Goal: Transaction & Acquisition: Purchase product/service

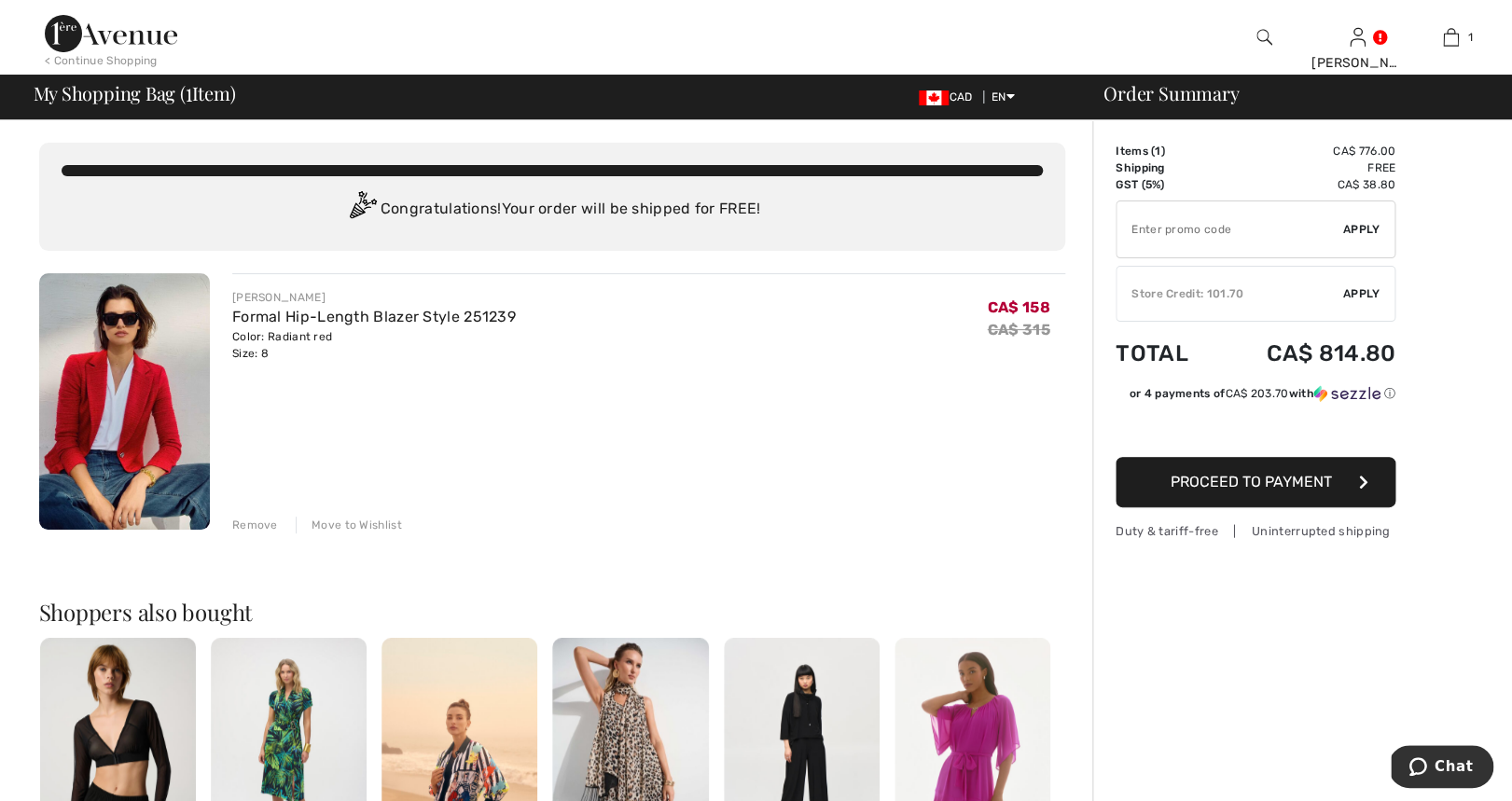
click at [143, 355] on img at bounding box center [124, 401] width 170 height 256
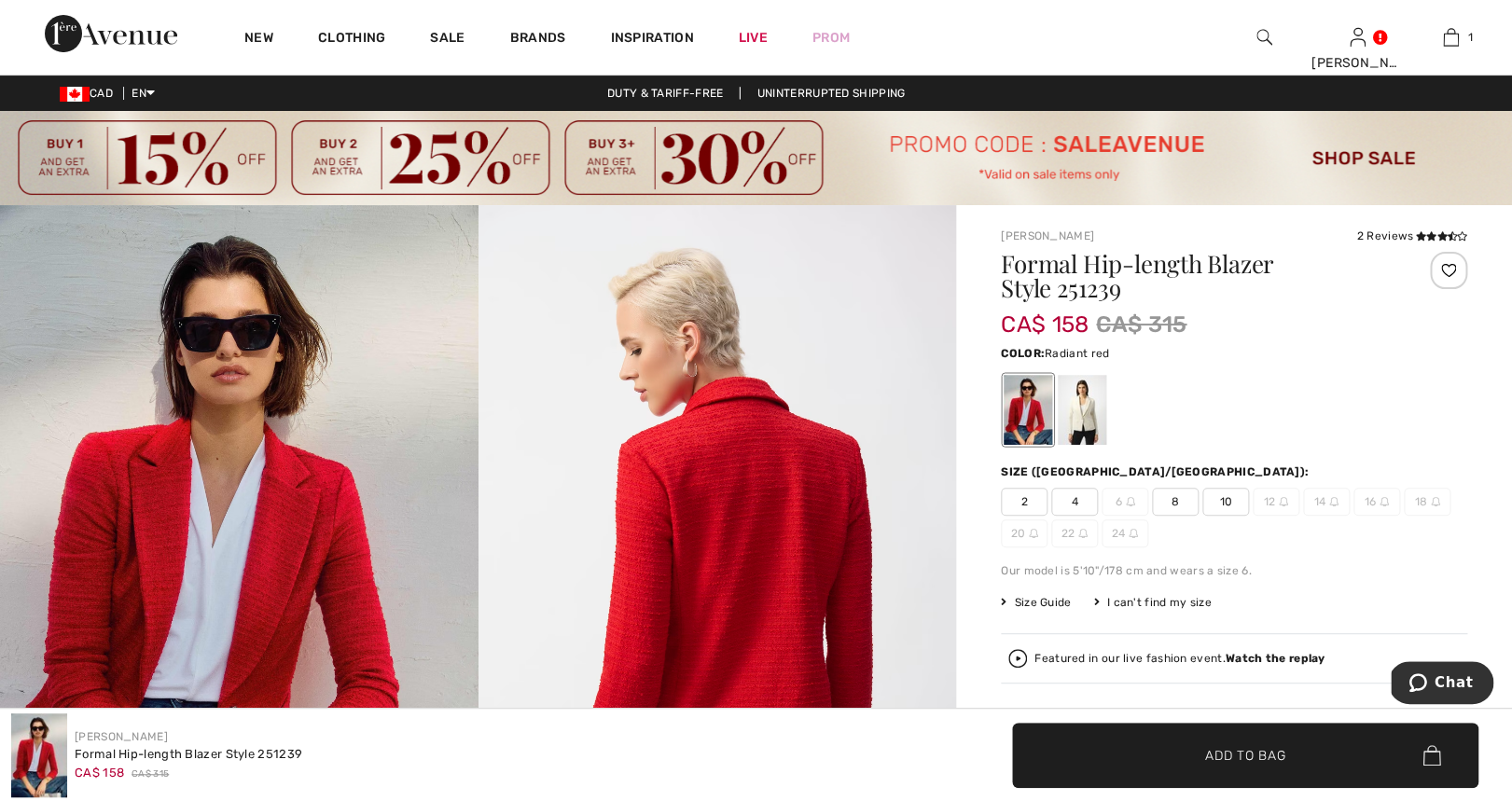
click at [1179, 506] on span "8" at bounding box center [1175, 501] width 47 height 28
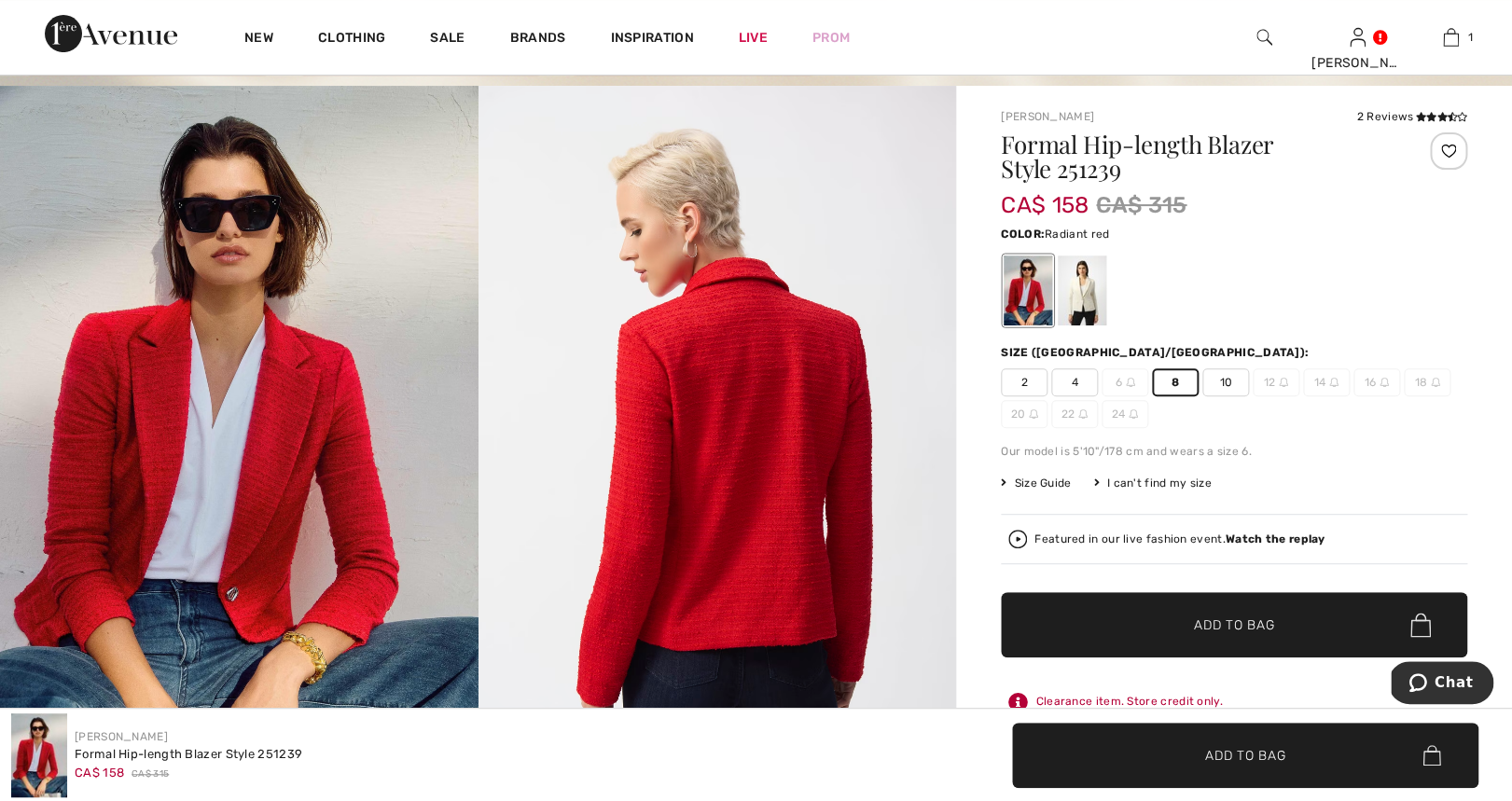
scroll to position [179, 0]
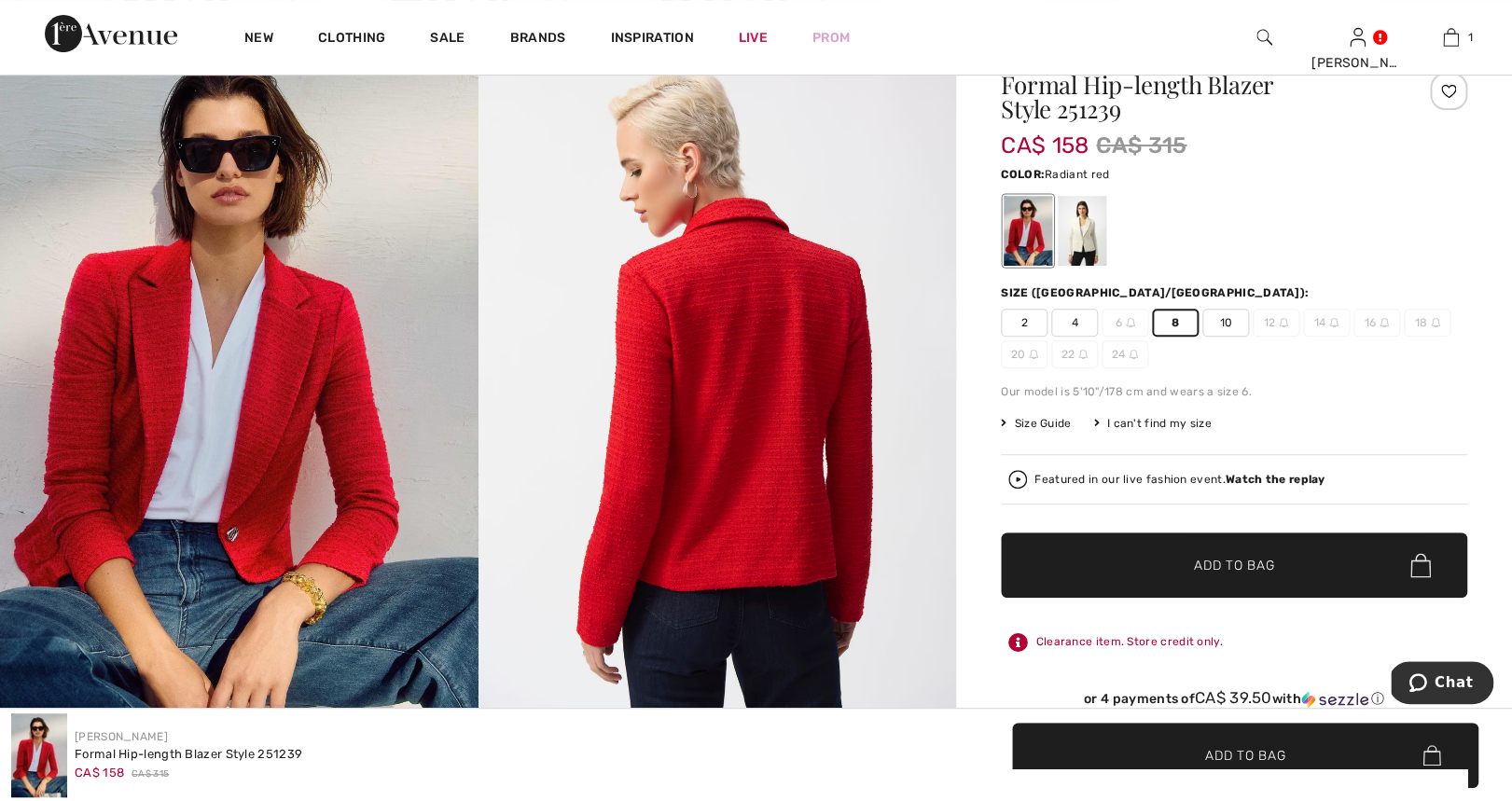
click at [1211, 570] on span "Add to Bag" at bounding box center [1234, 566] width 80 height 19
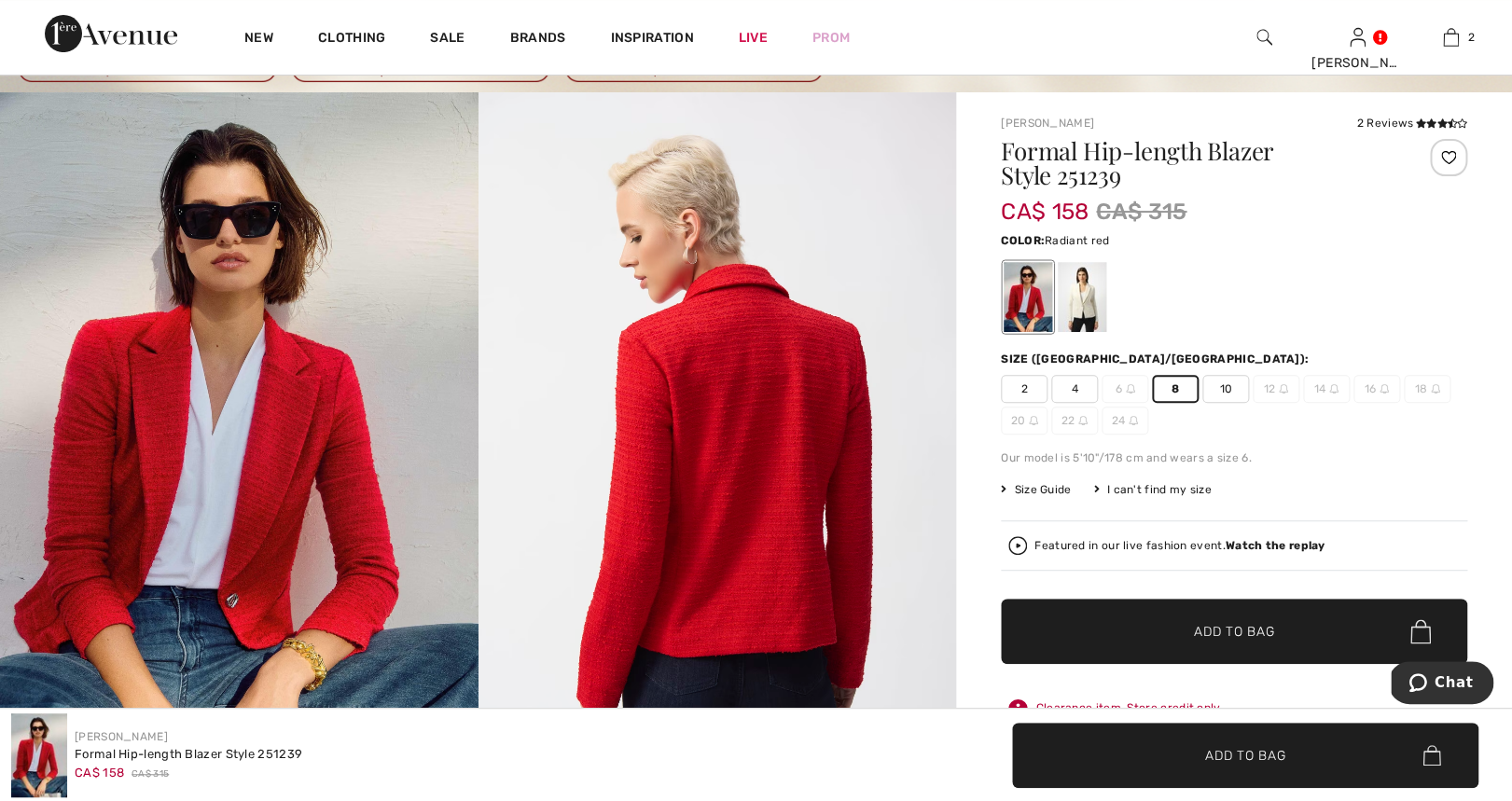
scroll to position [56, 0]
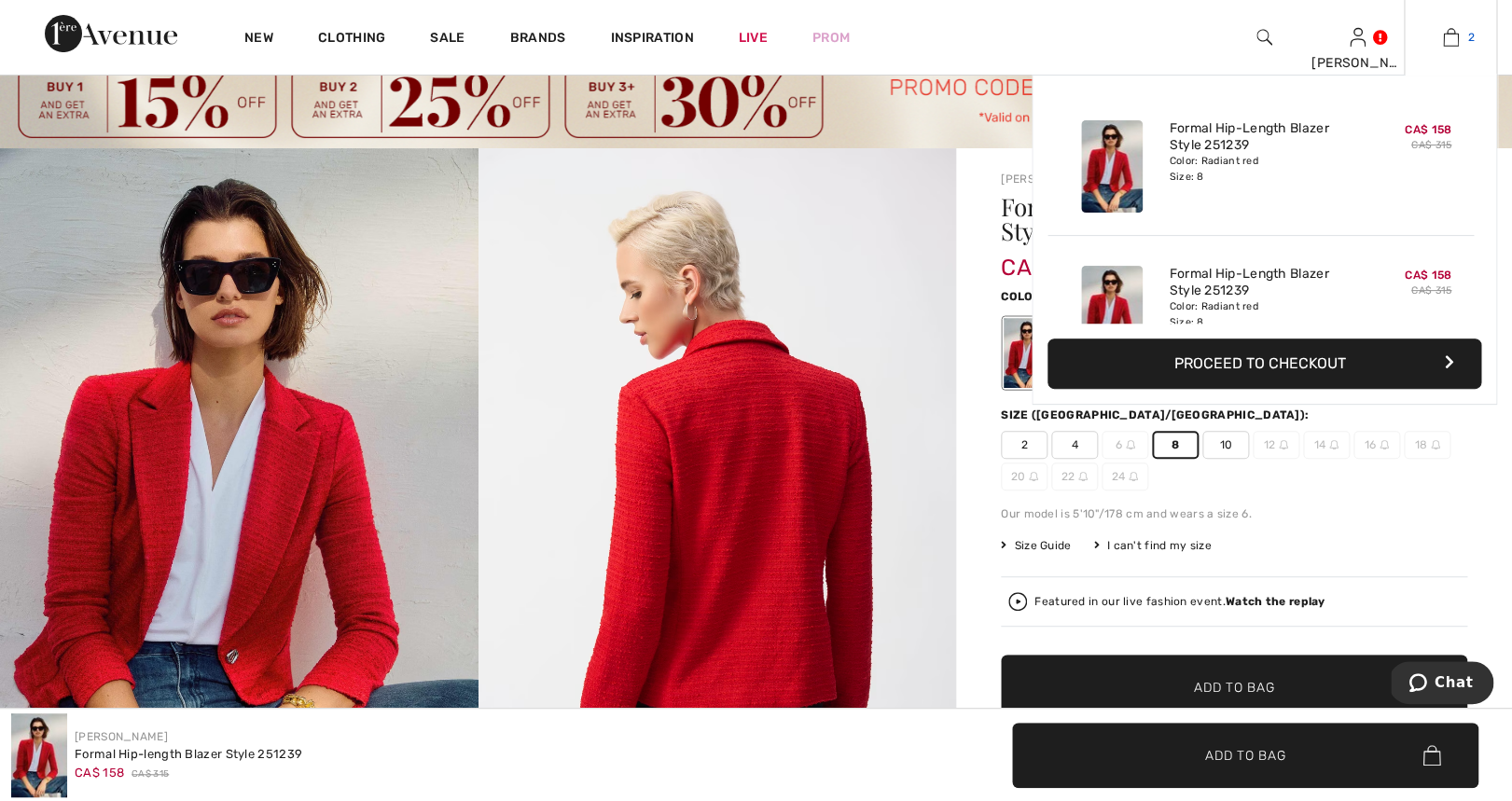
click at [1454, 30] on img at bounding box center [1451, 36] width 16 height 22
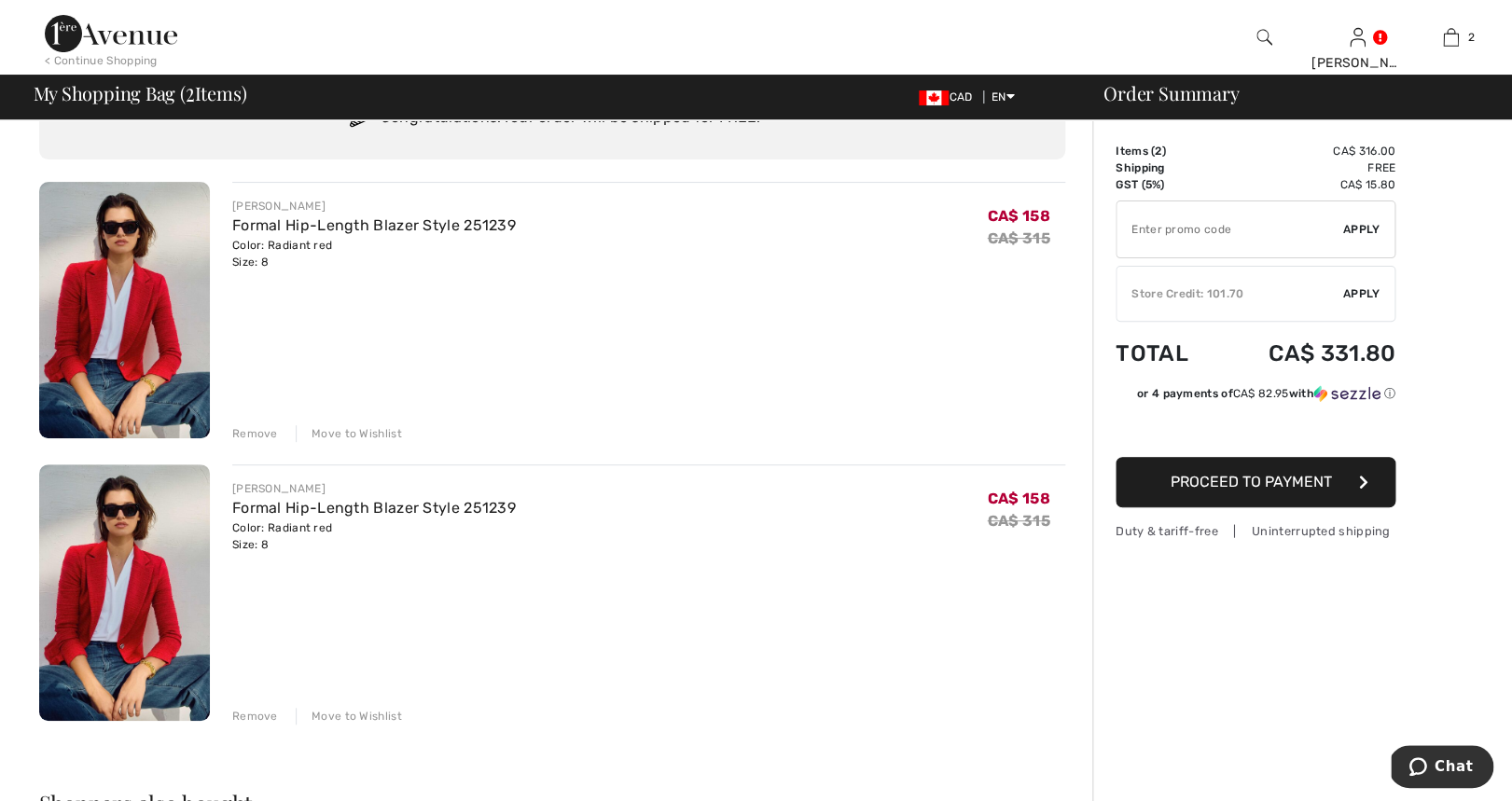
scroll to position [82, 0]
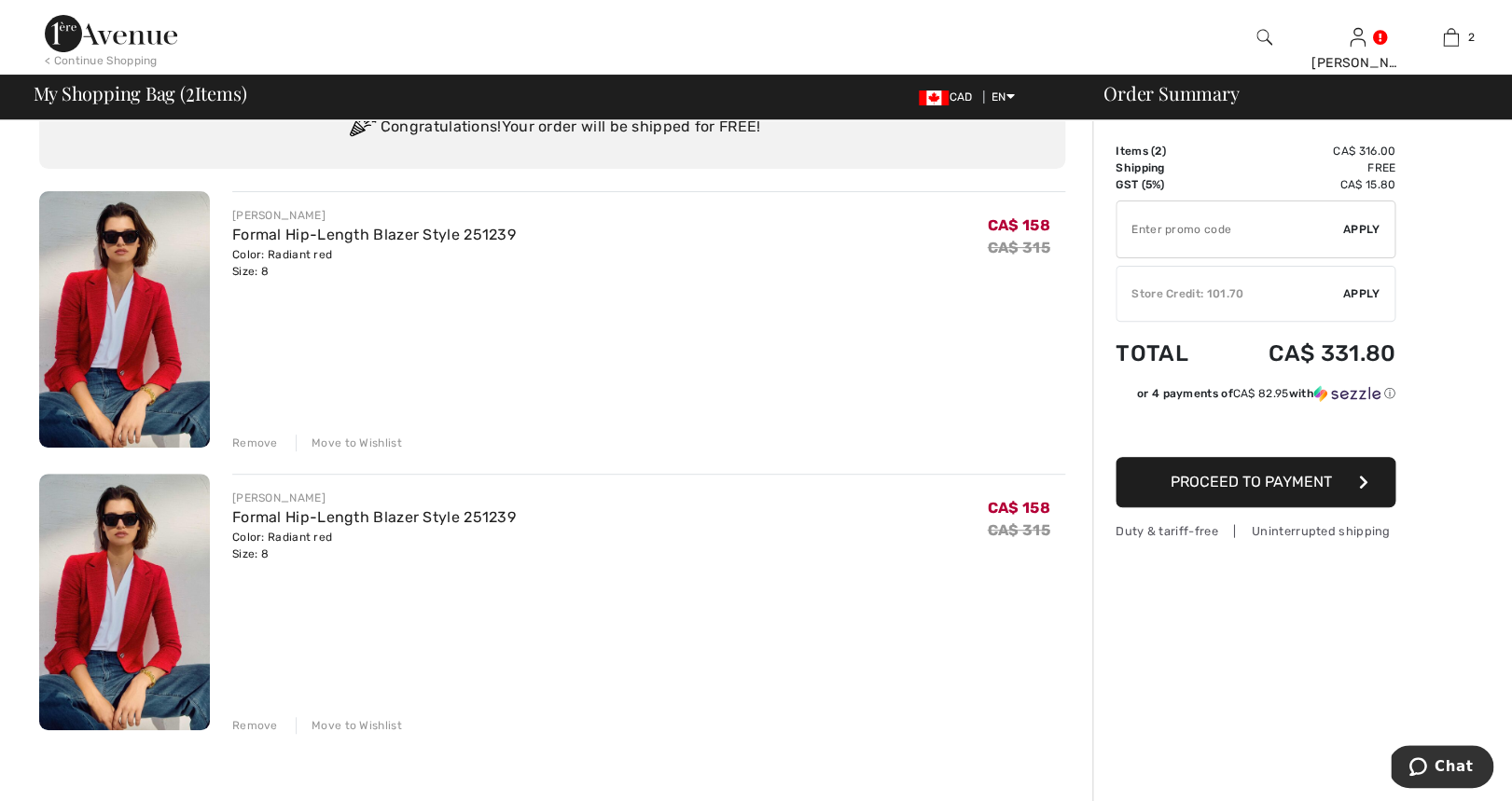
click at [261, 442] on div "Remove" at bounding box center [256, 443] width 46 height 17
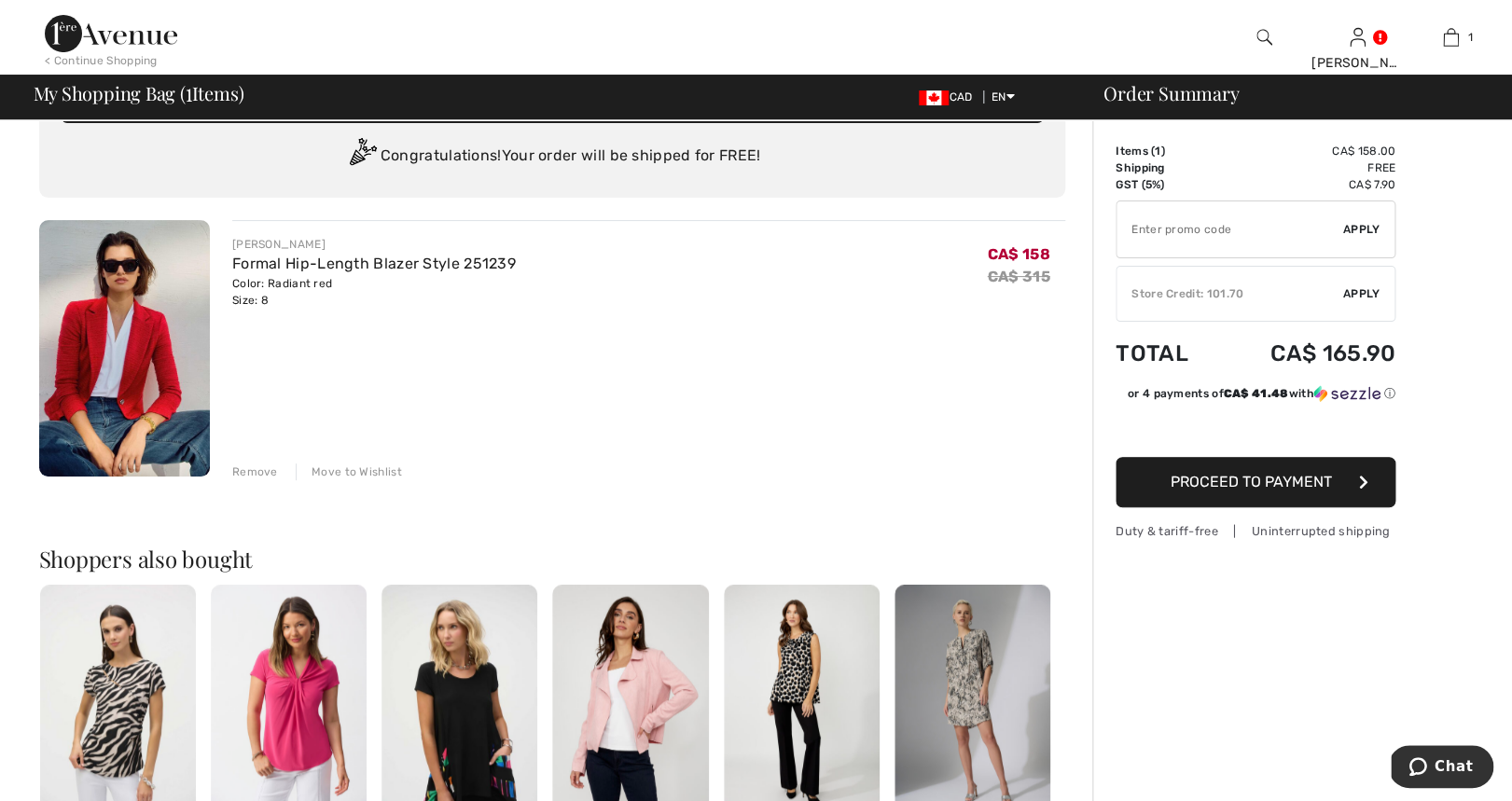
scroll to position [0, 0]
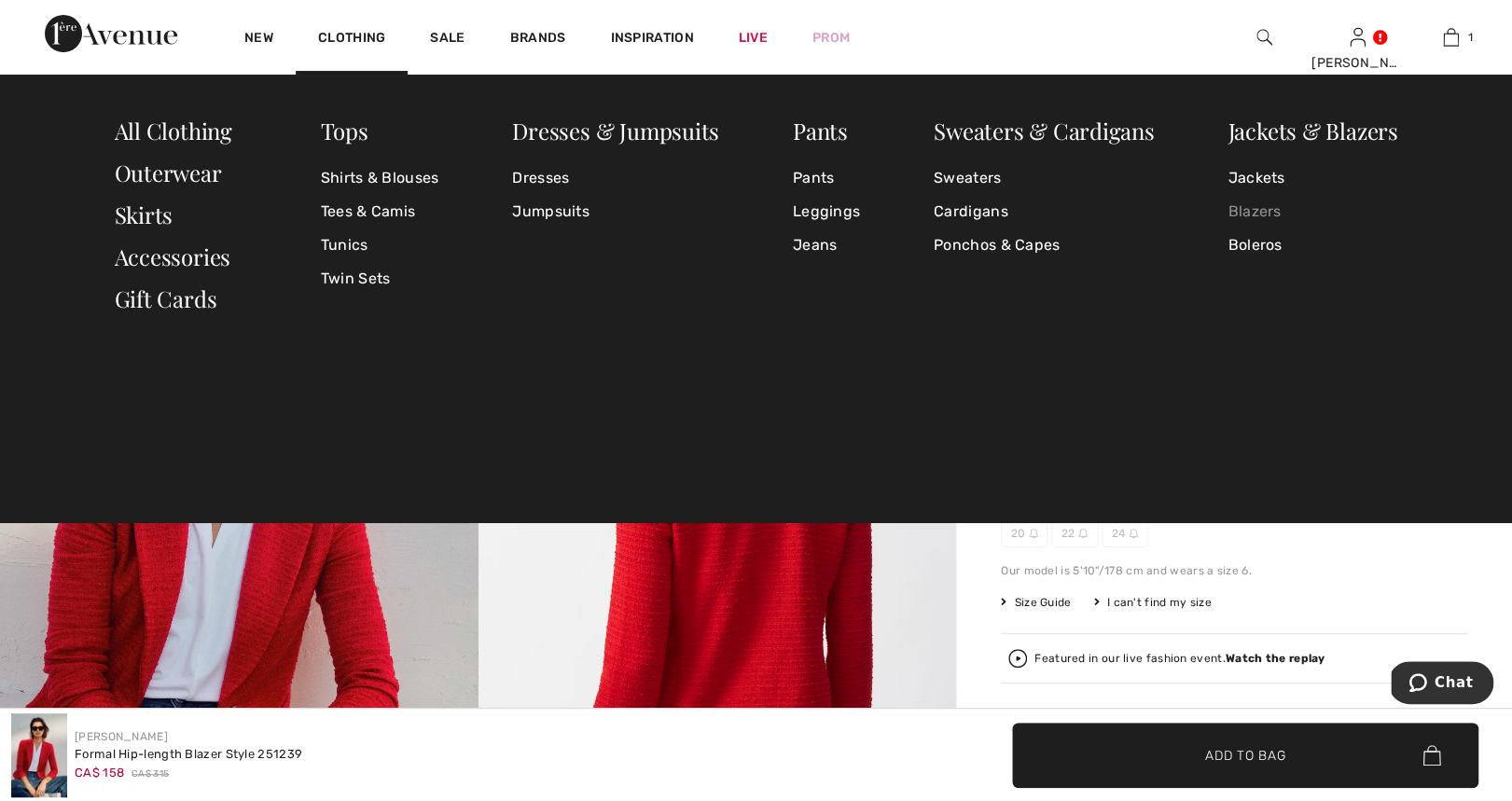
click at [1263, 211] on link "Blazers" at bounding box center [1312, 211] width 169 height 33
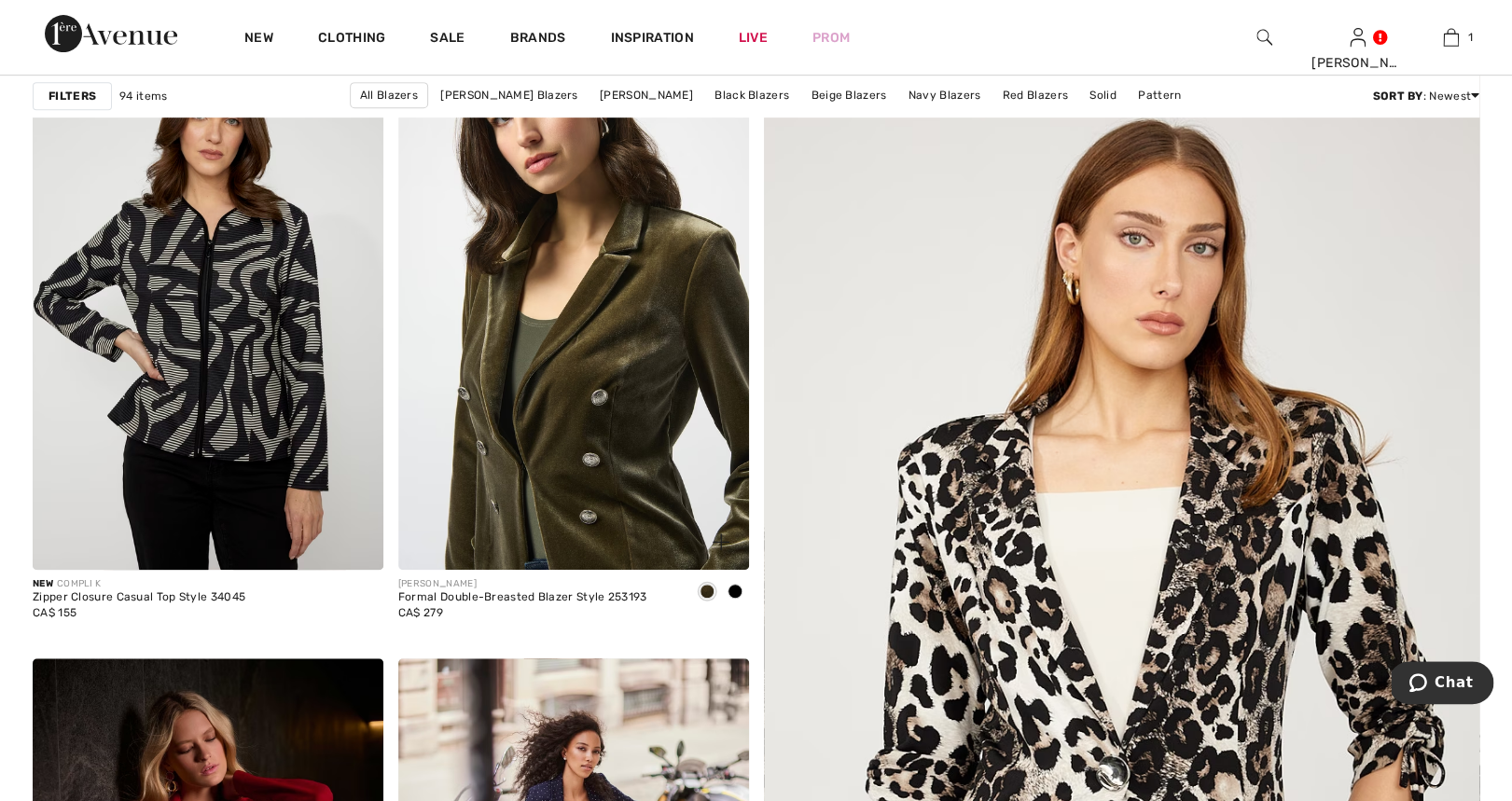
scroll to position [352, 0]
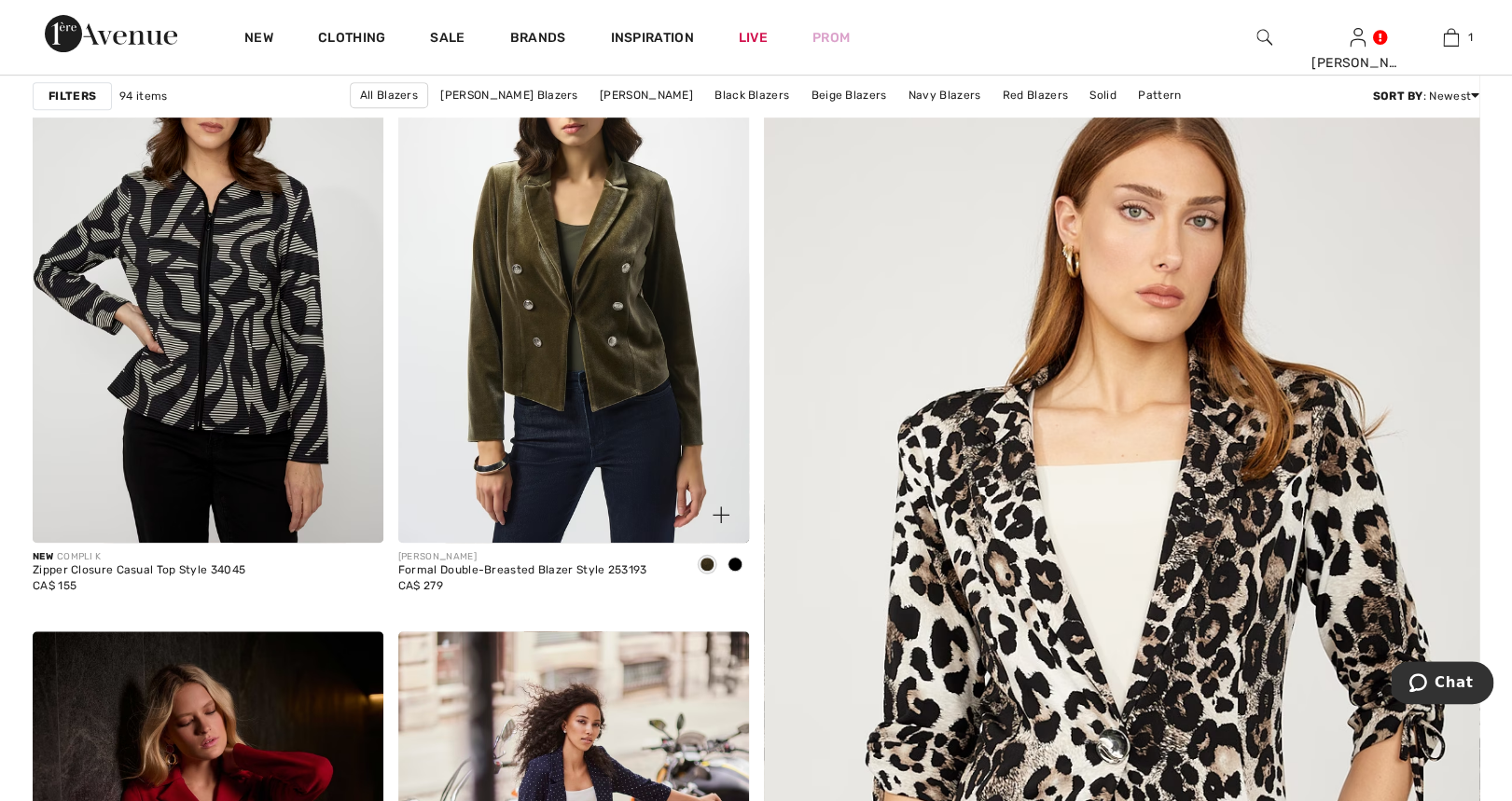
click at [738, 563] on span at bounding box center [735, 565] width 15 height 15
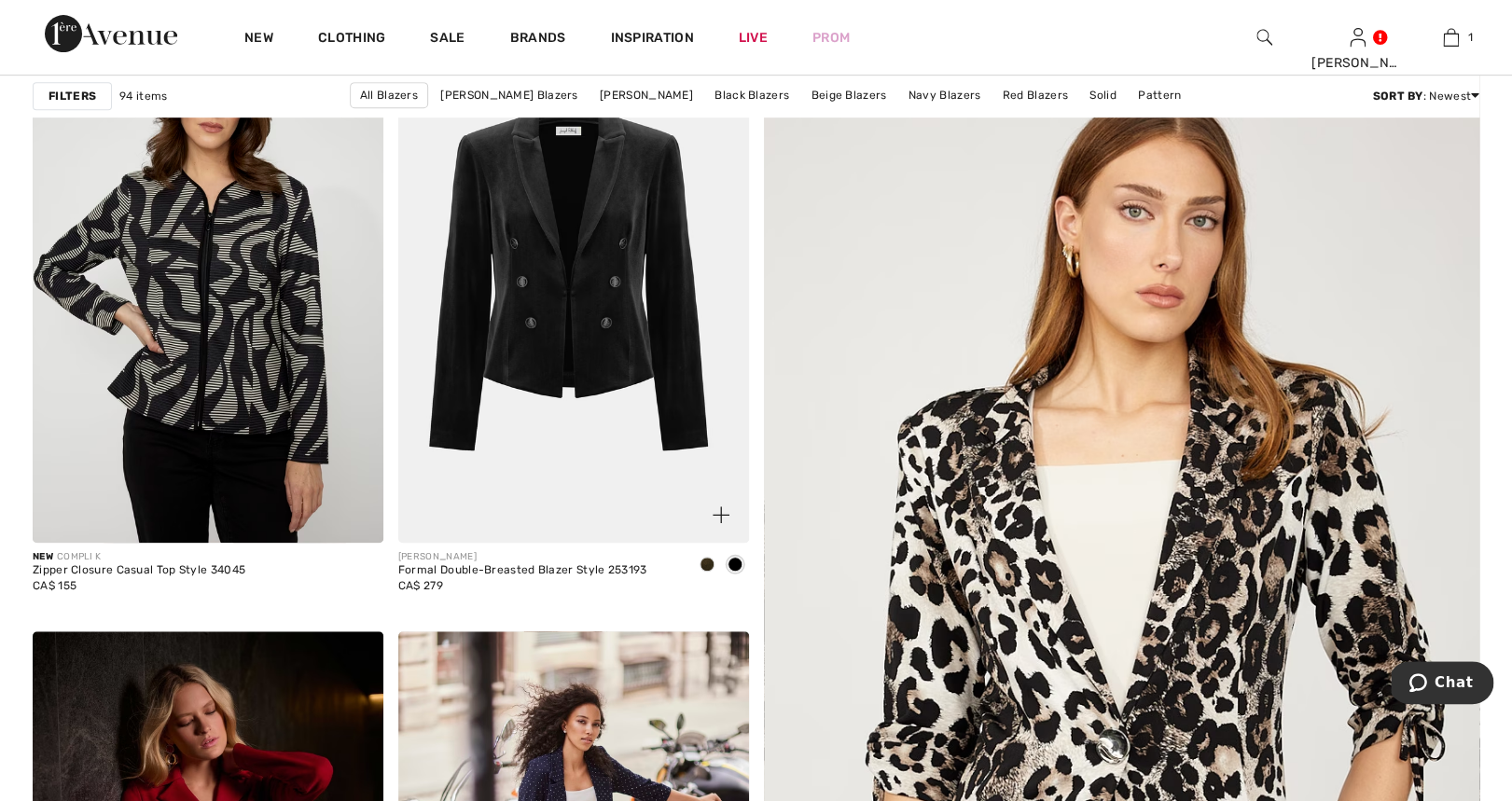
click at [708, 561] on span at bounding box center [708, 565] width 15 height 15
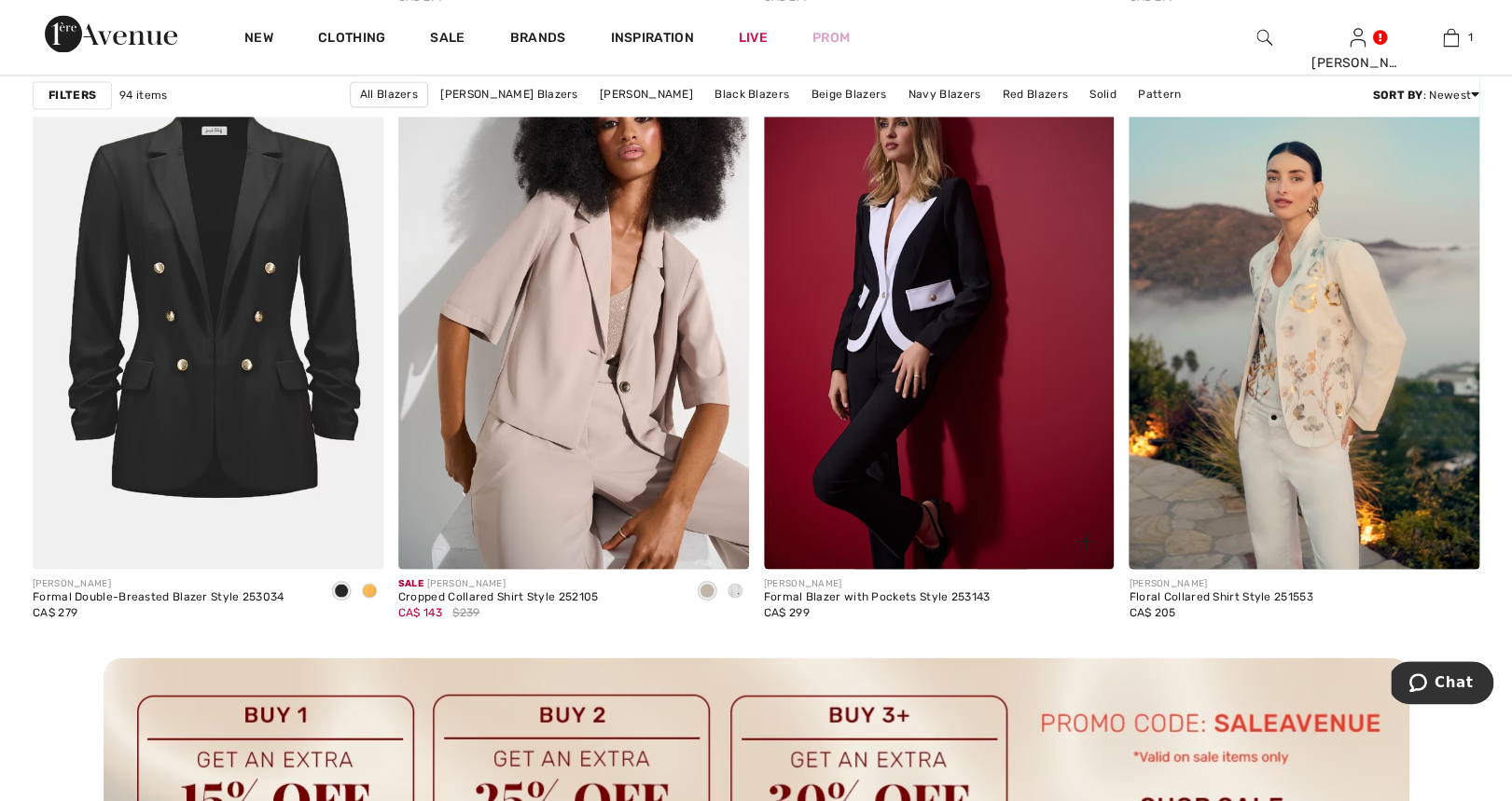
scroll to position [4228, 0]
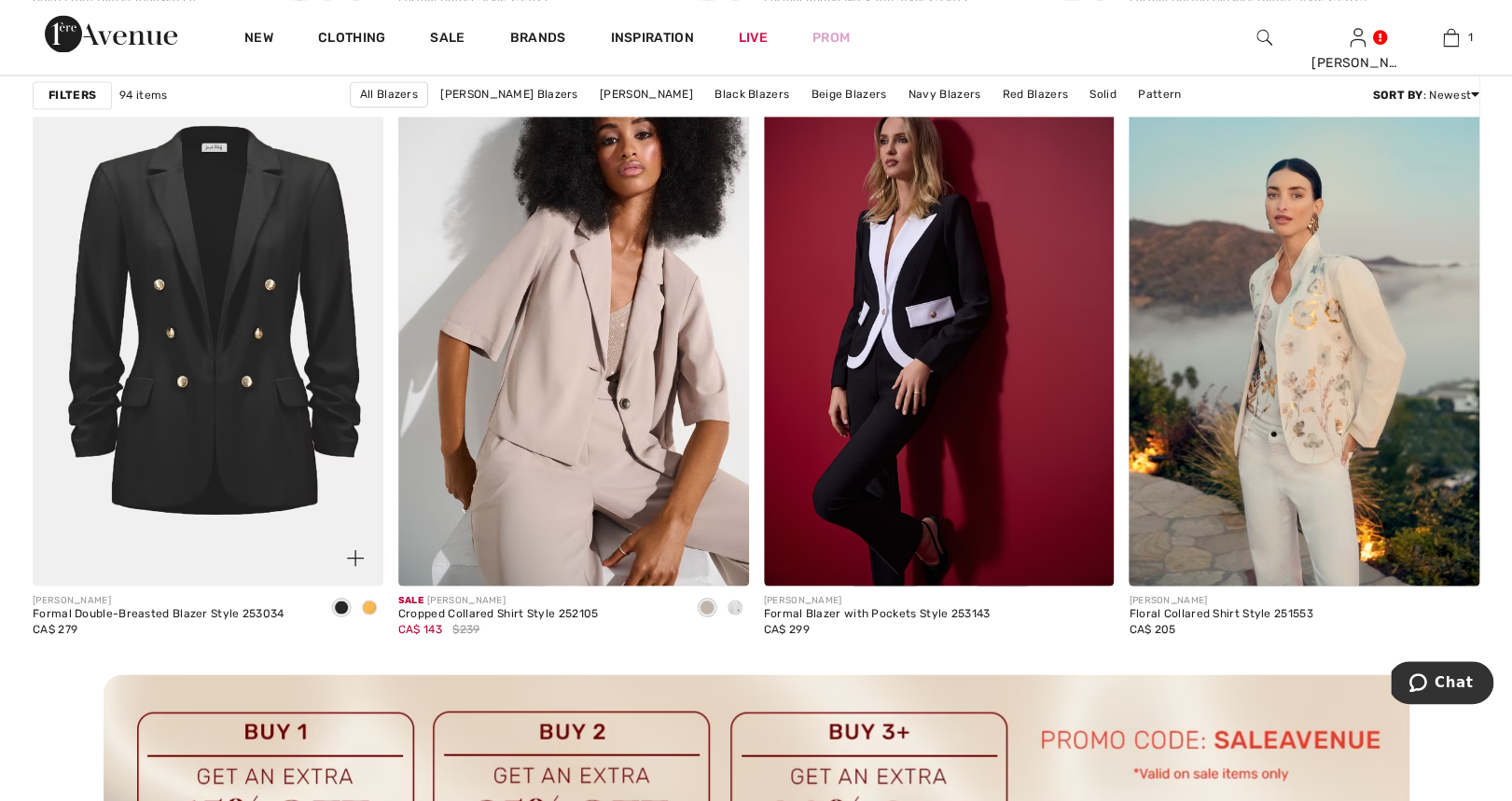
click at [368, 600] on span at bounding box center [370, 607] width 15 height 15
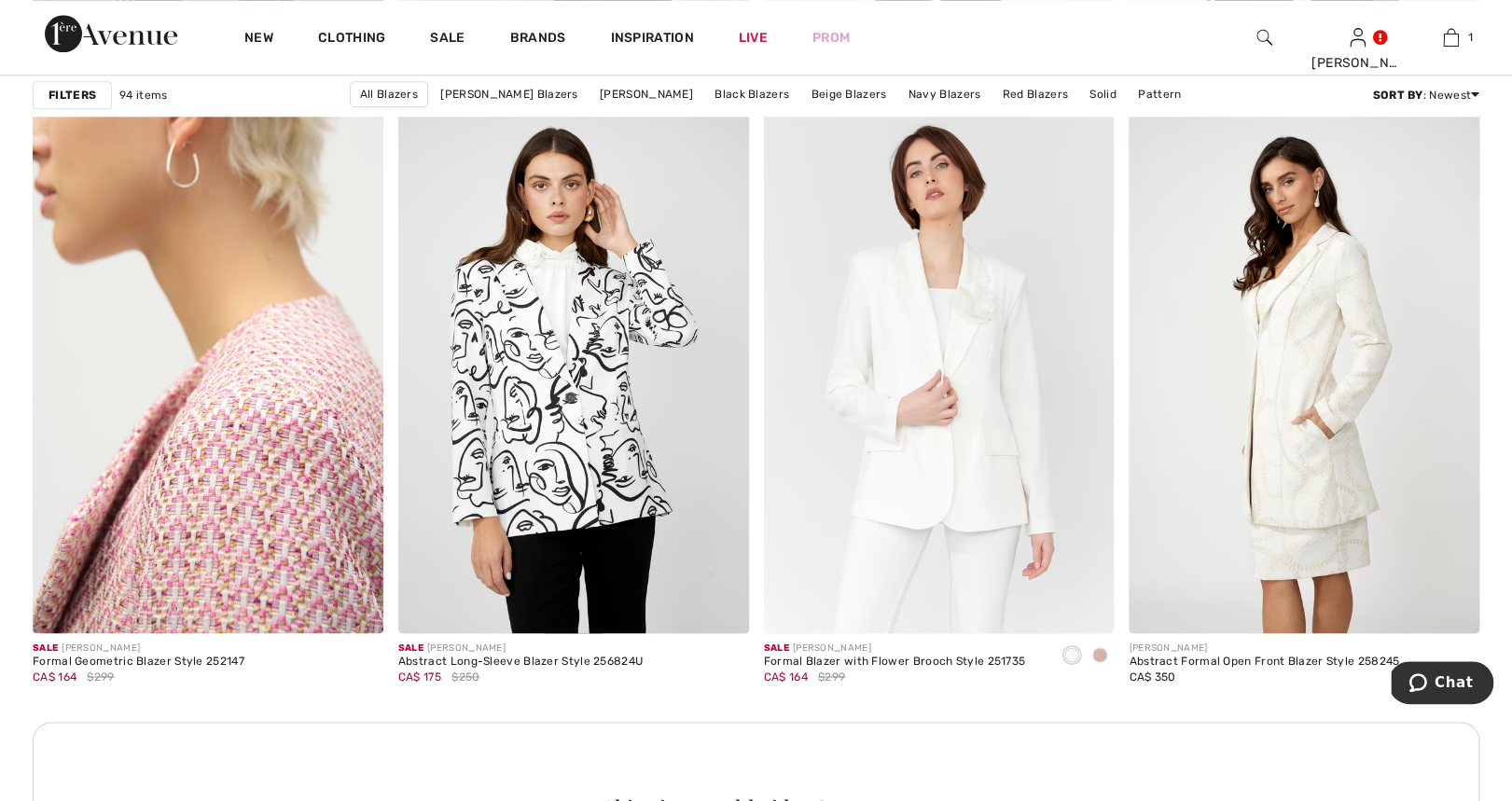
scroll to position [6995, 0]
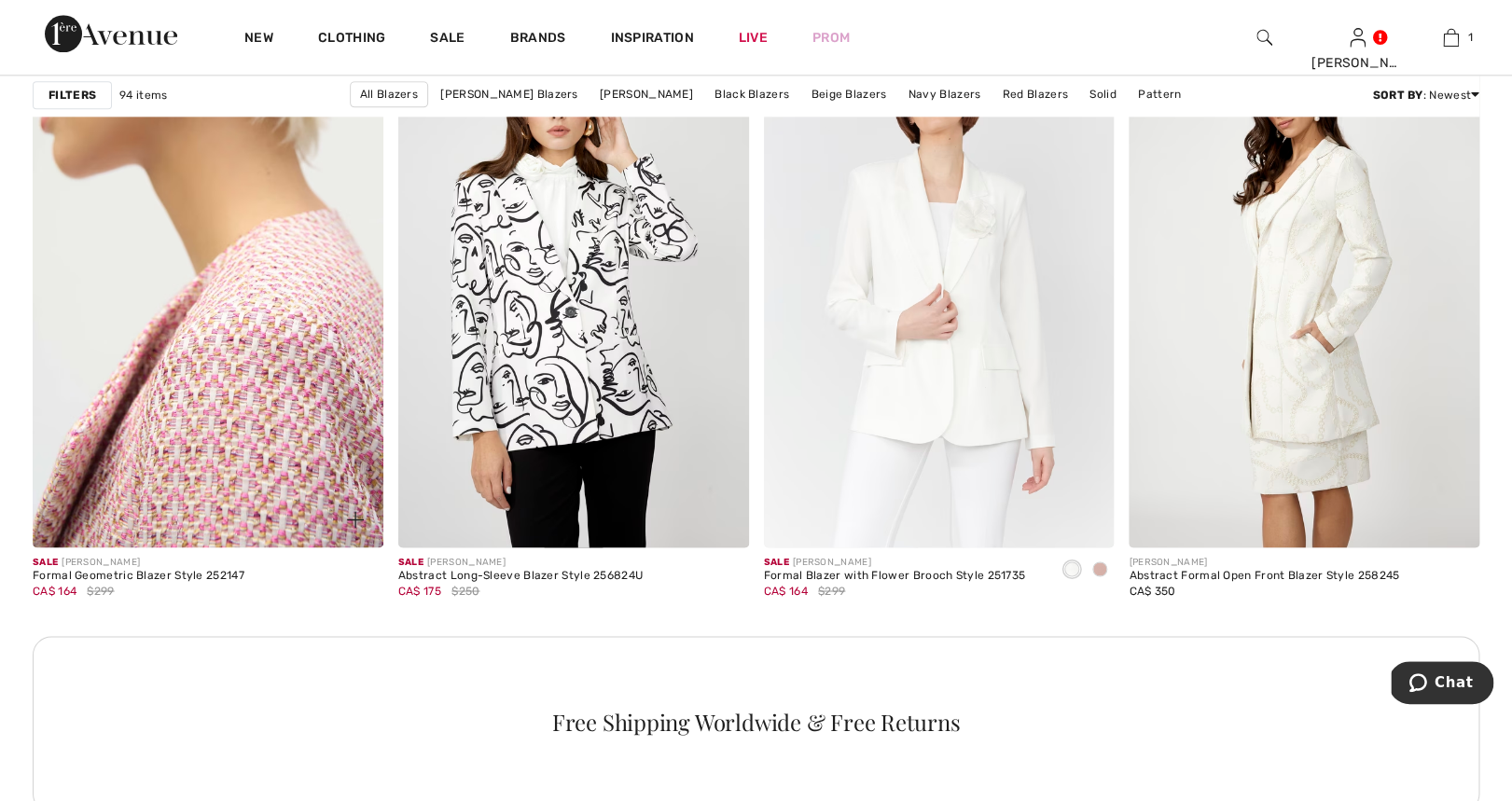
click at [240, 351] on img at bounding box center [208, 284] width 350 height 525
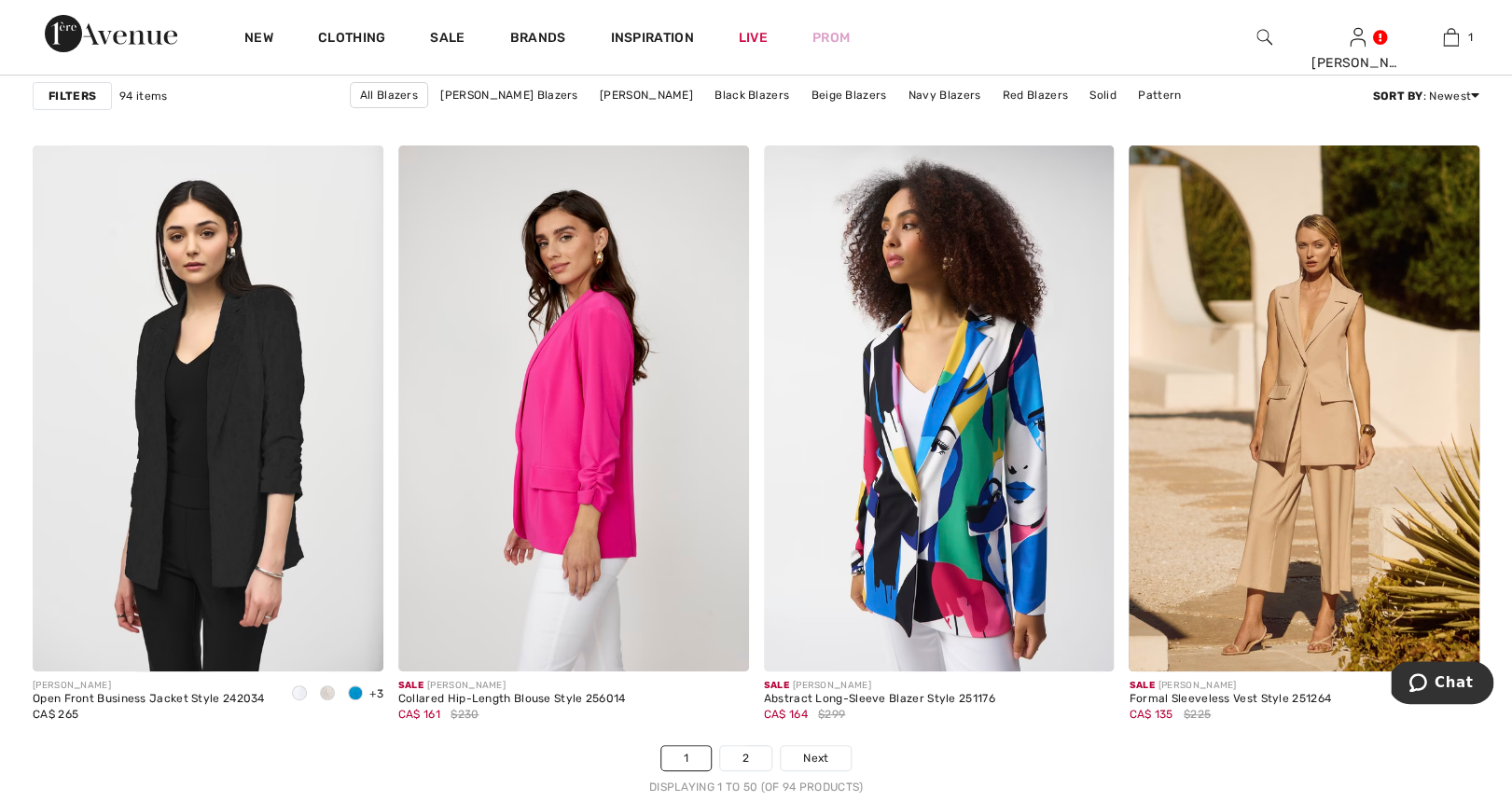
scroll to position [8989, 0]
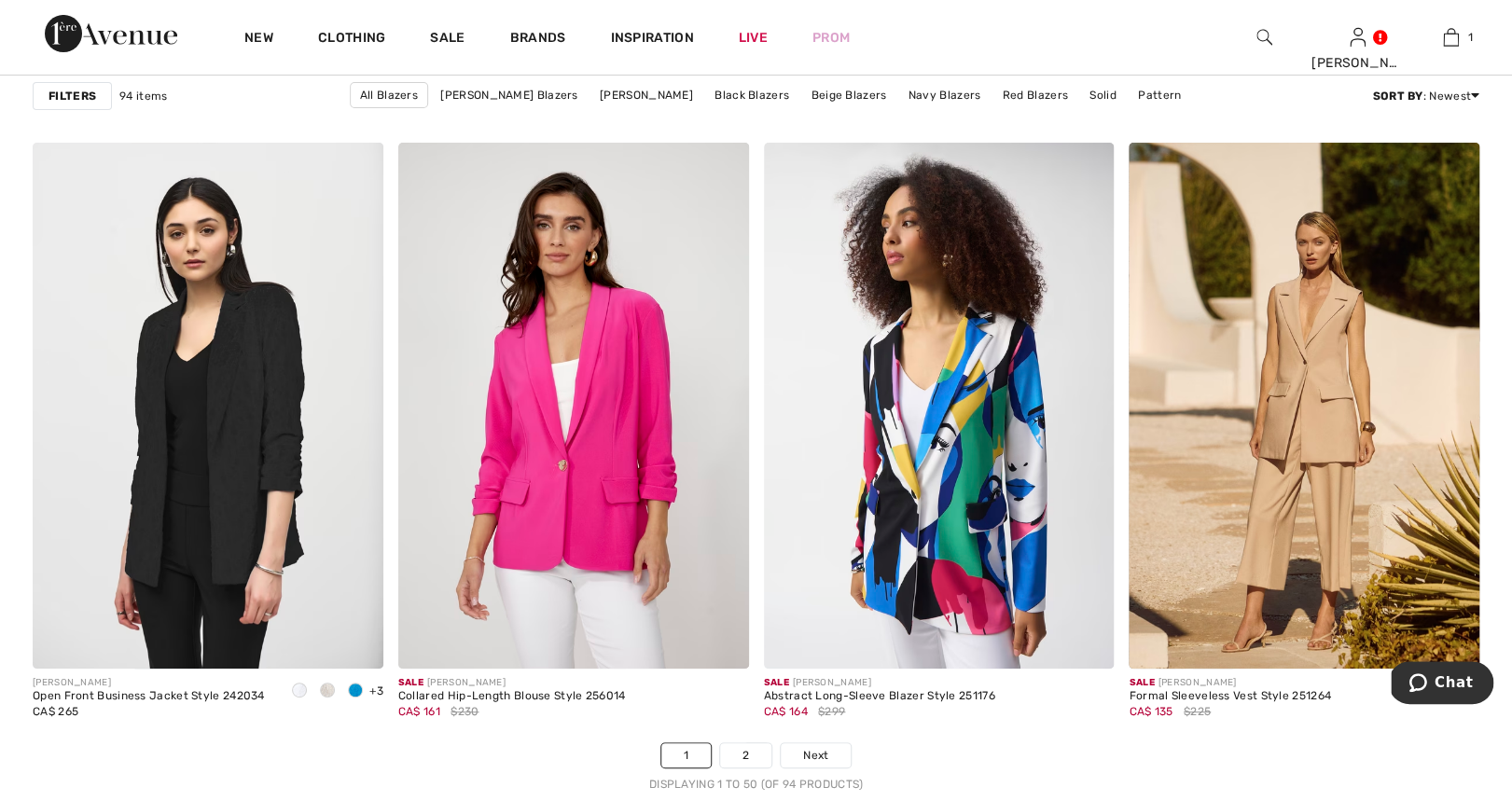
click at [743, 742] on li "2" at bounding box center [746, 754] width 54 height 26
click at [752, 755] on link "2" at bounding box center [746, 754] width 52 height 24
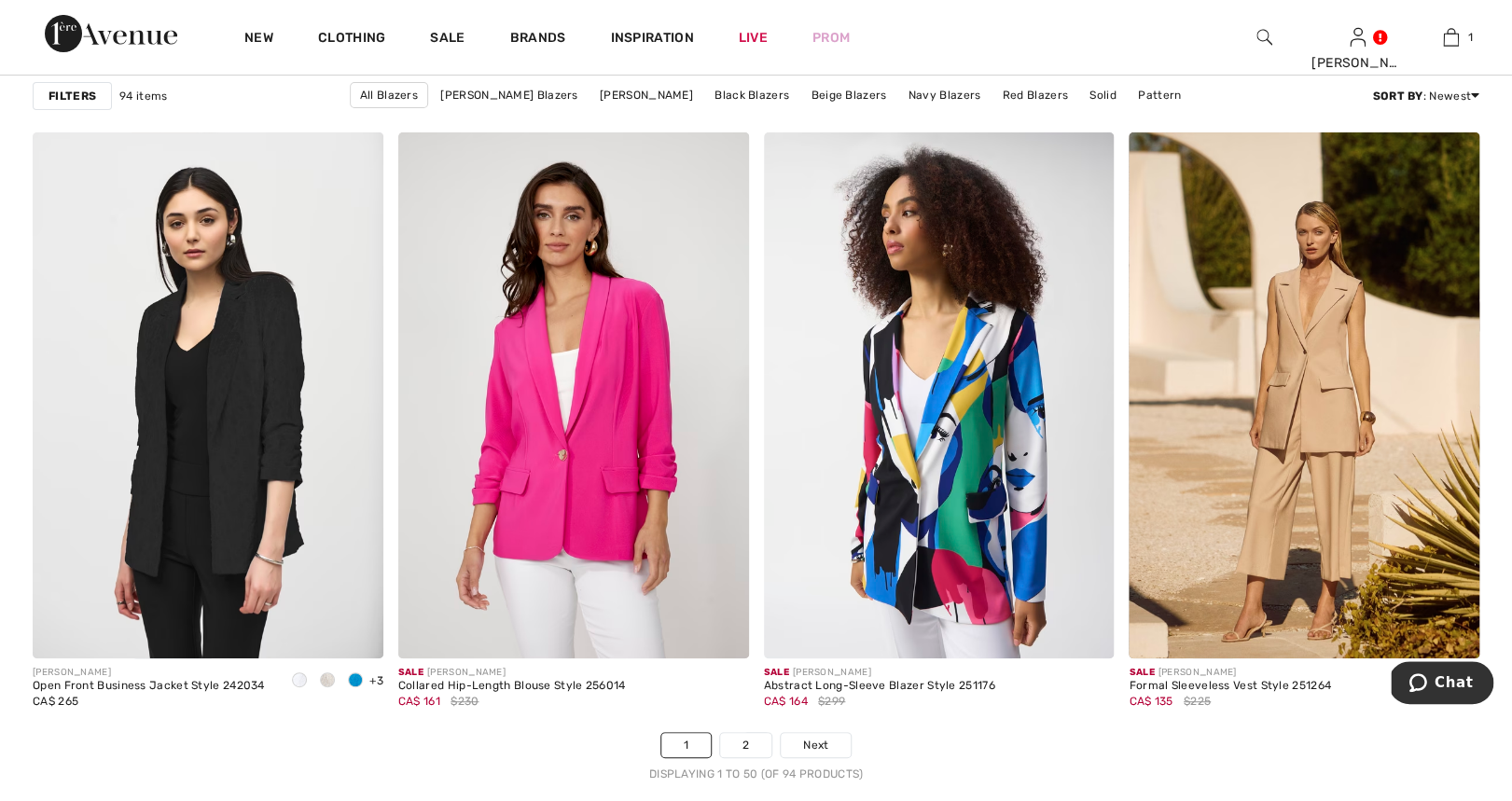
scroll to position [9001, 0]
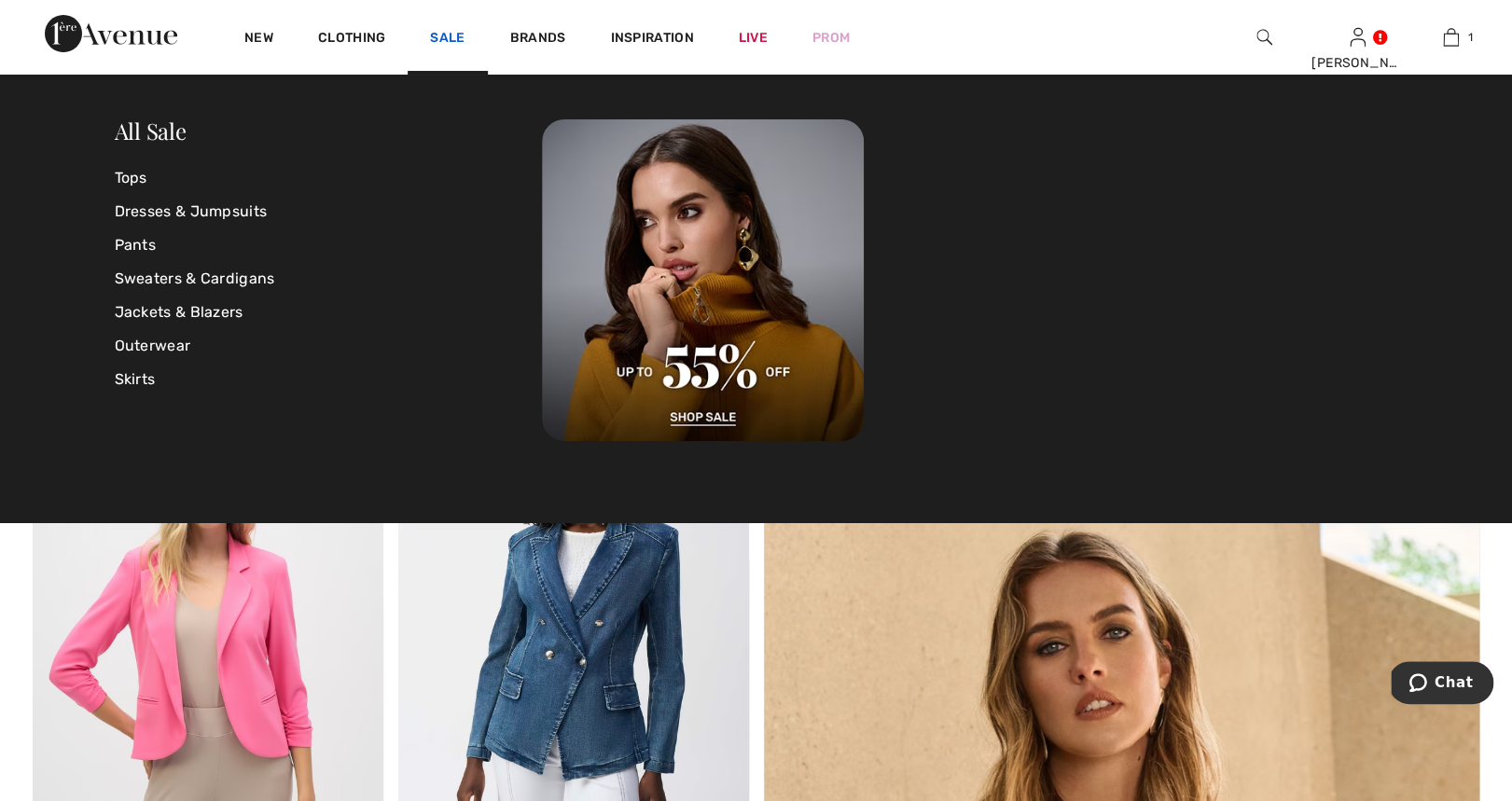
click at [441, 38] on link "Sale" at bounding box center [447, 39] width 34 height 19
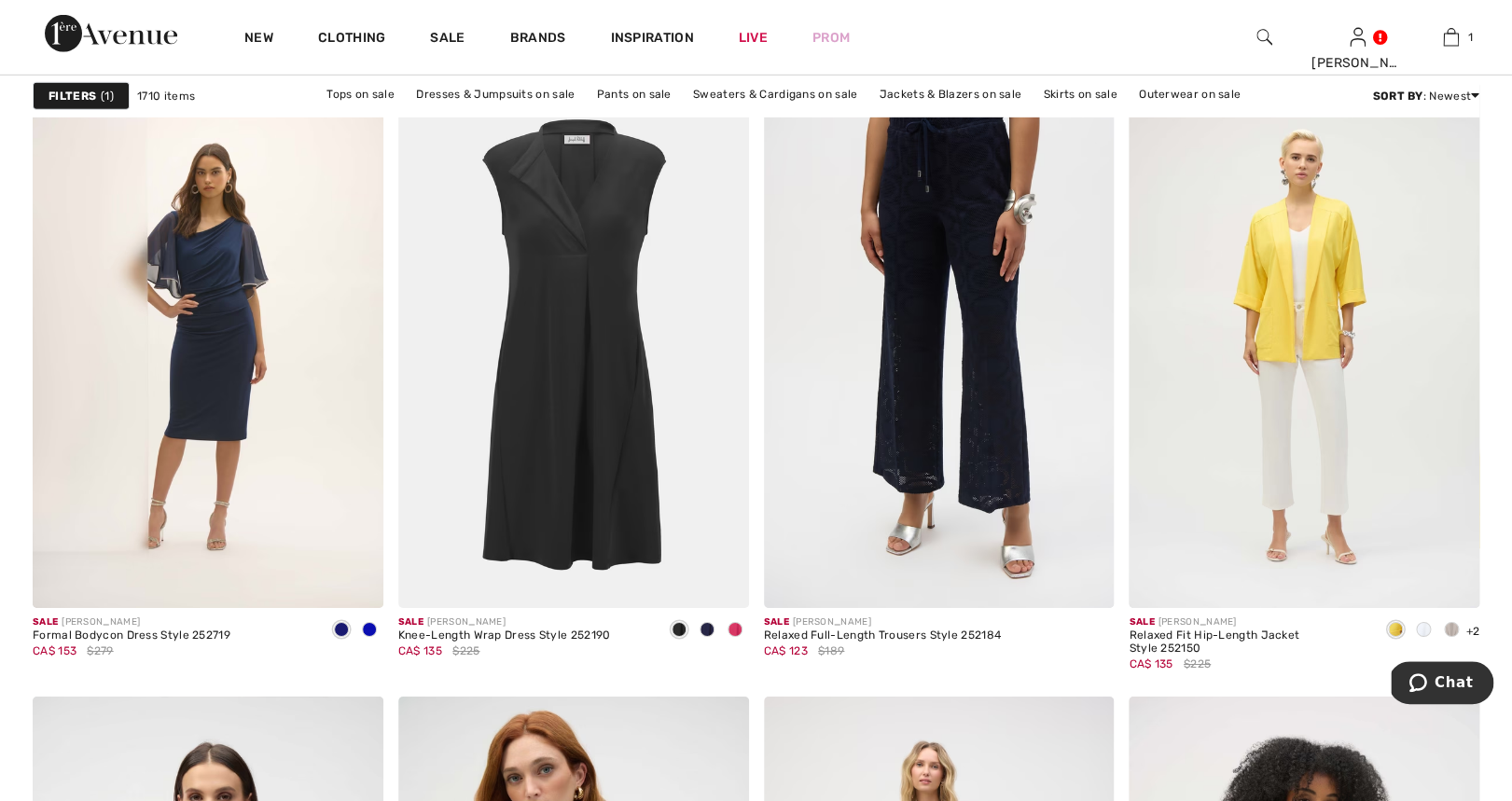
scroll to position [8443, 0]
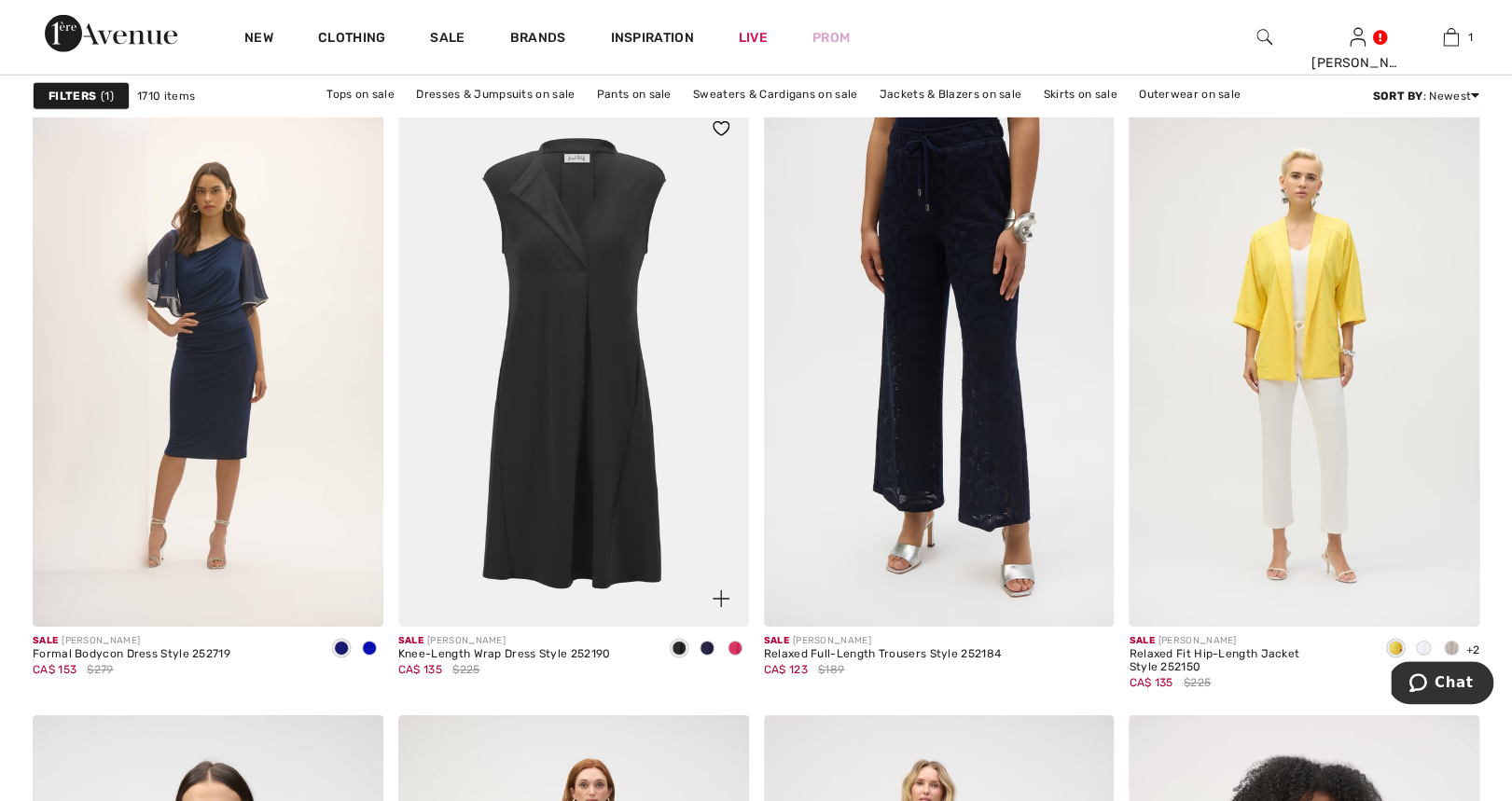
click at [738, 641] on span at bounding box center [735, 648] width 15 height 15
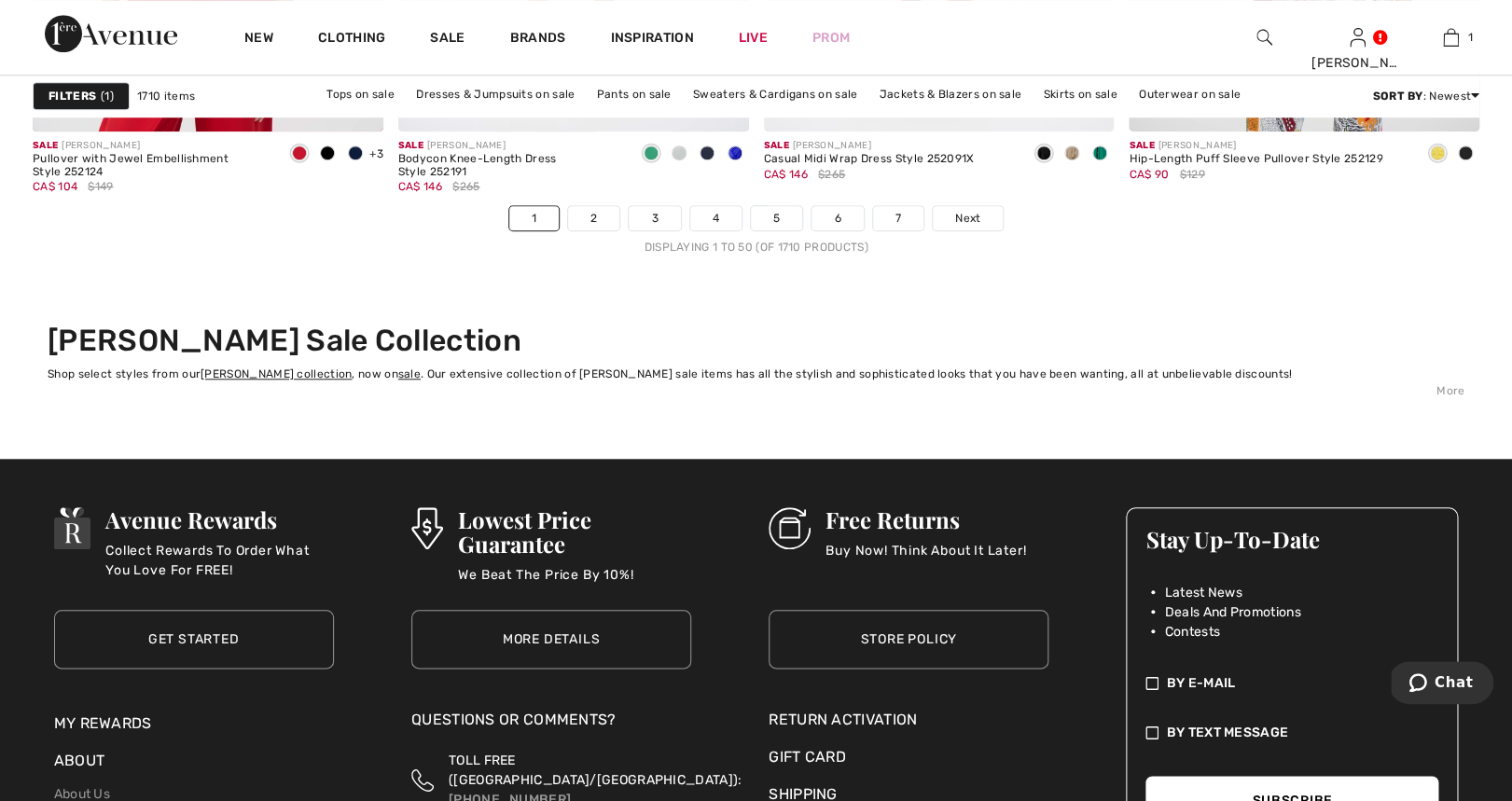
scroll to position [9401, 0]
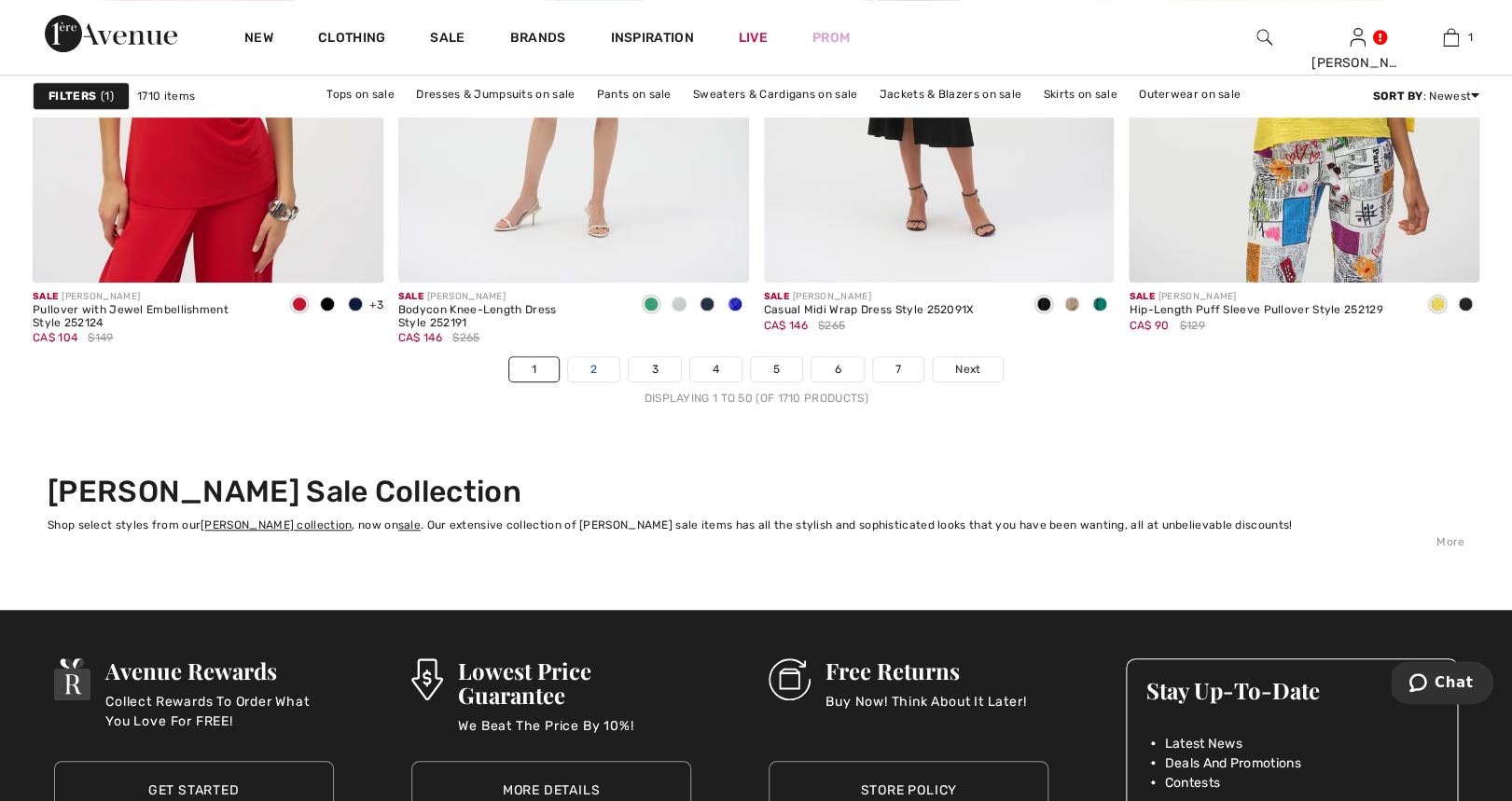
click at [590, 367] on link "2" at bounding box center [594, 368] width 52 height 24
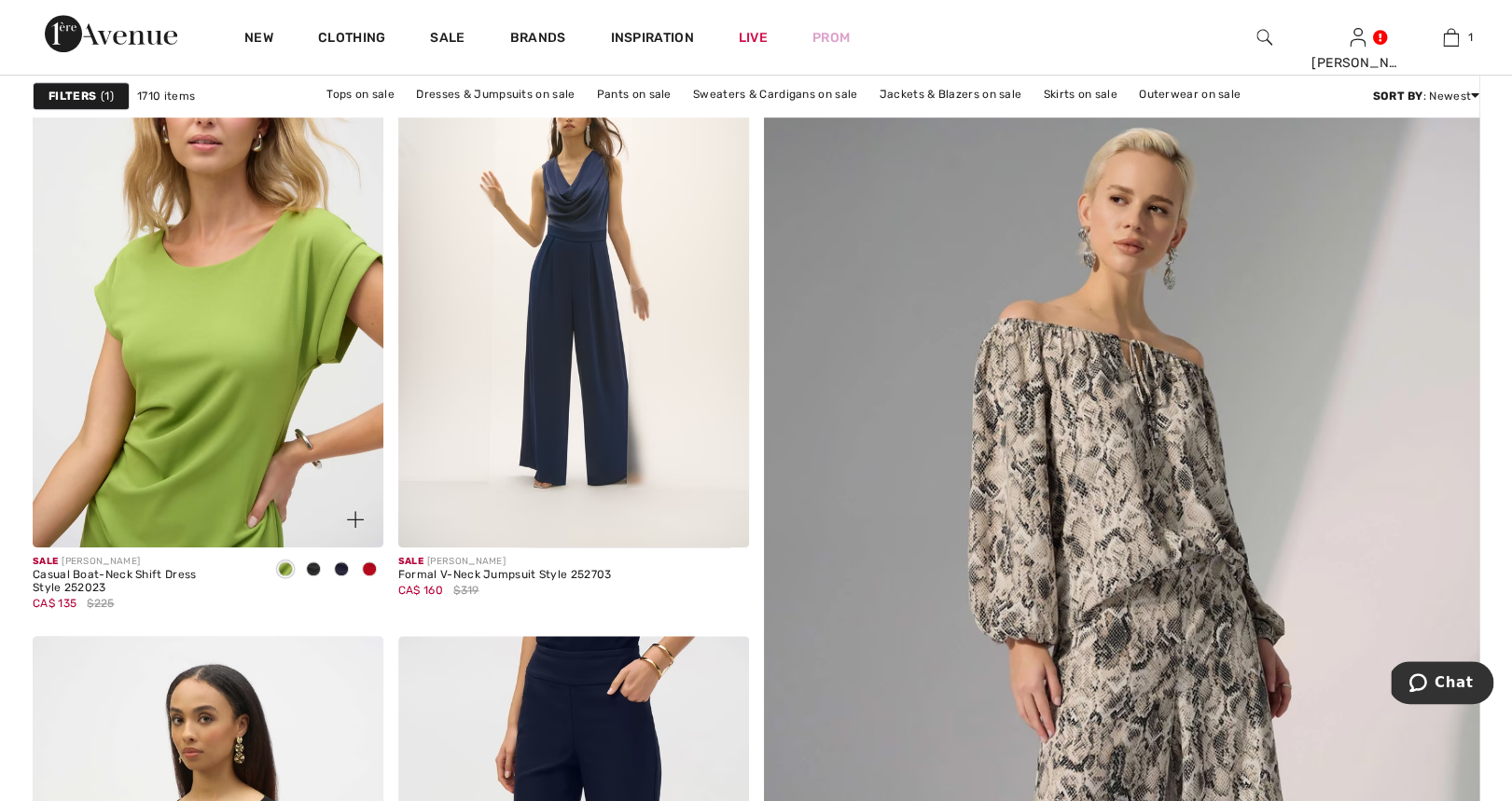
scroll to position [387, 0]
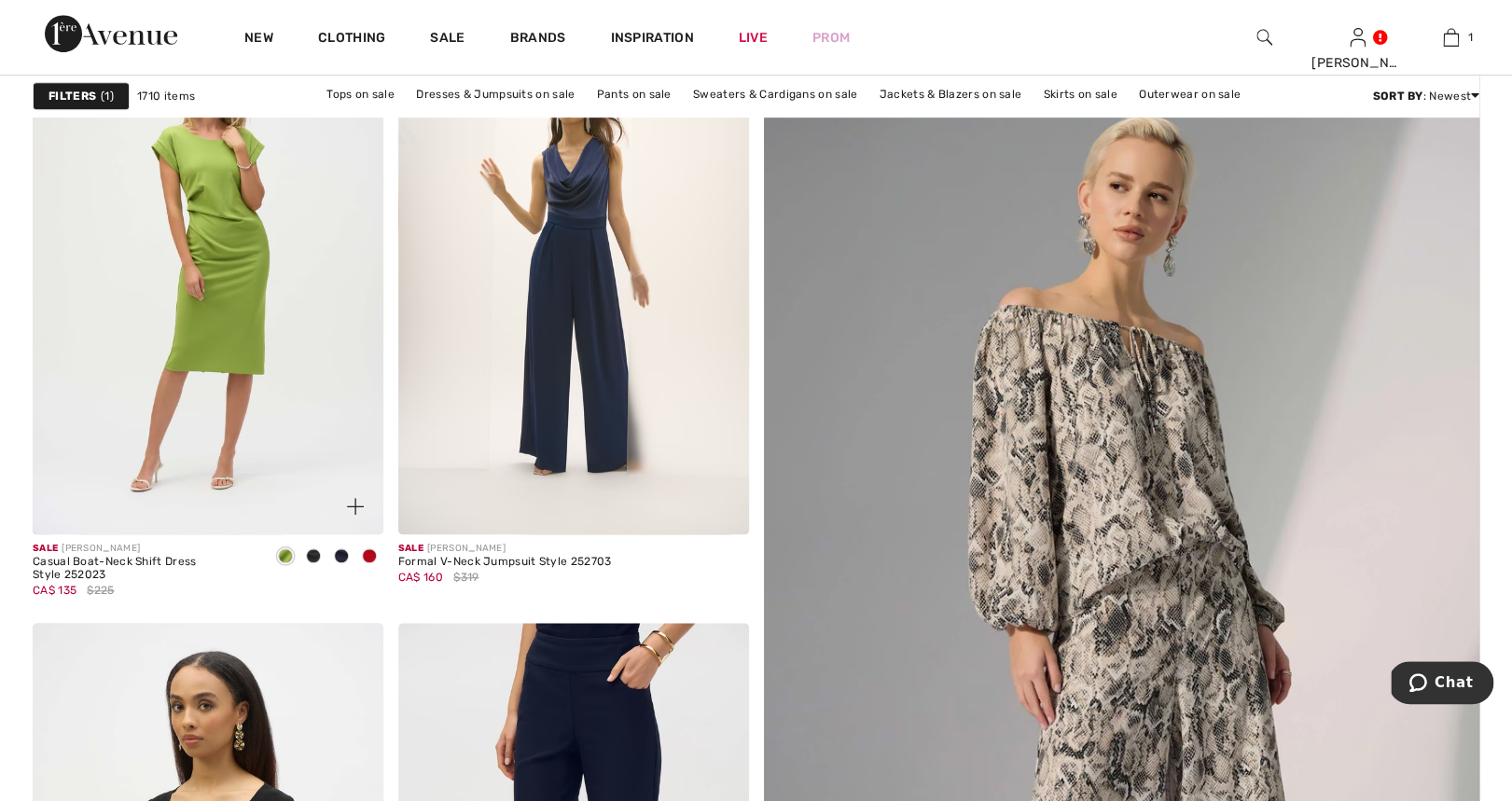
click at [373, 550] on span at bounding box center [370, 556] width 15 height 15
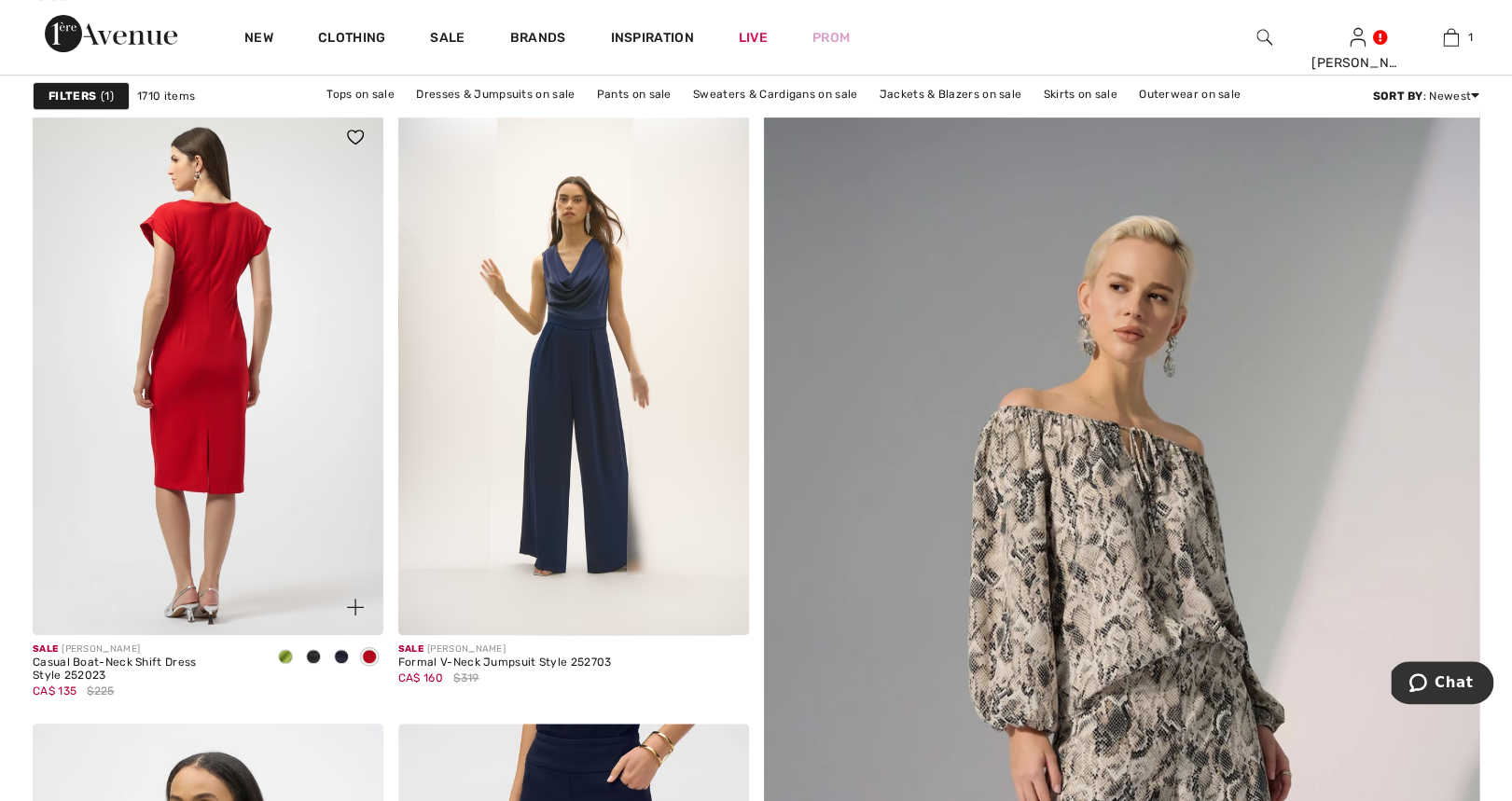
scroll to position [264, 0]
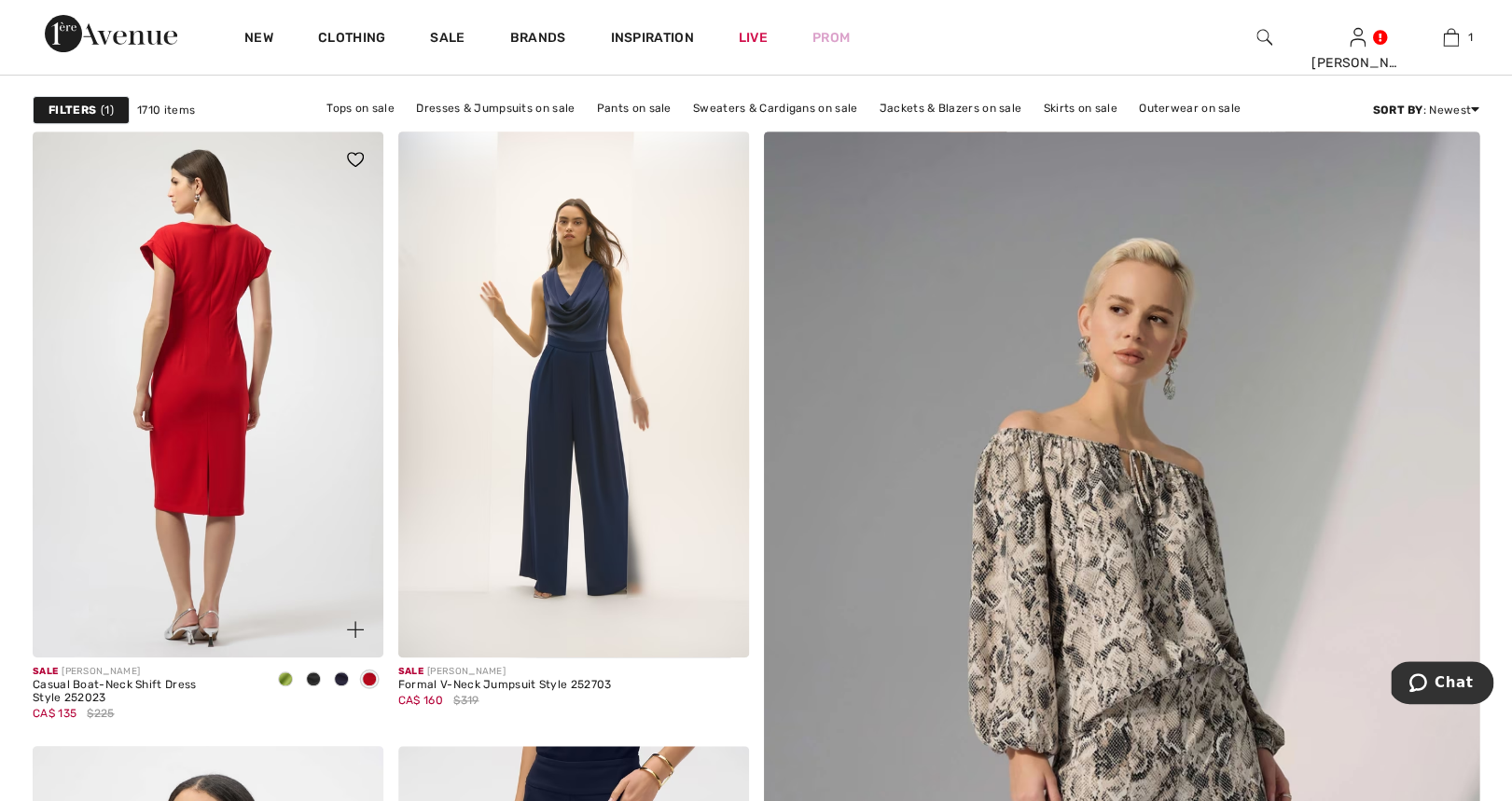
click at [205, 389] on img at bounding box center [208, 393] width 350 height 525
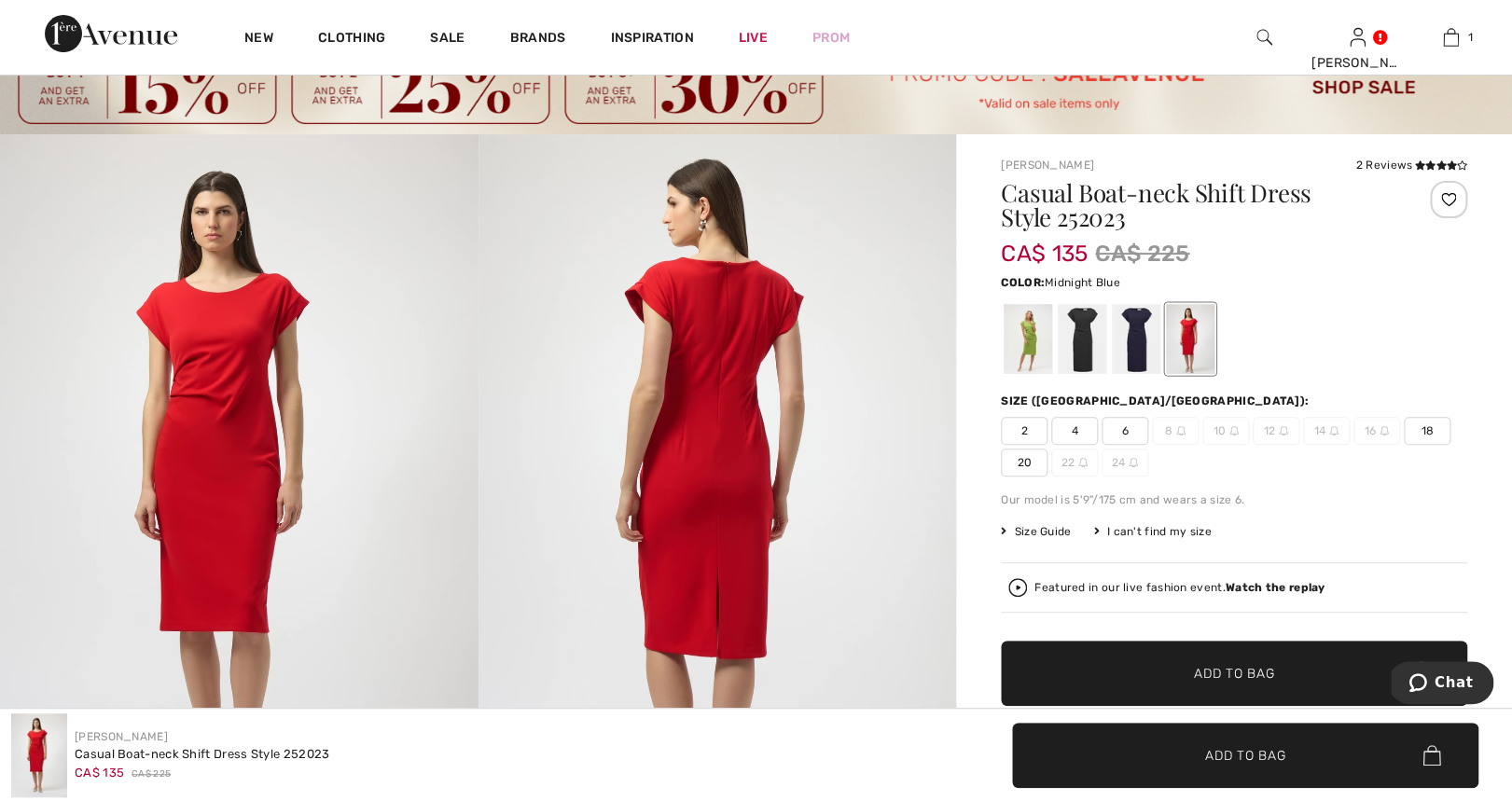
click at [1137, 343] on div at bounding box center [1136, 339] width 49 height 70
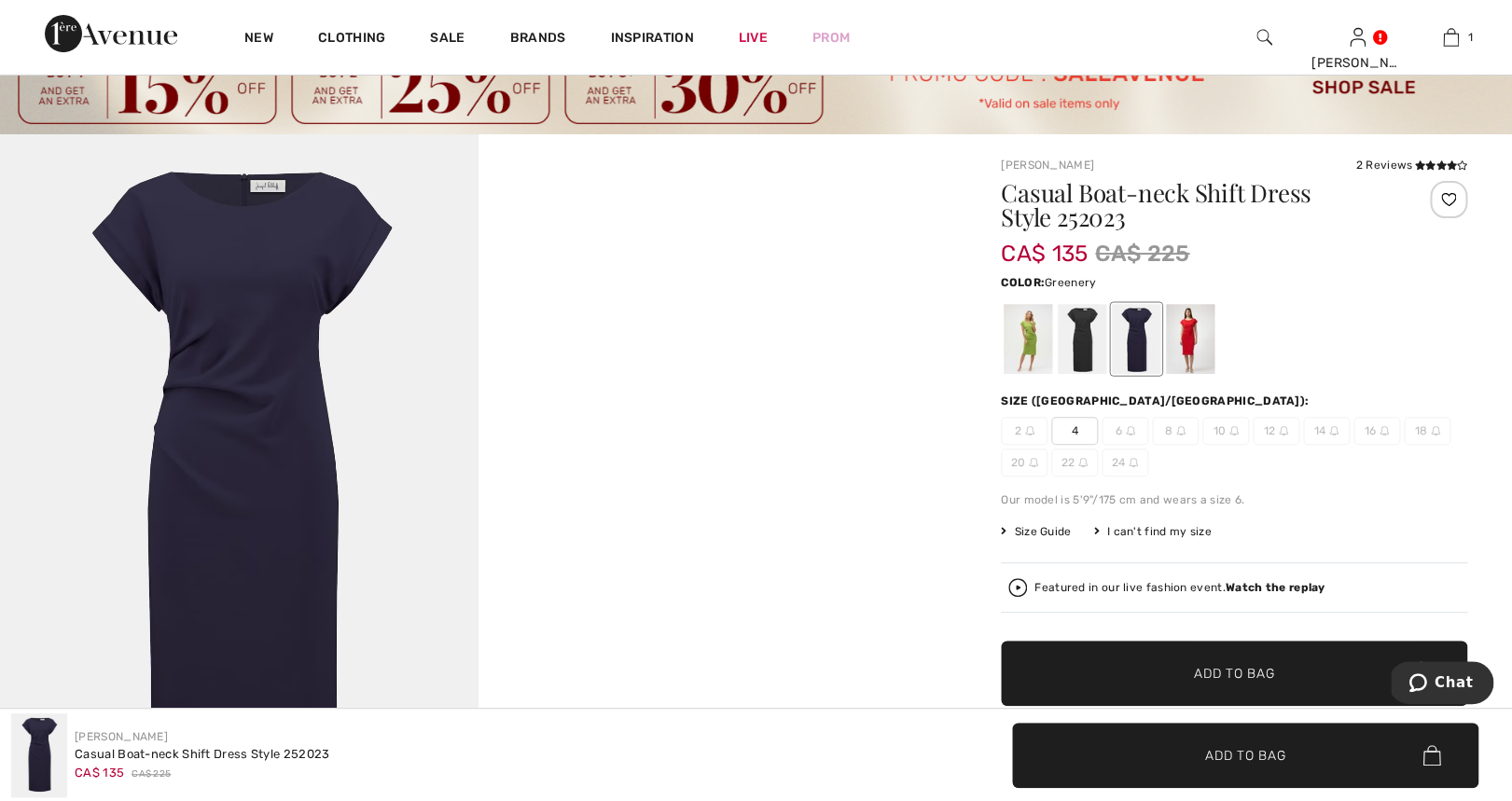
click at [1010, 335] on div at bounding box center [1027, 339] width 49 height 70
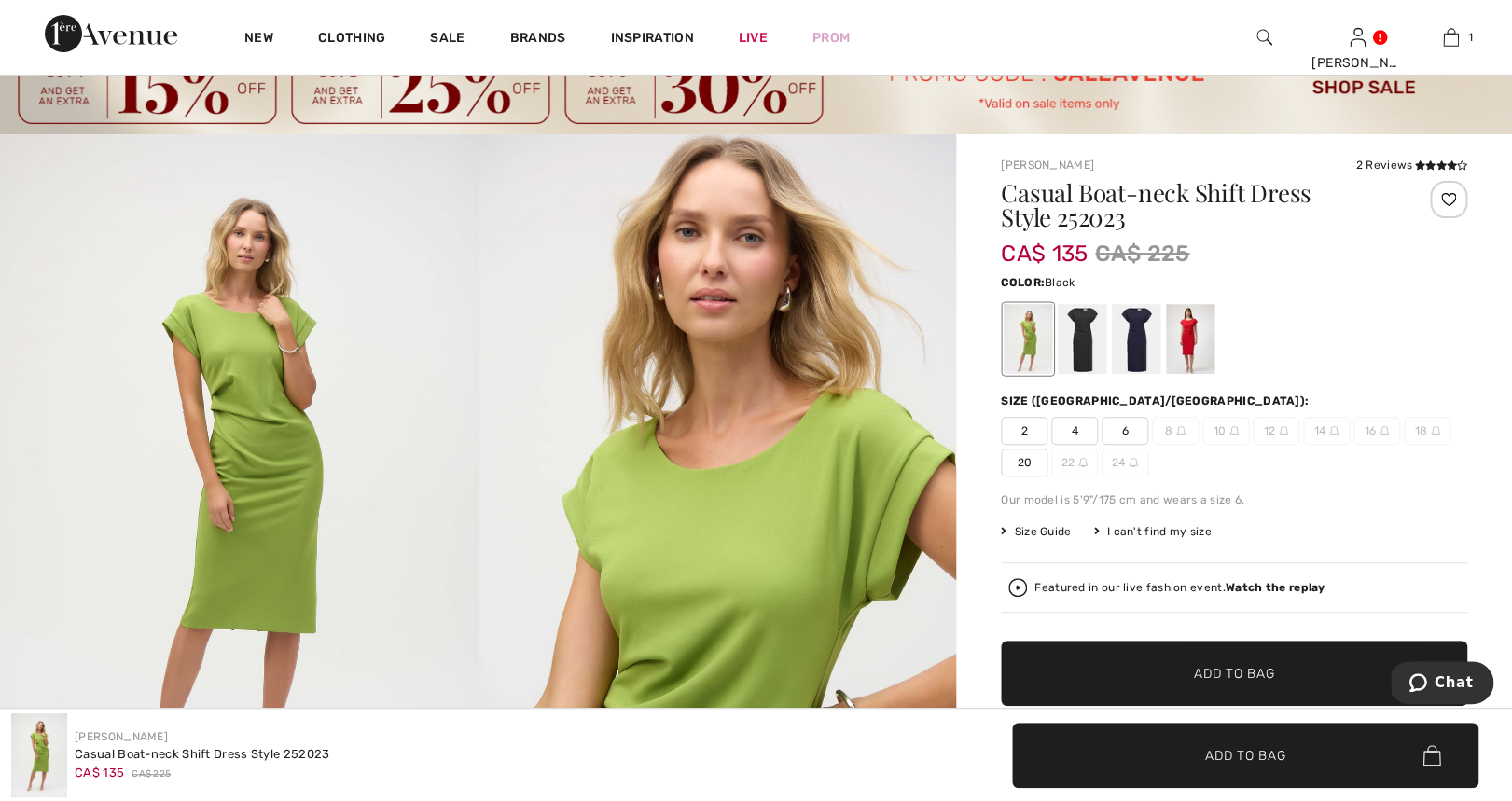
click at [1082, 343] on div at bounding box center [1082, 339] width 49 height 70
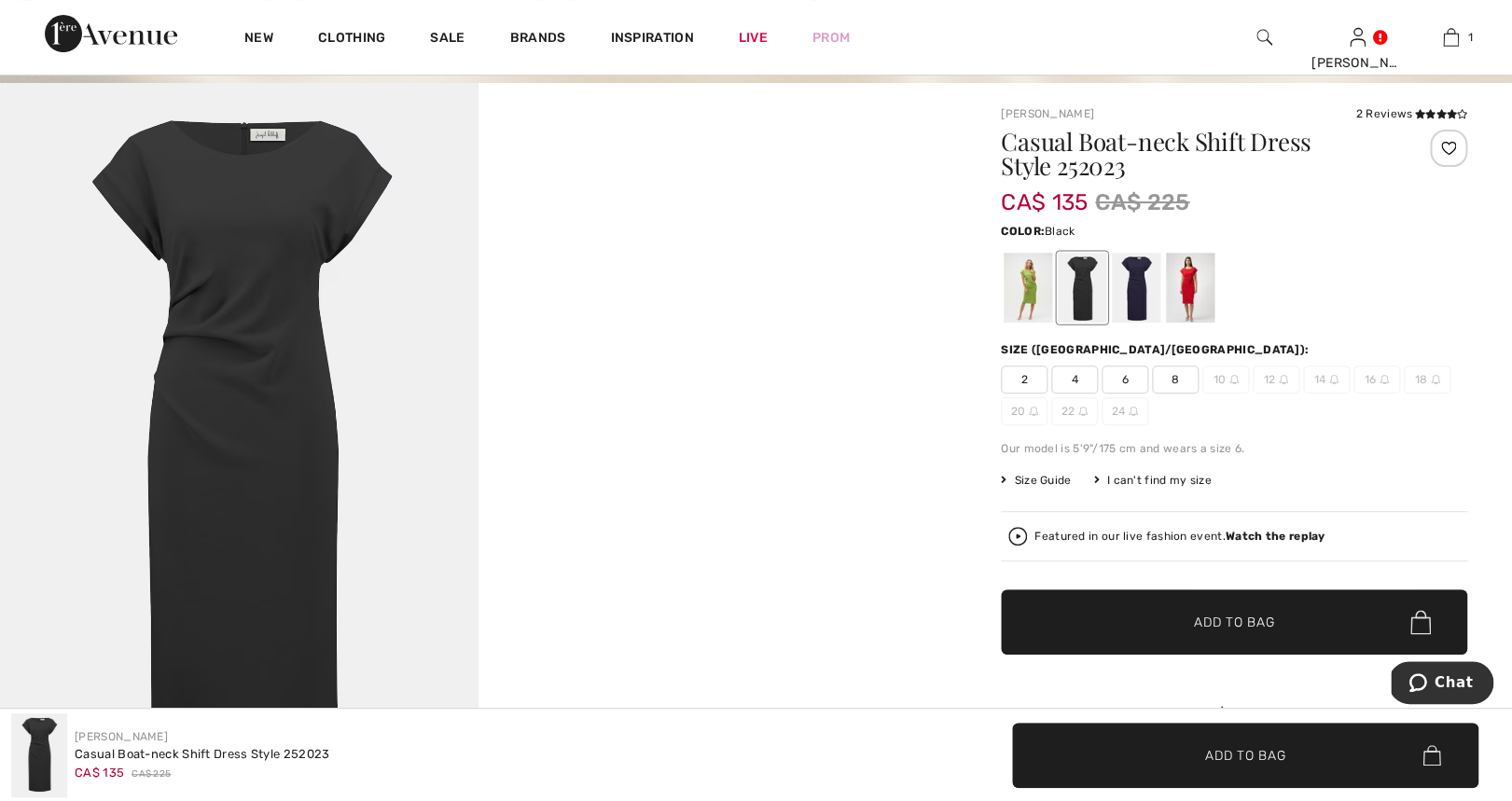
scroll to position [97, 0]
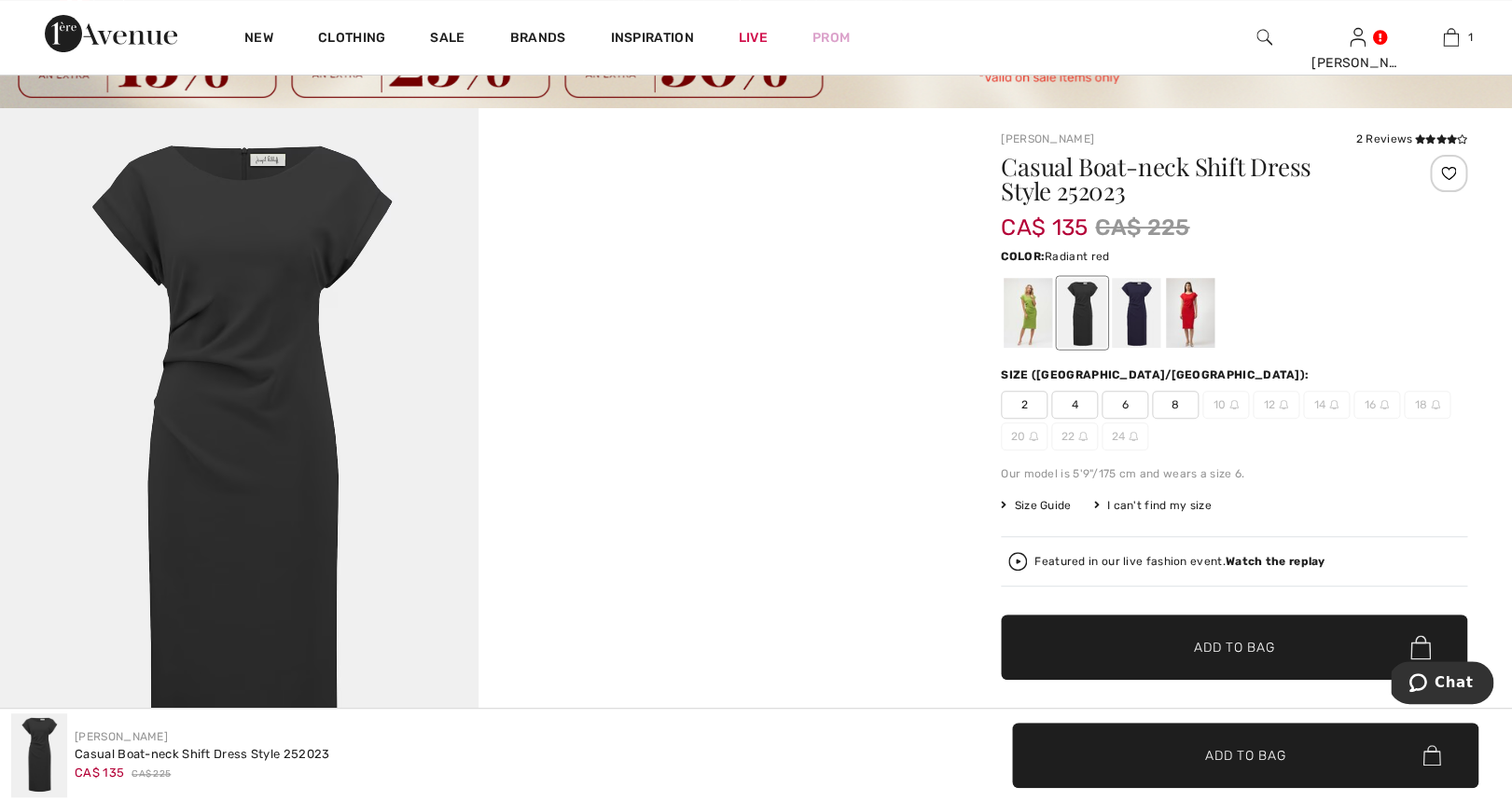
click at [1192, 321] on div at bounding box center [1190, 312] width 49 height 70
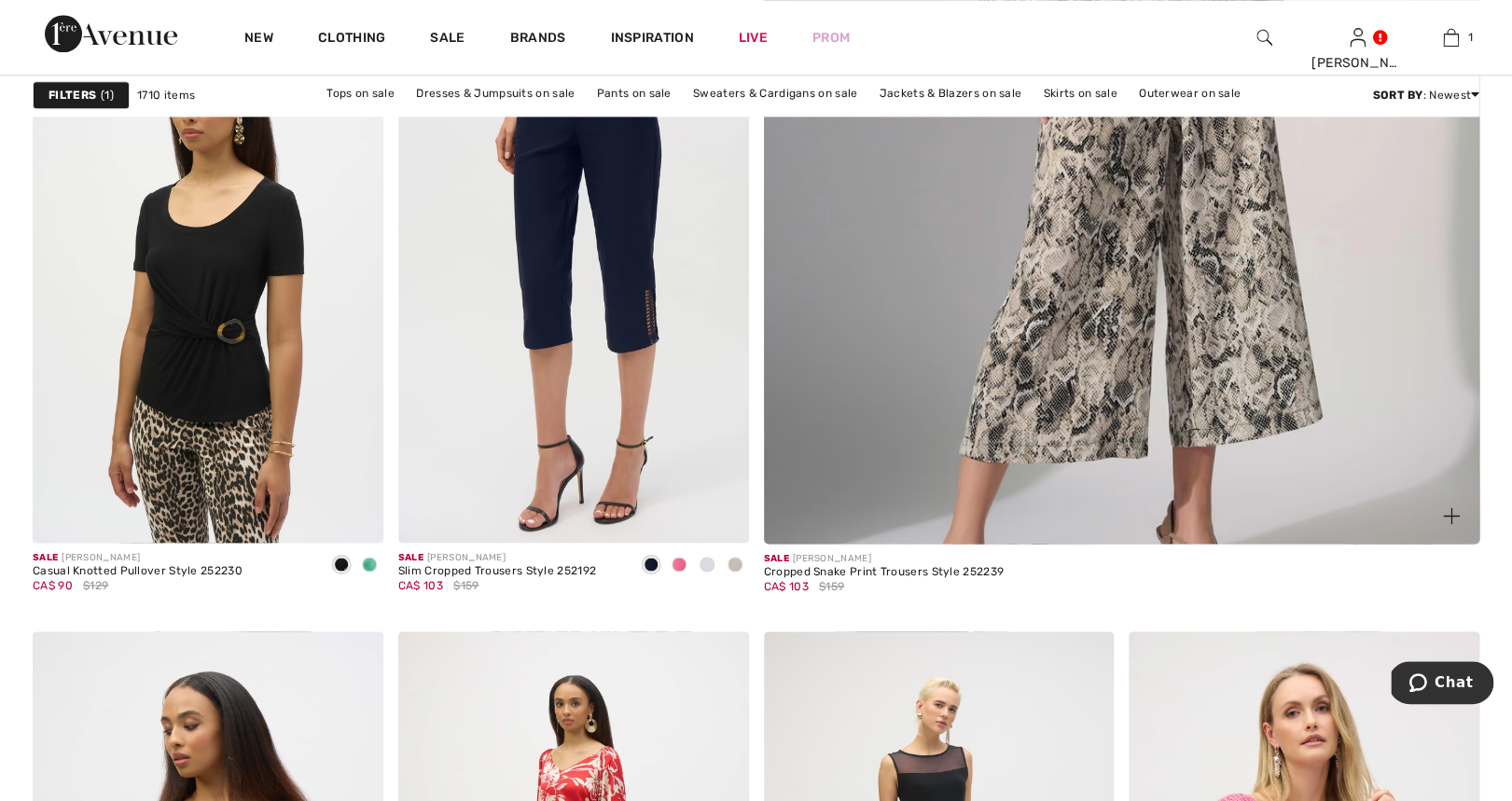
scroll to position [552, 0]
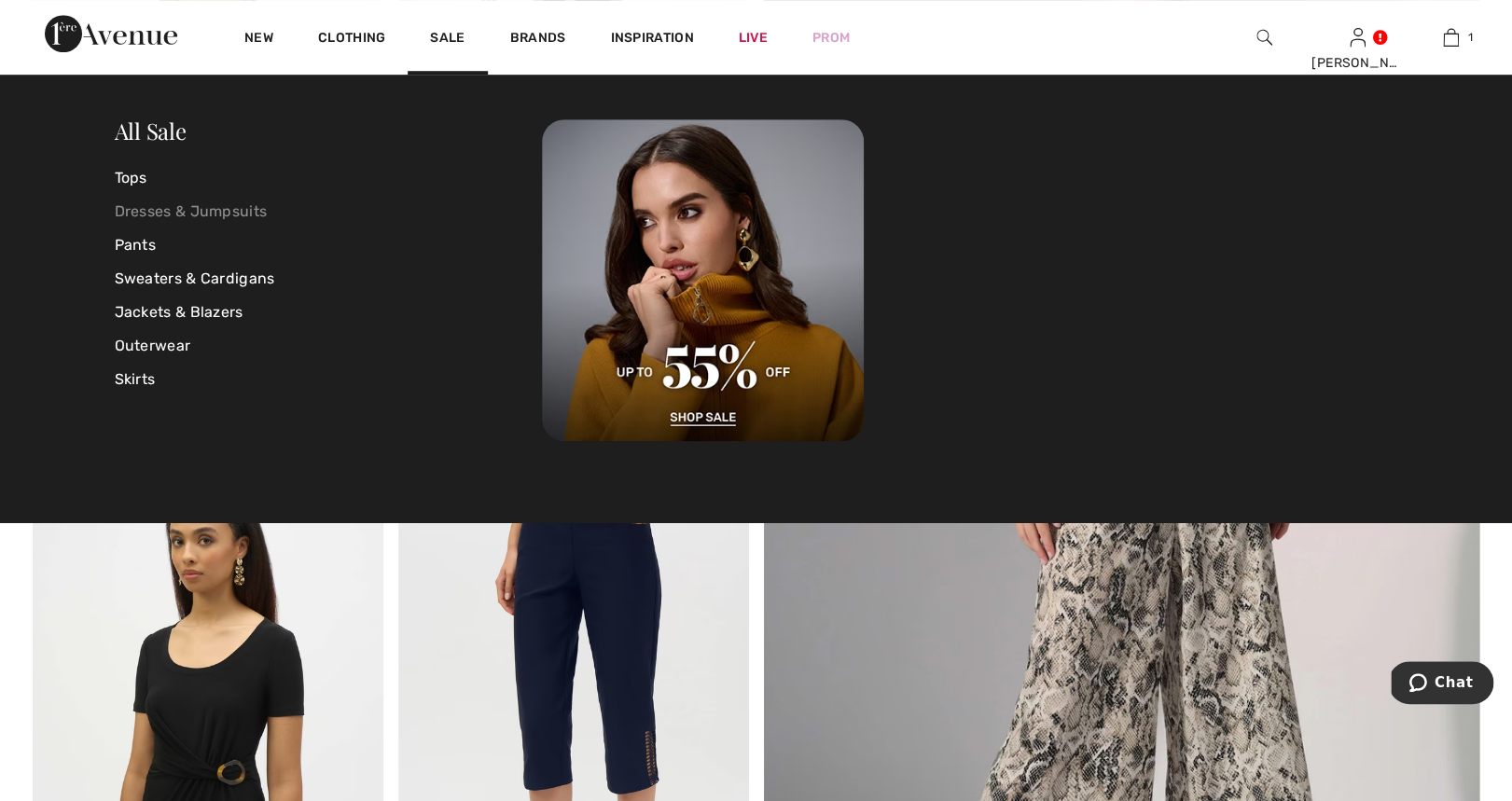
click at [192, 203] on link "Dresses & Jumpsuits" at bounding box center [328, 211] width 428 height 33
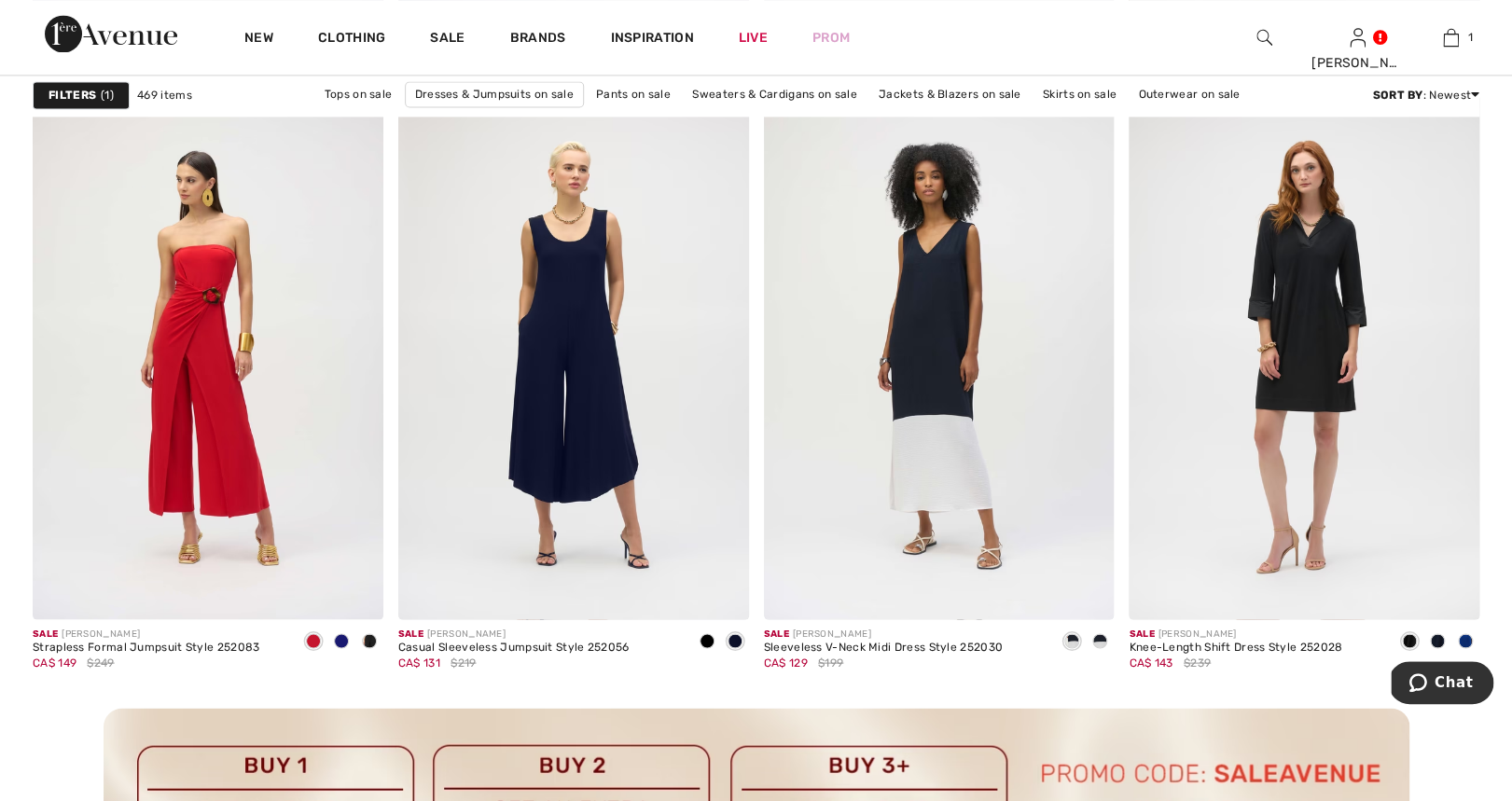
scroll to position [4208, 0]
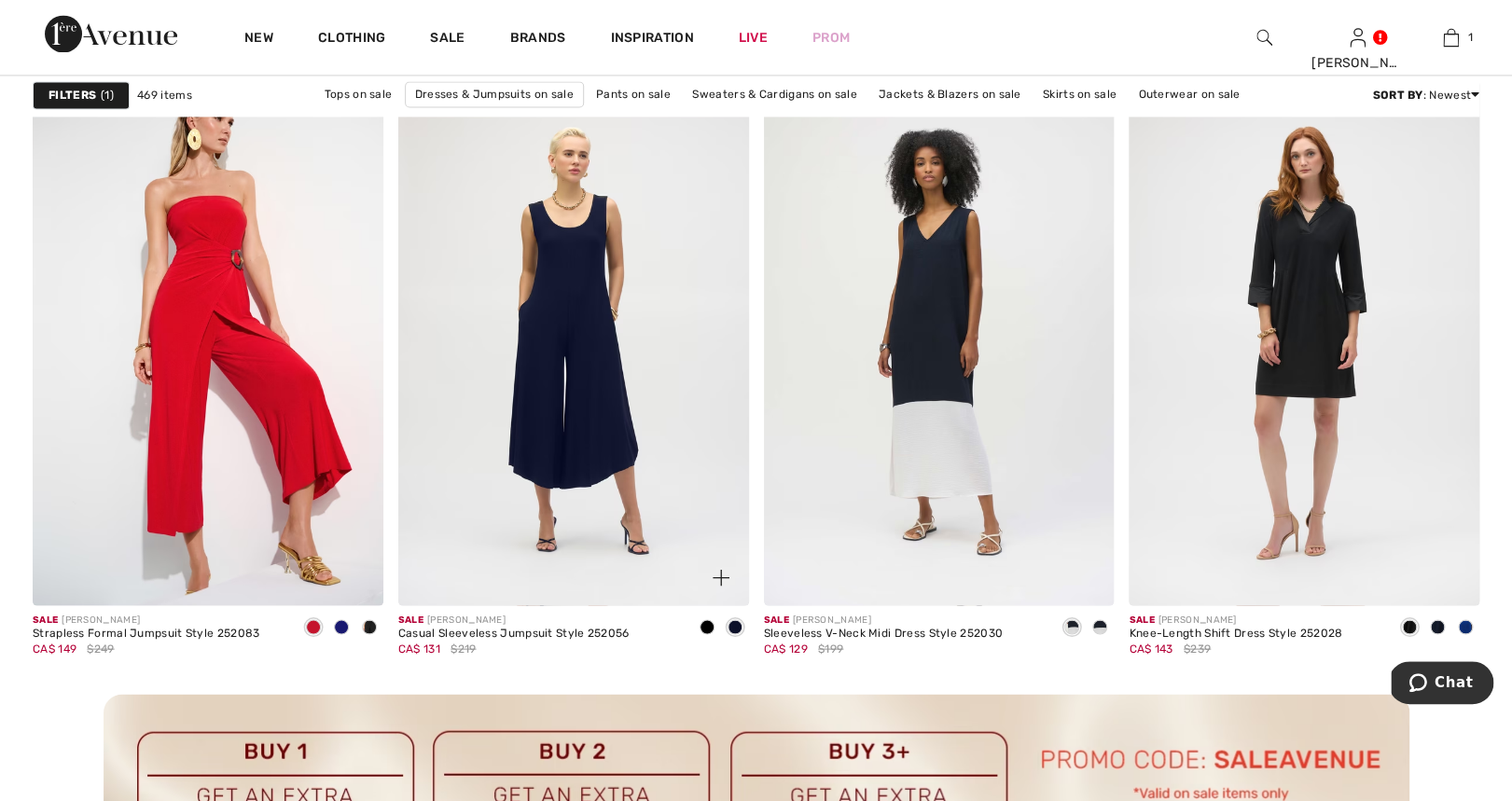
click at [709, 624] on span at bounding box center [708, 627] width 15 height 15
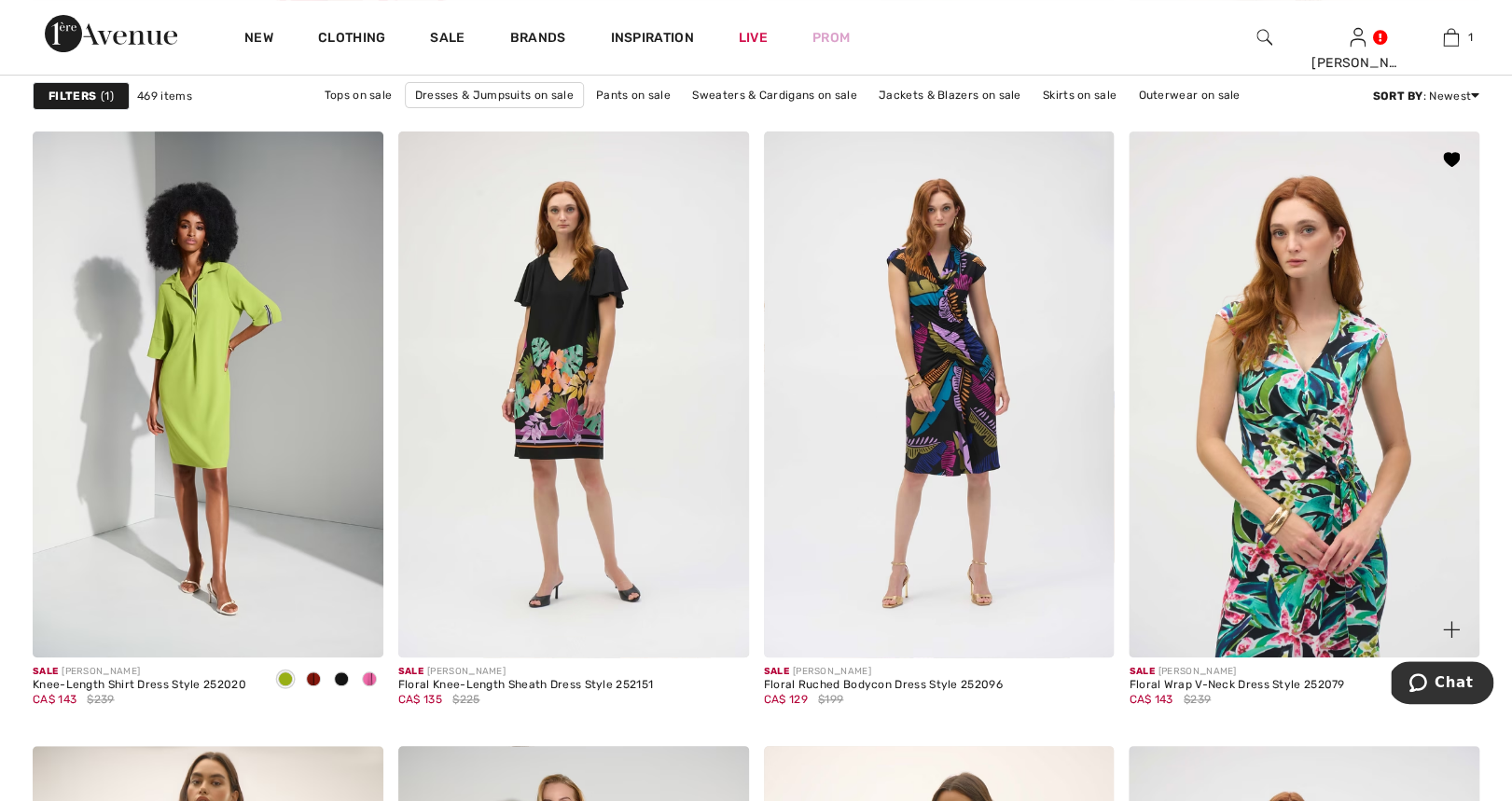
scroll to position [6270, 0]
click at [1300, 439] on img at bounding box center [1304, 394] width 350 height 525
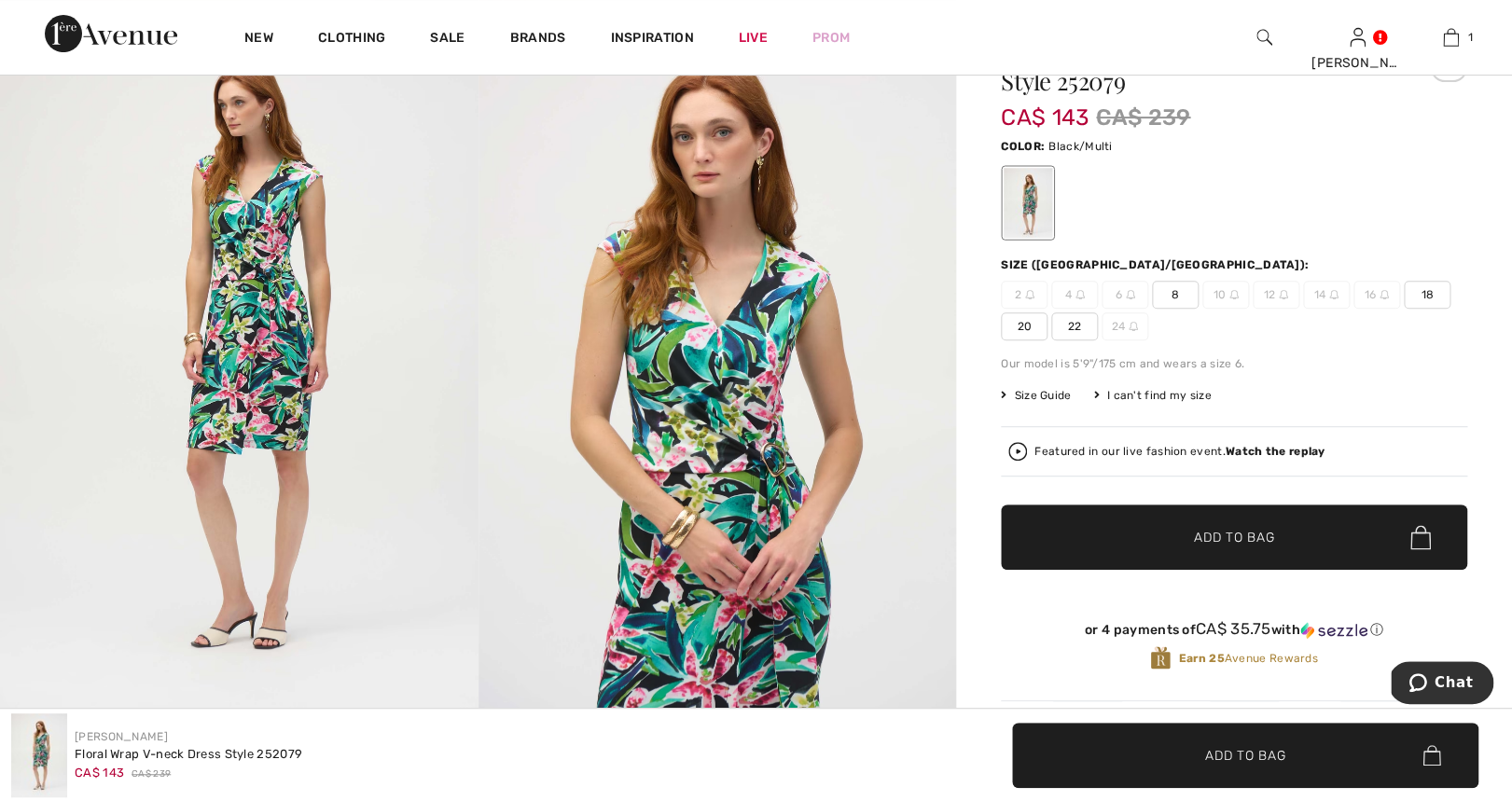
scroll to position [187, 0]
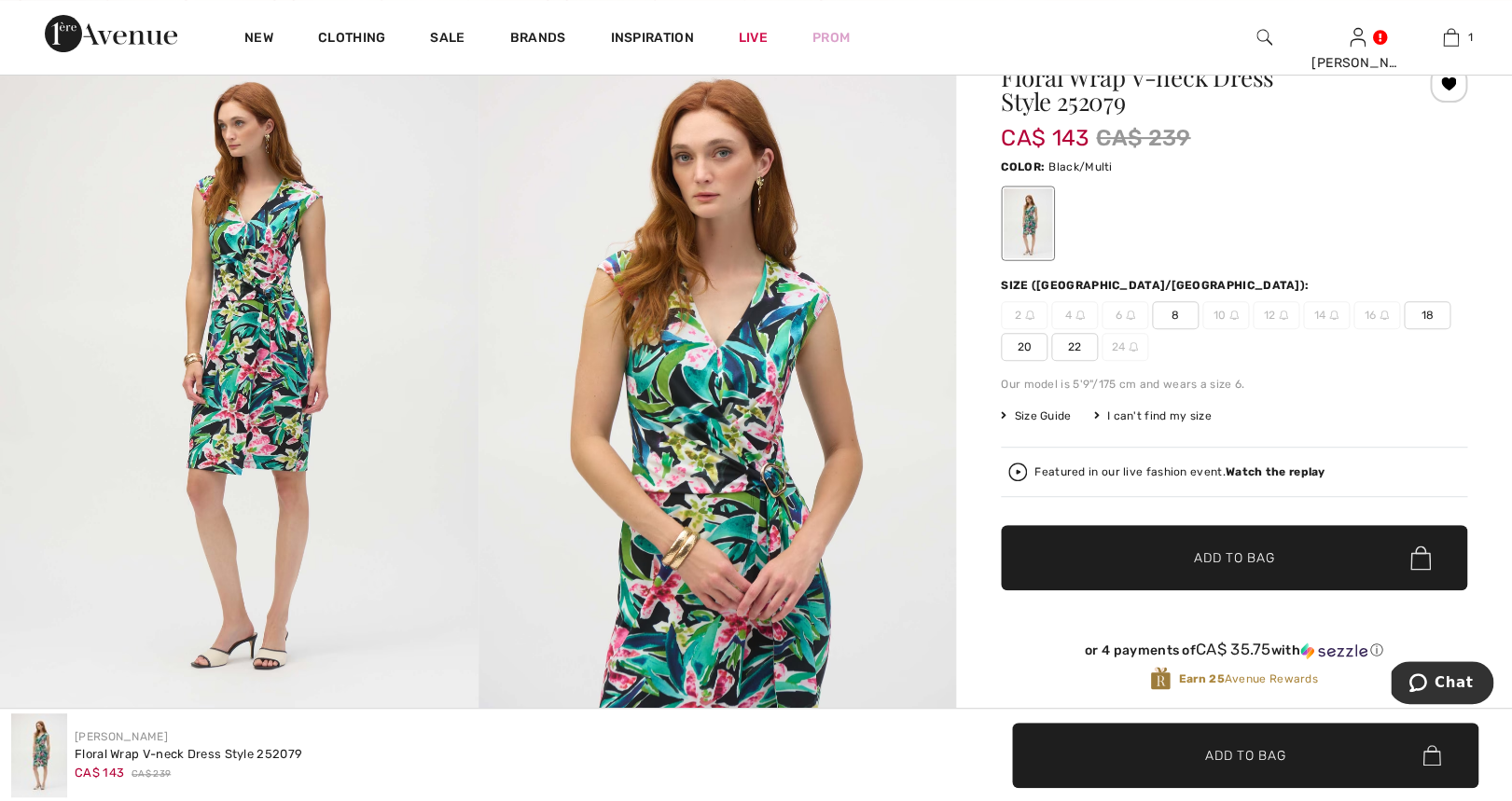
click at [1179, 313] on span "8" at bounding box center [1175, 315] width 47 height 28
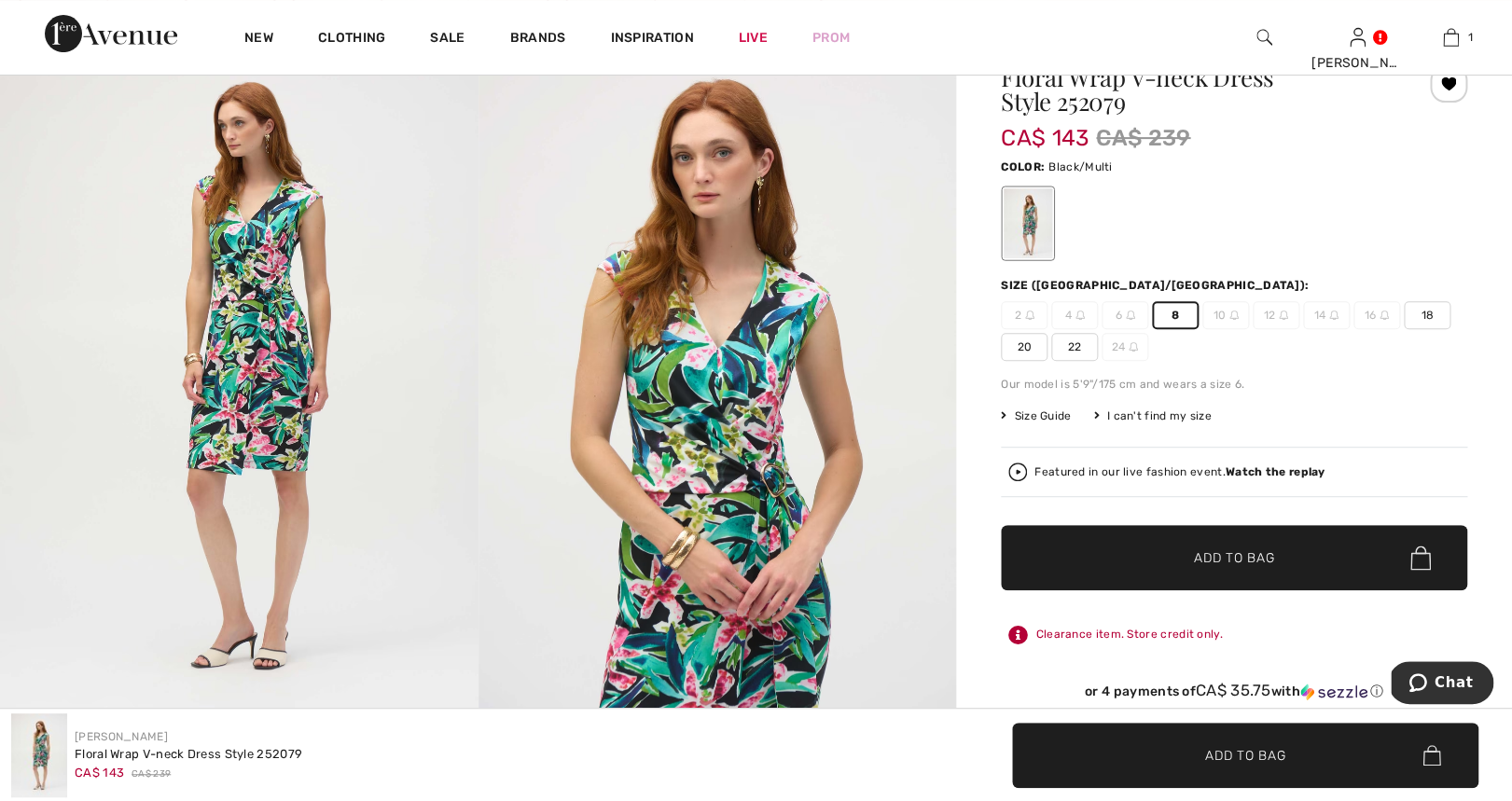
click at [1195, 560] on span "Add to Bag" at bounding box center [1234, 558] width 80 height 19
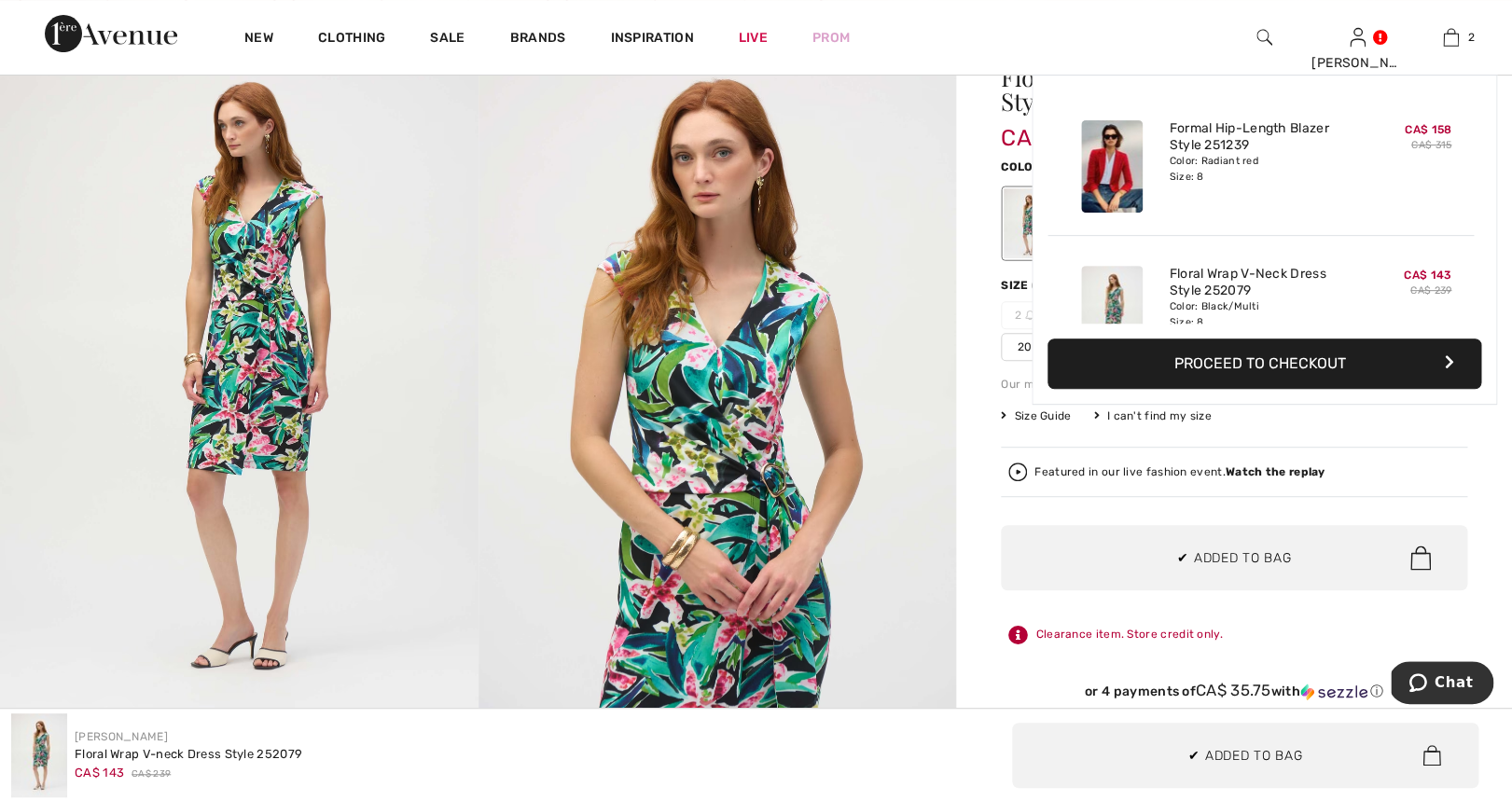
scroll to position [57, 0]
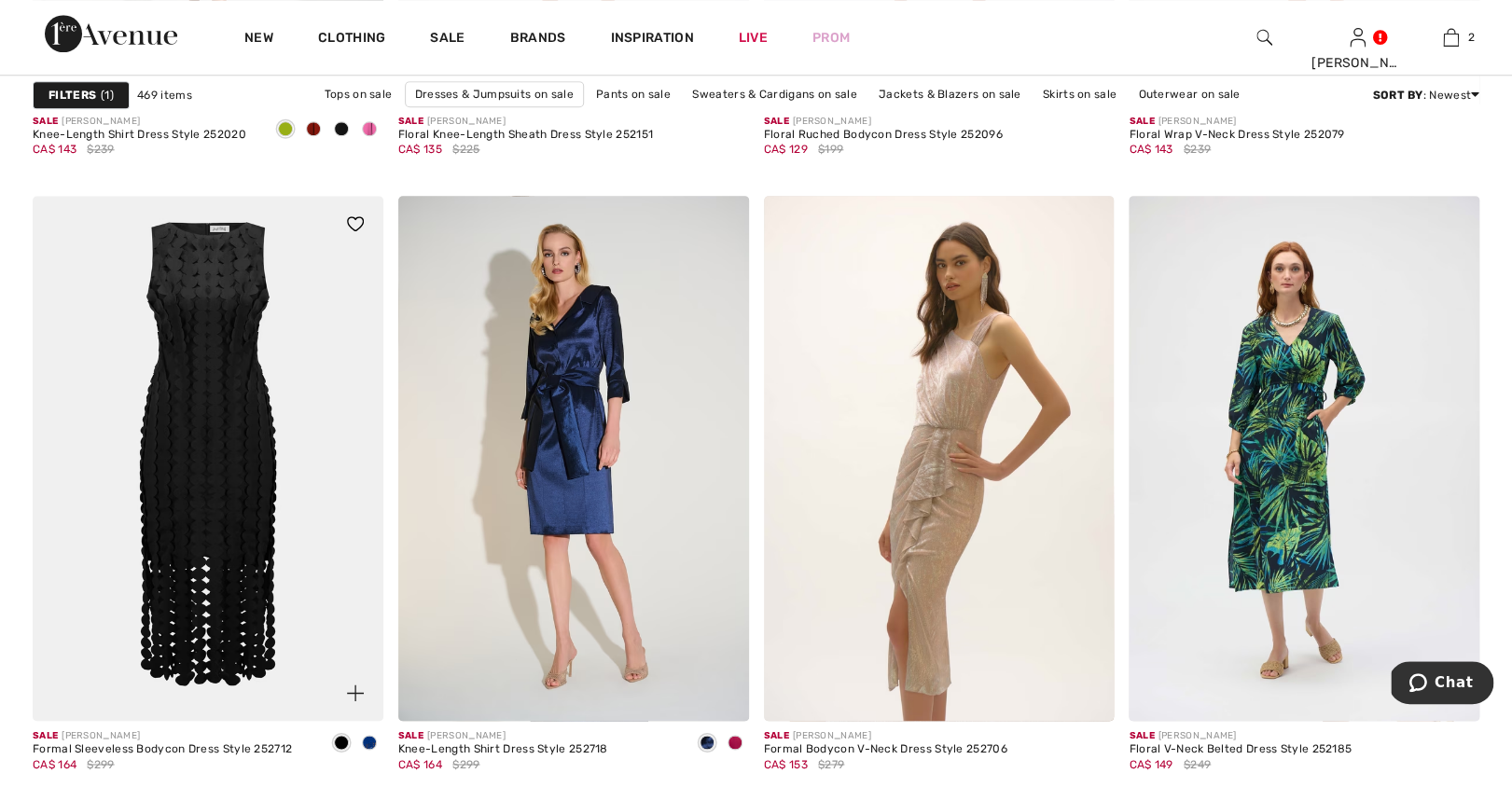
scroll to position [6864, 0]
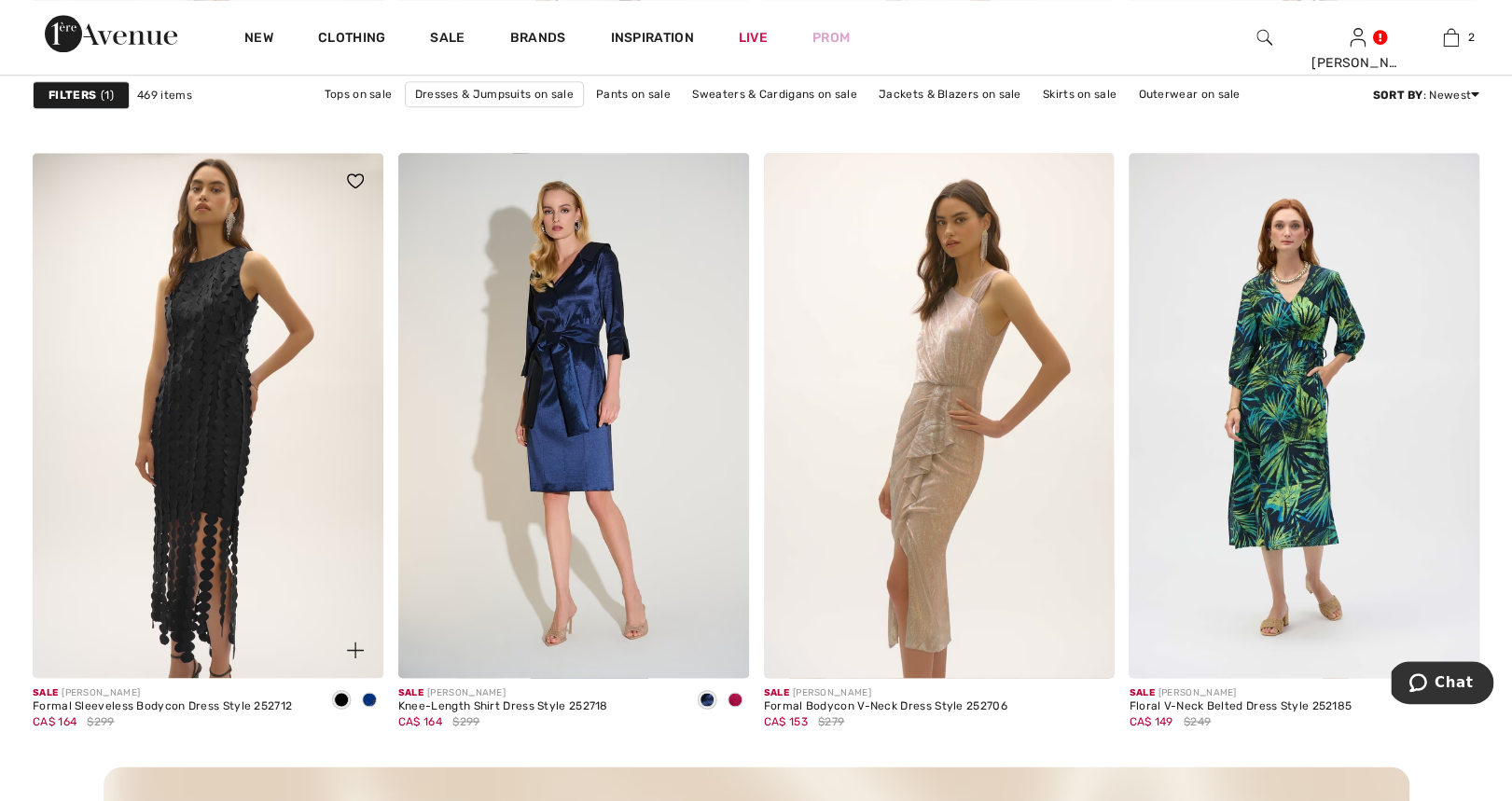
click at [372, 701] on span at bounding box center [370, 700] width 15 height 15
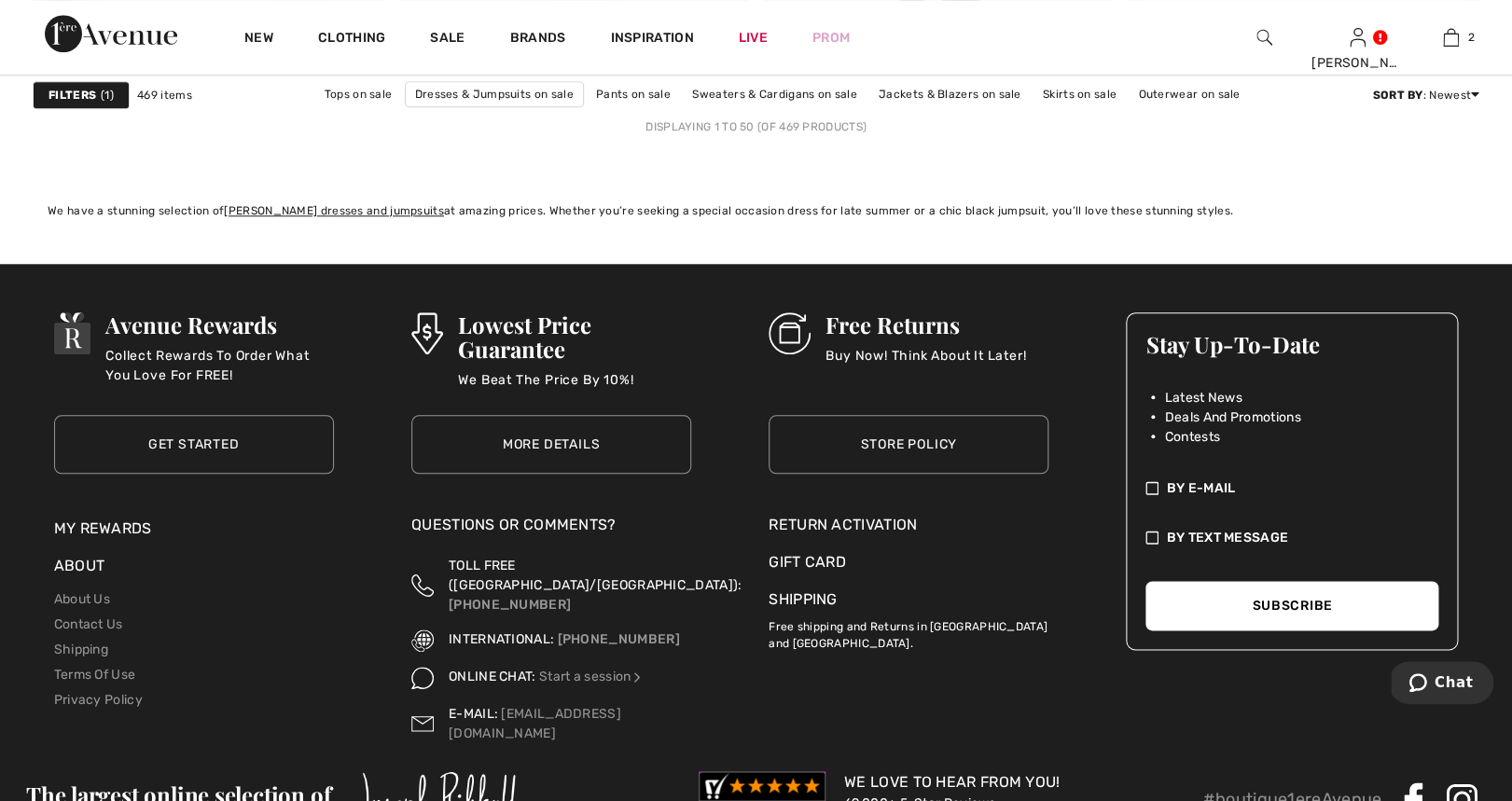
scroll to position [9438, 0]
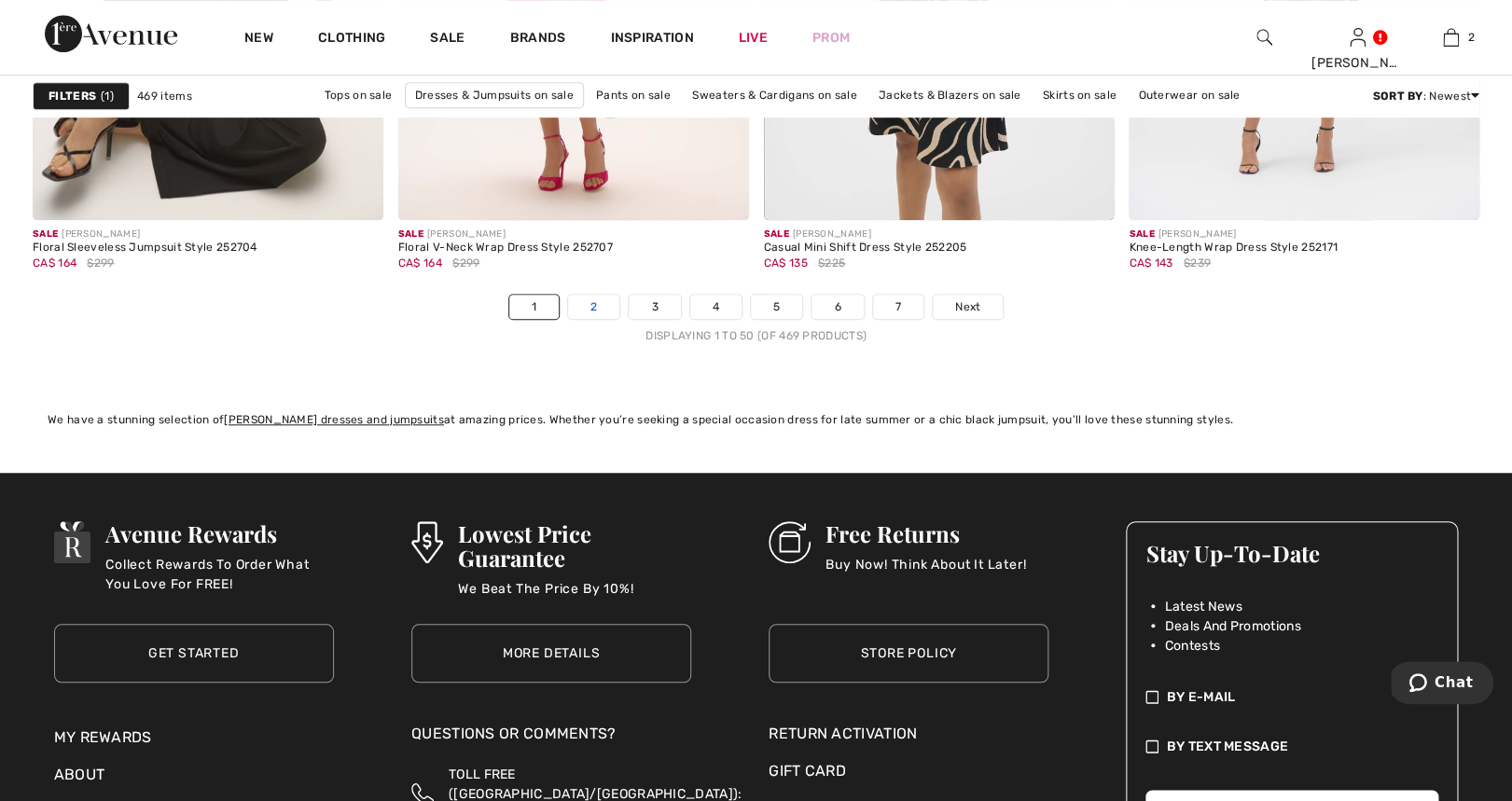
click at [598, 302] on link "2" at bounding box center [594, 306] width 52 height 24
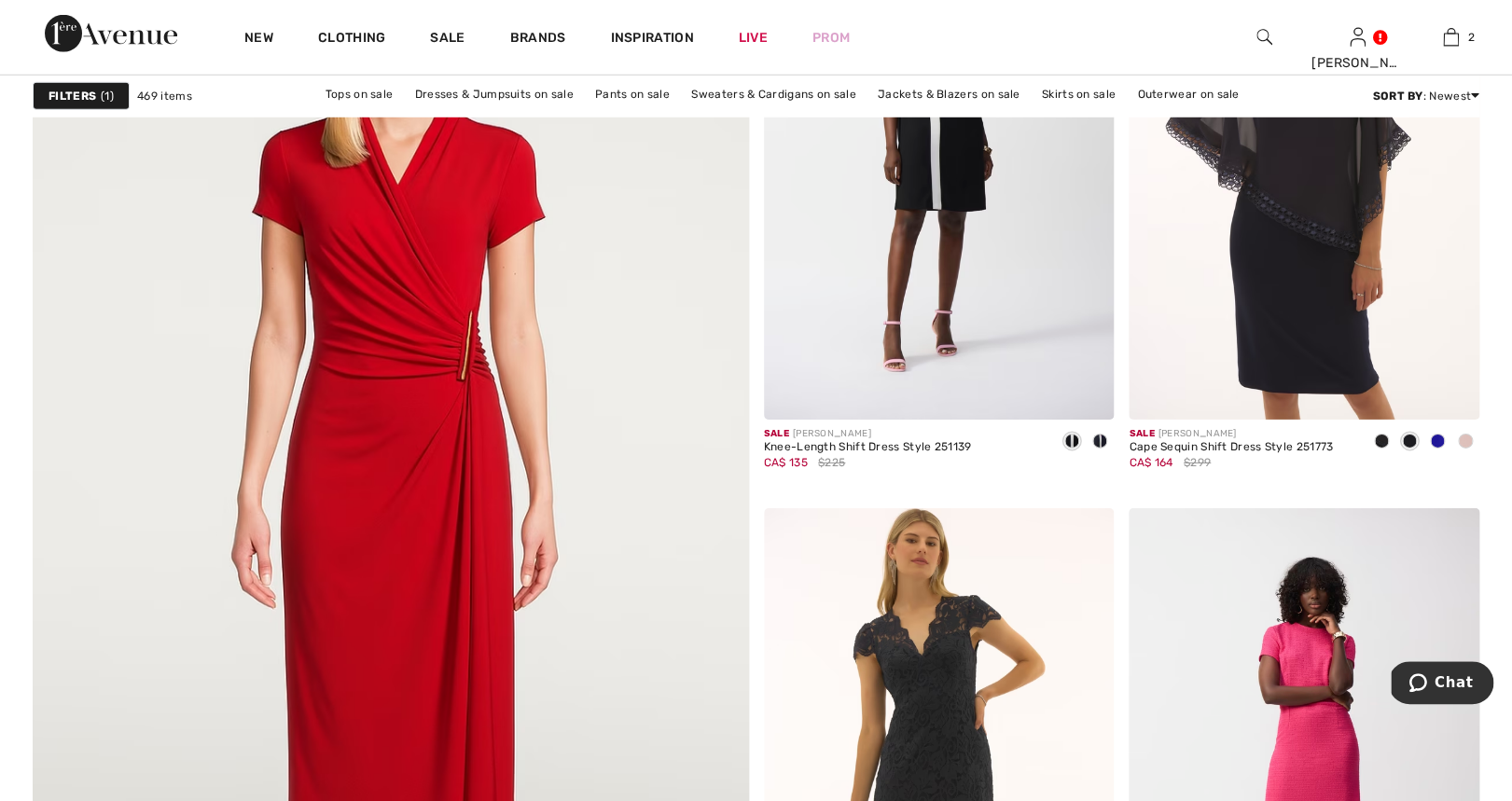
scroll to position [5206, 0]
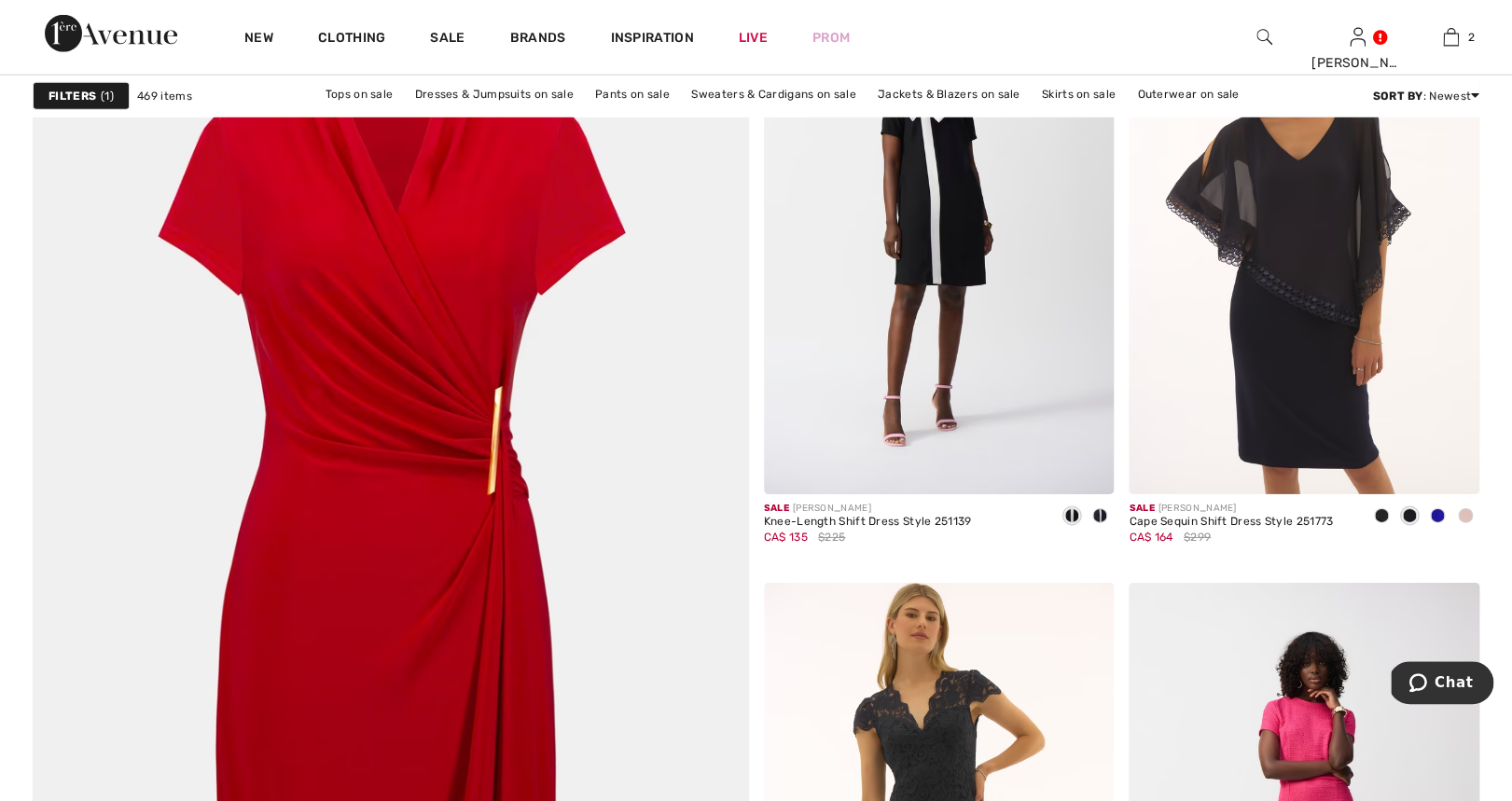
click at [434, 440] on img at bounding box center [390, 613] width 859 height 1288
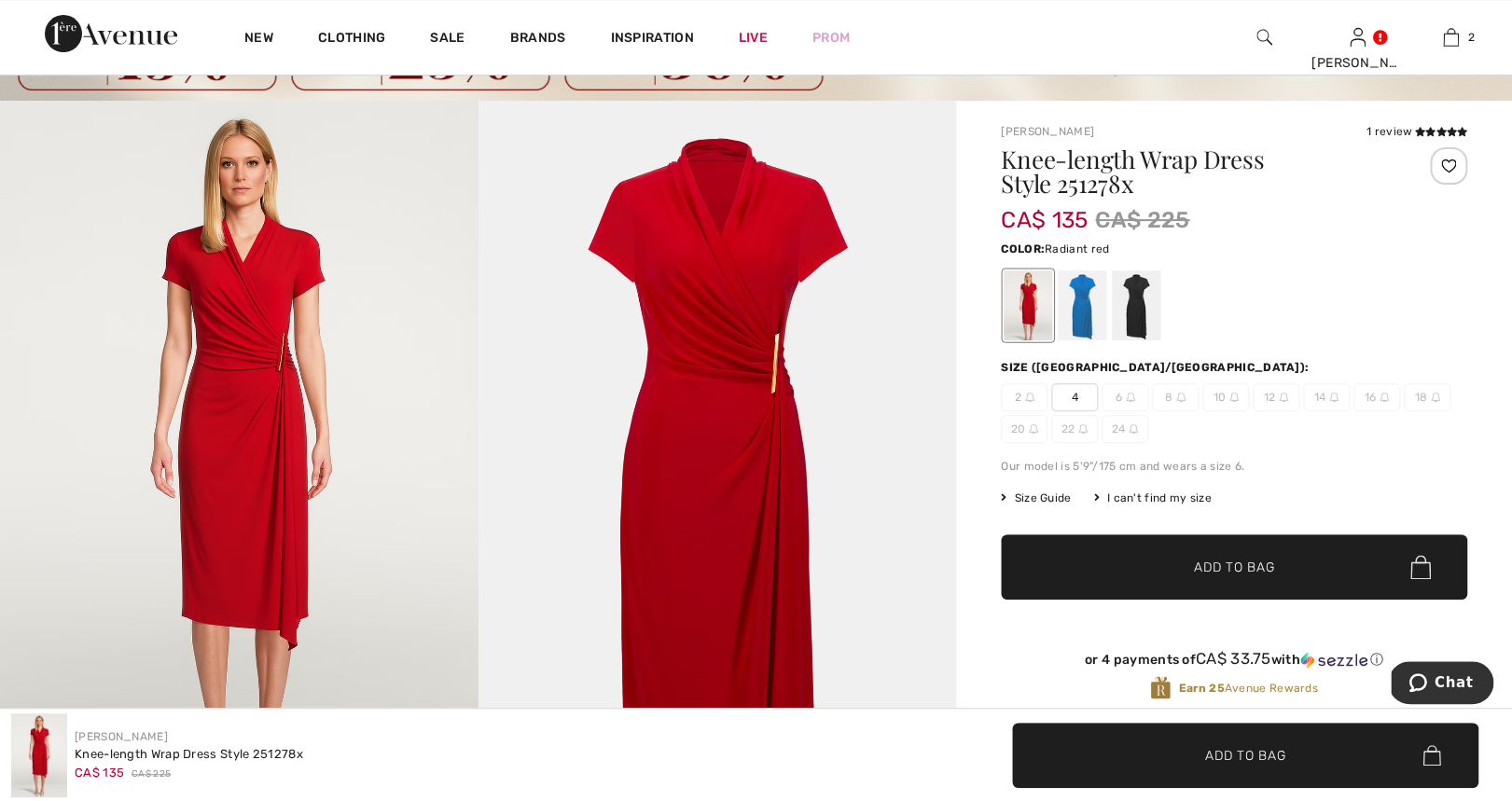
scroll to position [51, 0]
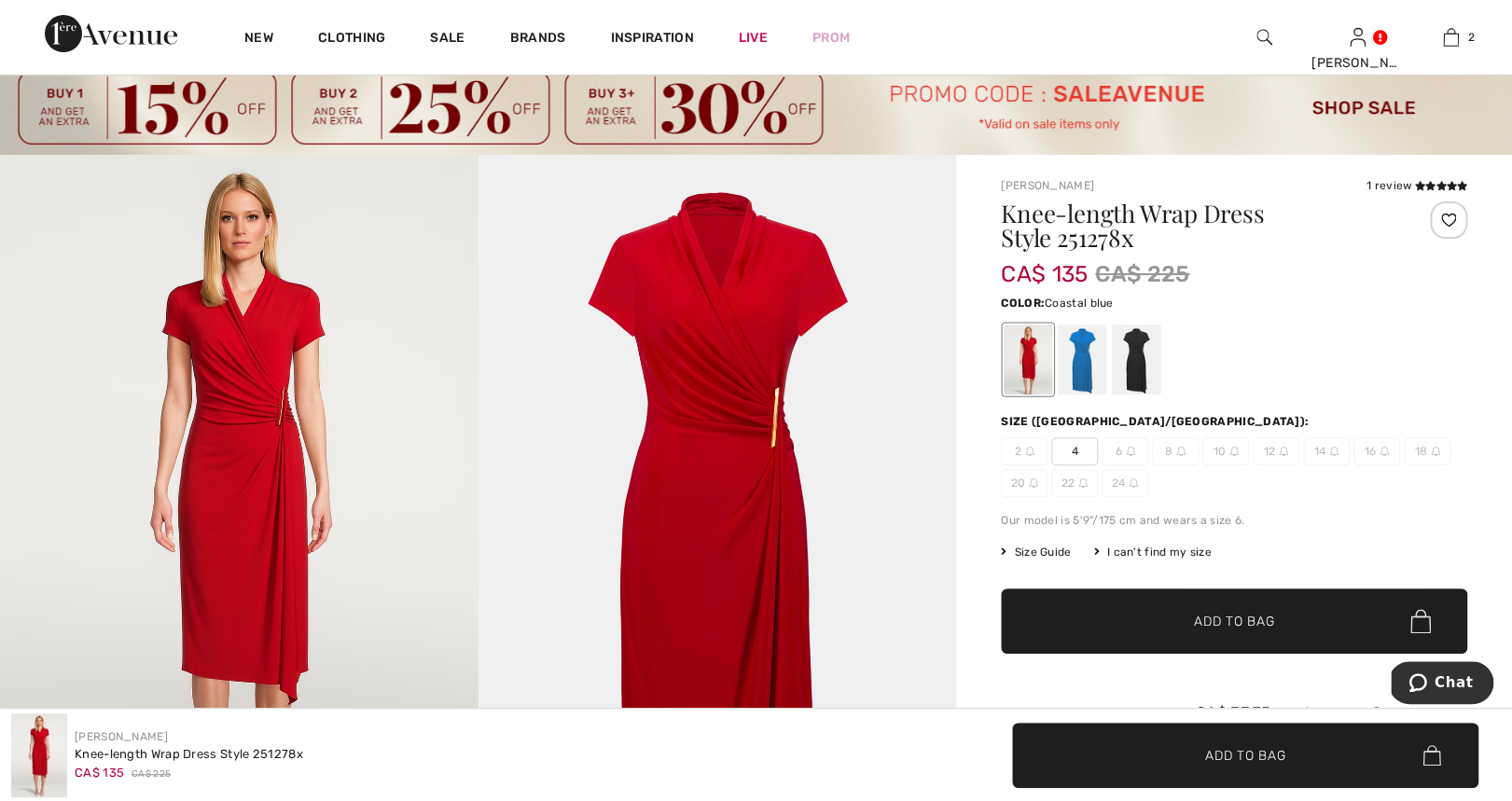
click at [1084, 371] on div at bounding box center [1082, 359] width 49 height 70
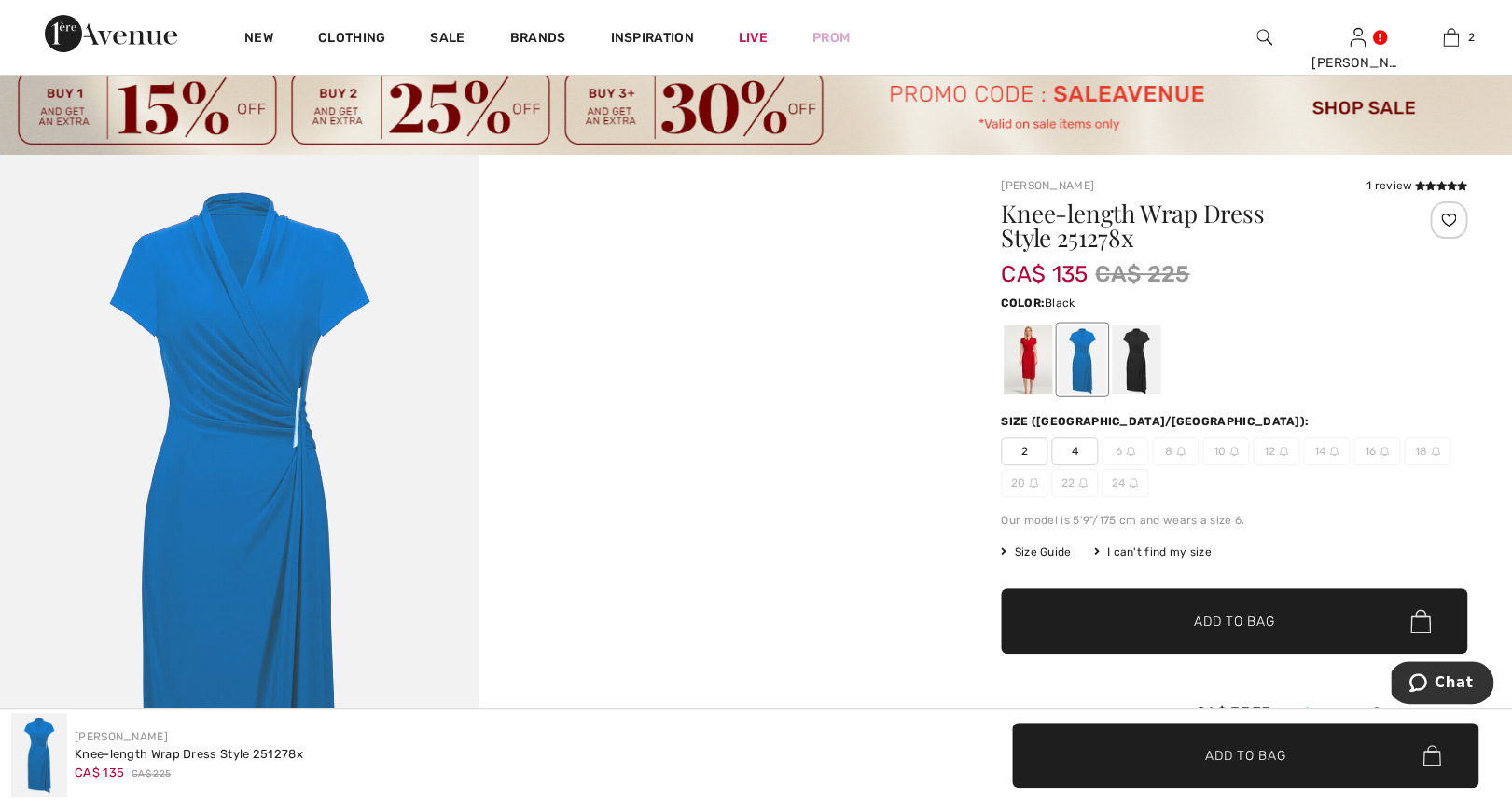
click at [1142, 366] on div at bounding box center [1136, 359] width 49 height 70
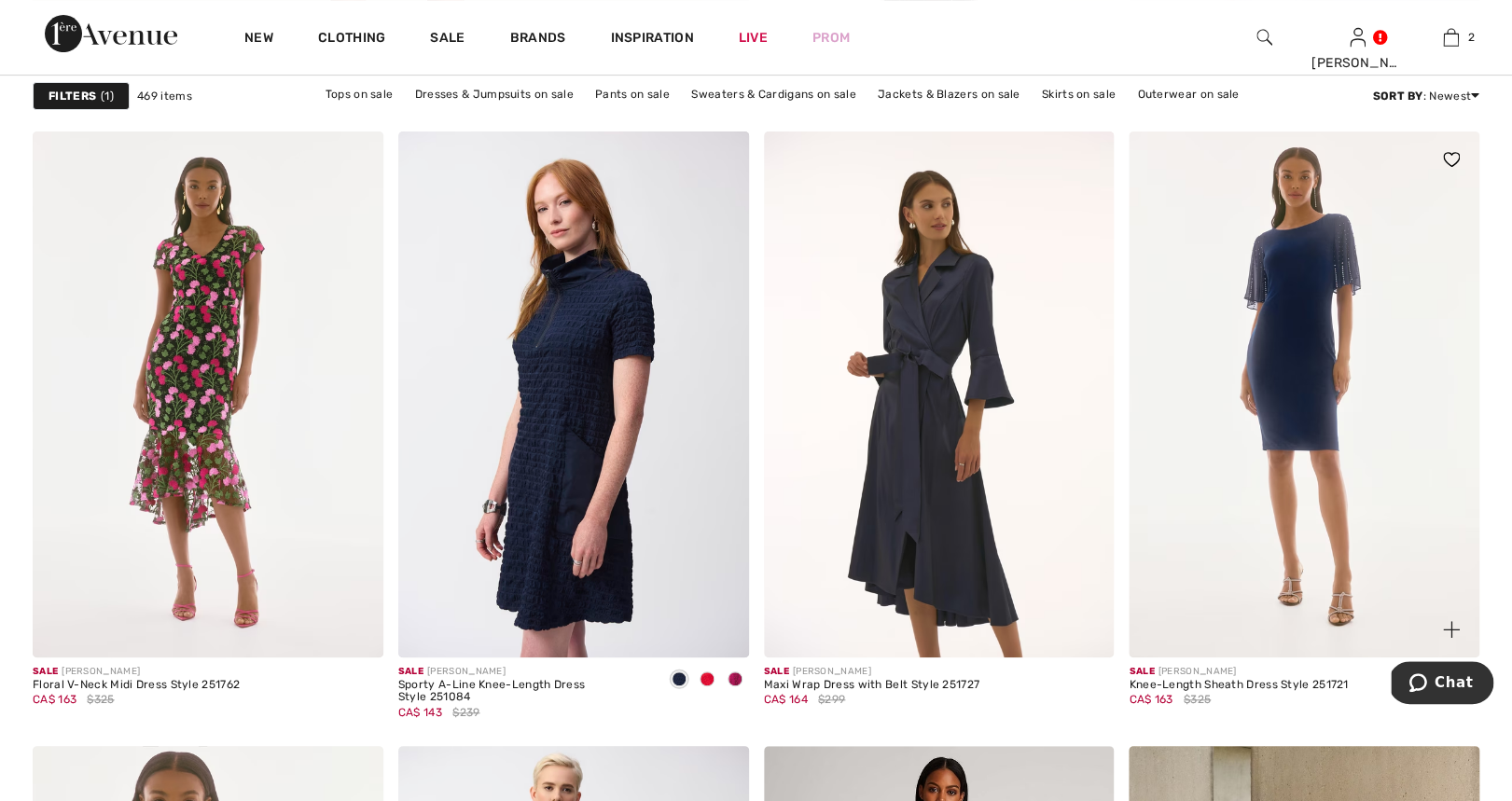
scroll to position [6292, 0]
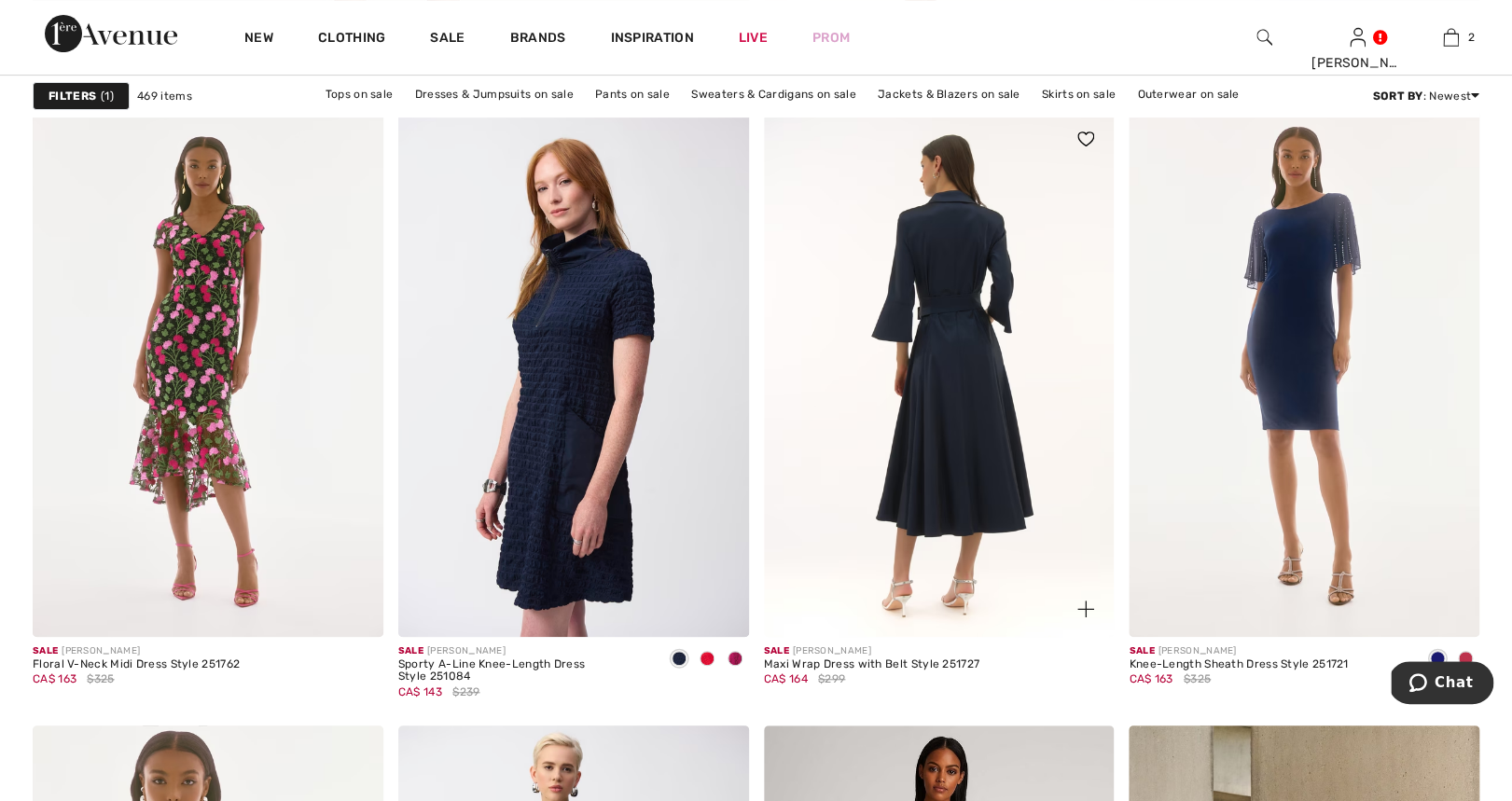
click at [964, 455] on img at bounding box center [939, 373] width 350 height 525
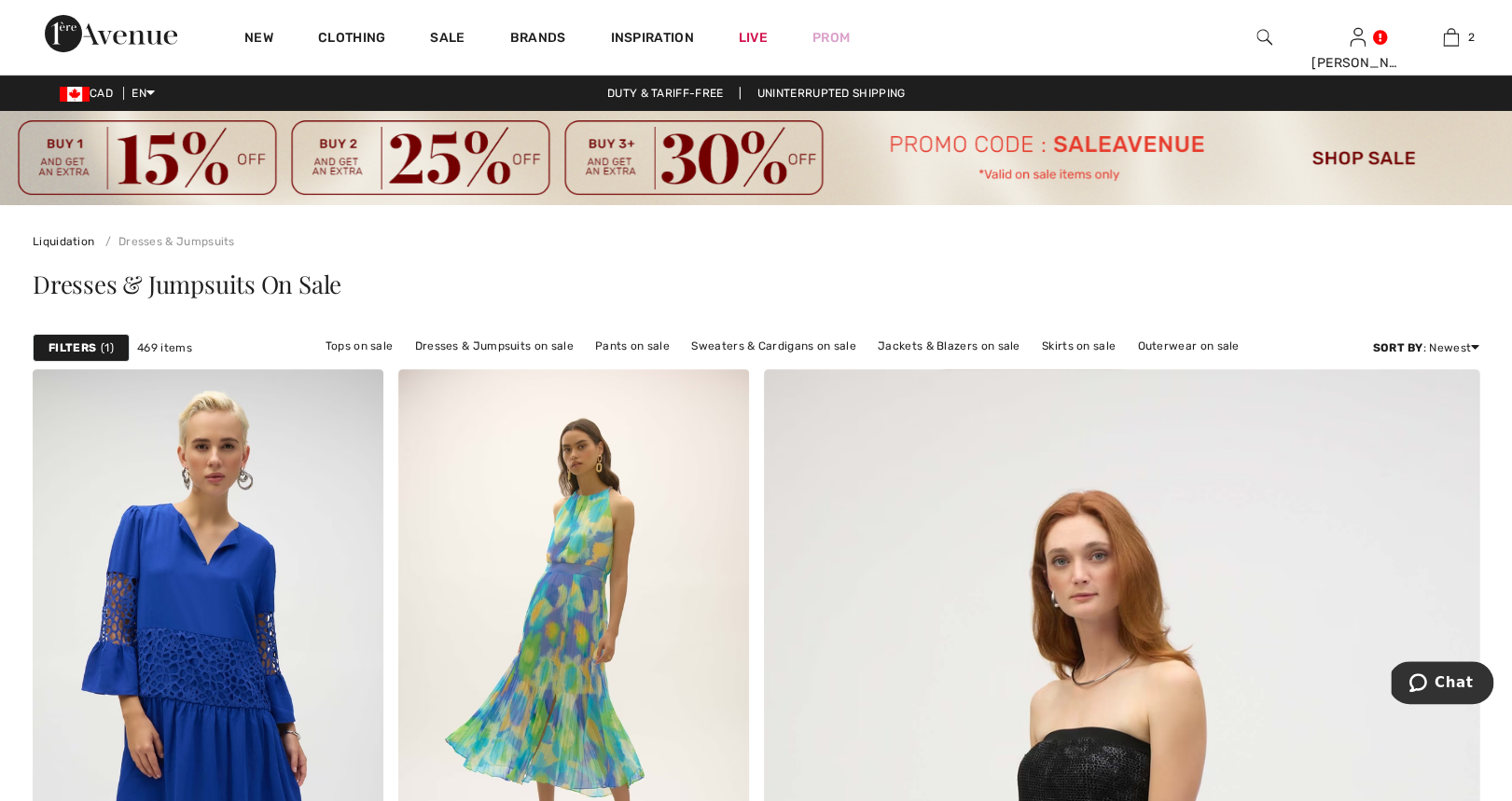
click at [79, 344] on strong "Filters" at bounding box center [73, 348] width 48 height 17
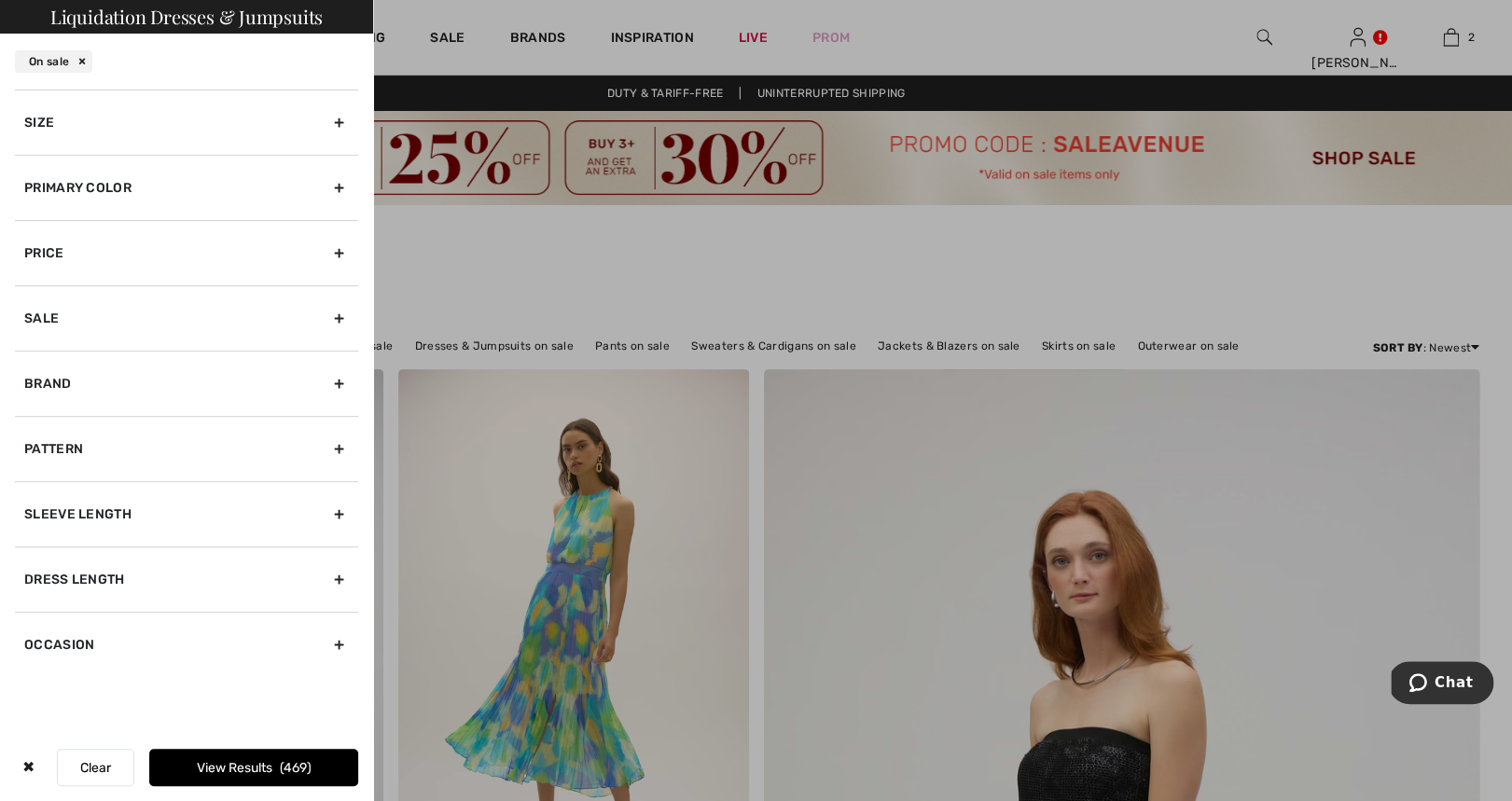
click at [341, 123] on div "Size" at bounding box center [187, 122] width 343 height 65
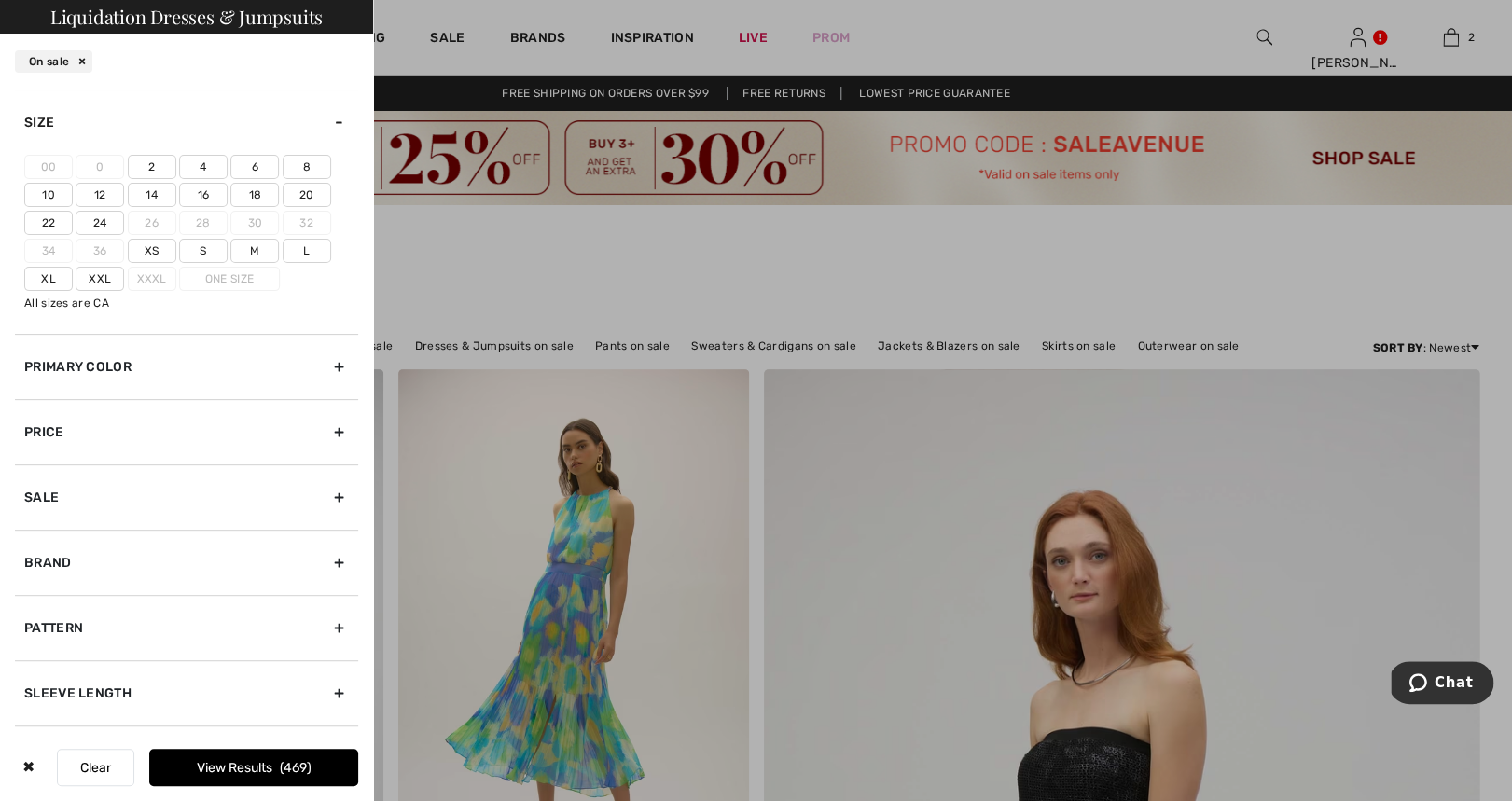
click at [308, 167] on label "8" at bounding box center [306, 167] width 49 height 24
click at [0, 0] on input"] "8" at bounding box center [0, 0] width 0 height 0
click at [253, 254] on label "M" at bounding box center [255, 250] width 49 height 24
click at [0, 0] on input"] "M" at bounding box center [0, 0] width 0 height 0
click at [267, 764] on button "View Results 184" at bounding box center [254, 767] width 209 height 37
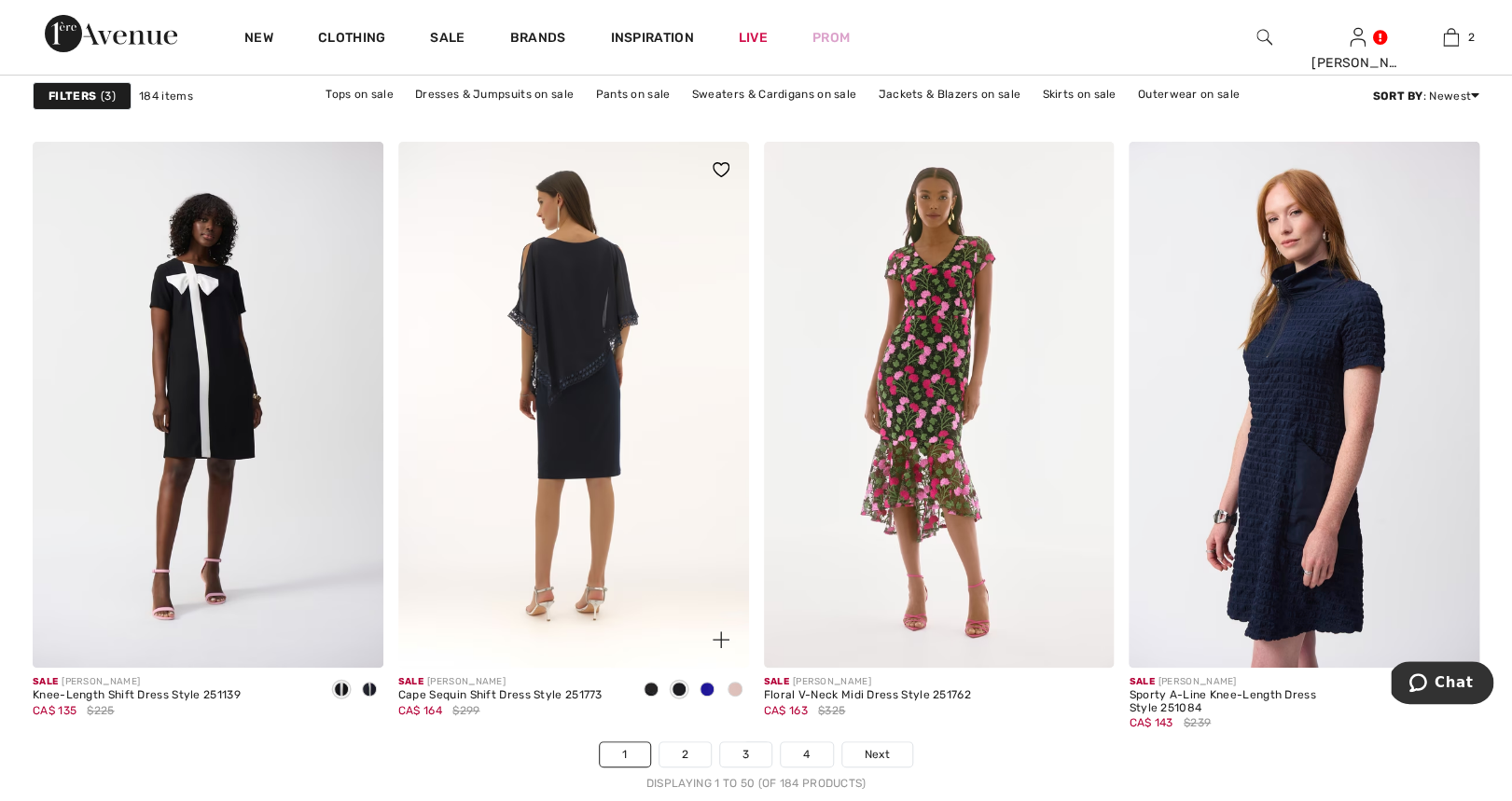
scroll to position [9177, 0]
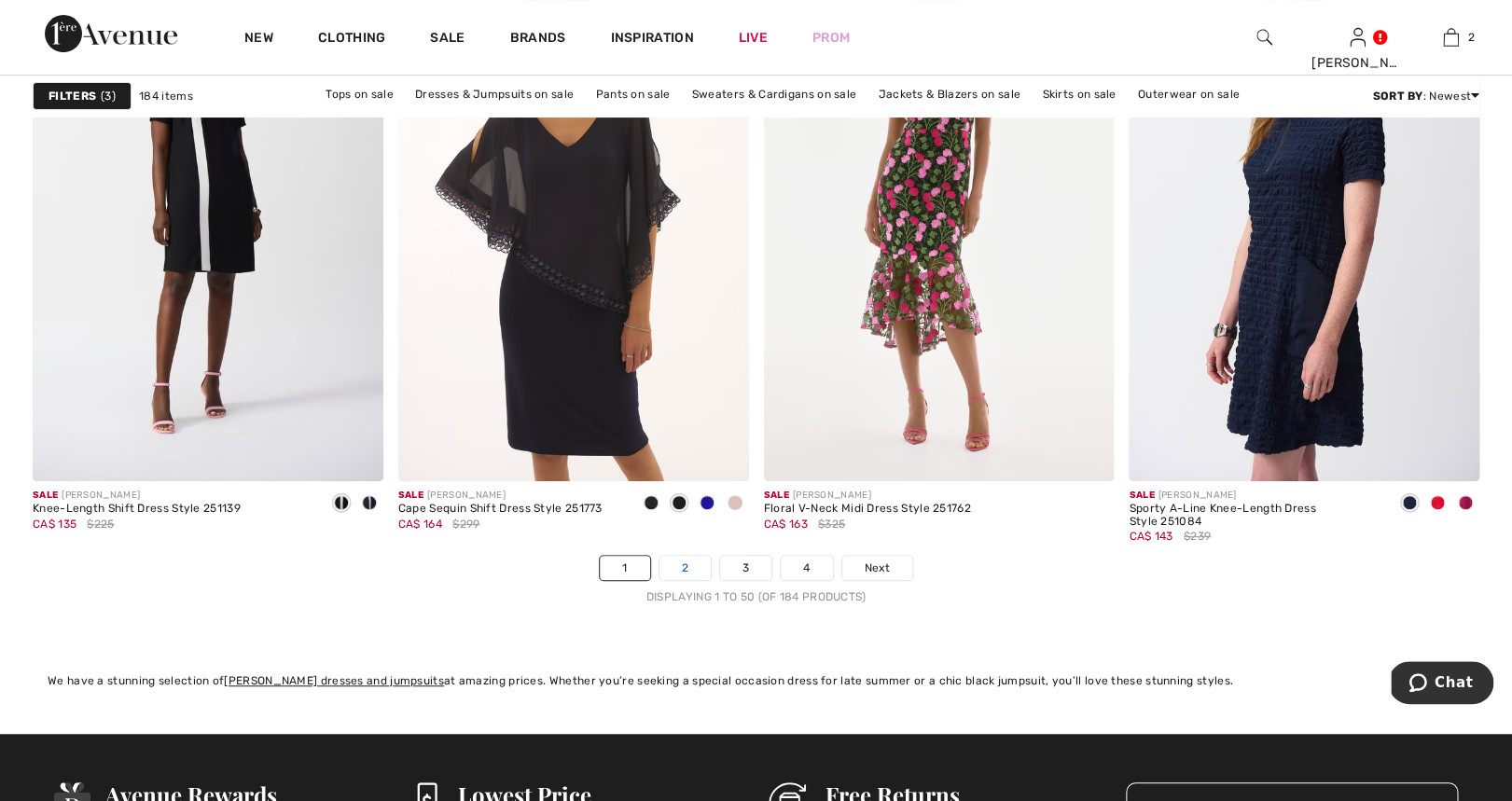
click at [685, 567] on link "2" at bounding box center [686, 567] width 52 height 24
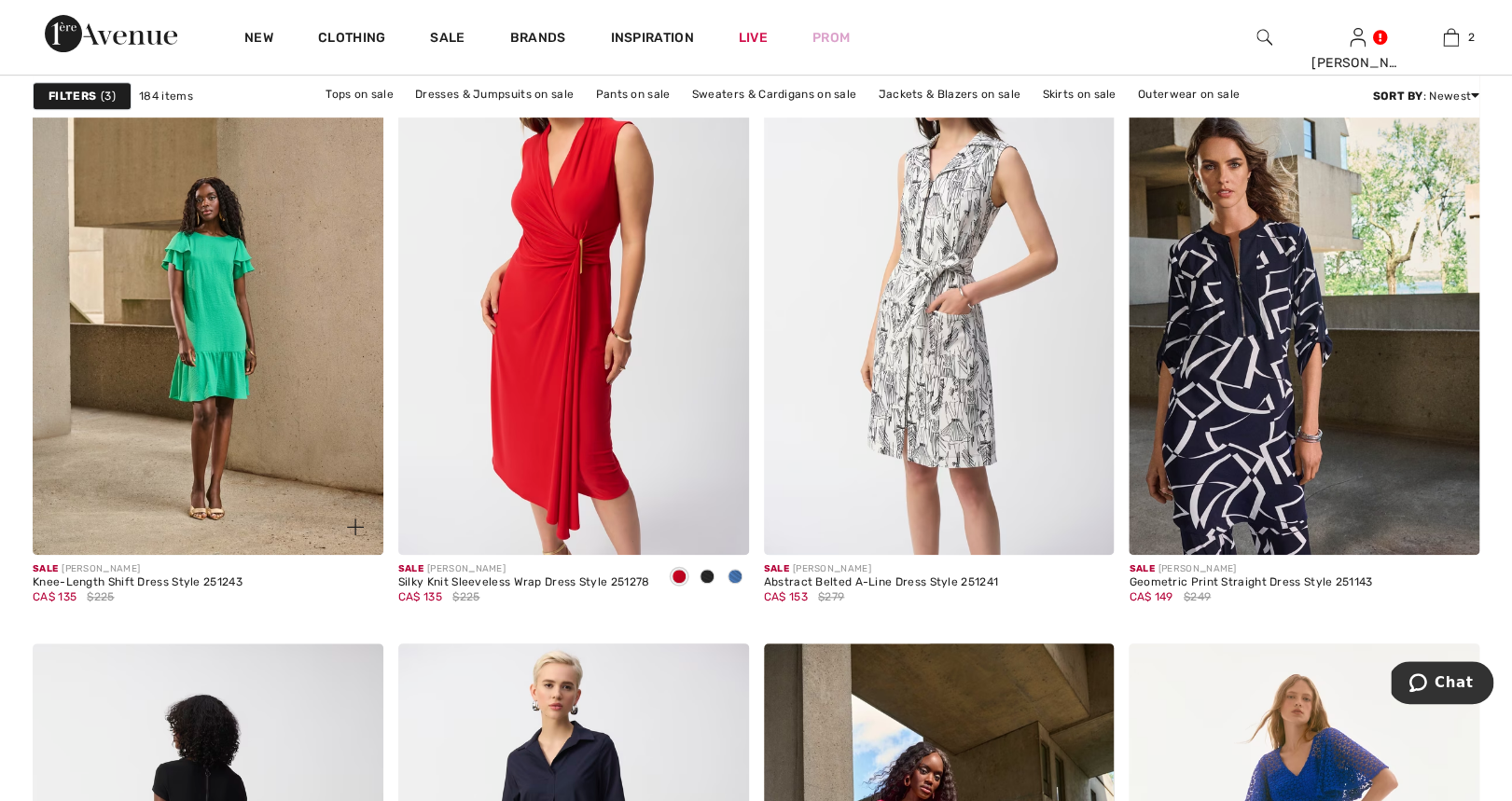
scroll to position [6270, 0]
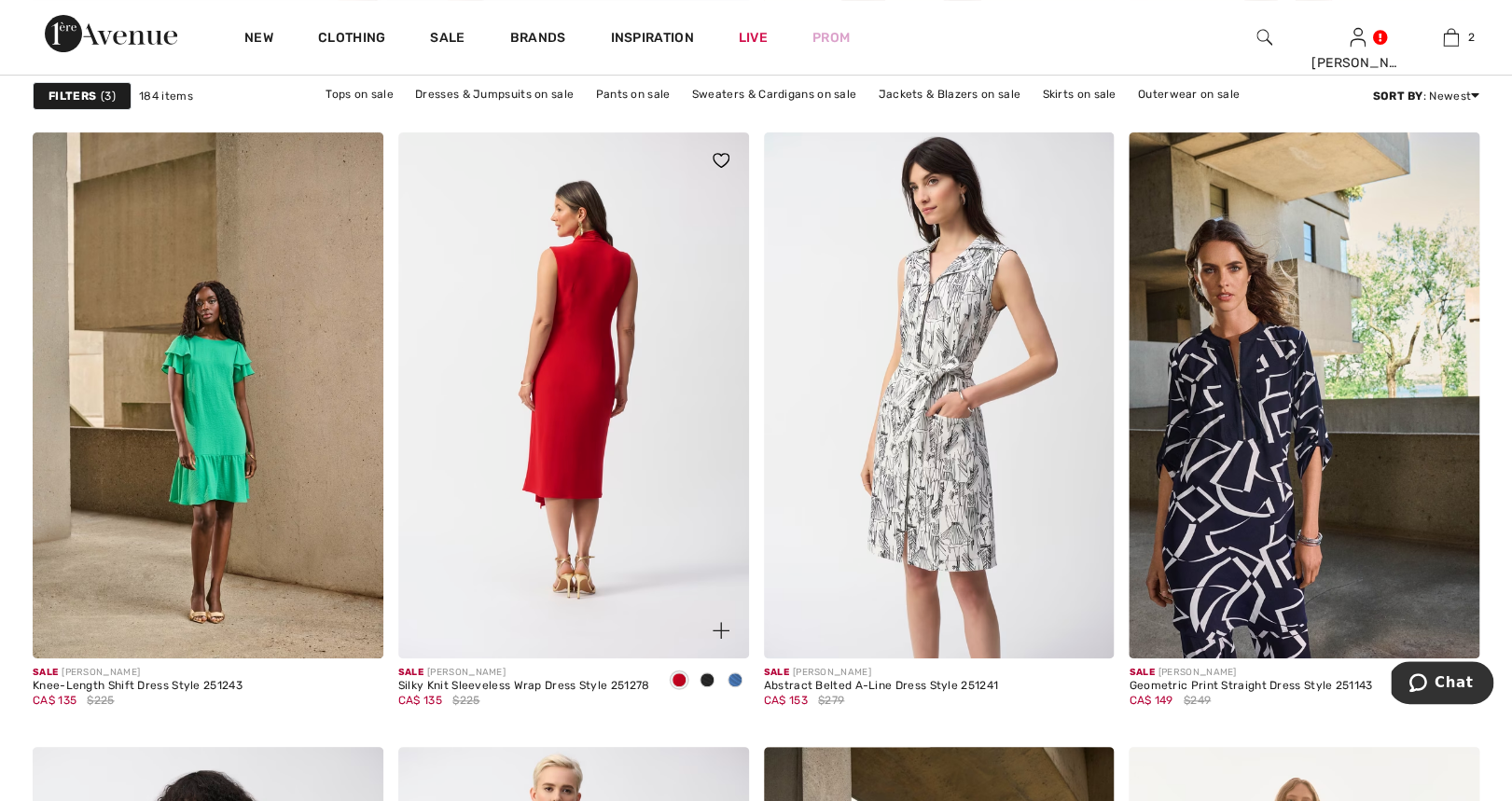
click at [594, 442] on img at bounding box center [574, 394] width 350 height 525
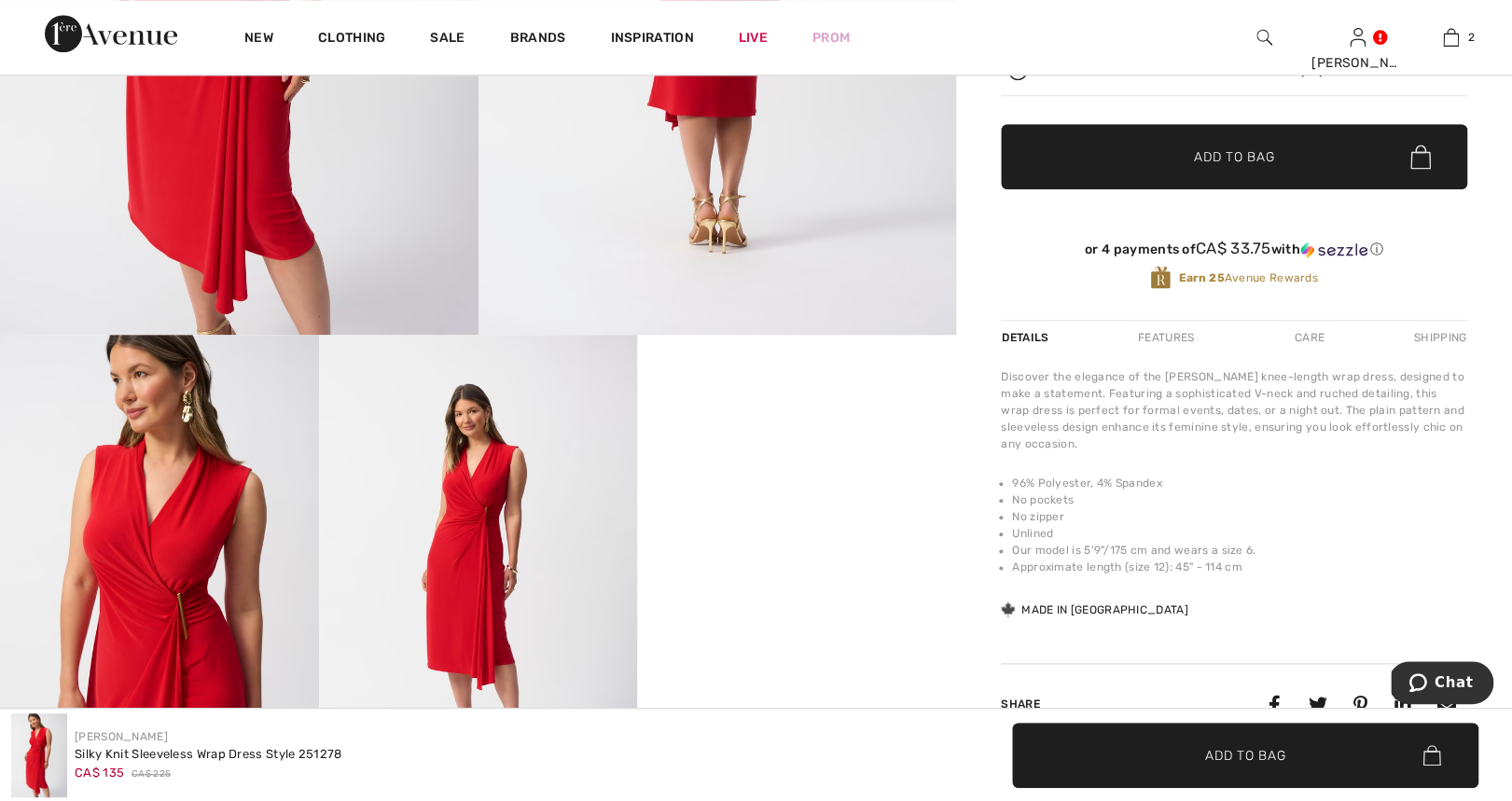
scroll to position [695, 0]
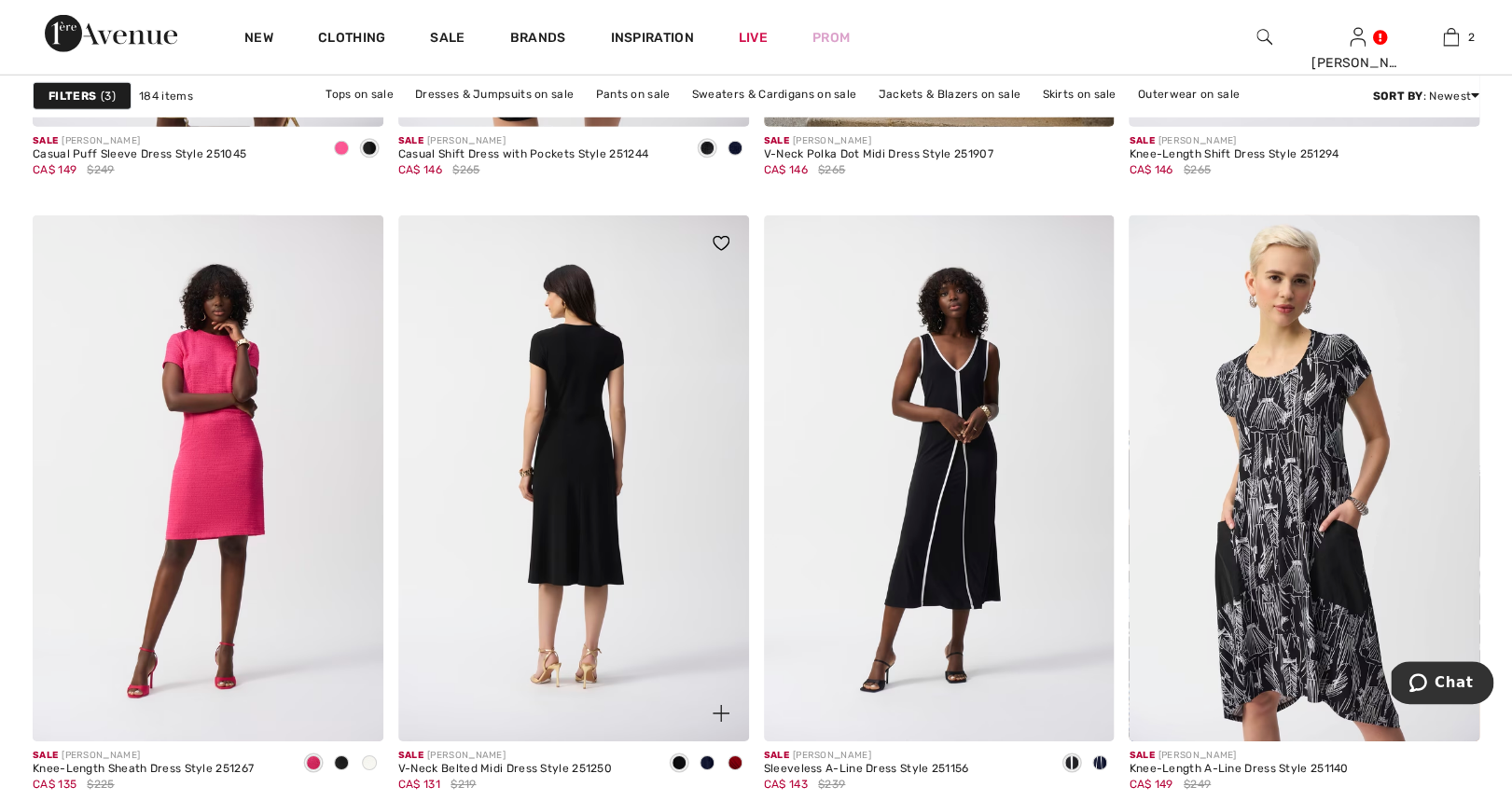
scroll to position [8425, 0]
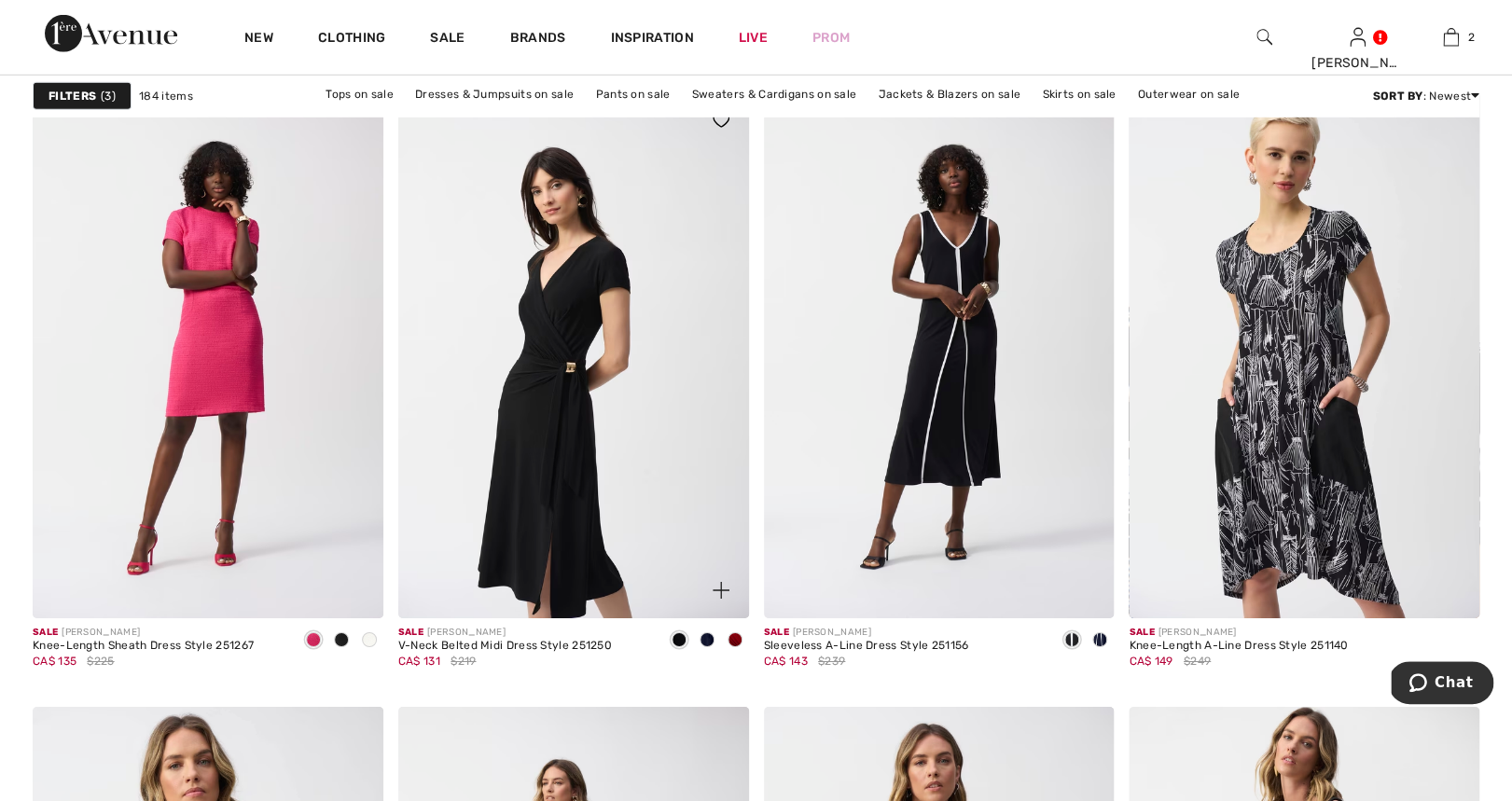
click at [735, 634] on span at bounding box center [735, 639] width 15 height 15
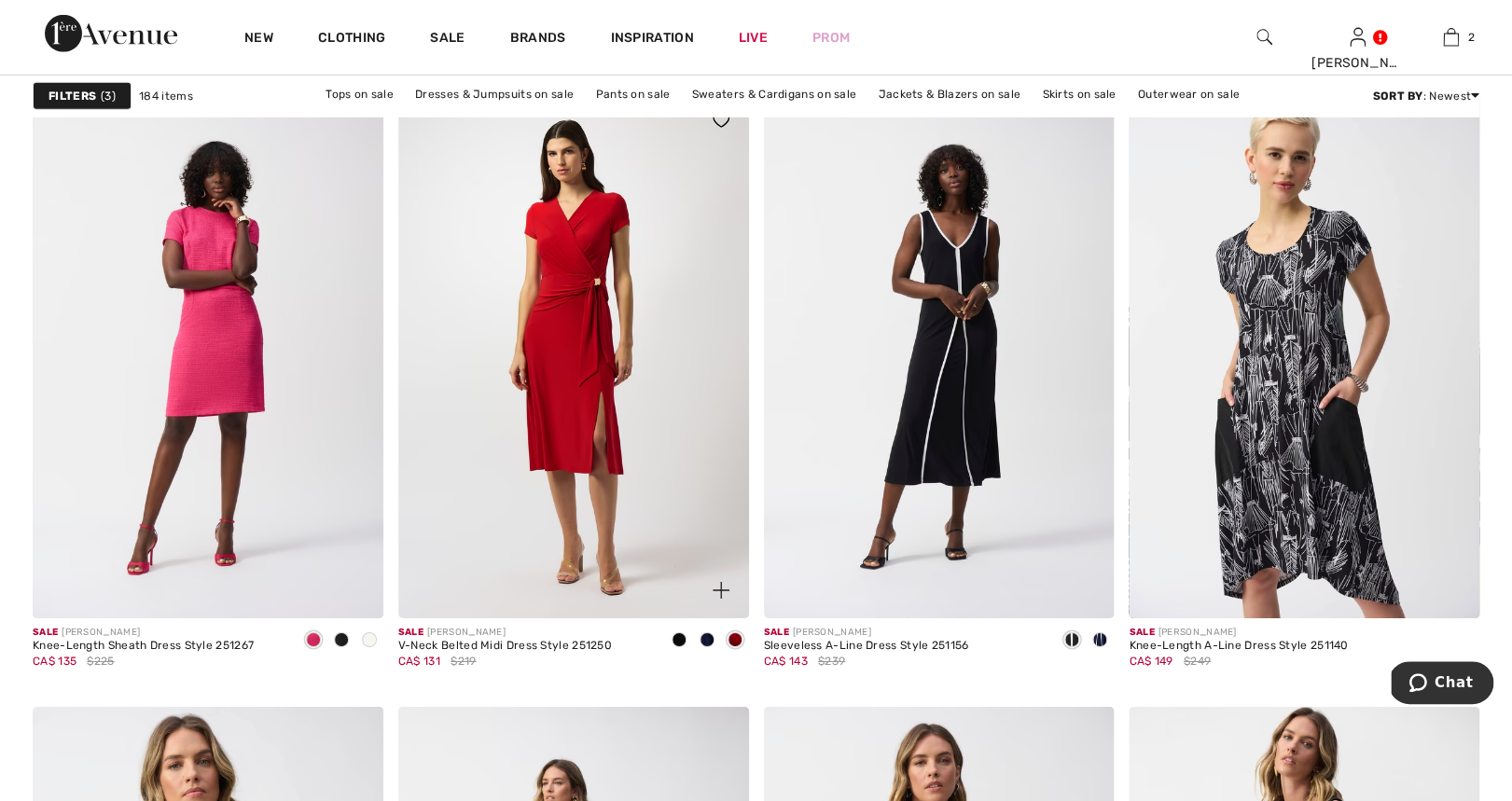
click at [556, 435] on img at bounding box center [574, 354] width 350 height 525
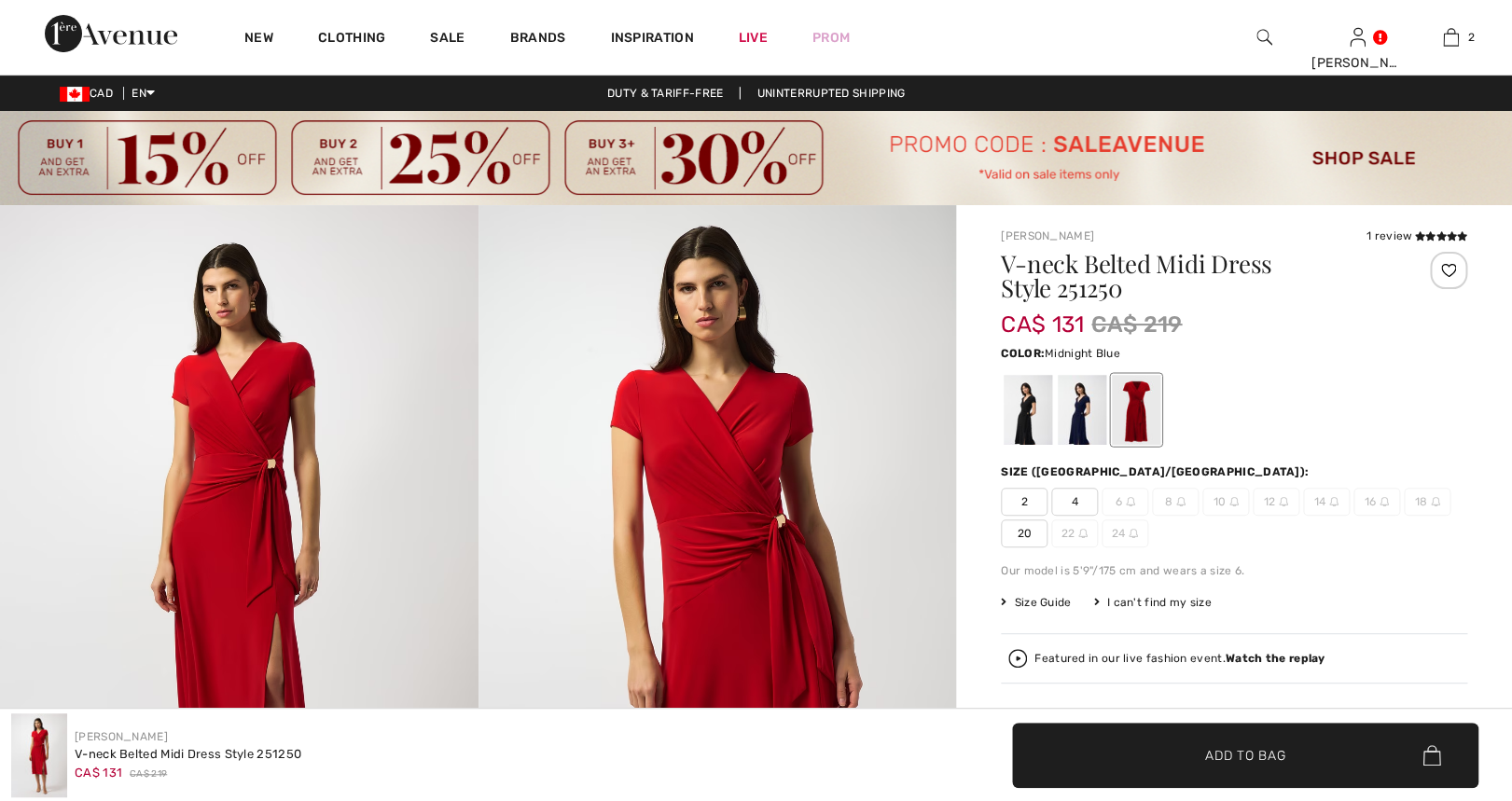
click at [1087, 415] on div at bounding box center [1082, 410] width 49 height 70
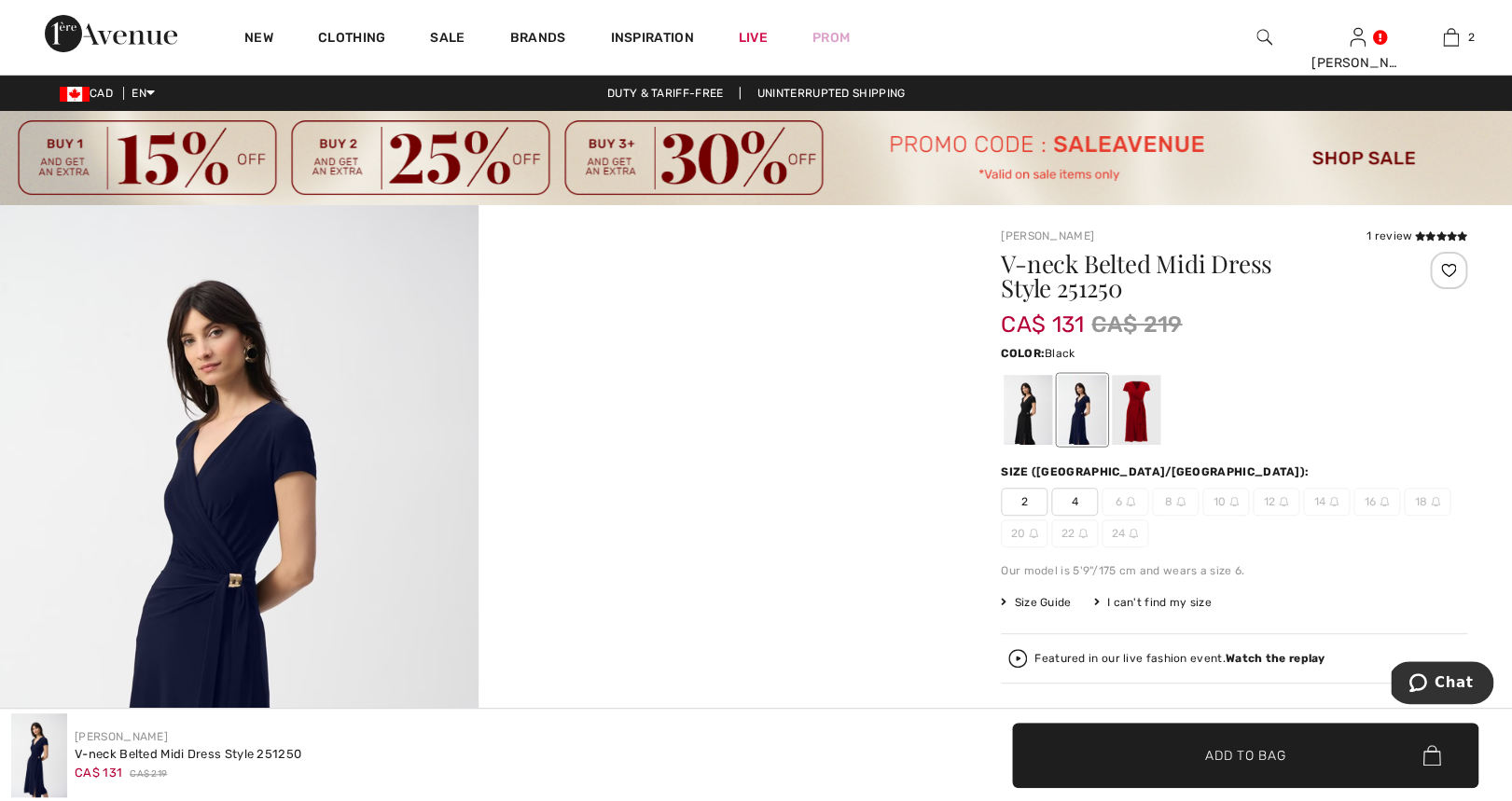
click at [1024, 407] on div at bounding box center [1027, 410] width 49 height 70
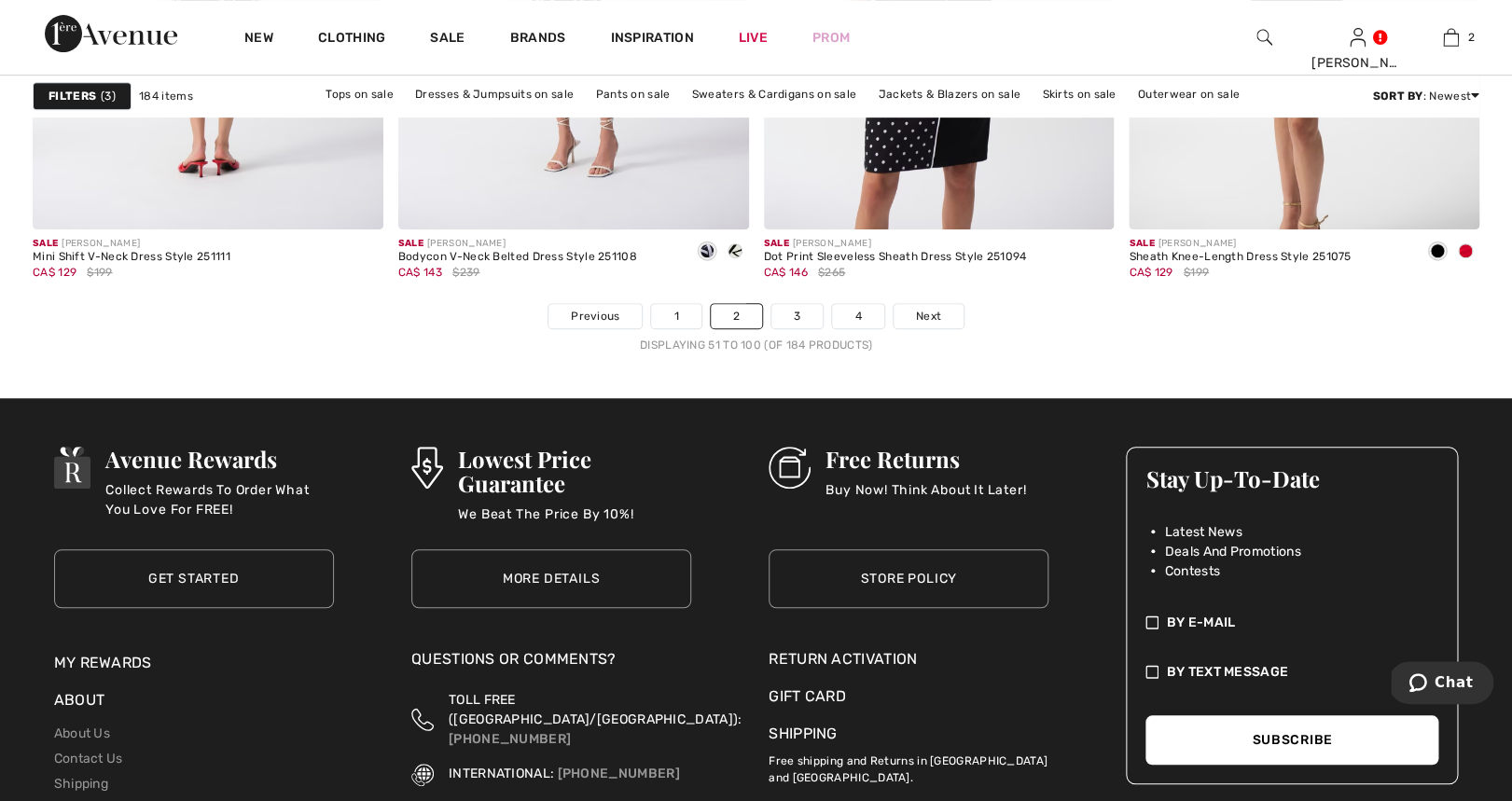
scroll to position [9392, 0]
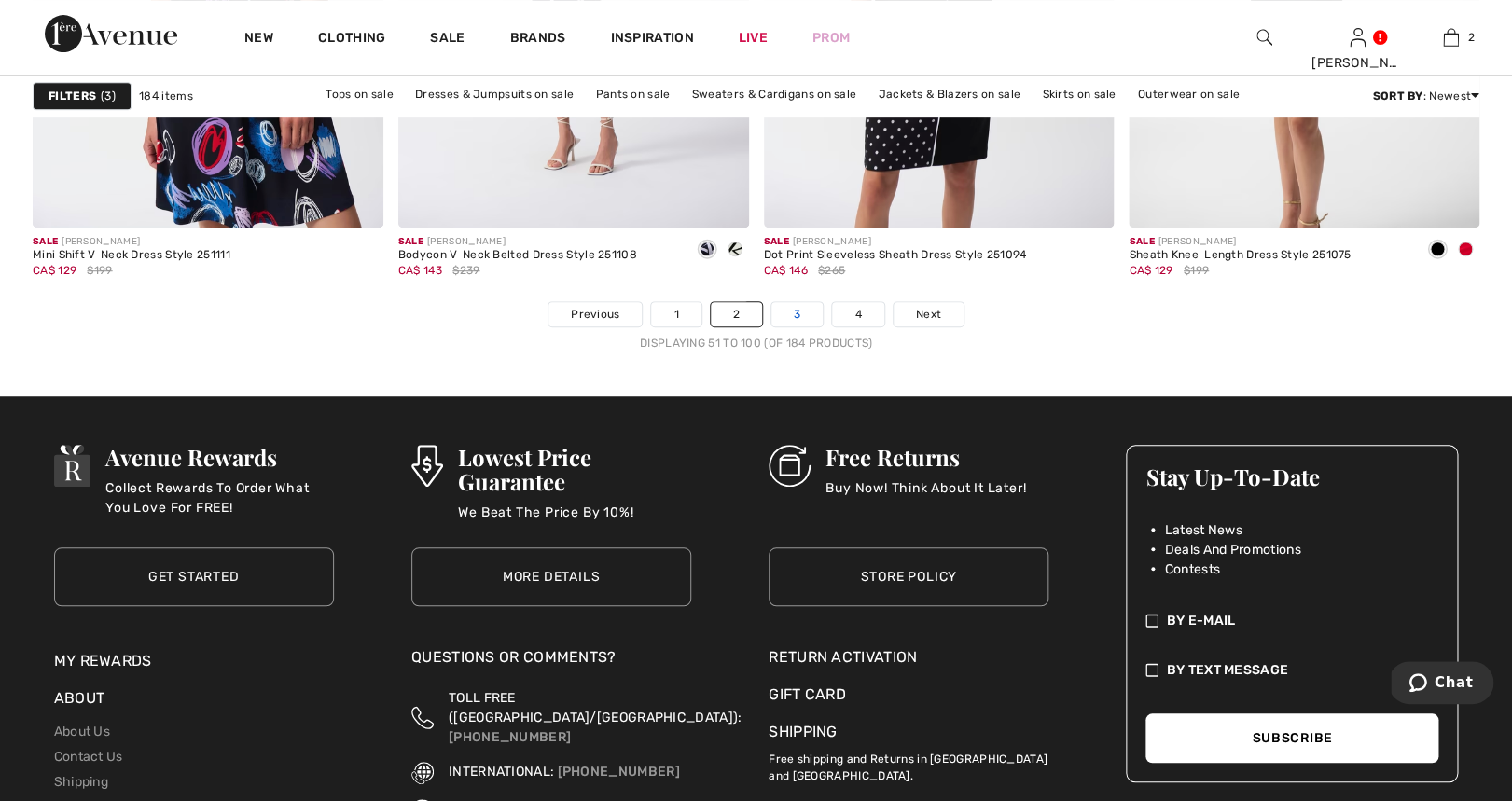
click at [801, 311] on link "3" at bounding box center [798, 314] width 52 height 24
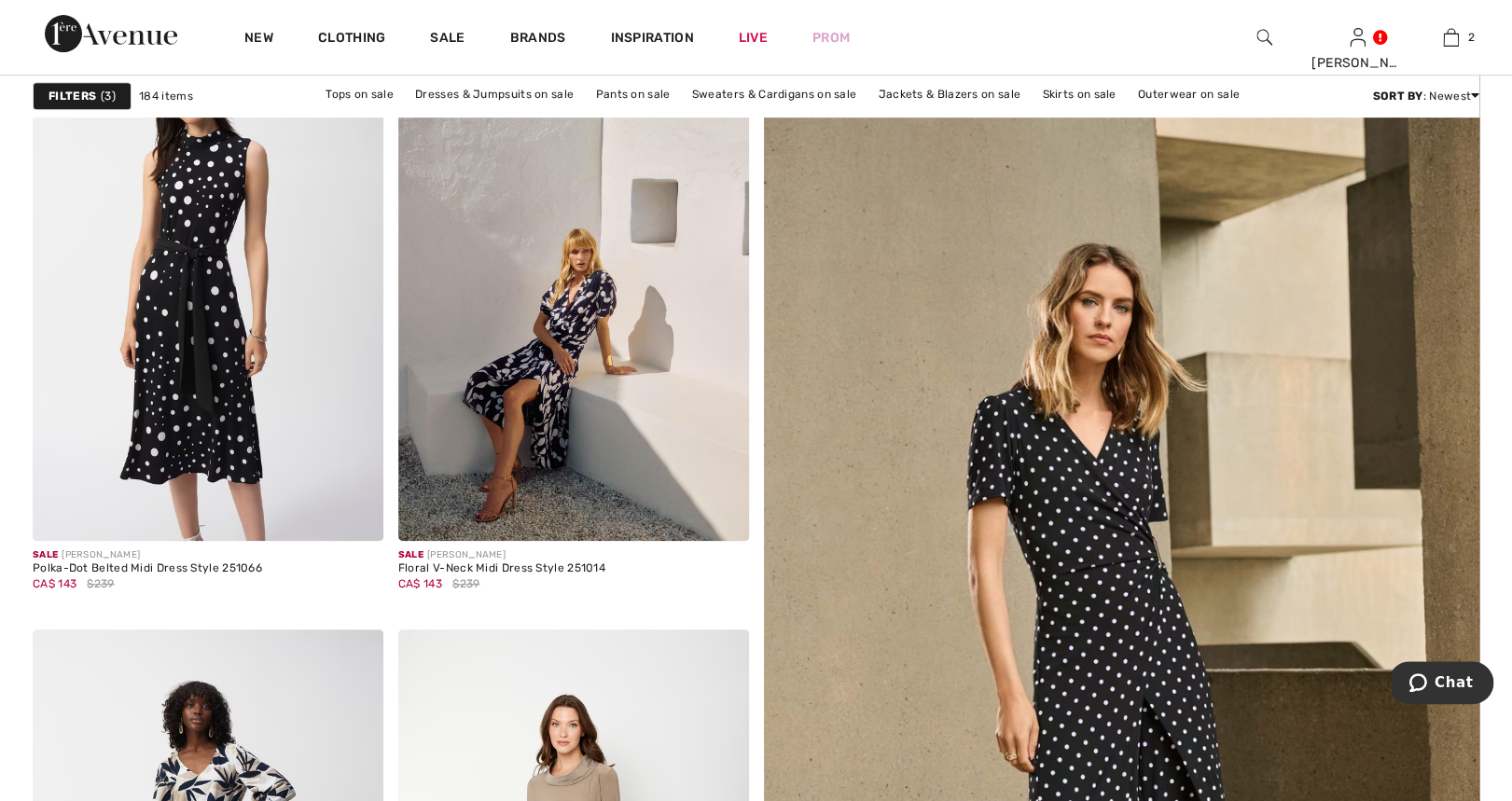
scroll to position [300, 0]
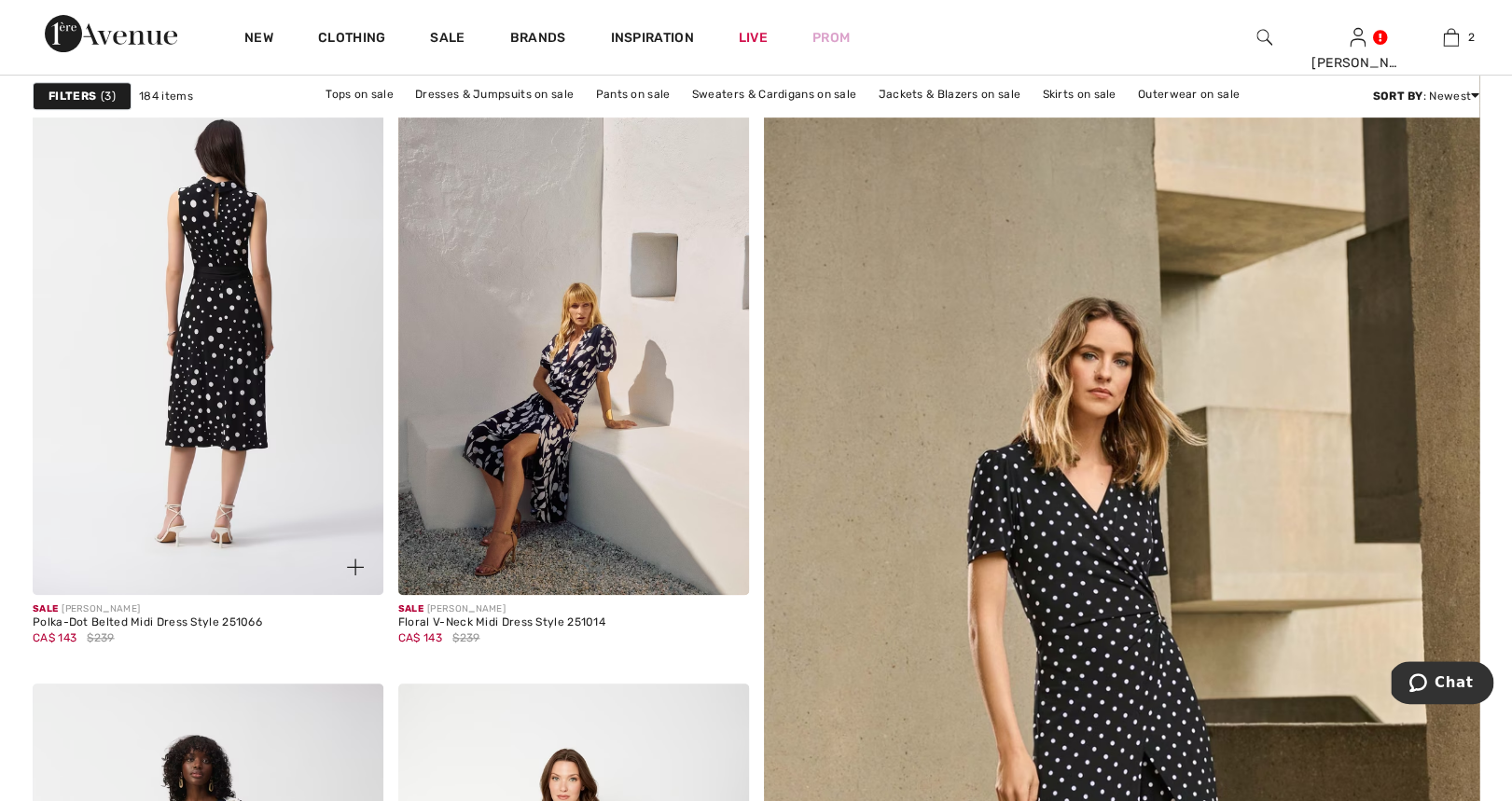
click at [254, 457] on img at bounding box center [208, 331] width 350 height 525
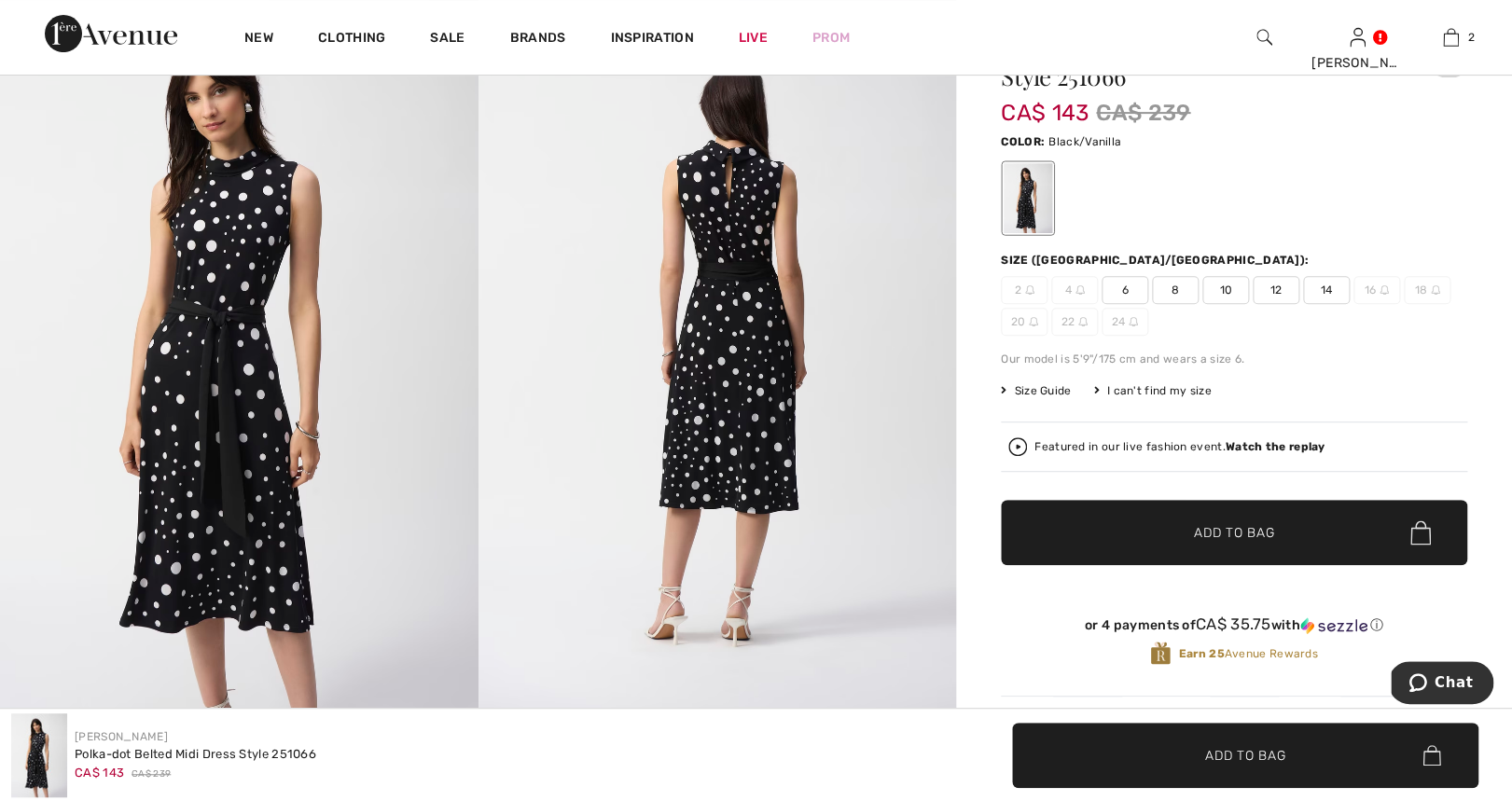
scroll to position [118, 0]
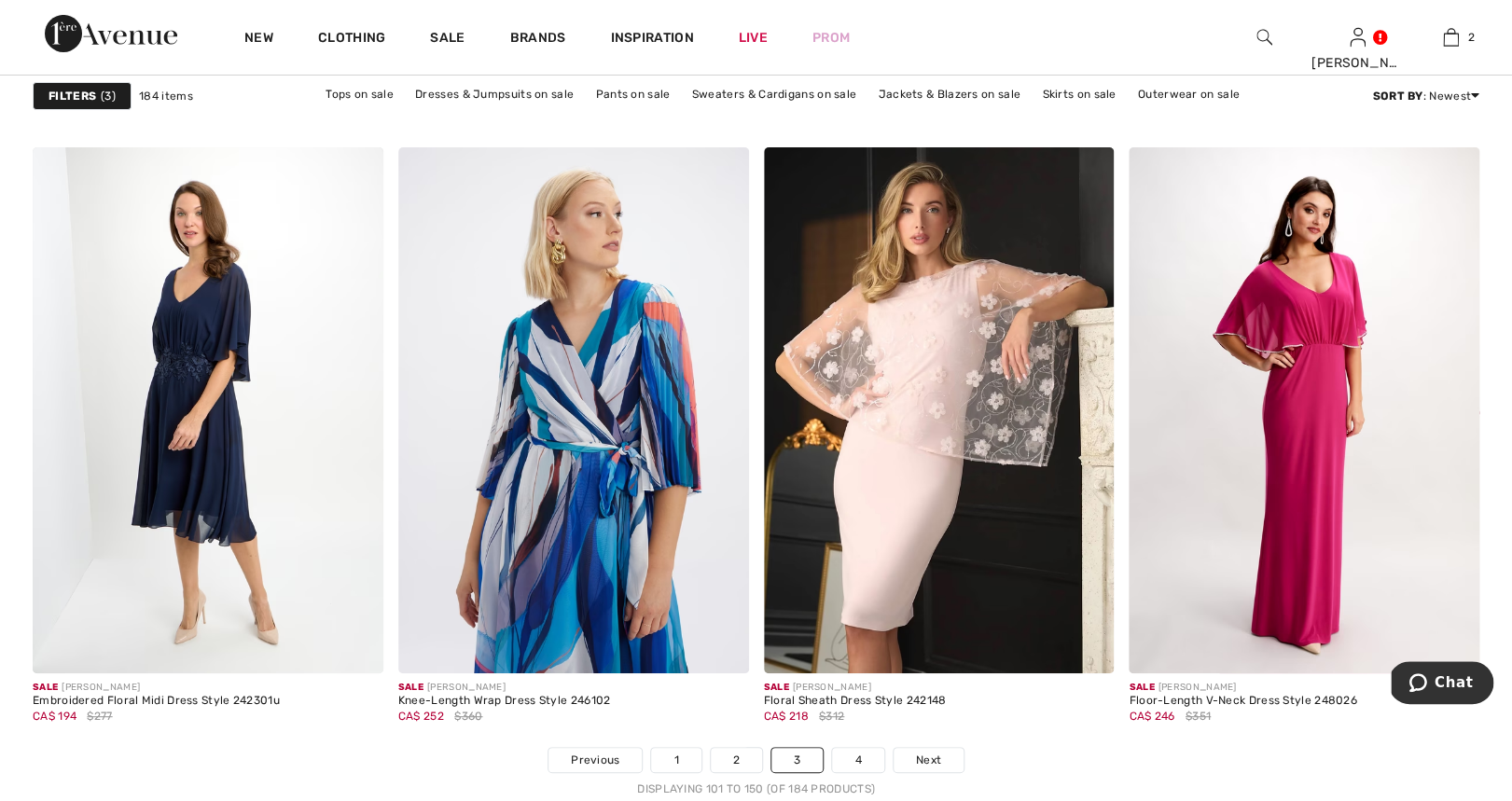
scroll to position [9048, 0]
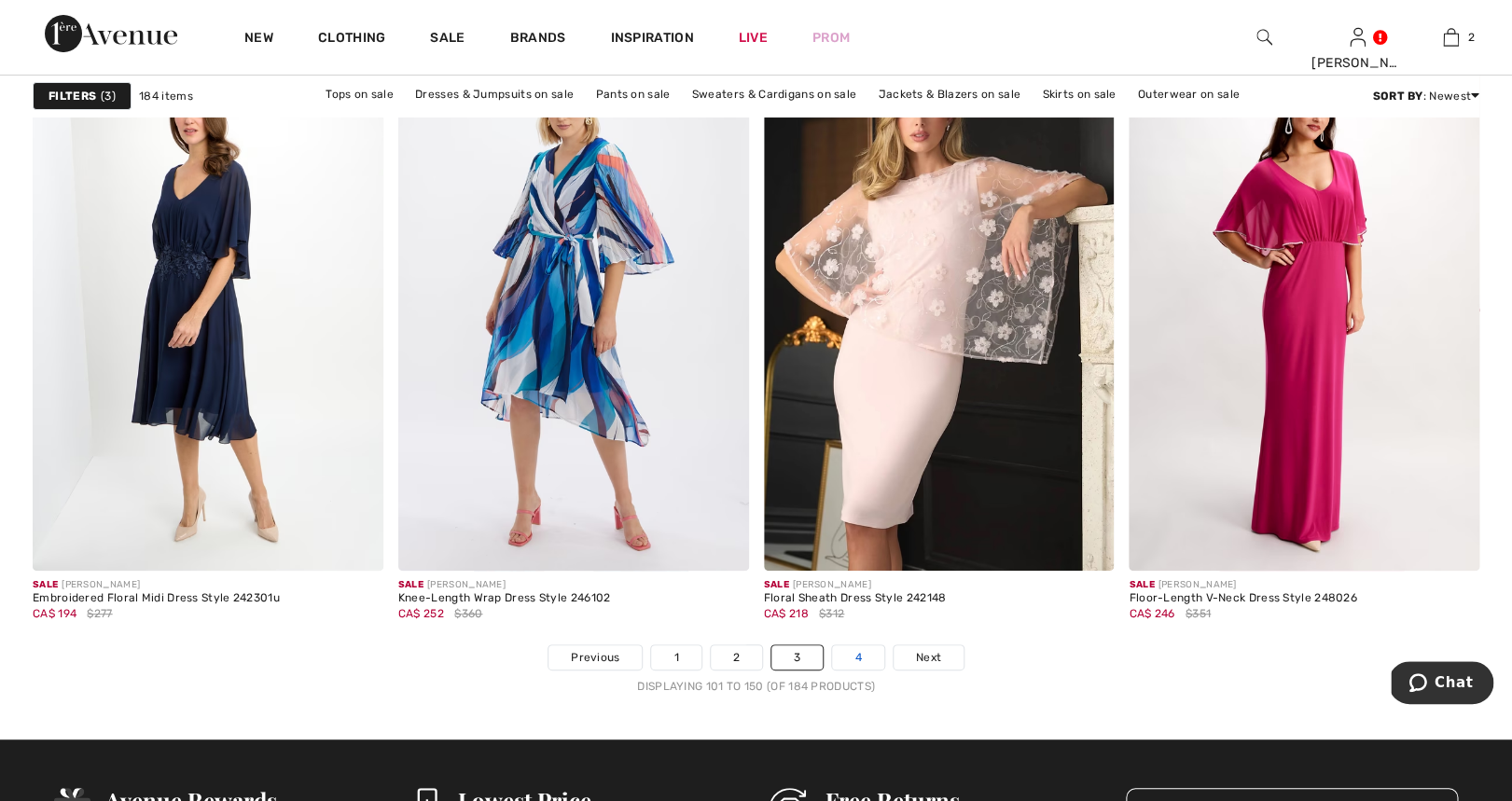
click at [856, 652] on link "4" at bounding box center [858, 656] width 52 height 24
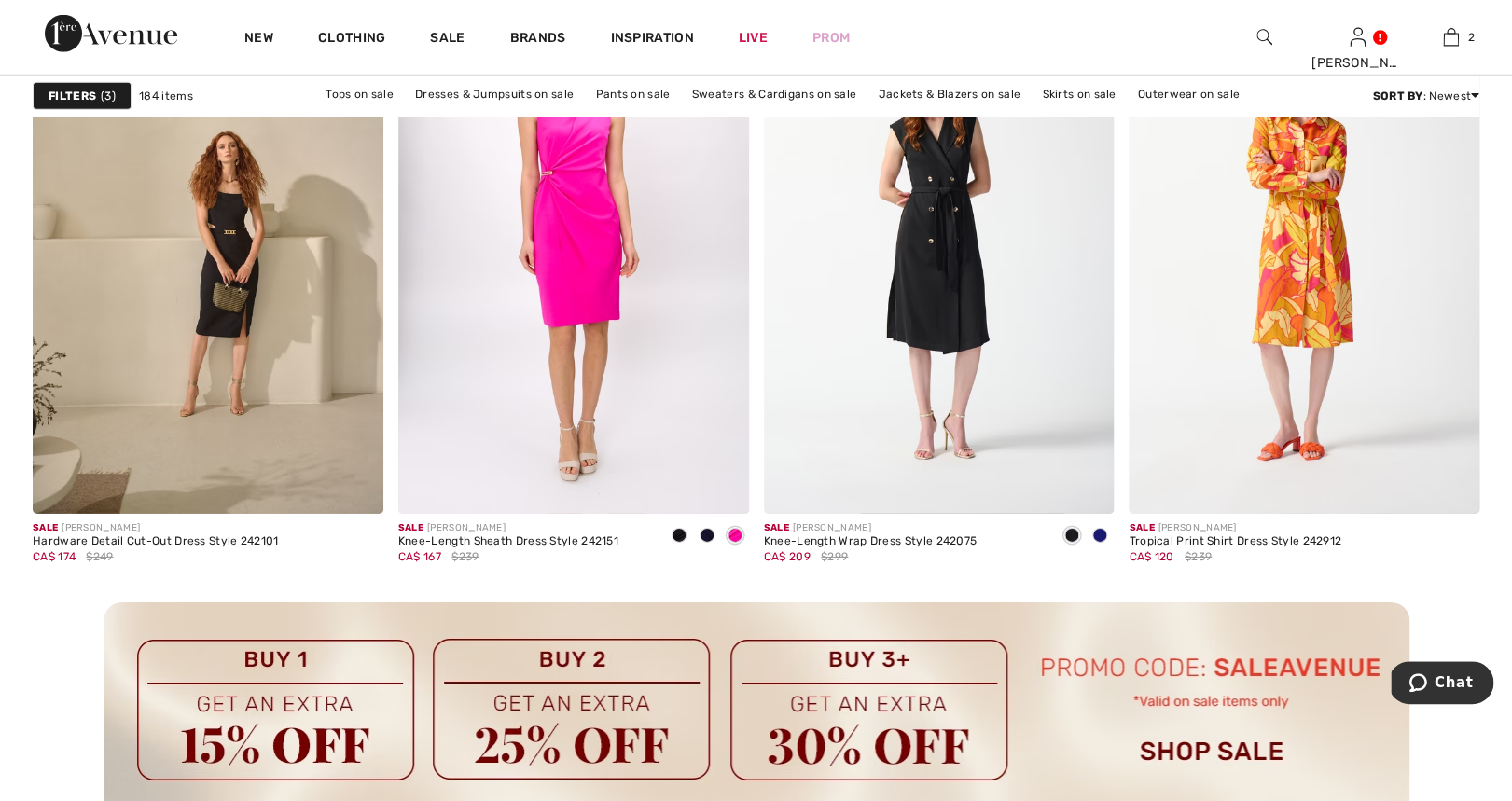
scroll to position [2111, 0]
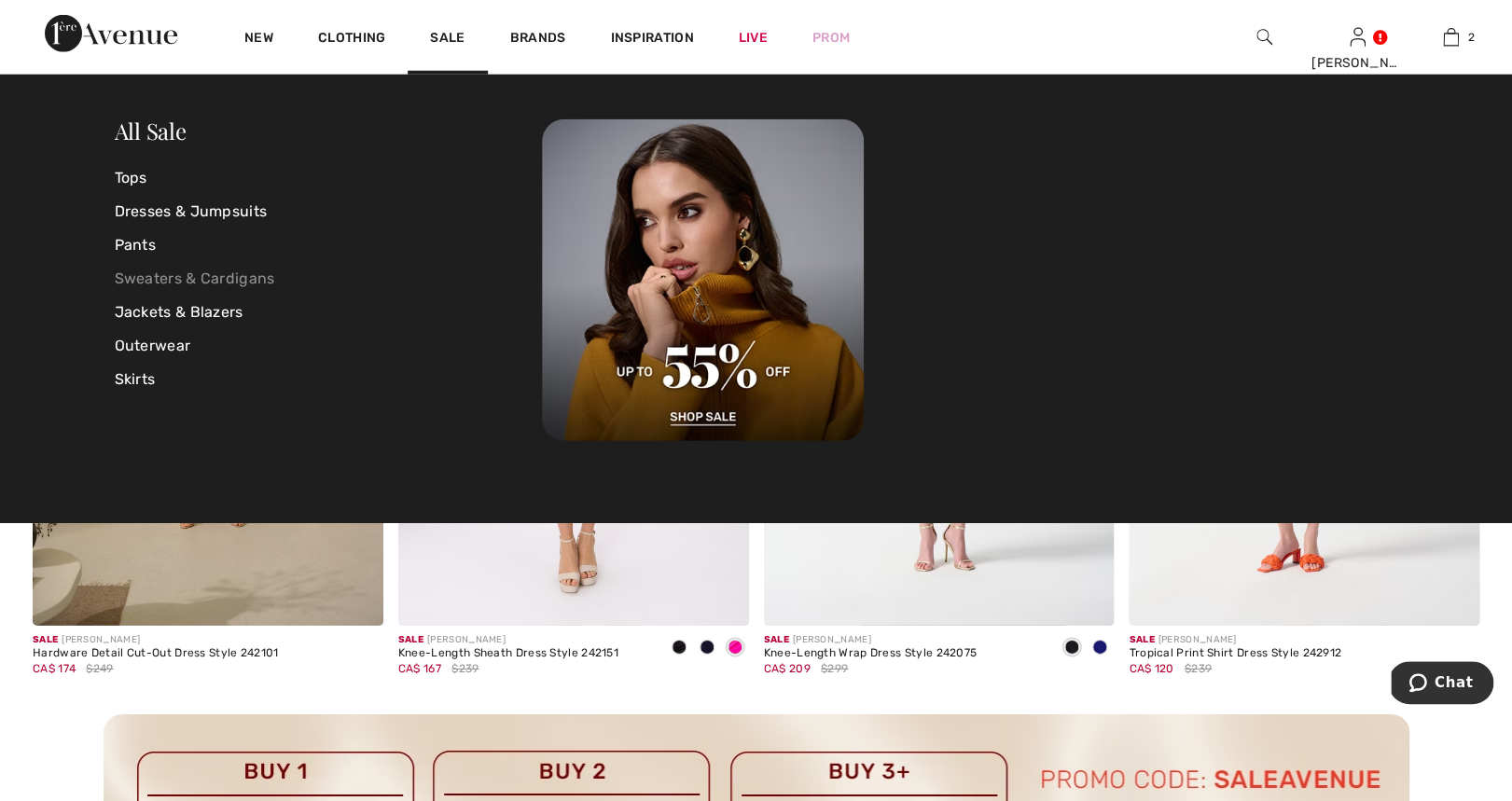
click at [180, 276] on link "Sweaters & Cardigans" at bounding box center [328, 278] width 428 height 33
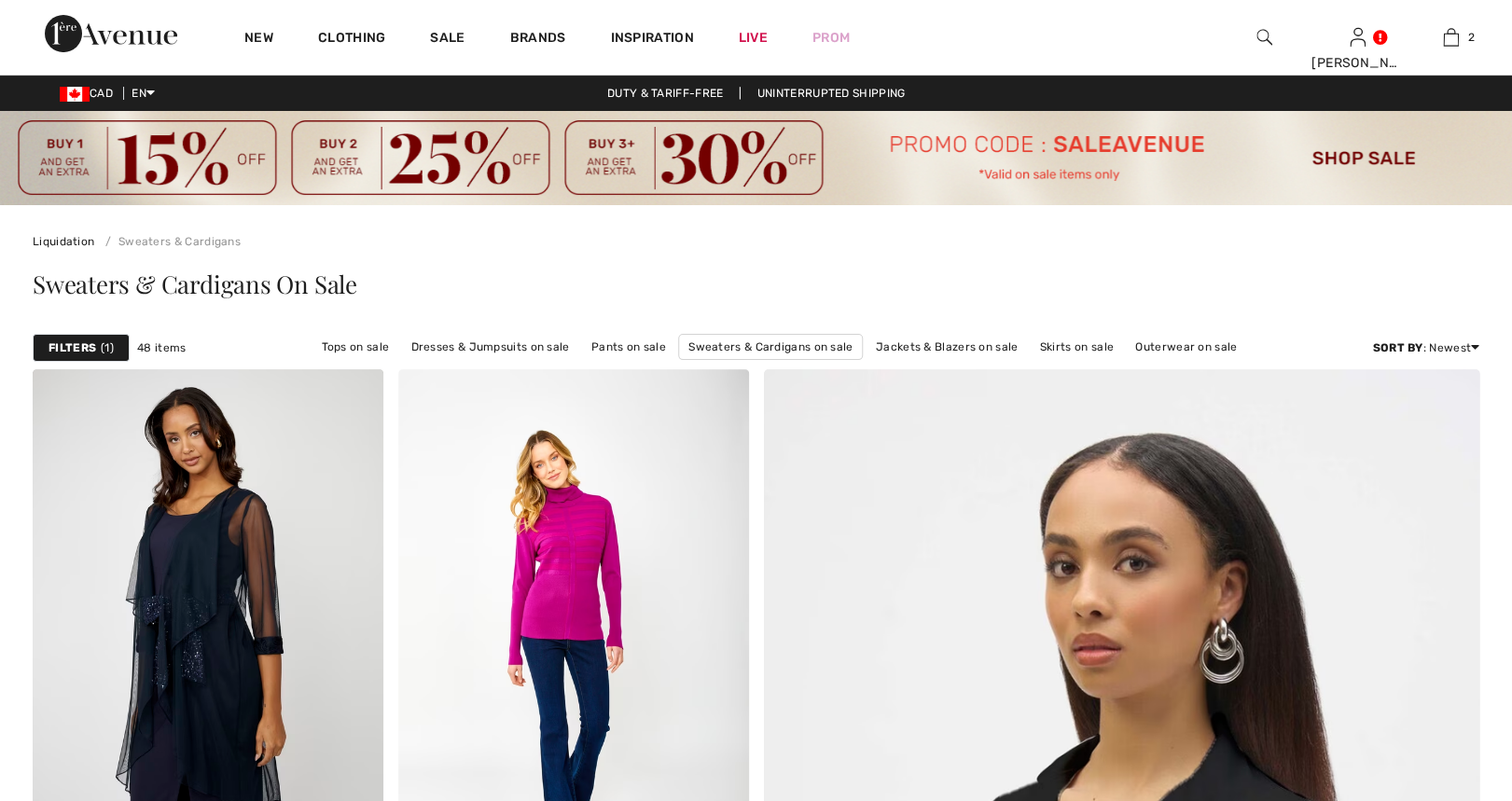
click at [92, 354] on strong "Filters" at bounding box center [73, 348] width 48 height 17
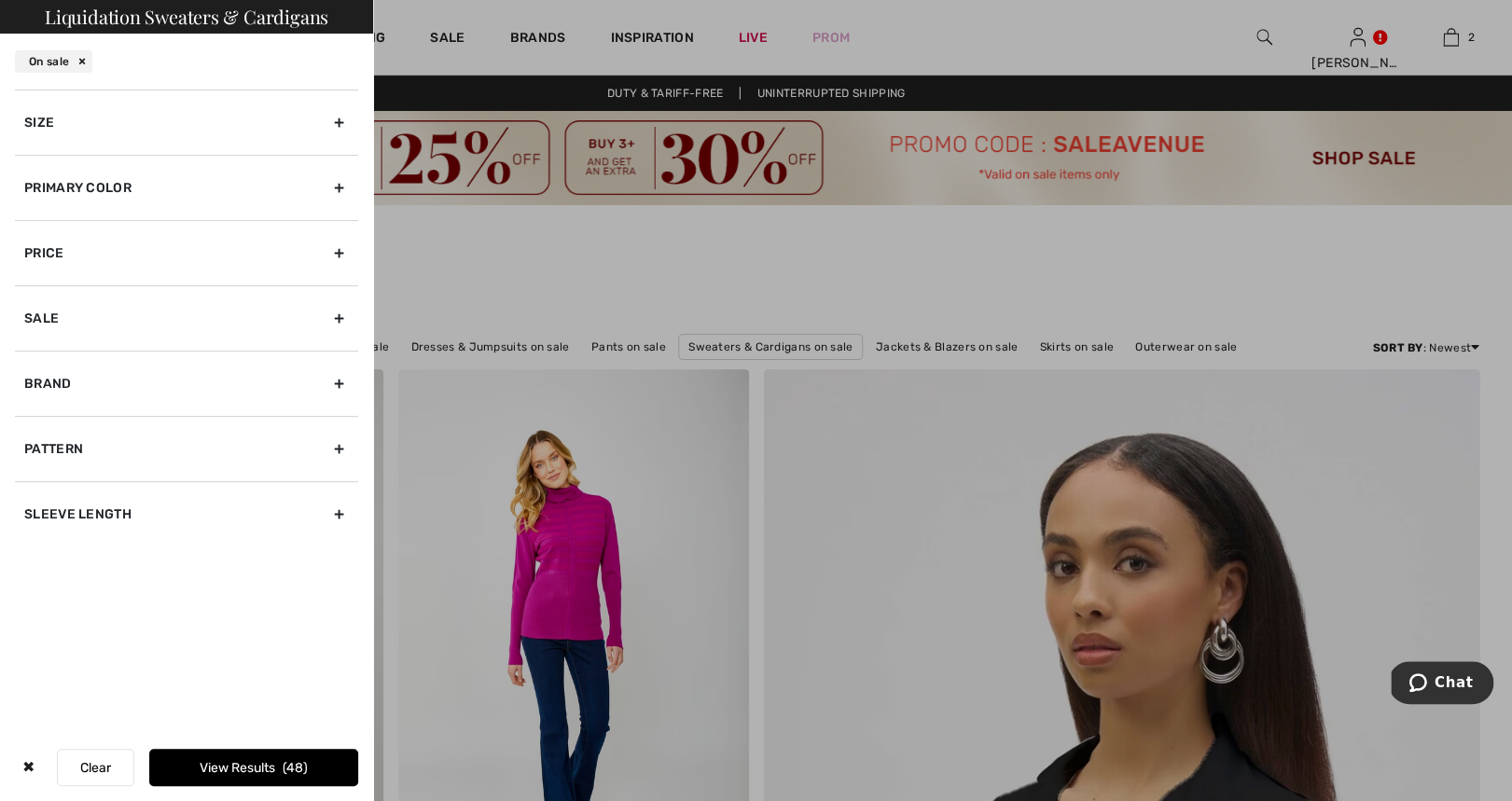
click at [345, 122] on div "Size" at bounding box center [187, 122] width 343 height 65
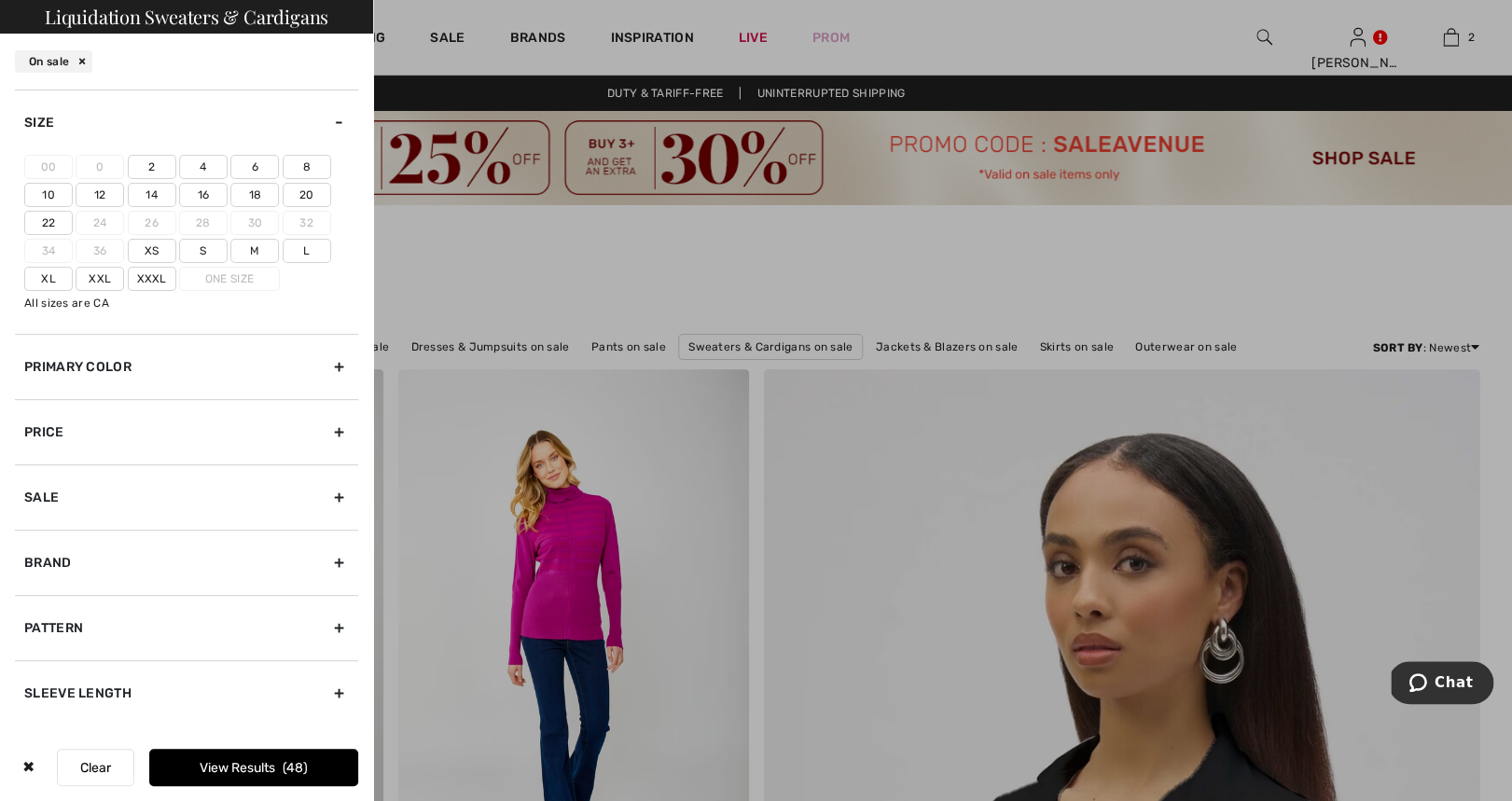
click at [306, 163] on label "8" at bounding box center [306, 167] width 49 height 24
click at [0, 0] on input"] "8" at bounding box center [0, 0] width 0 height 0
click at [256, 246] on label "M" at bounding box center [255, 250] width 49 height 24
click at [0, 0] on input"] "M" at bounding box center [0, 0] width 0 height 0
click at [276, 768] on button "View Results 18" at bounding box center [254, 767] width 209 height 37
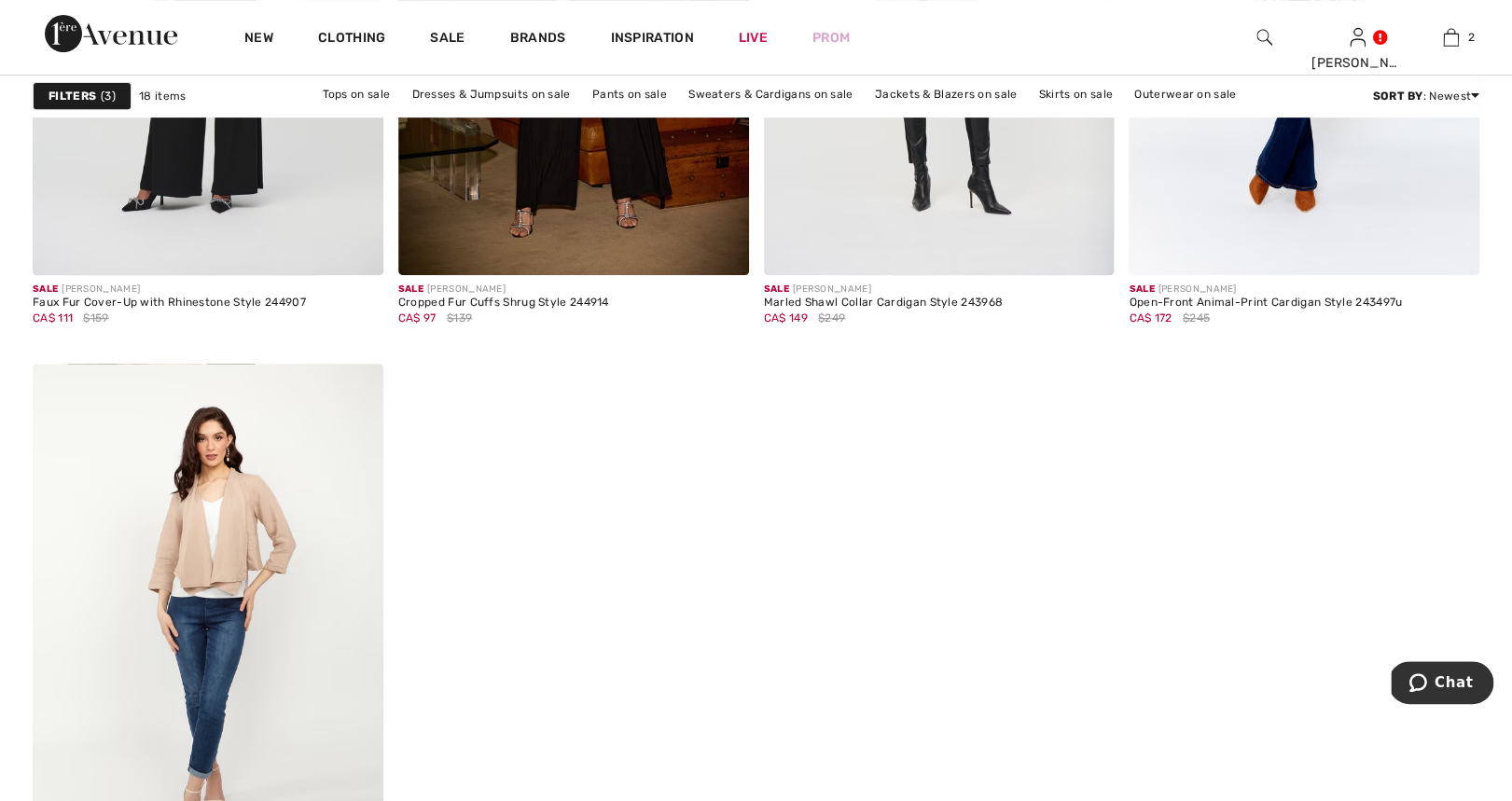
scroll to position [2507, 0]
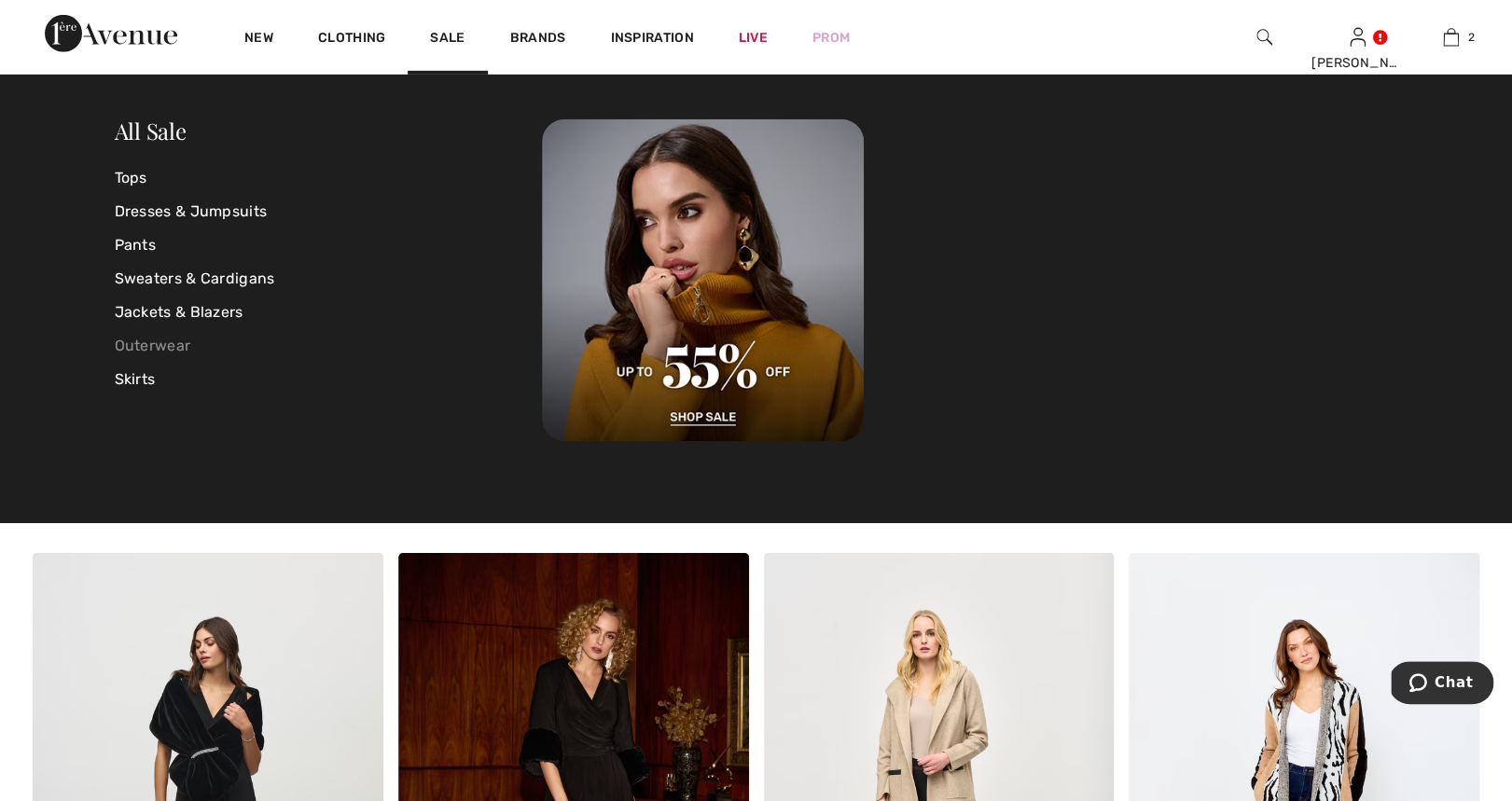
click at [151, 349] on link "Outerwear" at bounding box center [328, 345] width 428 height 33
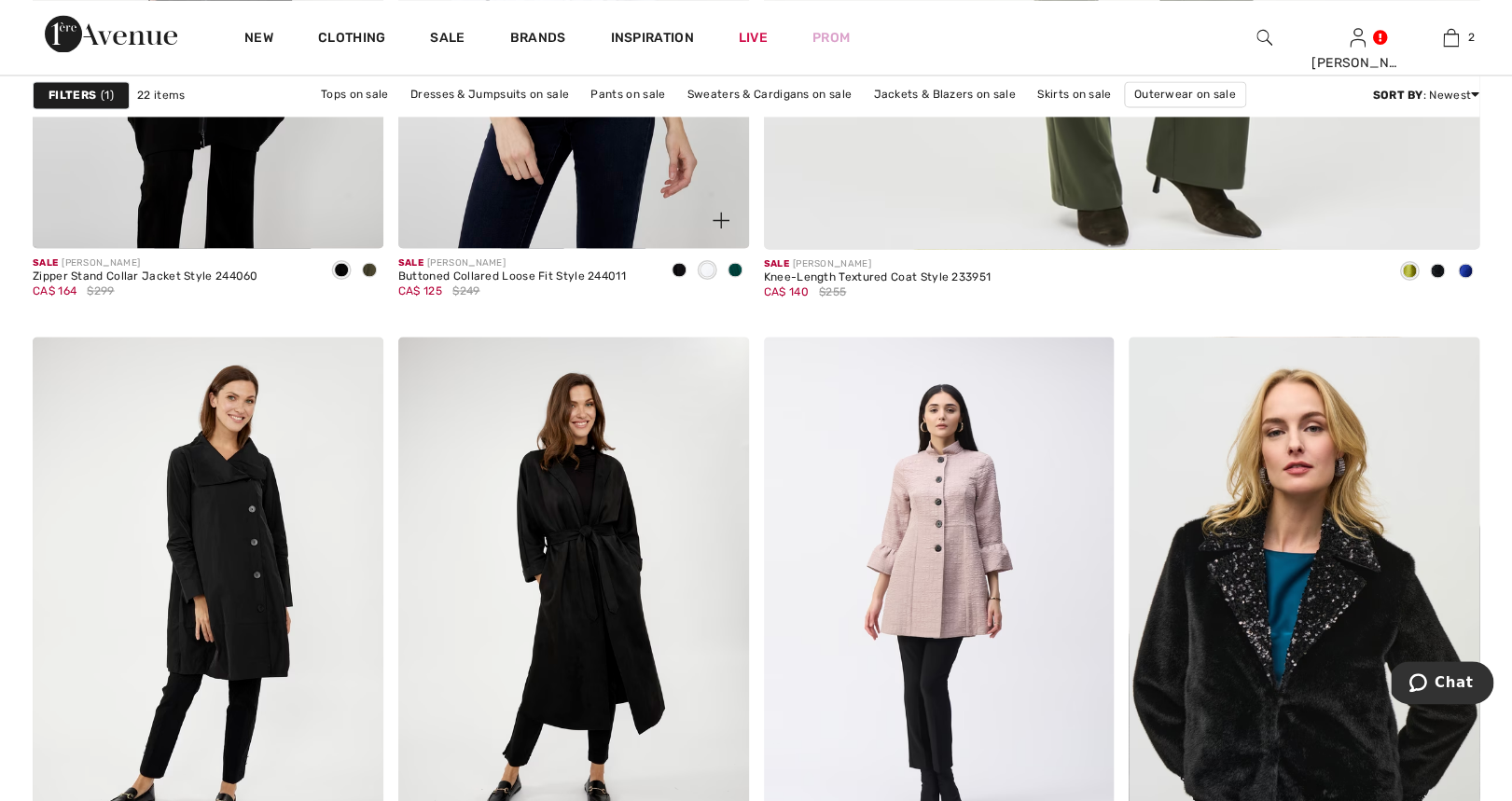
scroll to position [303, 0]
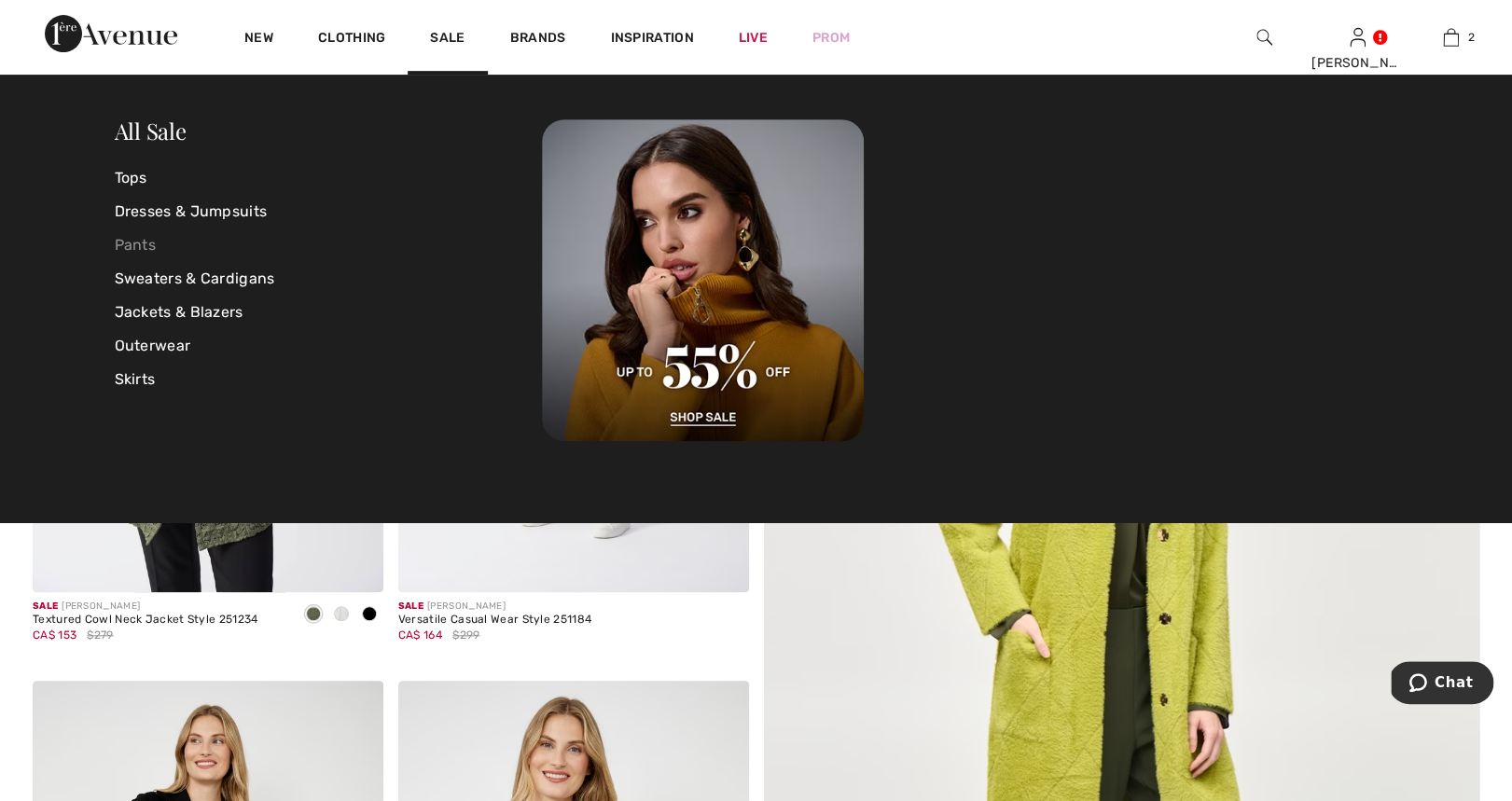
click at [142, 247] on link "Pants" at bounding box center [328, 245] width 428 height 33
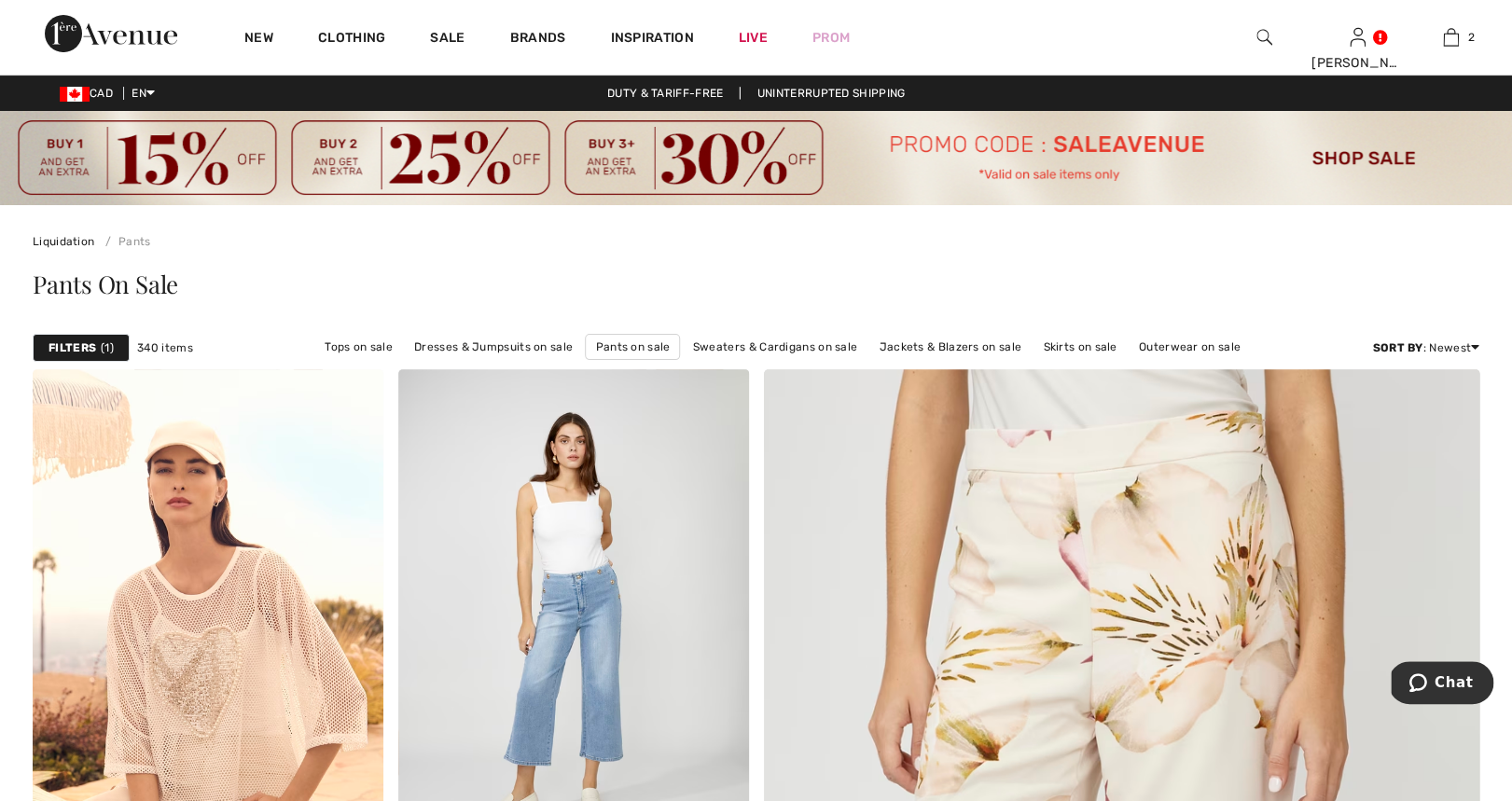
click at [95, 345] on strong "Filters" at bounding box center [73, 348] width 48 height 17
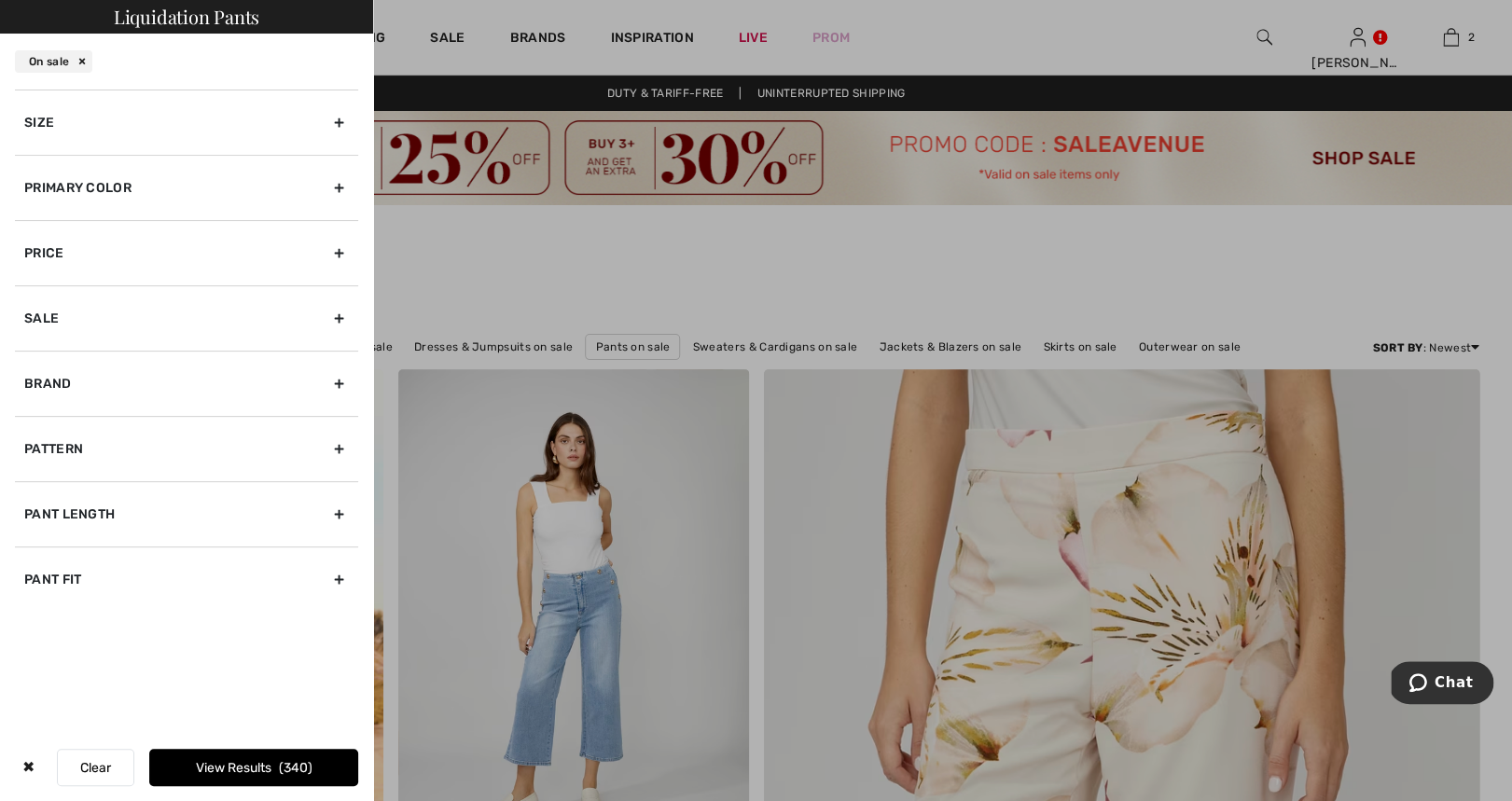
click at [340, 117] on div "Size" at bounding box center [187, 122] width 343 height 65
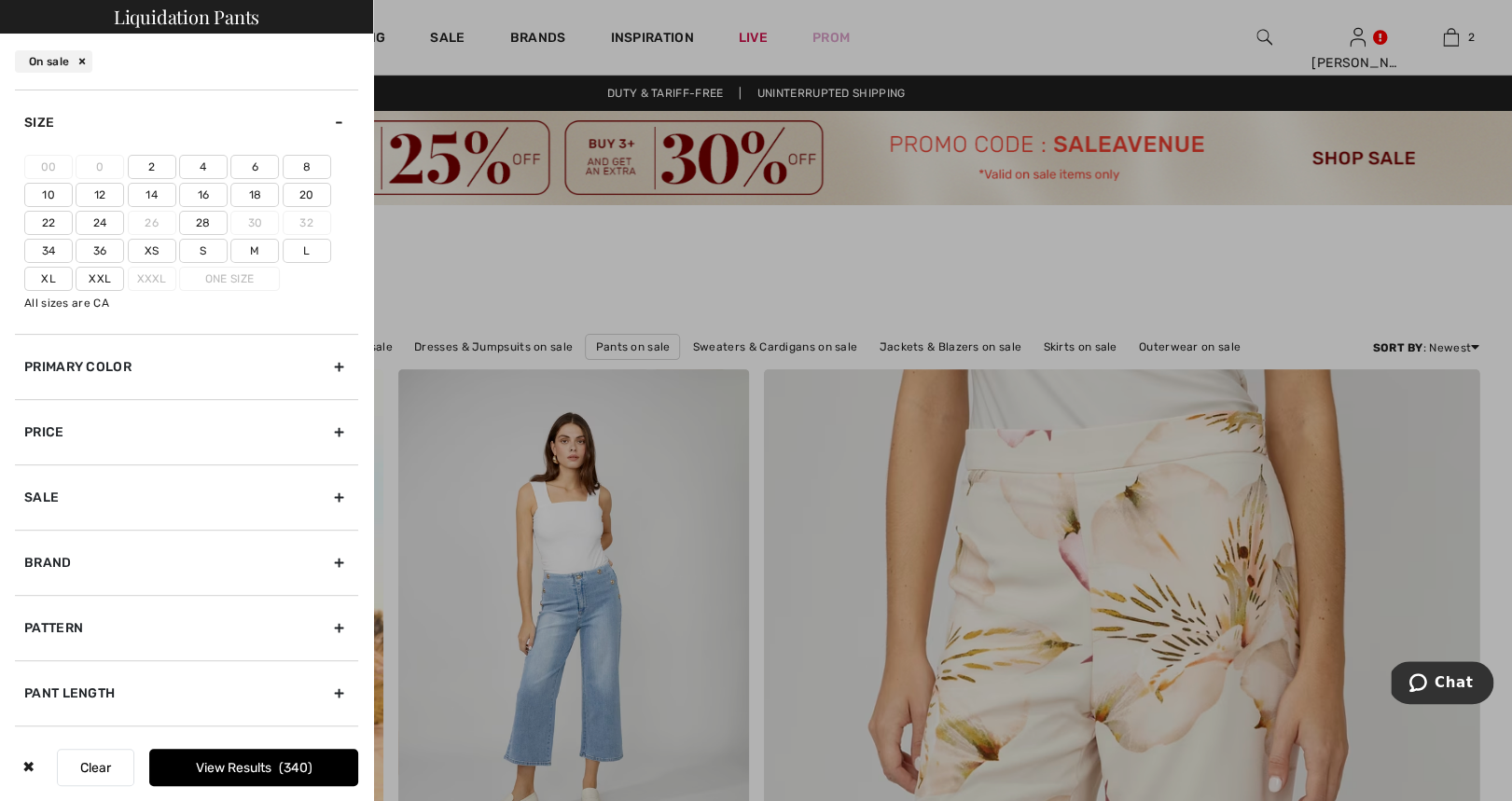
click at [303, 166] on label "8" at bounding box center [306, 167] width 49 height 24
click at [0, 0] on input"] "8" at bounding box center [0, 0] width 0 height 0
click at [251, 247] on label "M" at bounding box center [255, 250] width 49 height 24
click at [0, 0] on input"] "M" at bounding box center [0, 0] width 0 height 0
click at [298, 765] on span "128" at bounding box center [296, 768] width 31 height 16
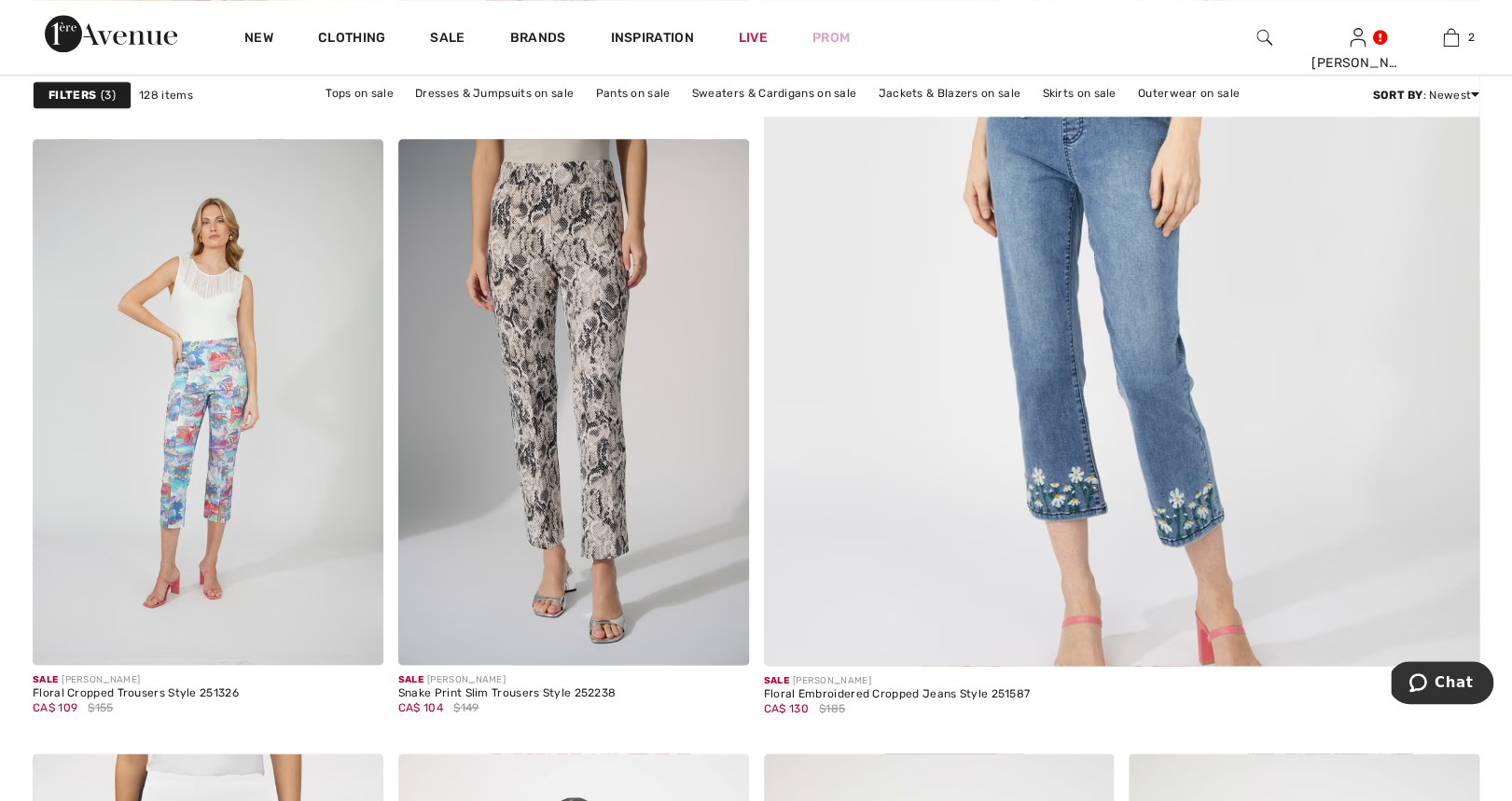
checkbox input "true"
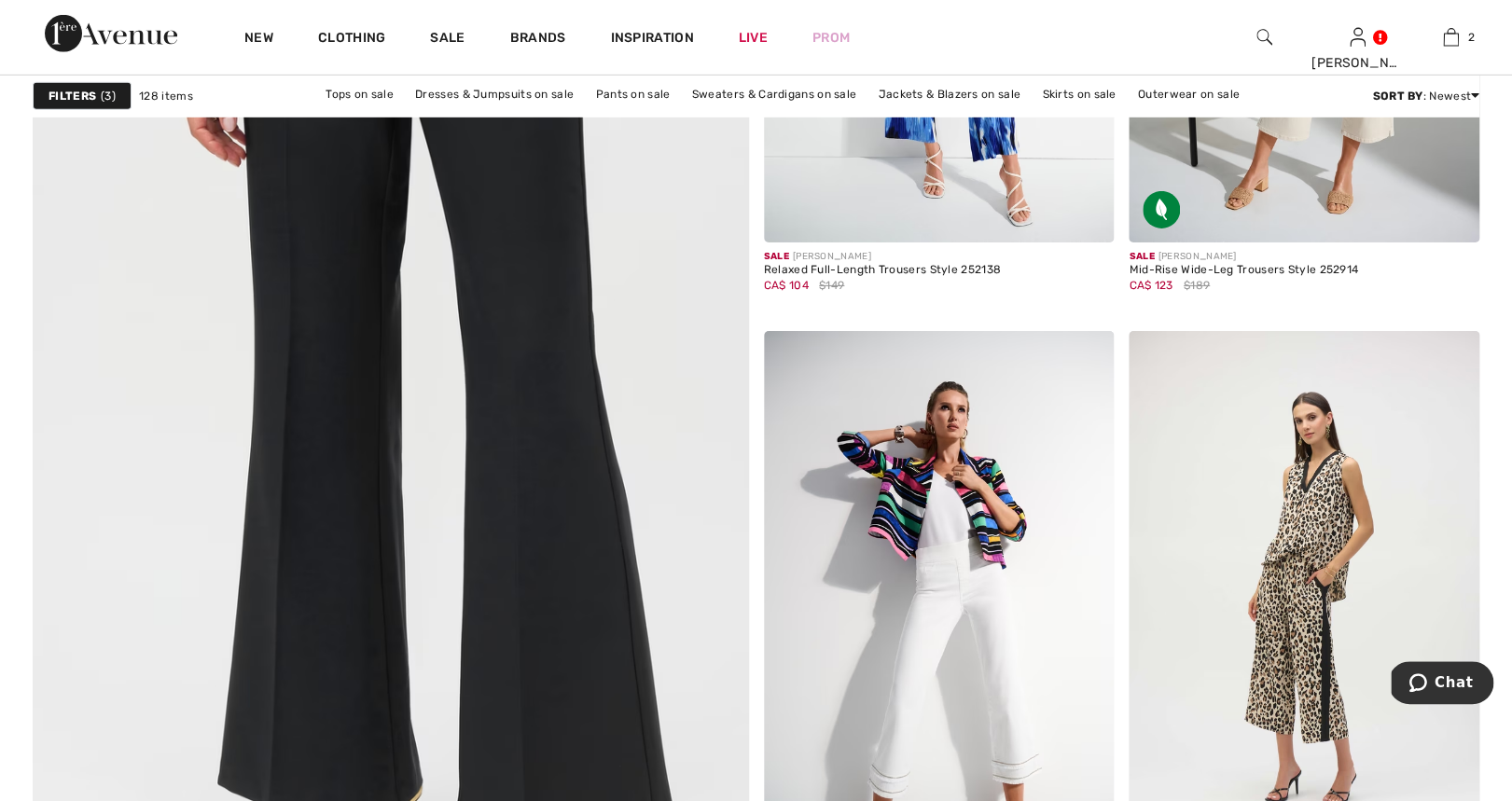
scroll to position [5416, 0]
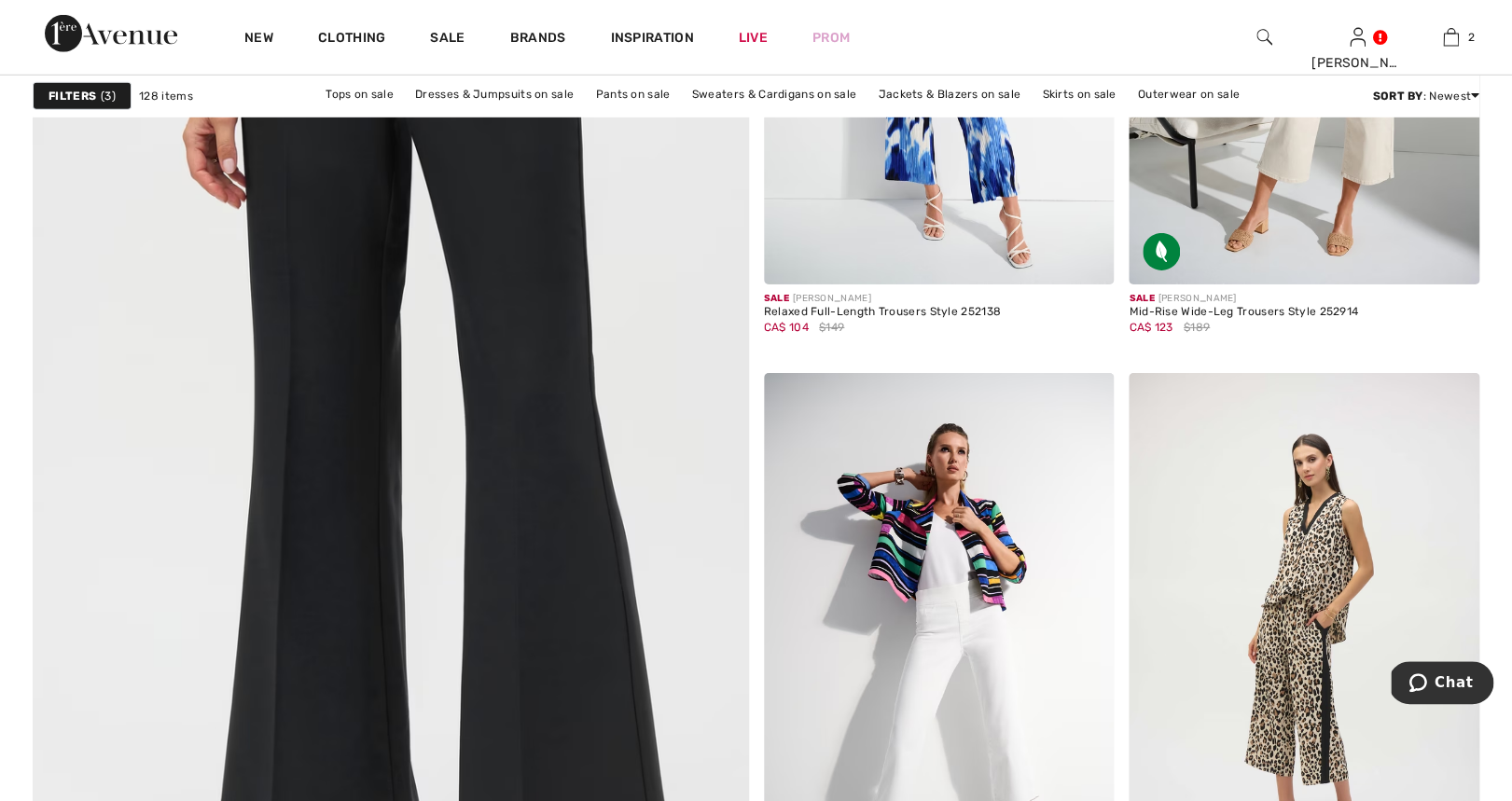
click at [417, 447] on img at bounding box center [390, 404] width 859 height 1288
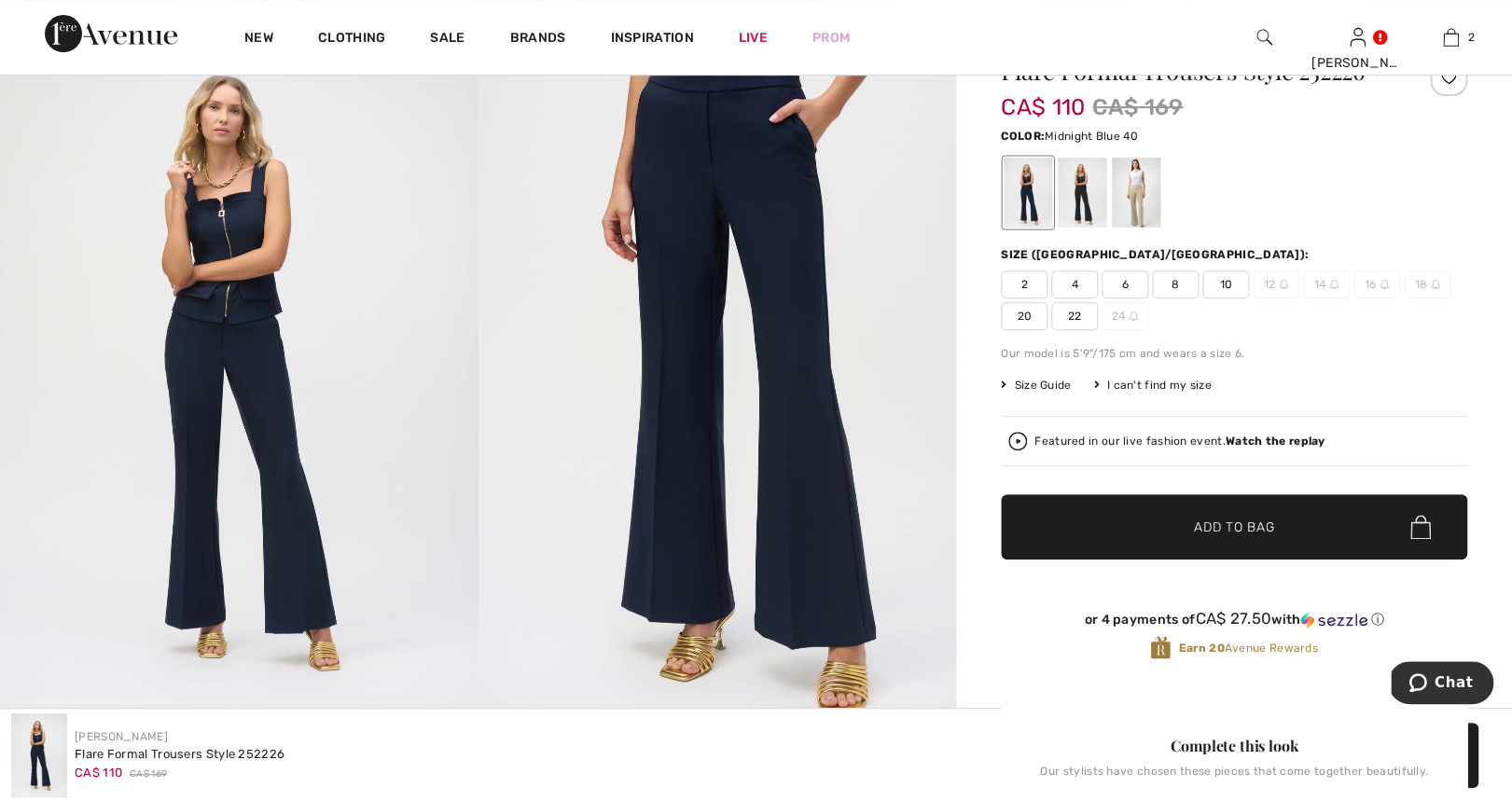
scroll to position [189, 0]
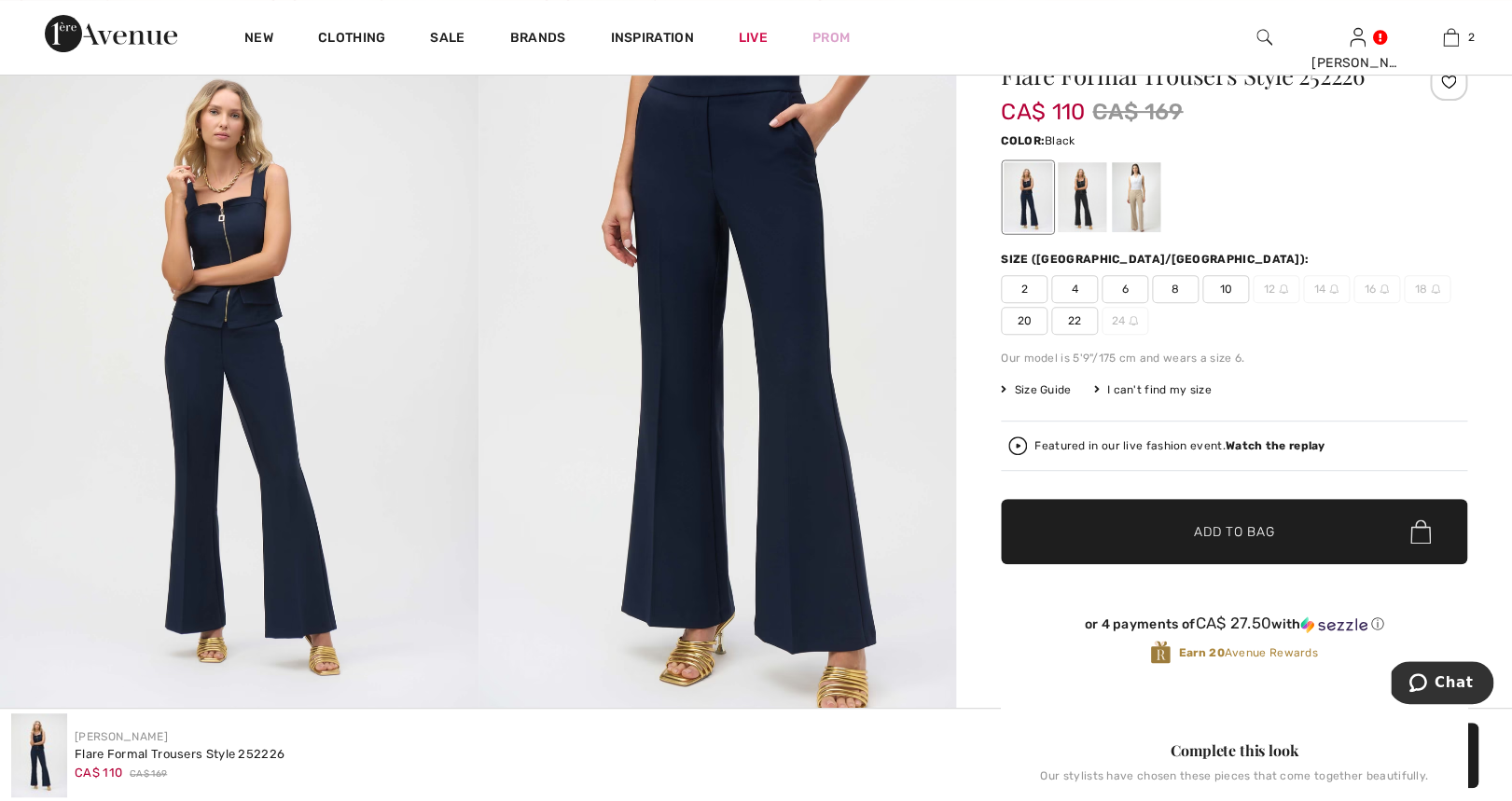
click at [1083, 201] on div at bounding box center [1082, 197] width 49 height 70
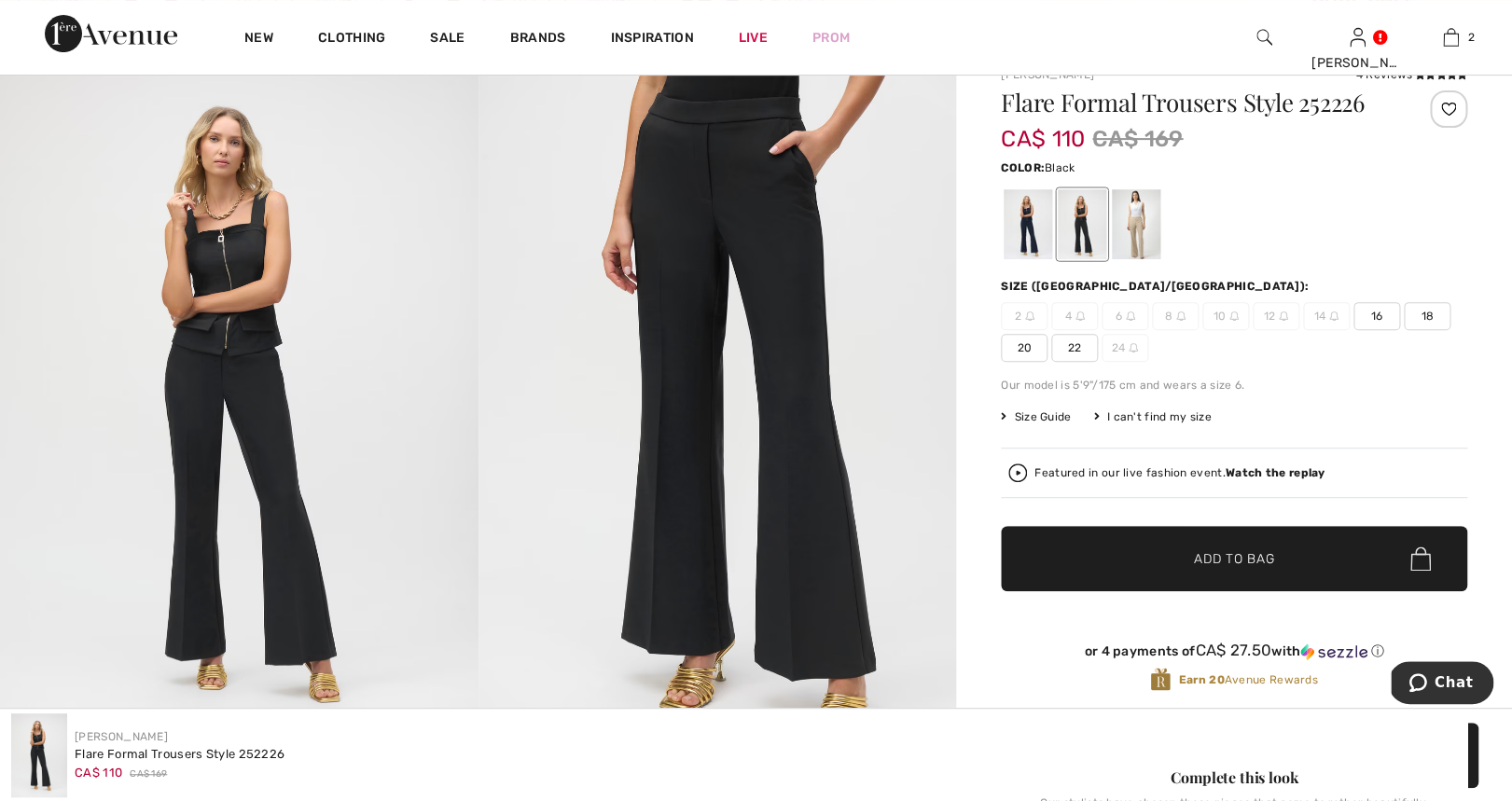
scroll to position [157, 0]
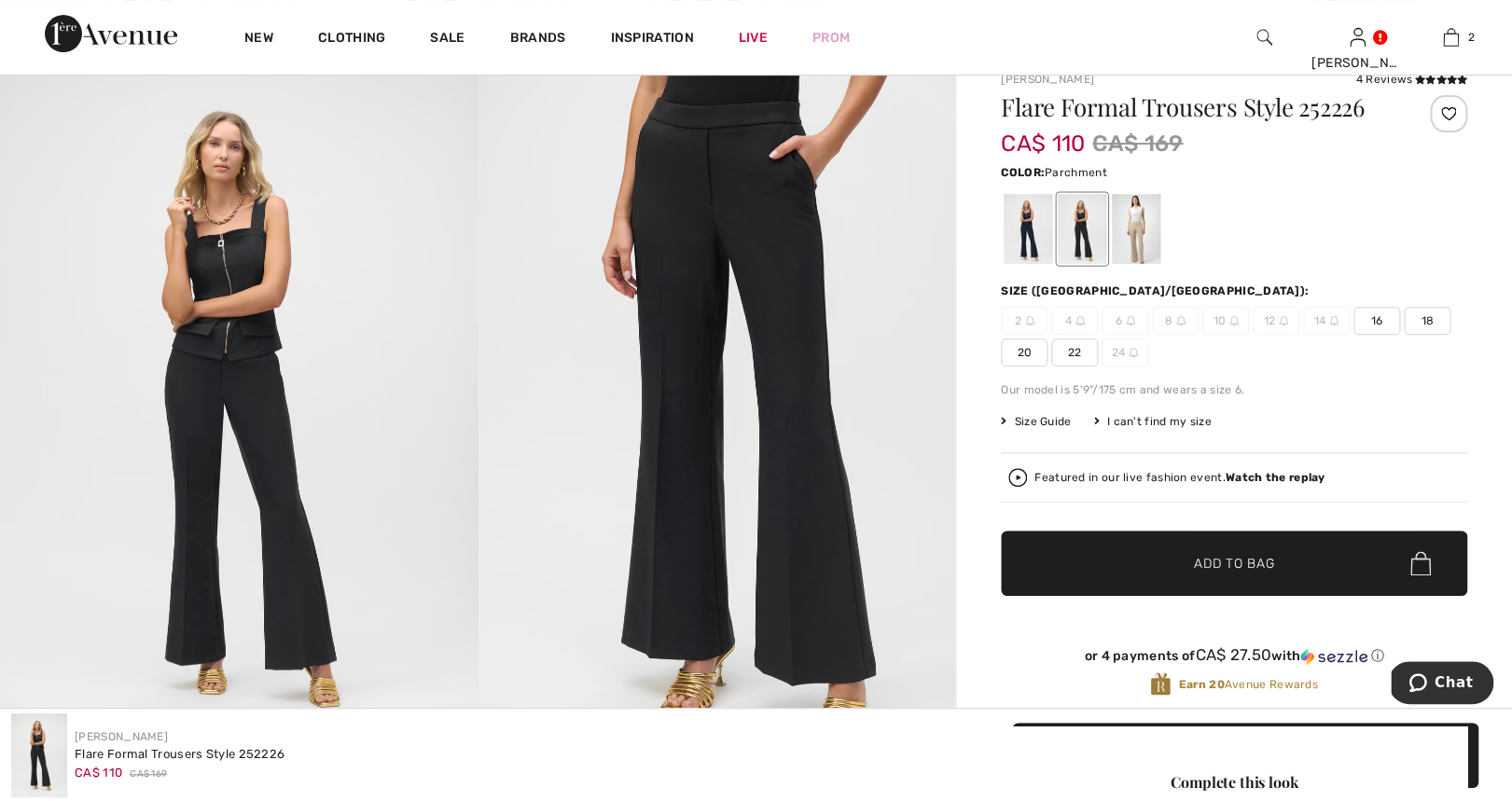
click at [1151, 224] on div at bounding box center [1136, 229] width 49 height 70
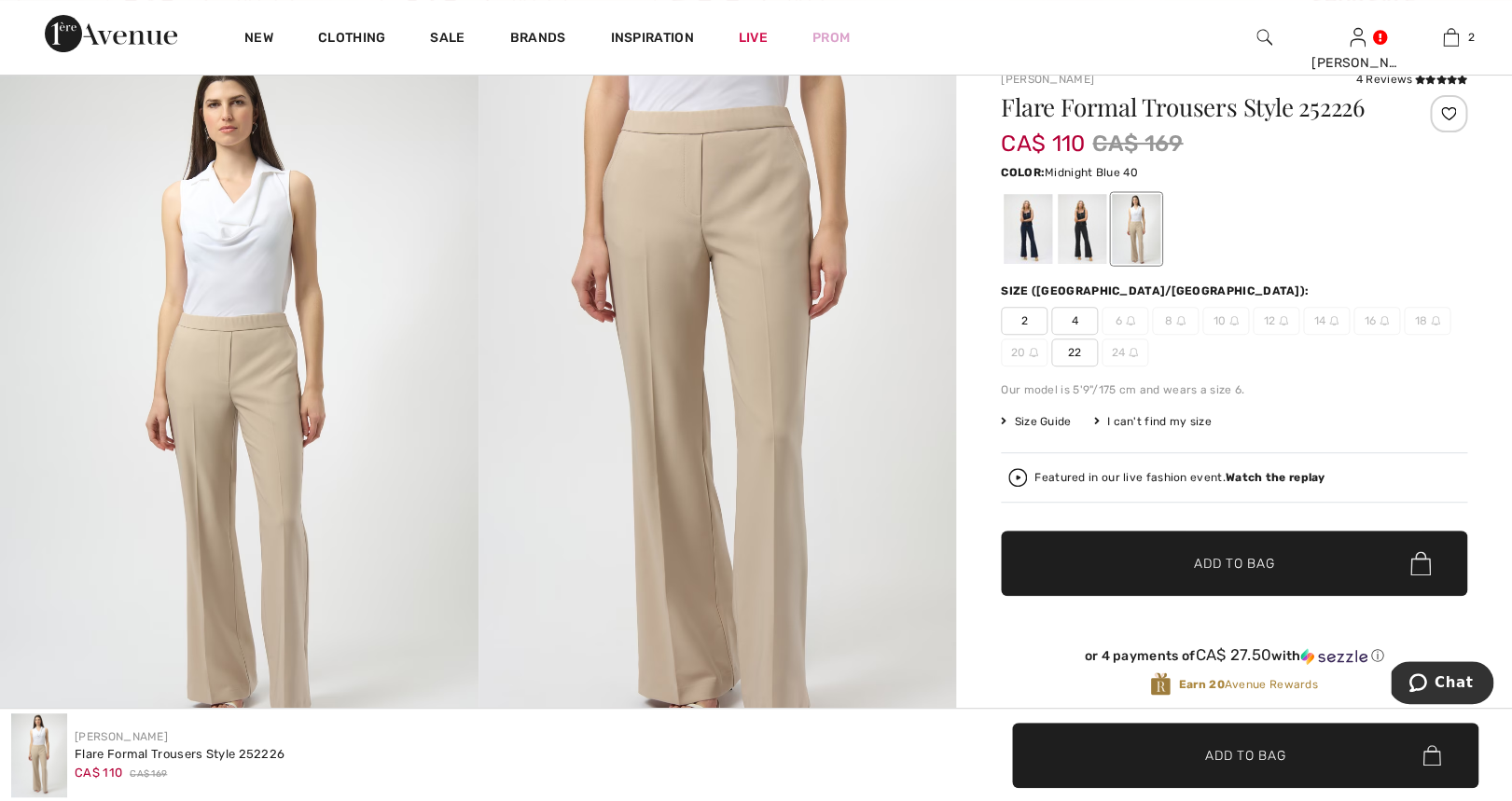
click at [1028, 228] on div at bounding box center [1027, 229] width 49 height 70
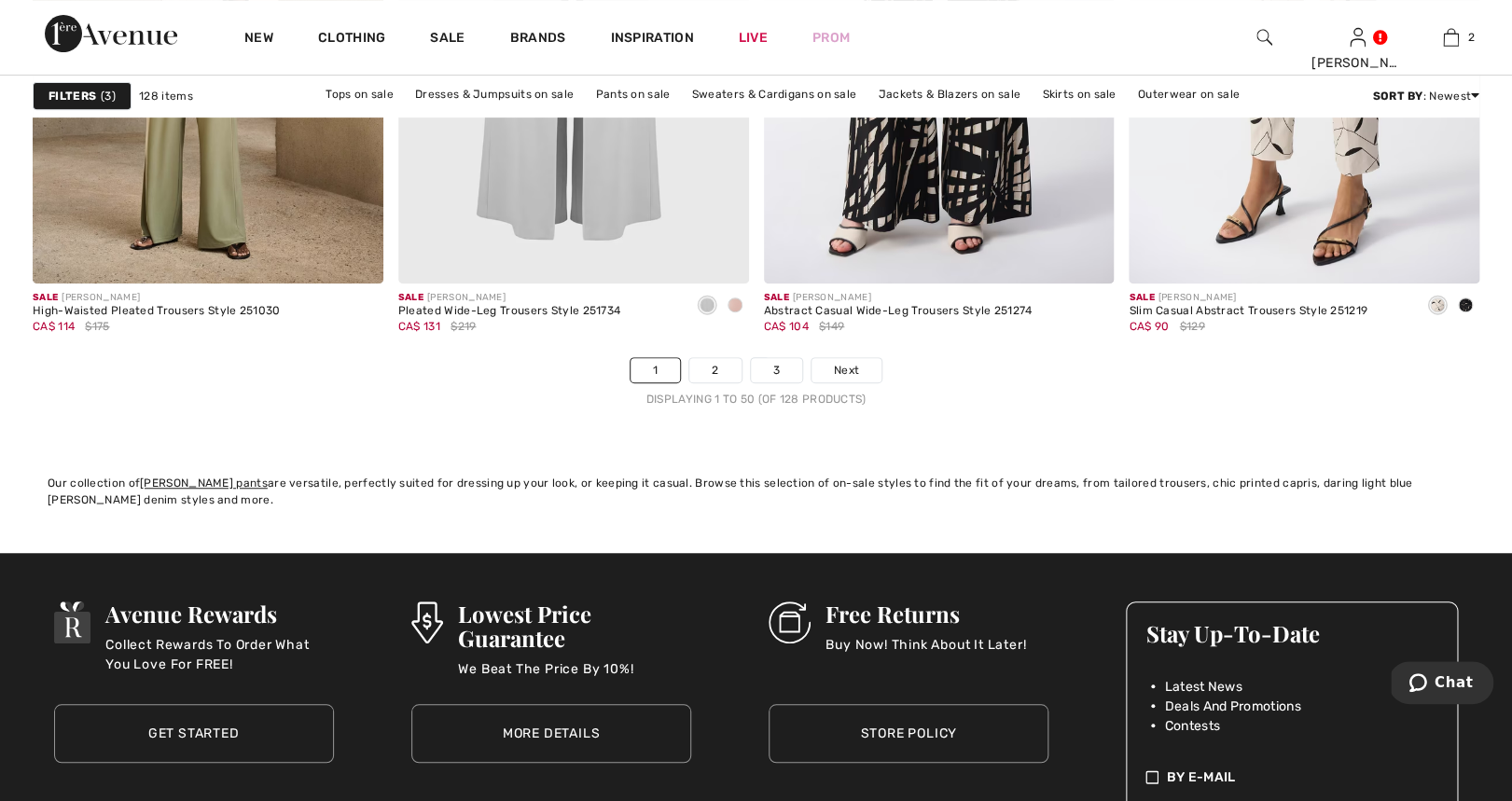
scroll to position [9355, 0]
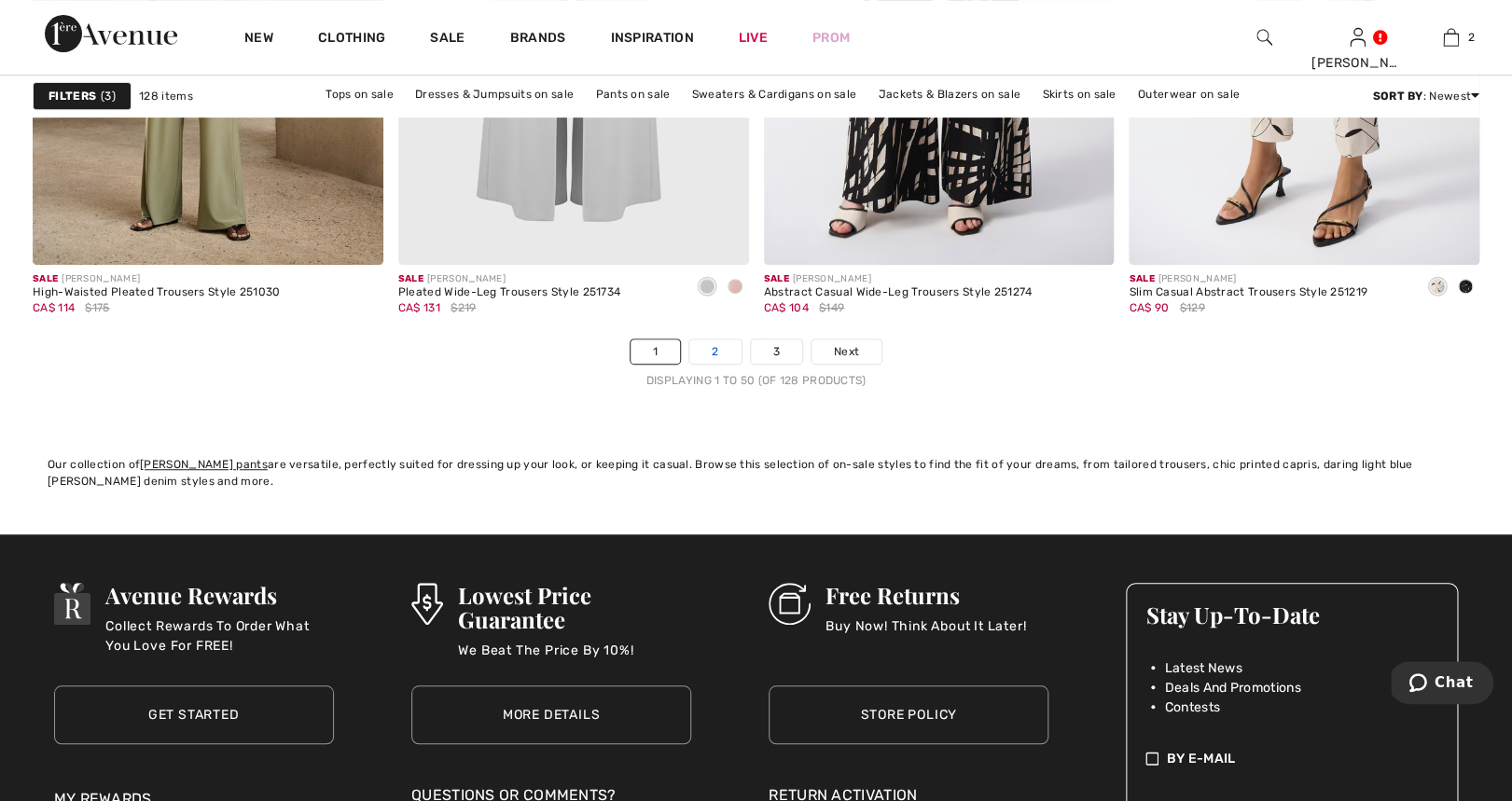
click at [720, 354] on link "2" at bounding box center [715, 351] width 52 height 24
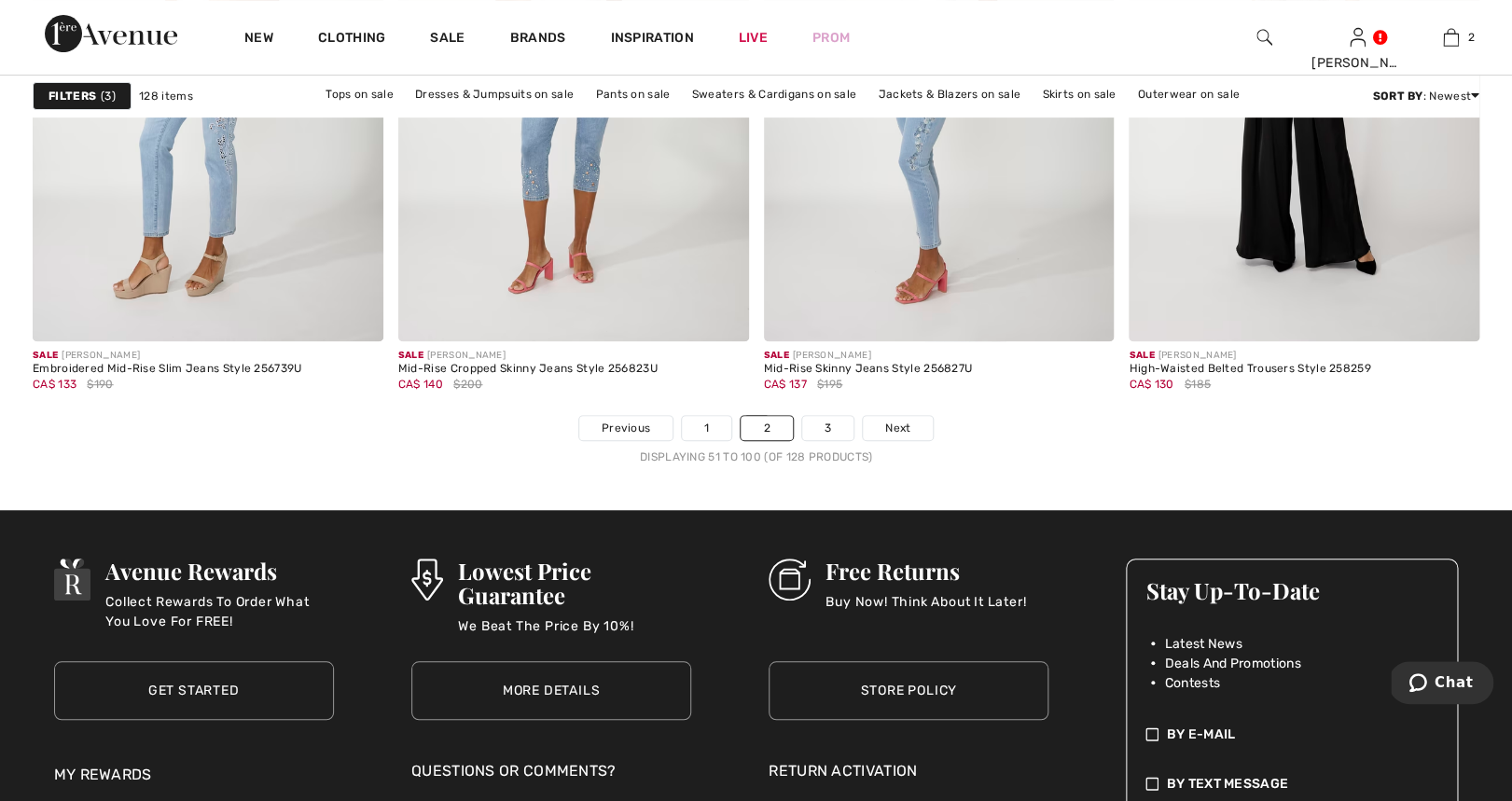
scroll to position [9337, 0]
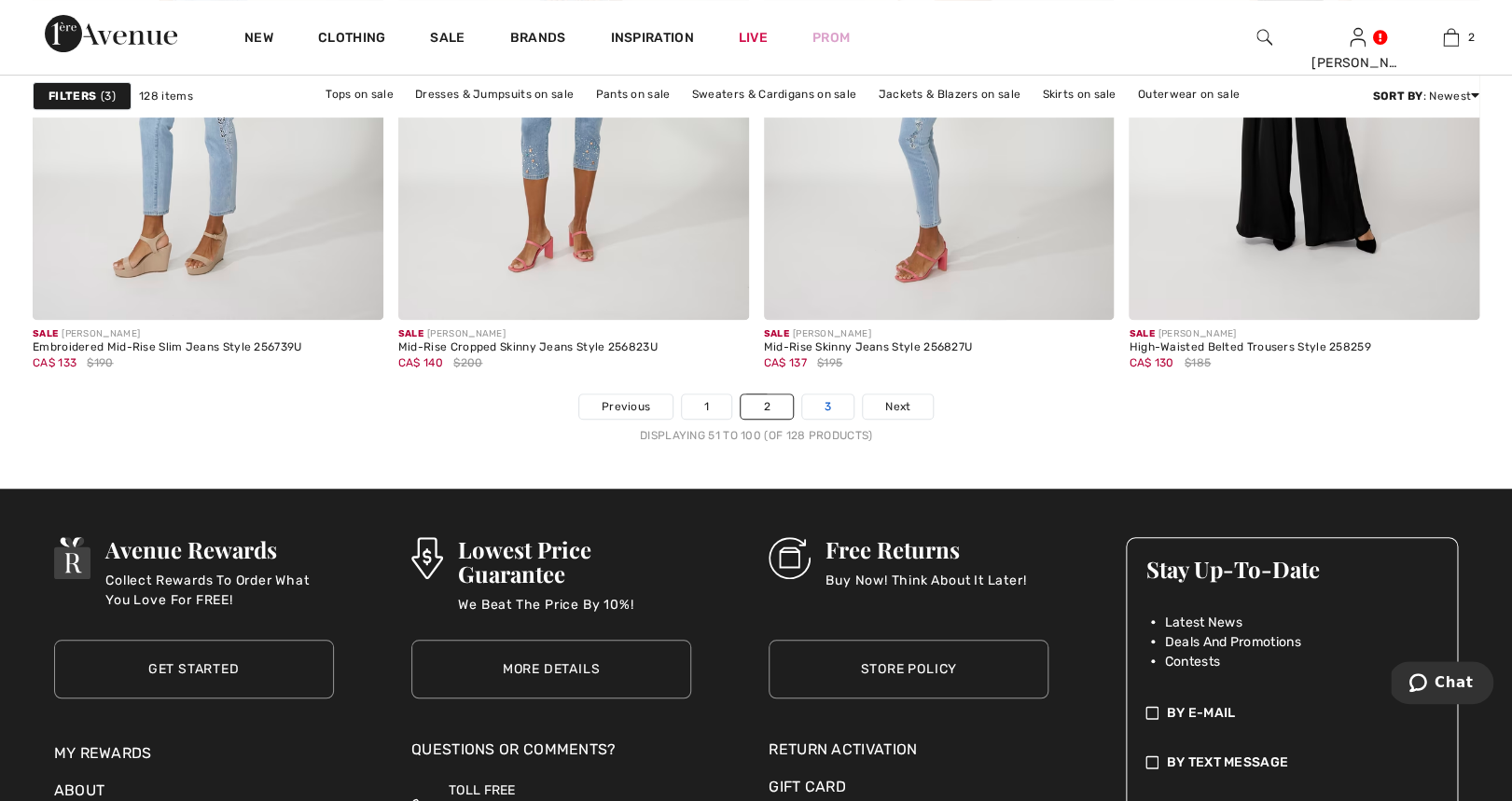
click at [824, 408] on link "3" at bounding box center [828, 406] width 52 height 24
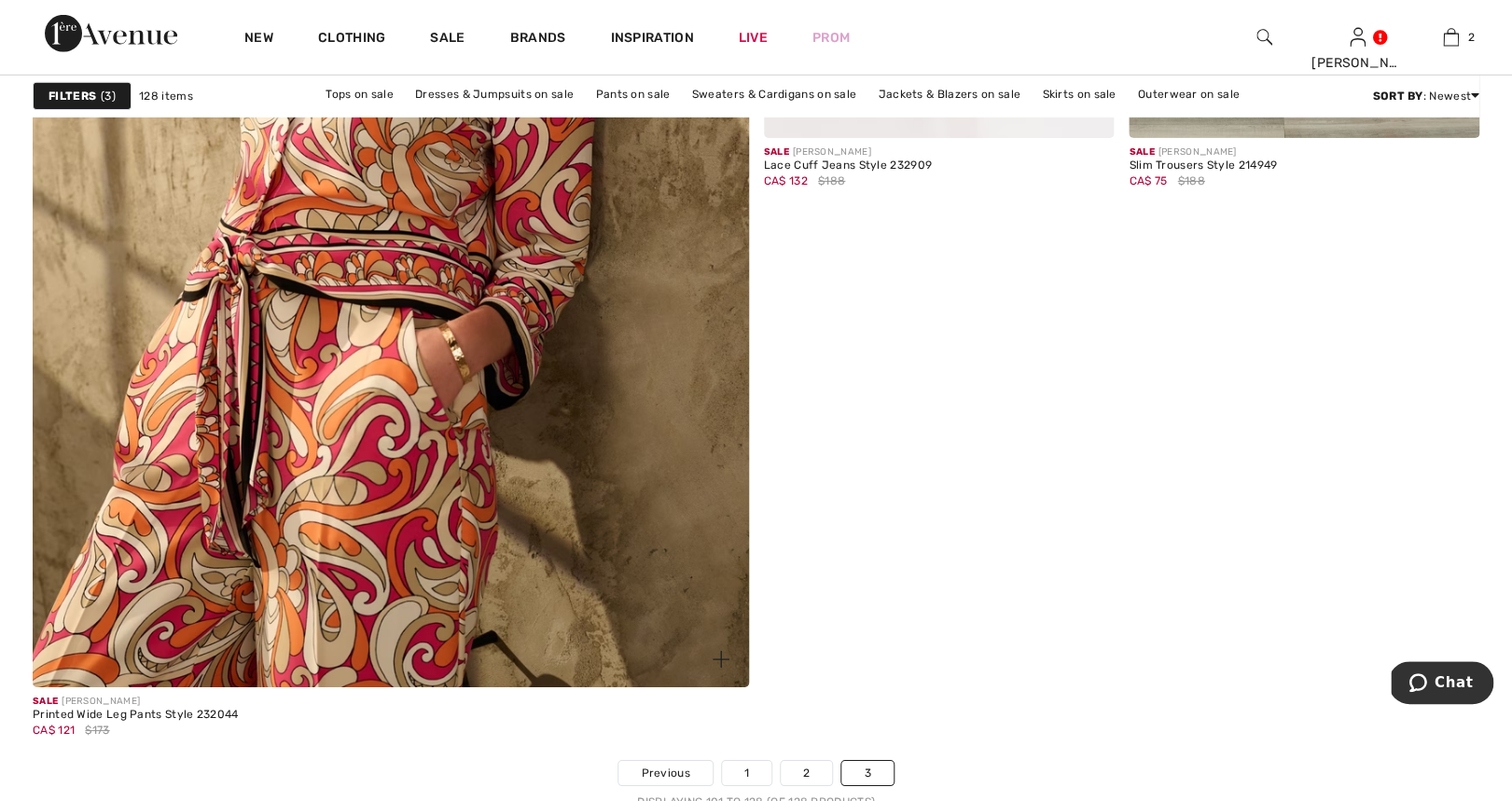
scroll to position [5349, 0]
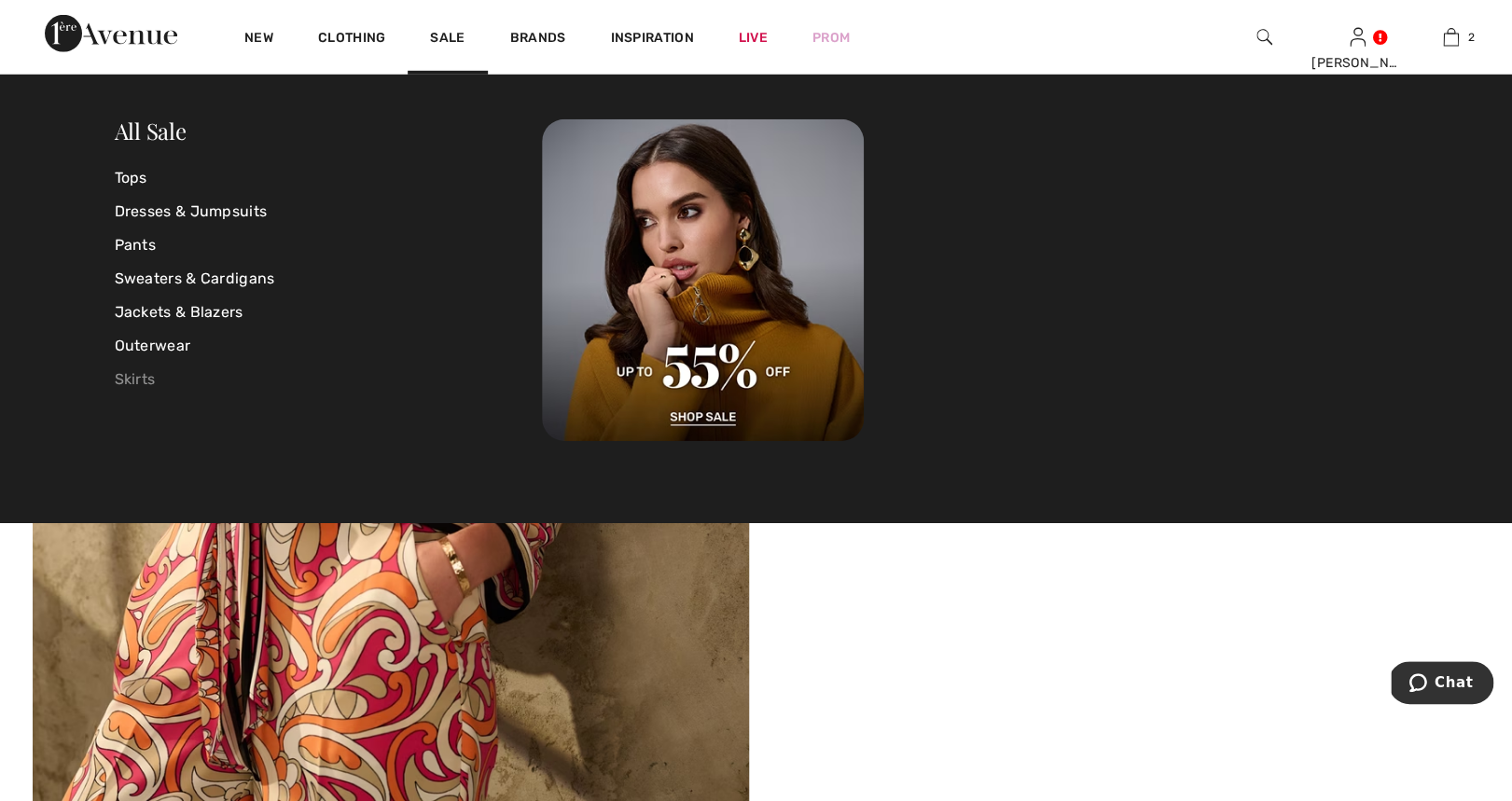
click at [145, 387] on link "Skirts" at bounding box center [328, 379] width 428 height 33
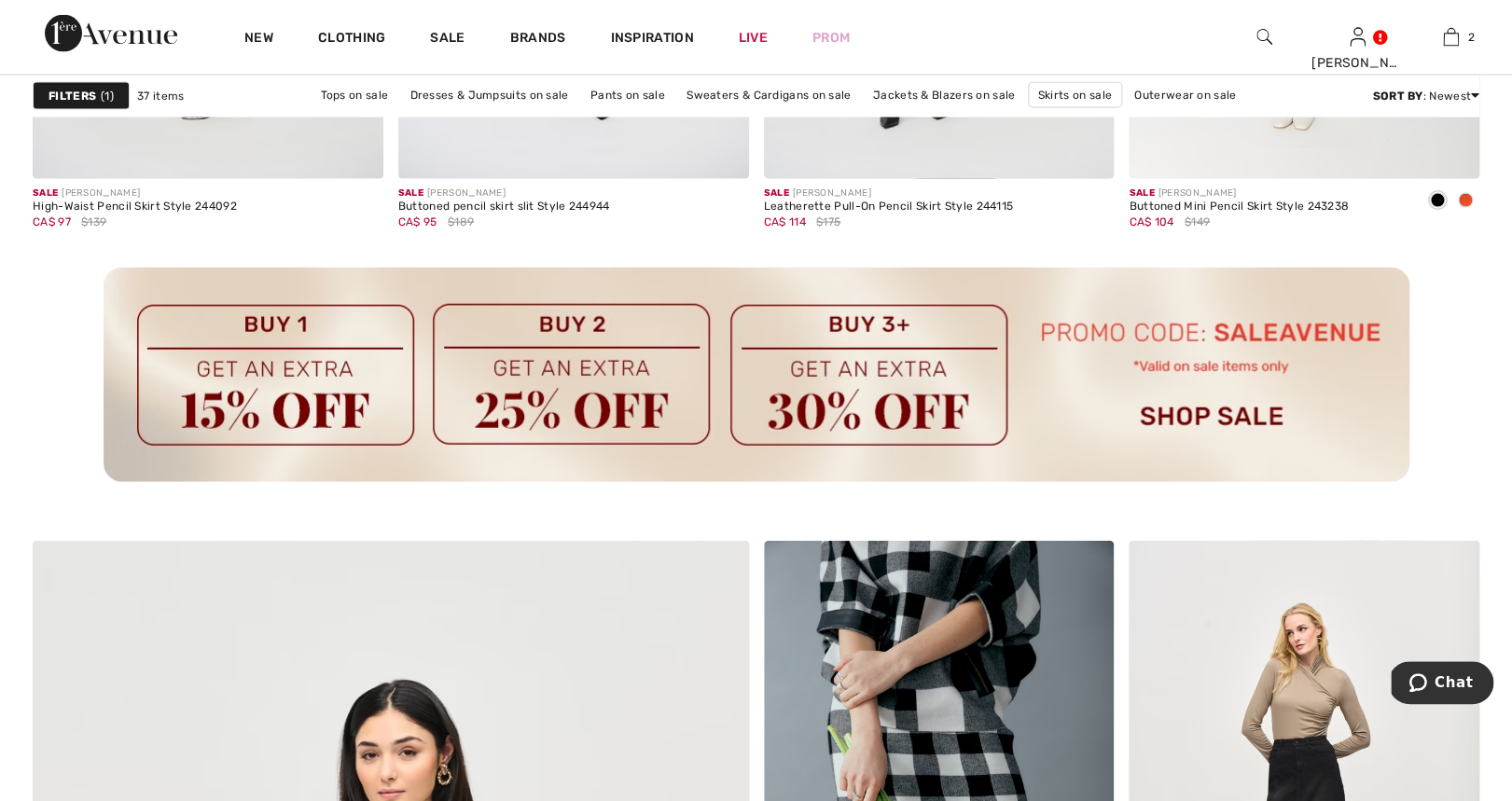
scroll to position [3735, 0]
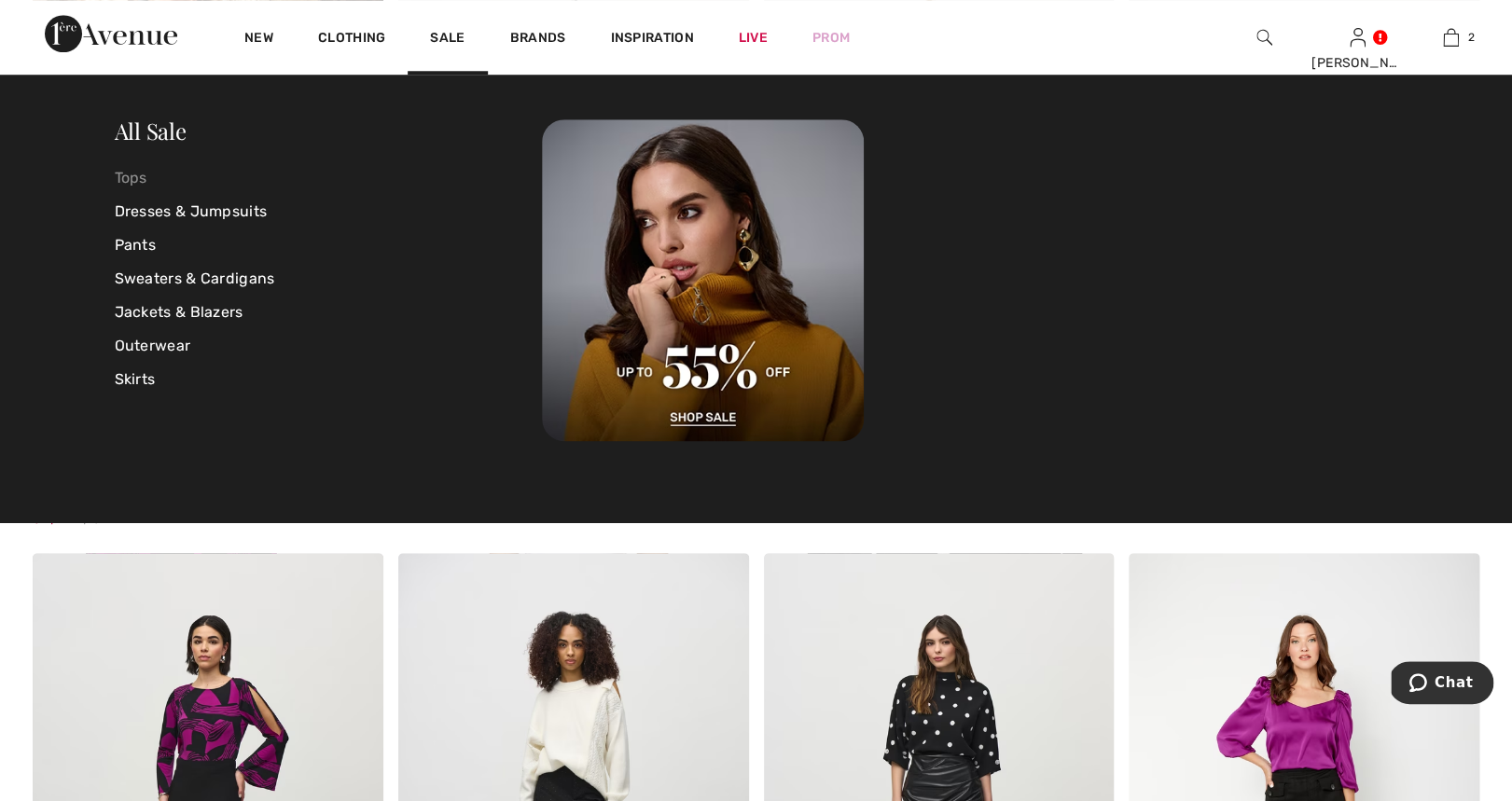
click at [129, 174] on link "Tops" at bounding box center [328, 178] width 428 height 33
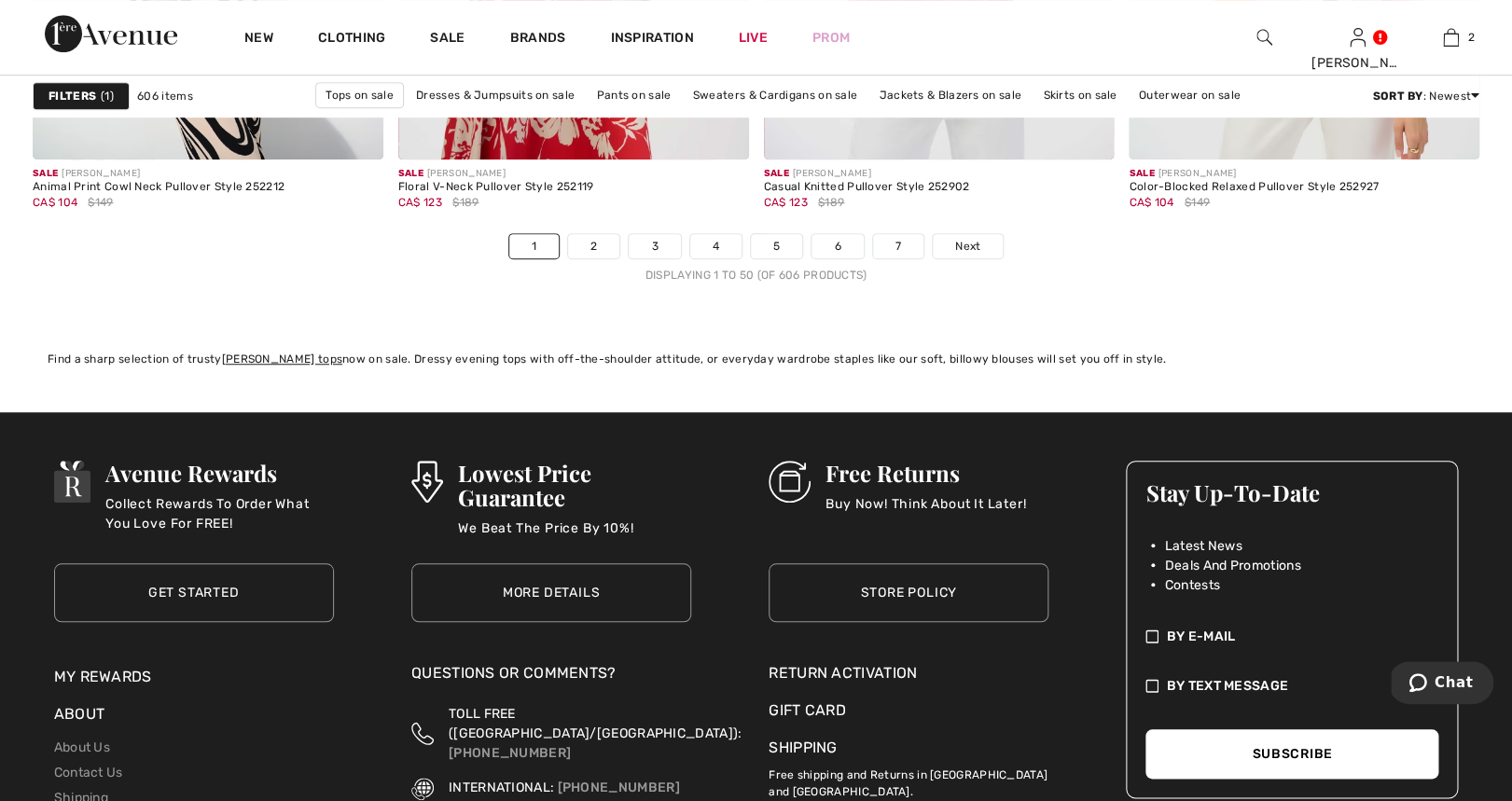
scroll to position [9326, 0]
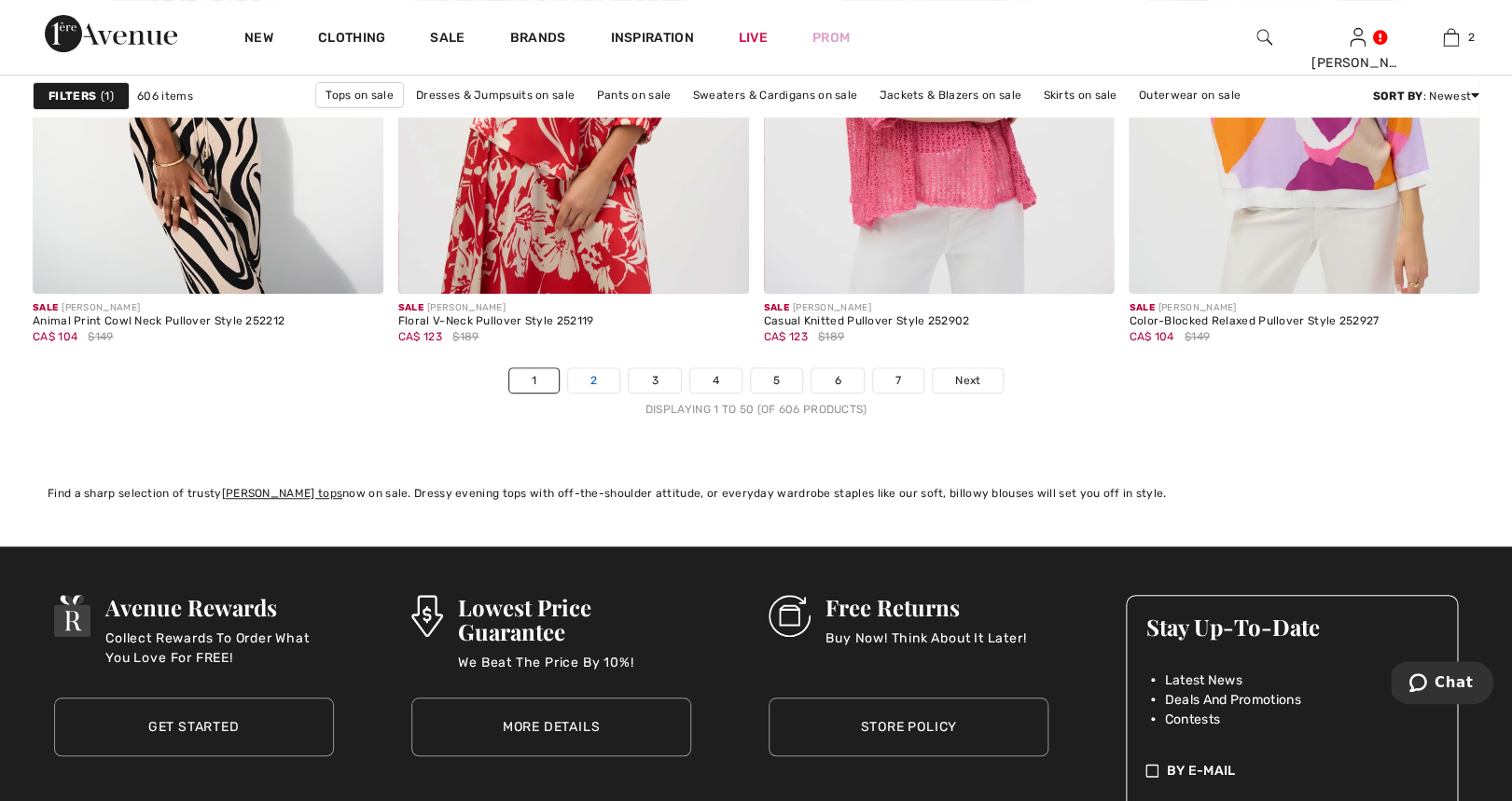
click at [589, 379] on link "2" at bounding box center [594, 380] width 52 height 24
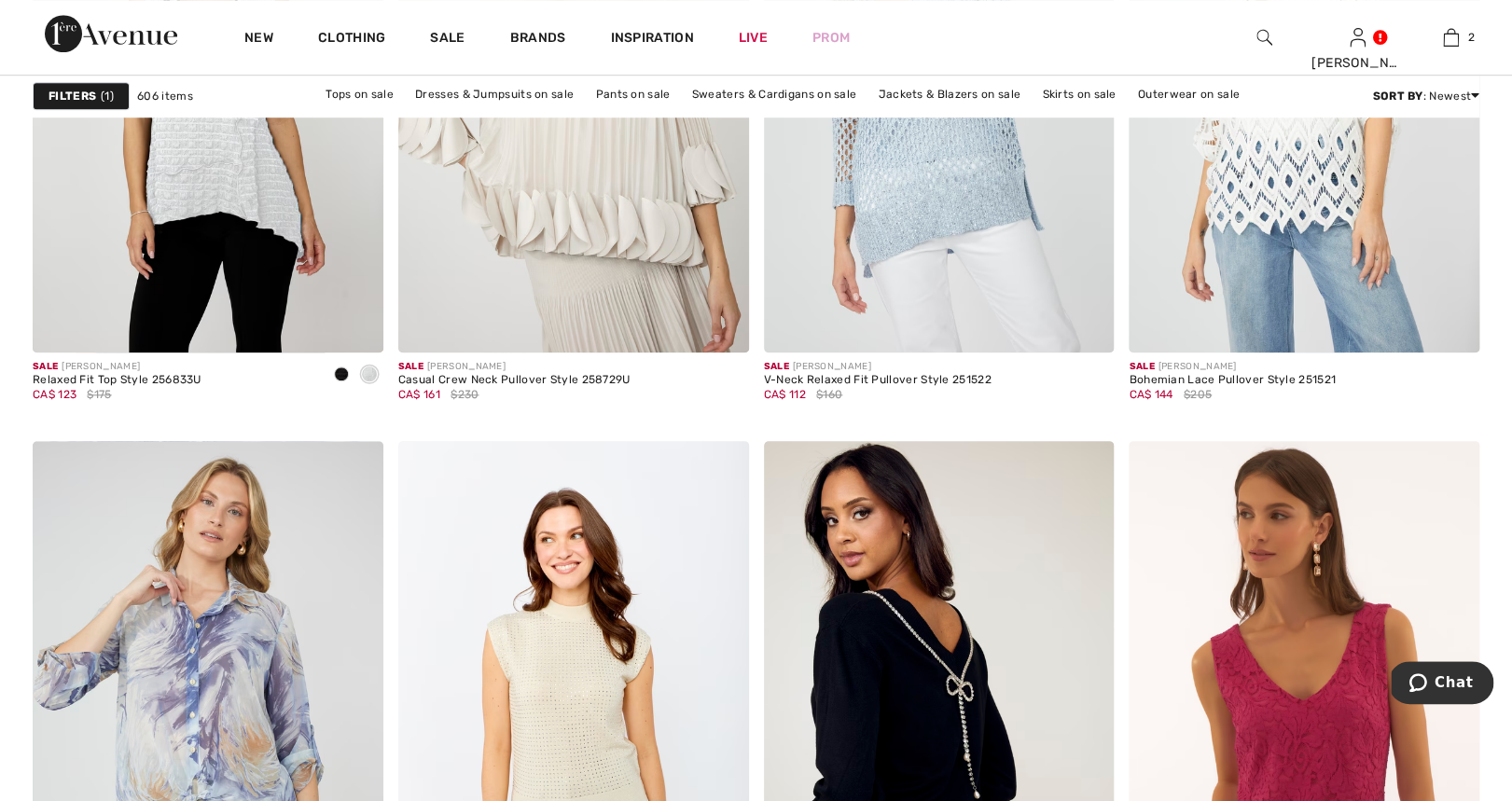
scroll to position [5750, 0]
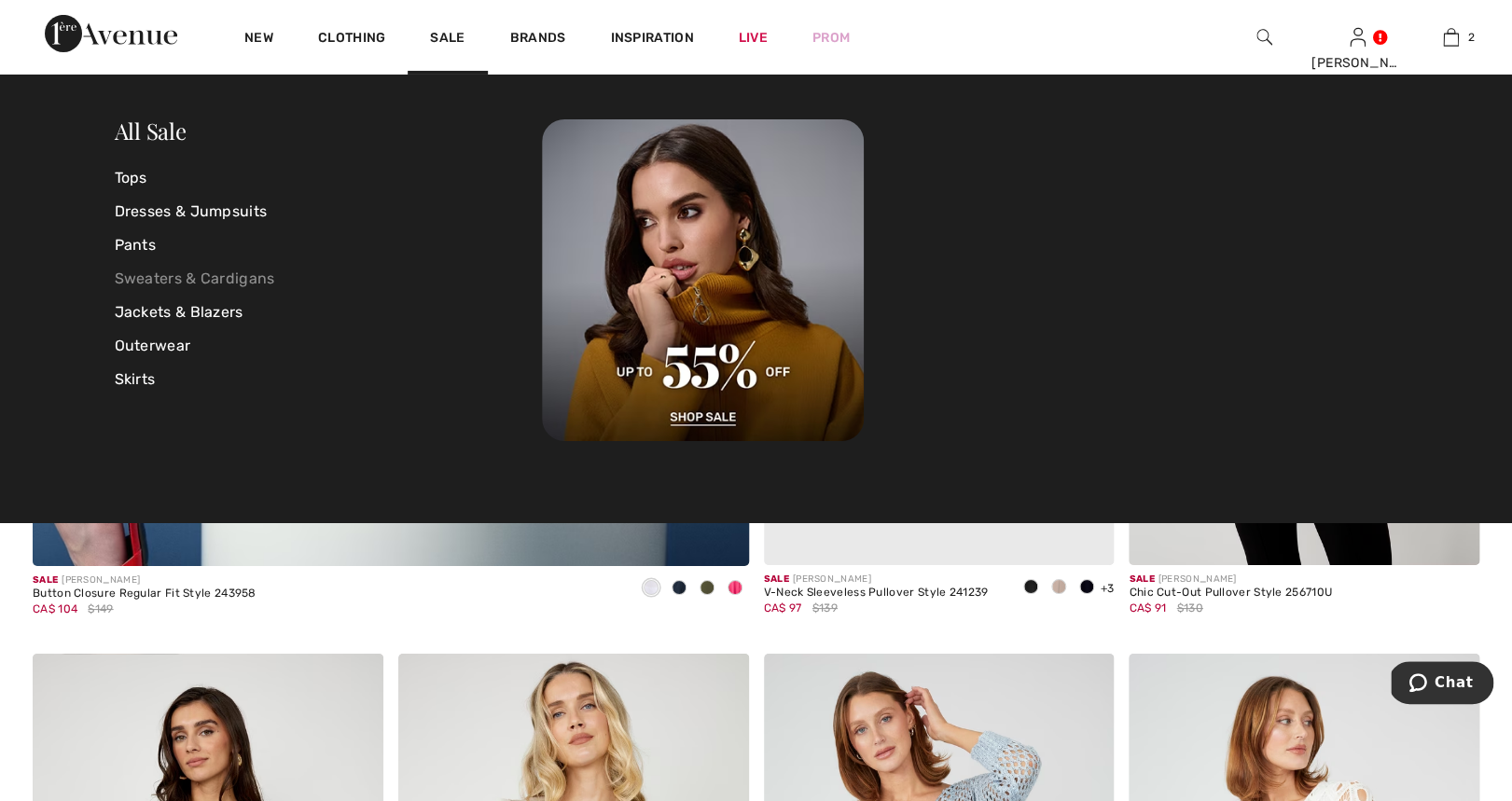
click at [236, 276] on link "Sweaters & Cardigans" at bounding box center [328, 278] width 428 height 33
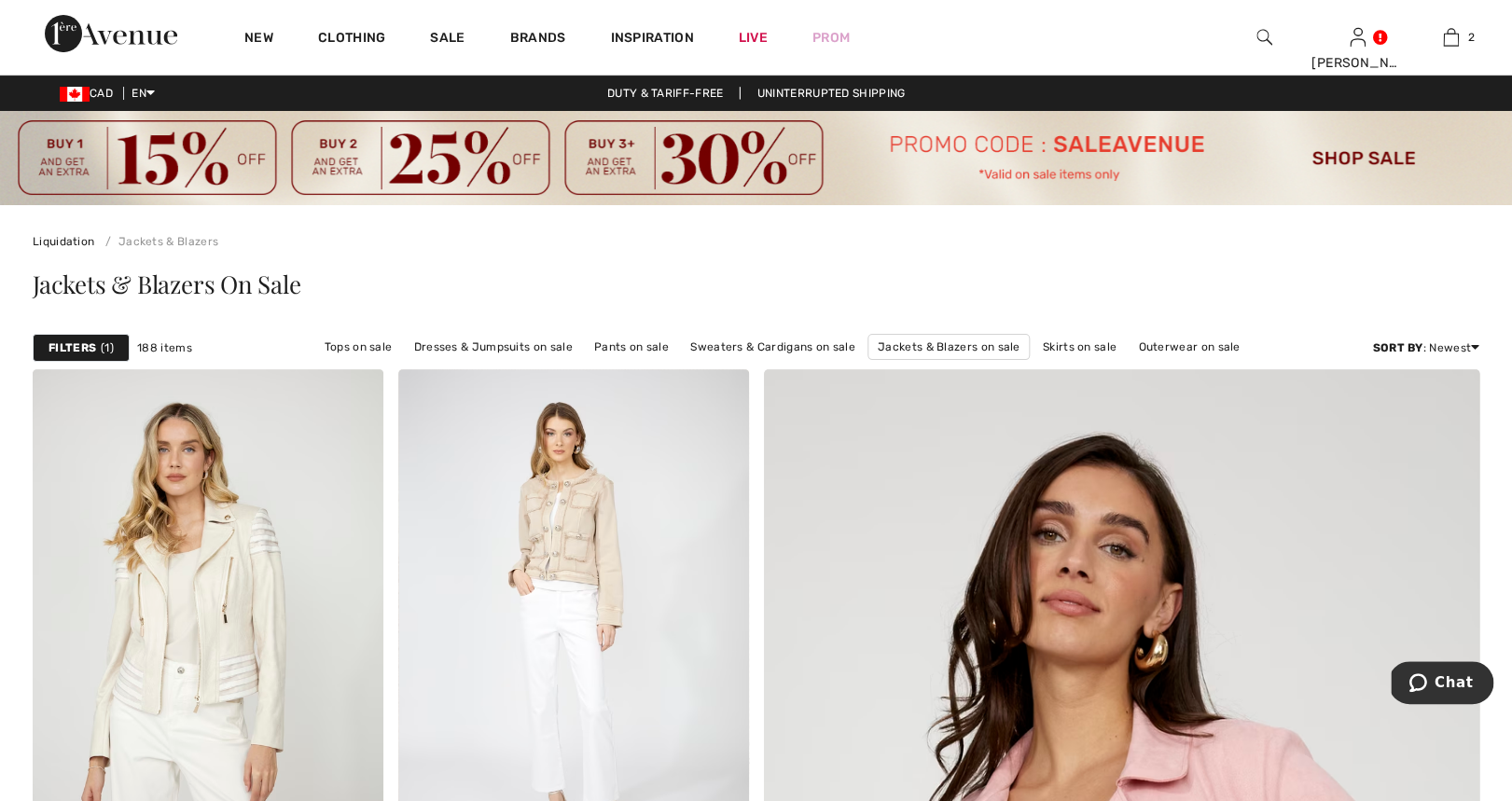
click at [105, 348] on span "1" at bounding box center [107, 348] width 13 height 17
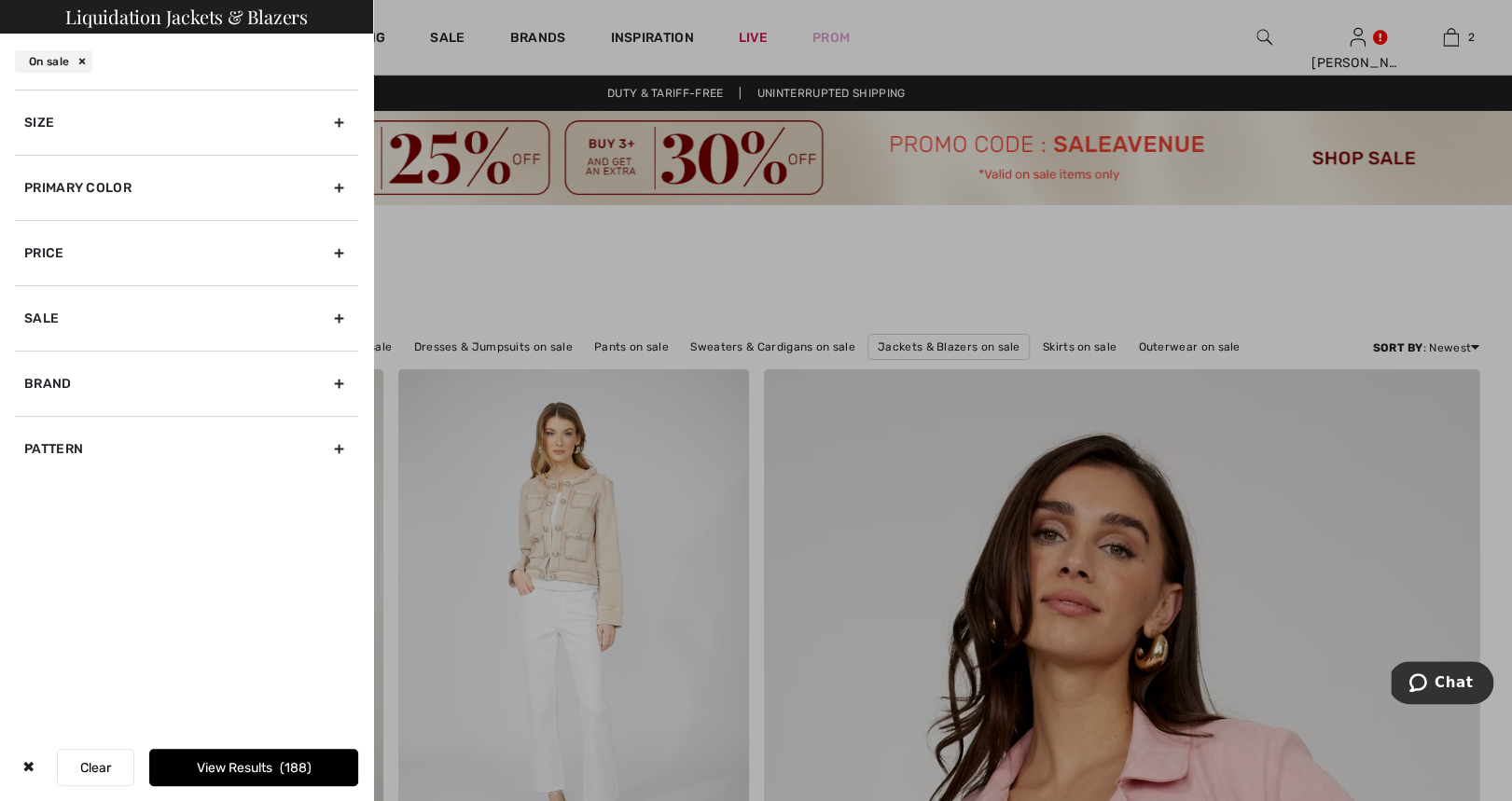
click at [348, 114] on div "Size" at bounding box center [187, 122] width 343 height 65
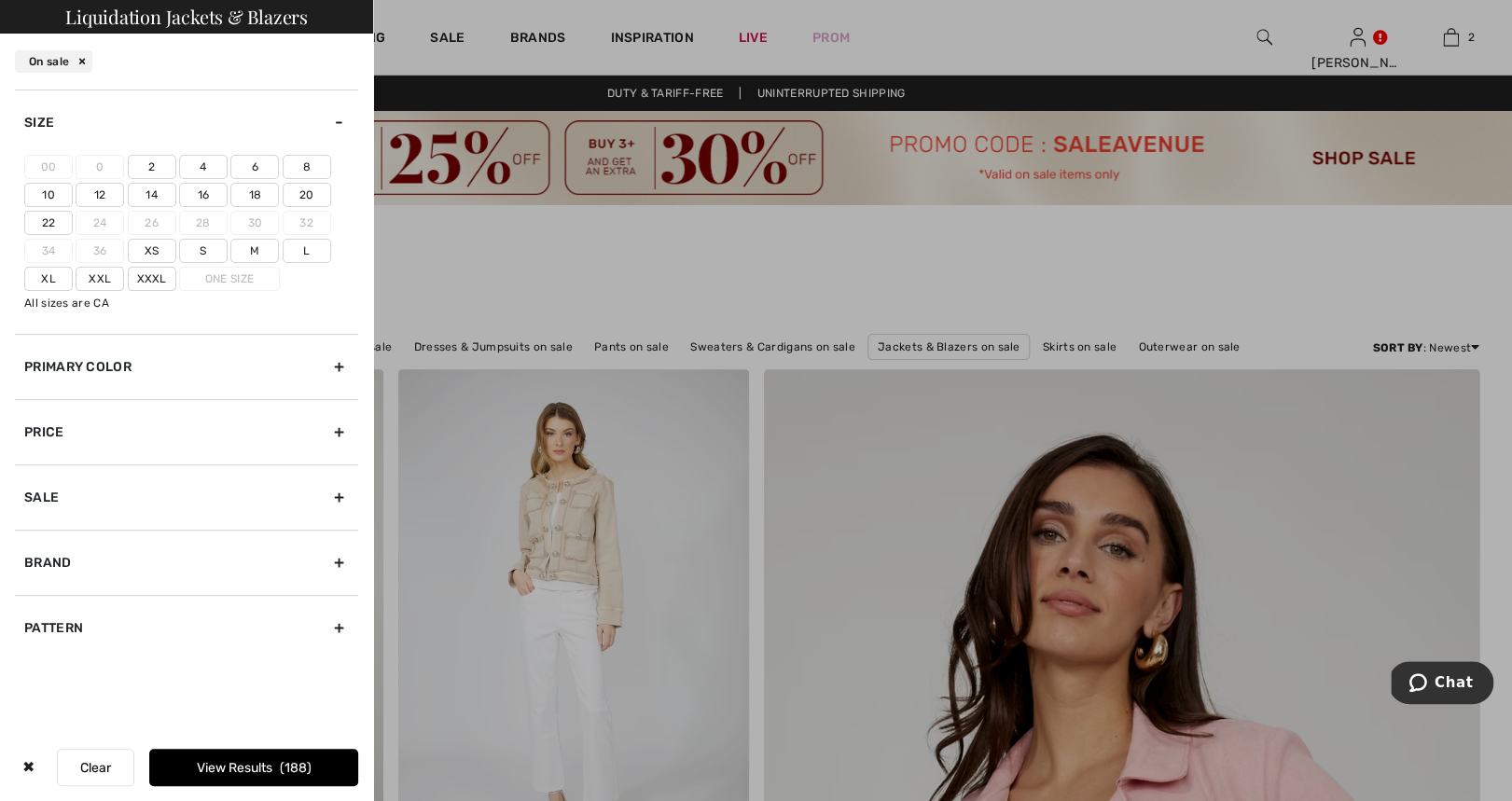
click at [310, 166] on label "8" at bounding box center [306, 167] width 49 height 24
click at [250, 249] on label "M" at bounding box center [255, 250] width 49 height 24
click at [0, 0] on input"] "M" at bounding box center [0, 0] width 0 height 0
click at [306, 160] on label "8" at bounding box center [306, 167] width 49 height 24
click at [0, 0] on input"] "8" at bounding box center [0, 0] width 0 height 0
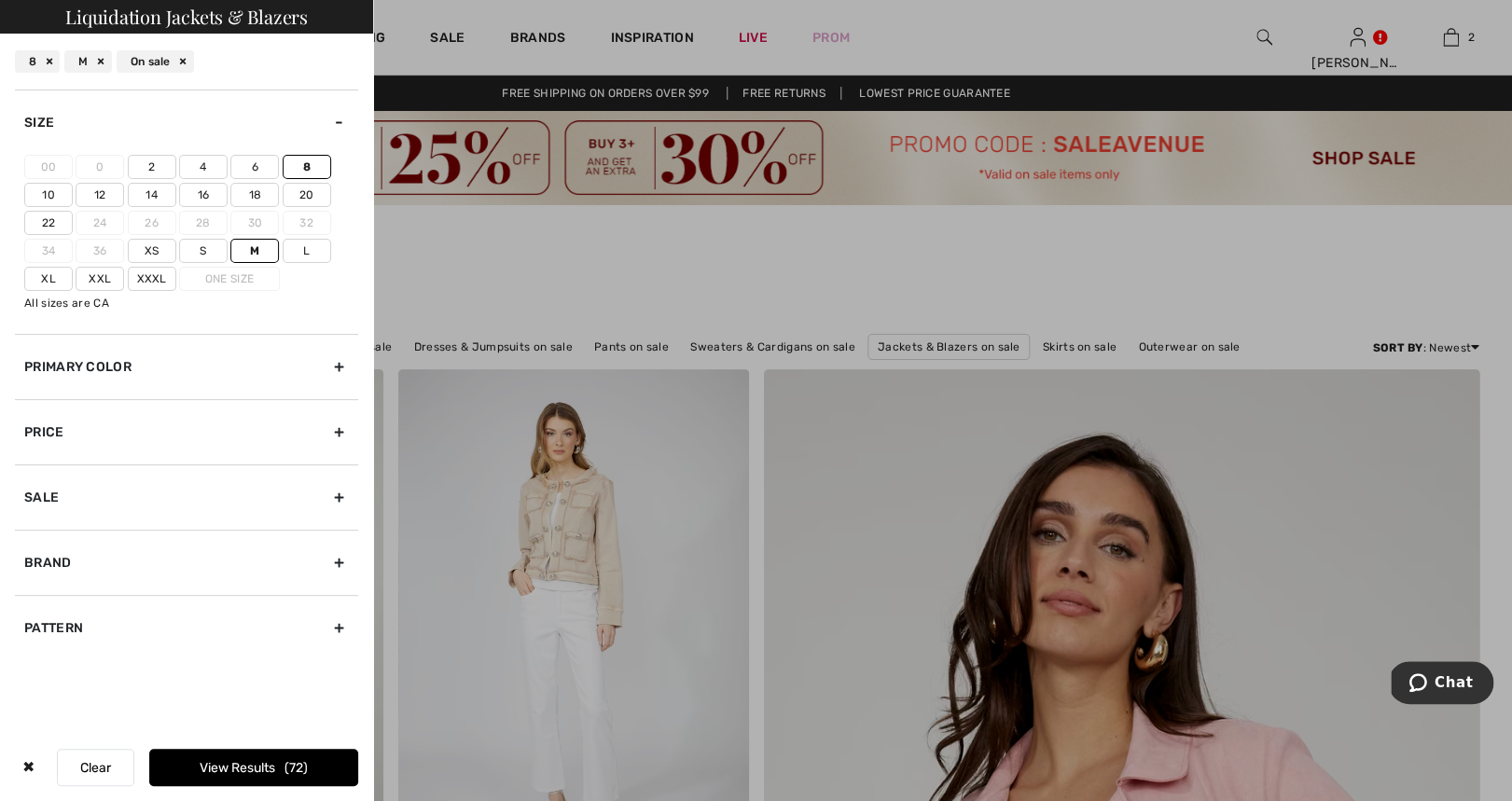
click at [283, 768] on button "View Results 72" at bounding box center [254, 767] width 209 height 37
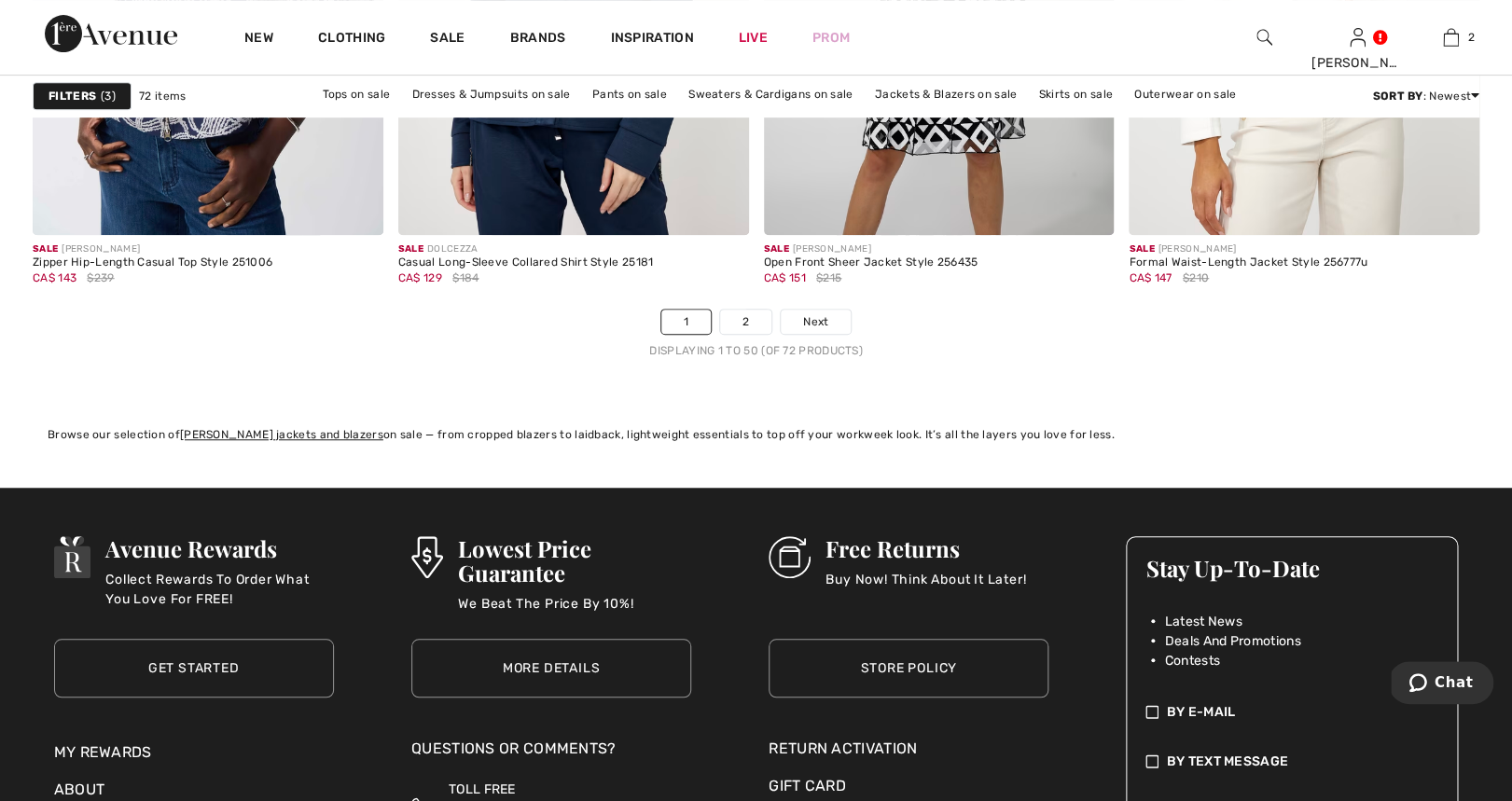
scroll to position [9424, 0]
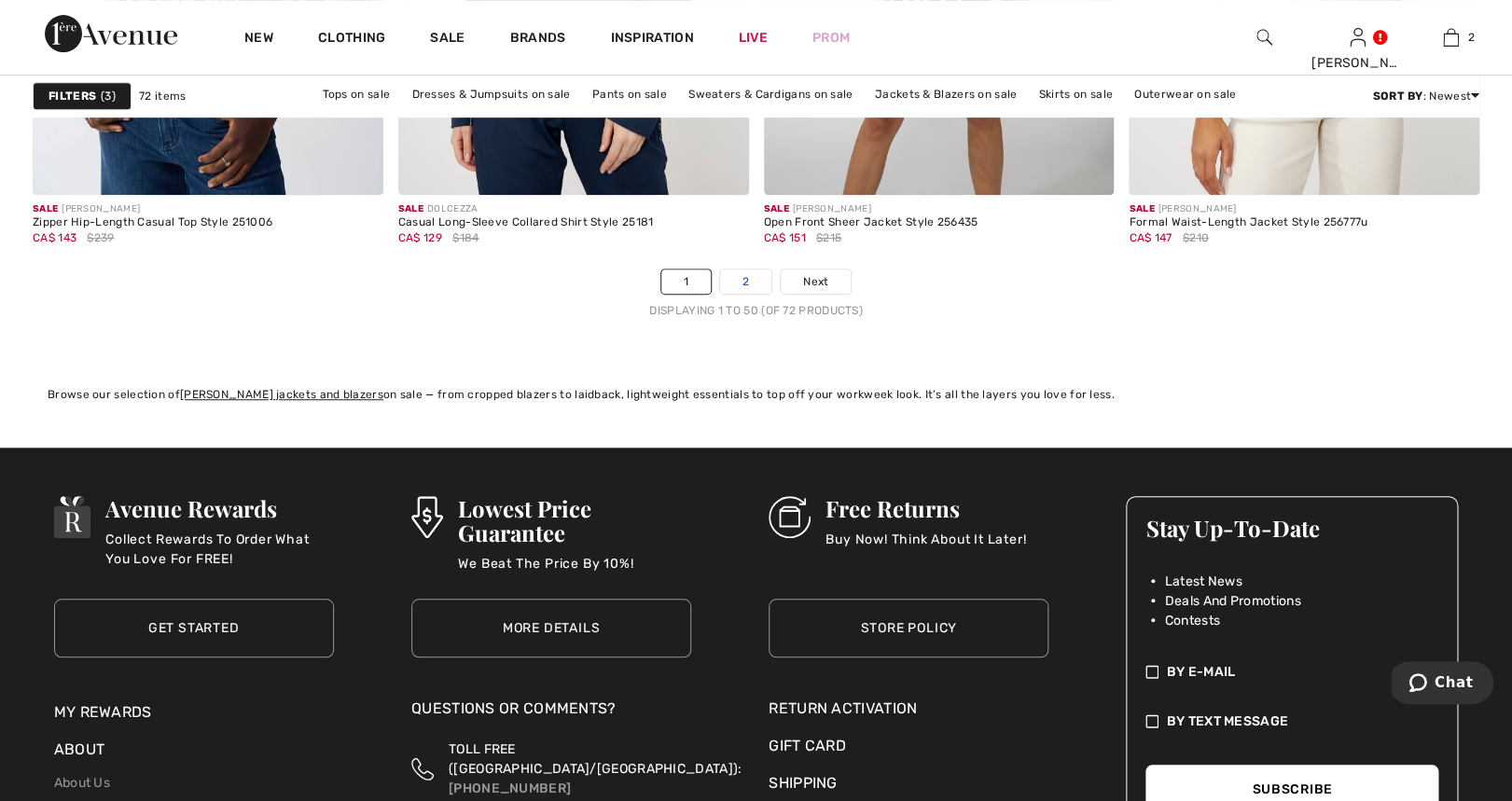
click at [751, 275] on link "2" at bounding box center [746, 281] width 52 height 24
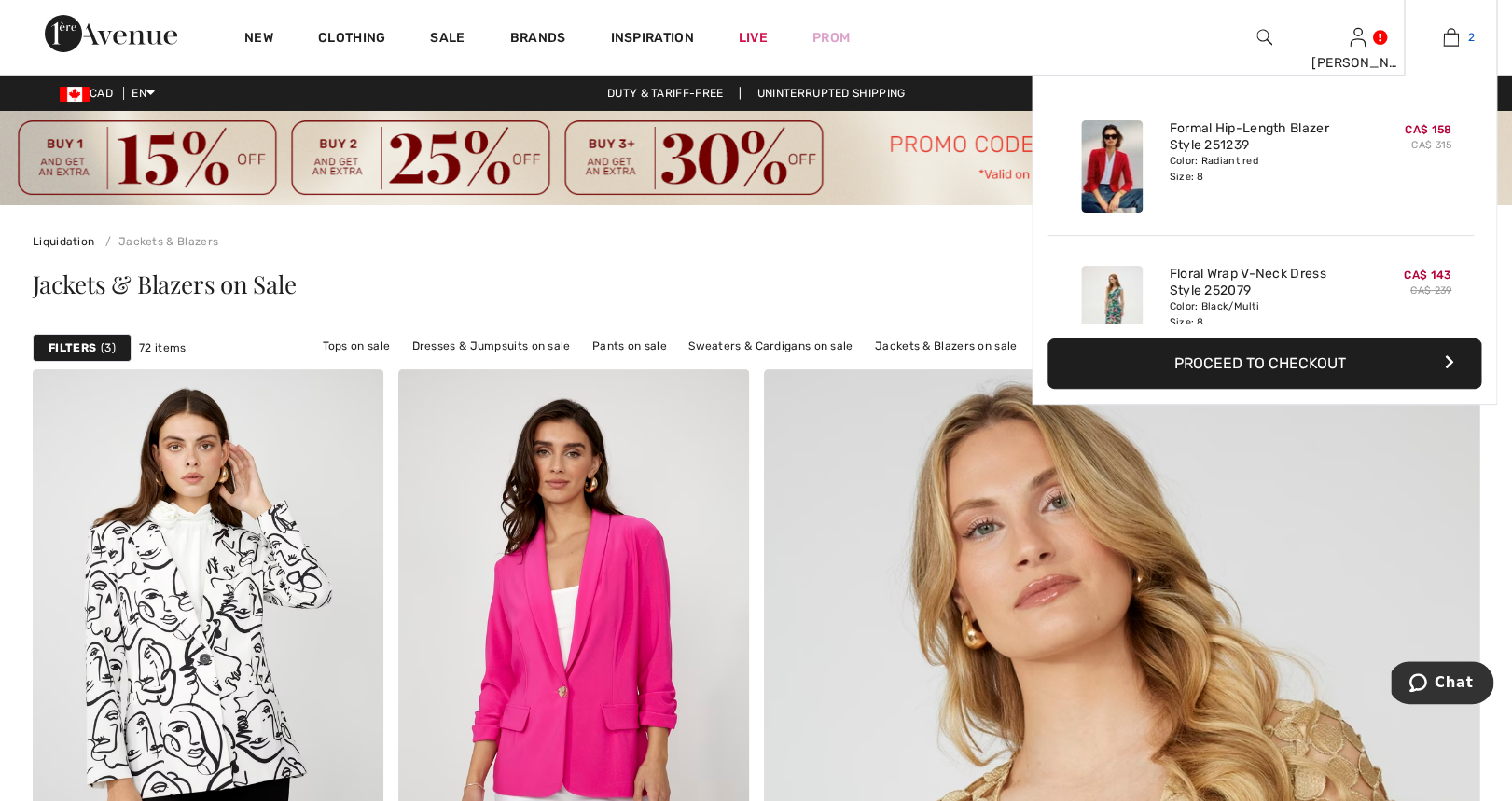
click at [1456, 35] on img at bounding box center [1451, 36] width 16 height 22
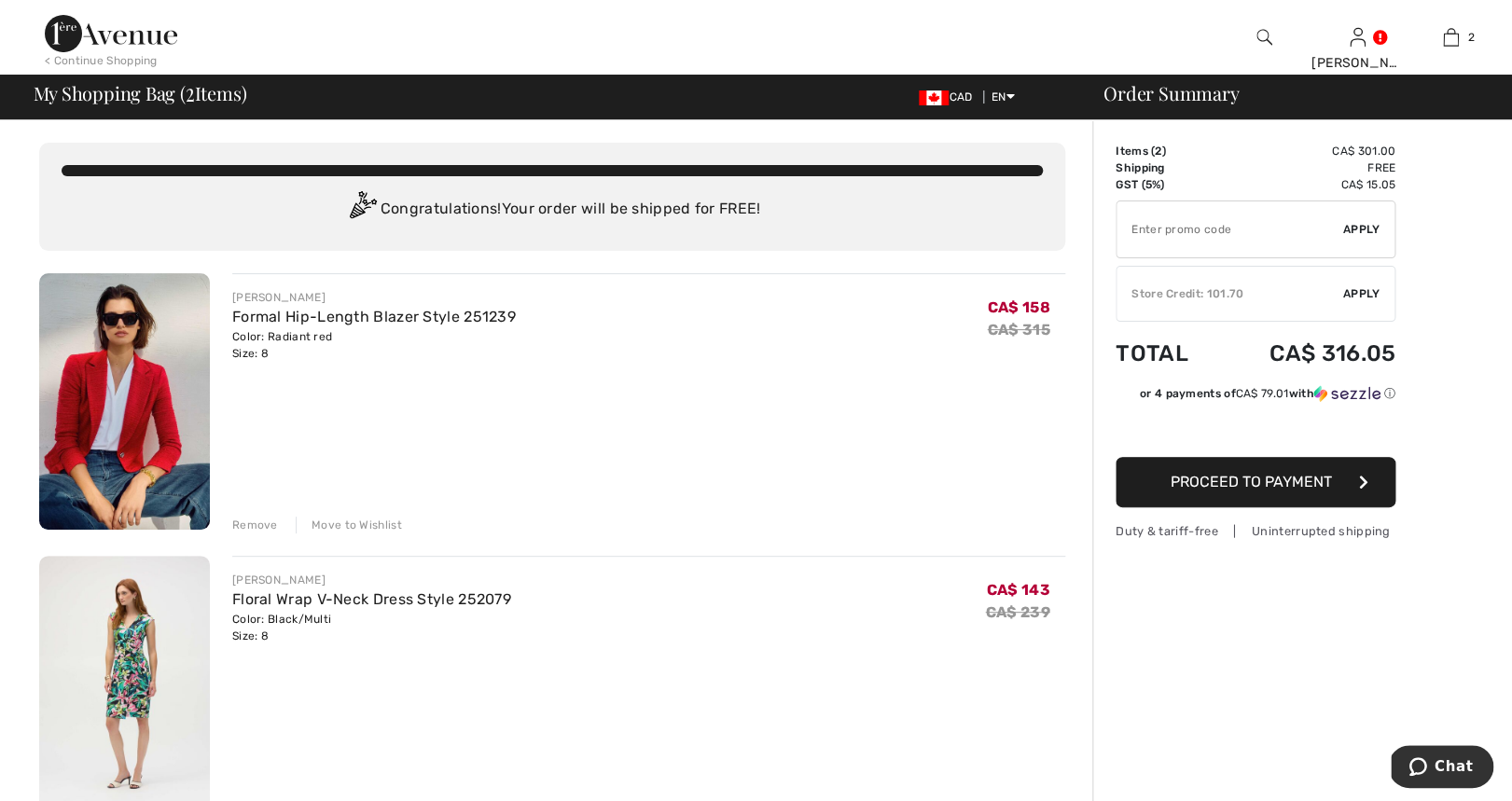
click at [1213, 233] on input "TEXT" at bounding box center [1230, 229] width 227 height 56
type input "SALEAVENUE"
click at [1365, 221] on span "Apply" at bounding box center [1362, 230] width 37 height 17
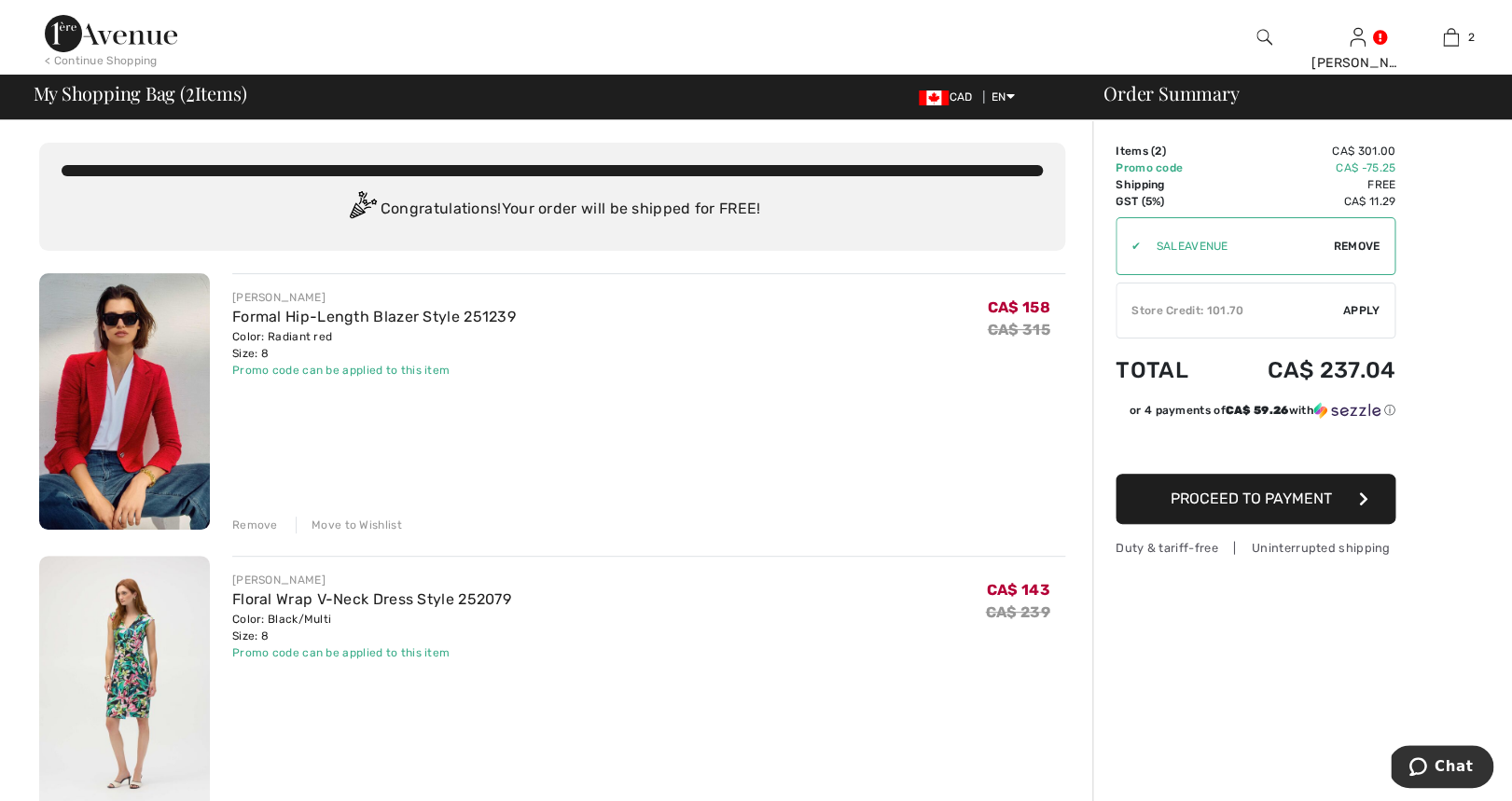
scroll to position [80, 0]
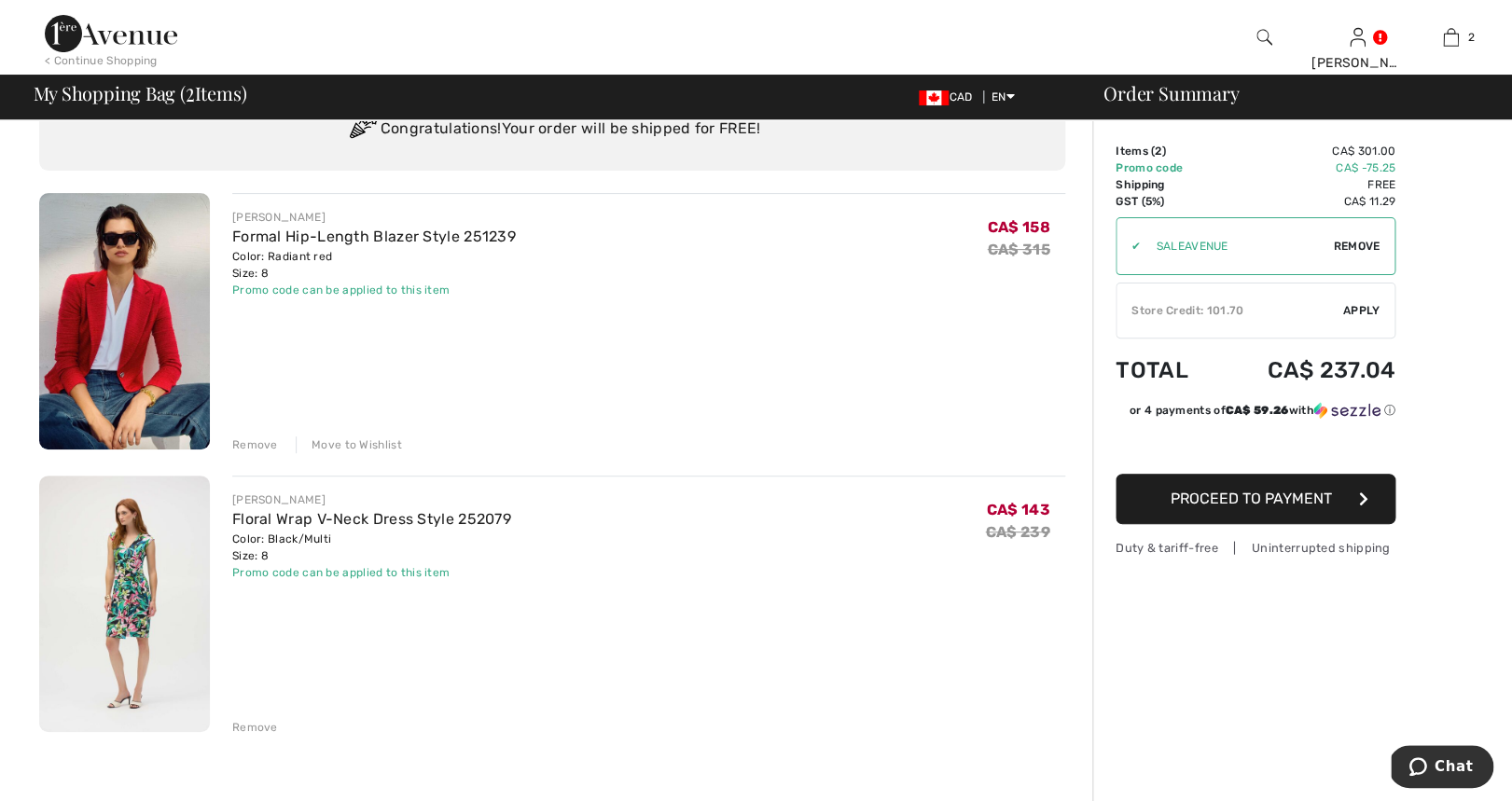
click at [122, 609] on img at bounding box center [124, 604] width 170 height 256
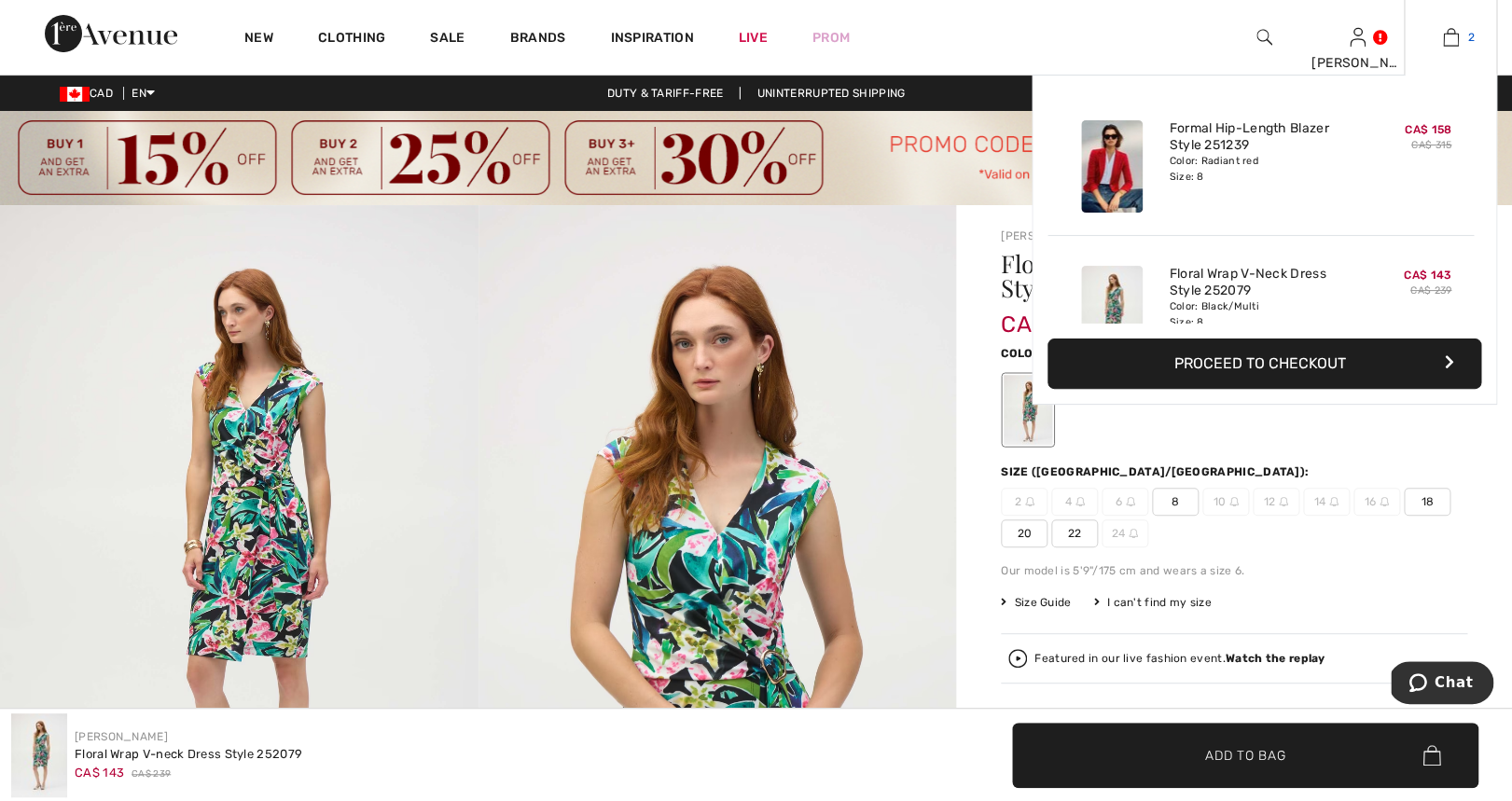
click at [1453, 33] on img at bounding box center [1451, 36] width 16 height 22
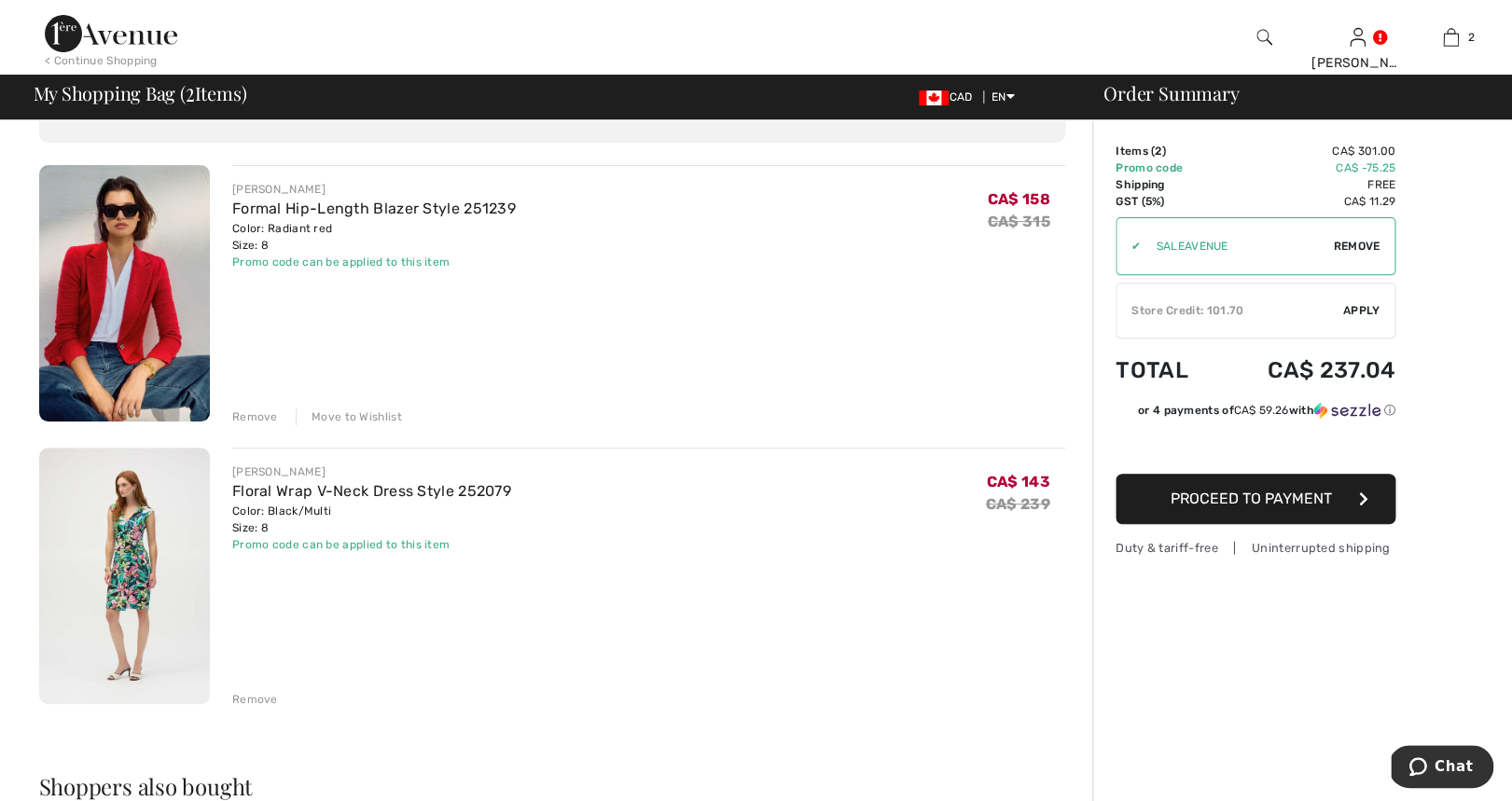
scroll to position [176, 0]
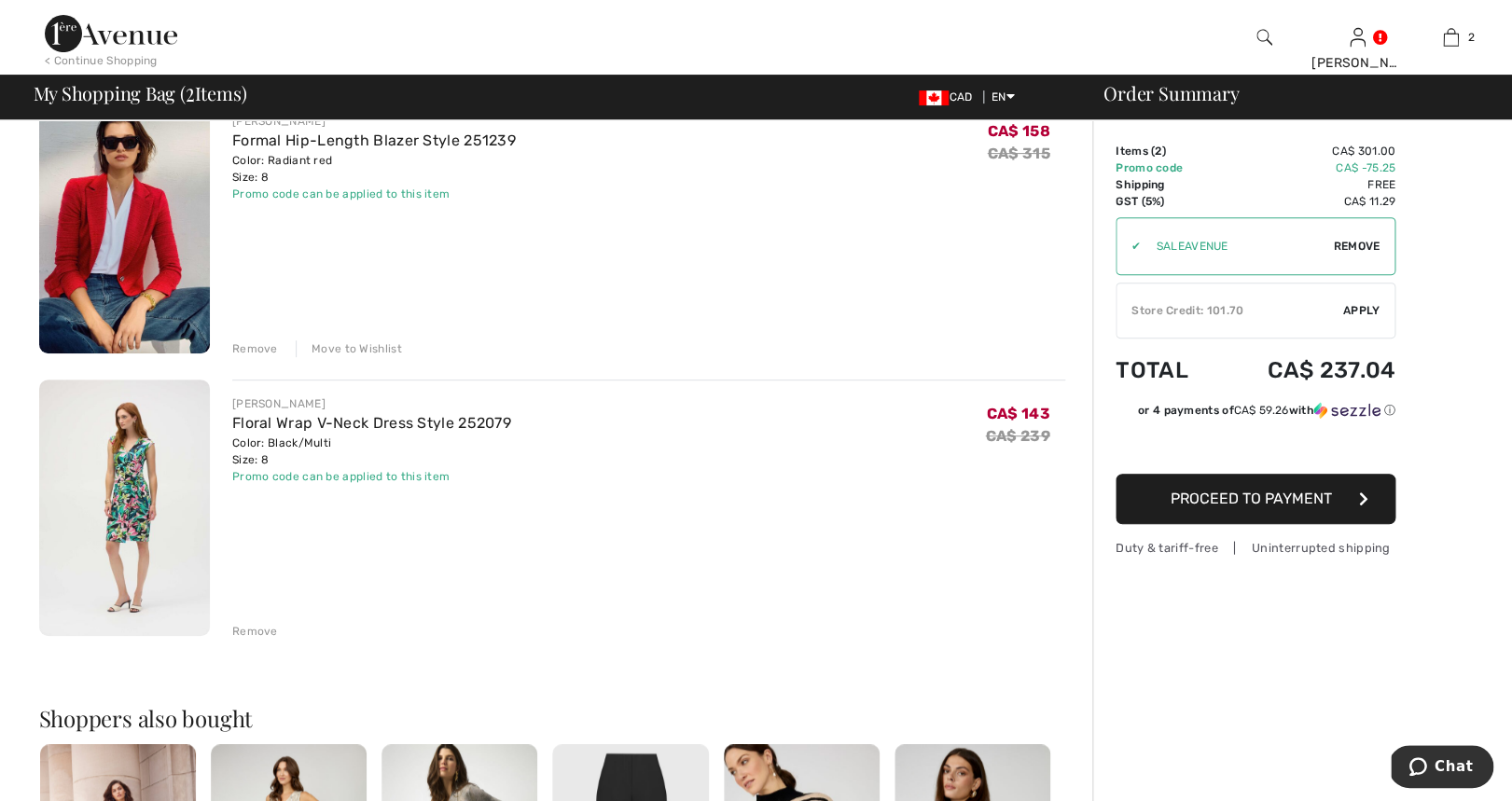
click at [257, 631] on div "Remove" at bounding box center [256, 632] width 46 height 17
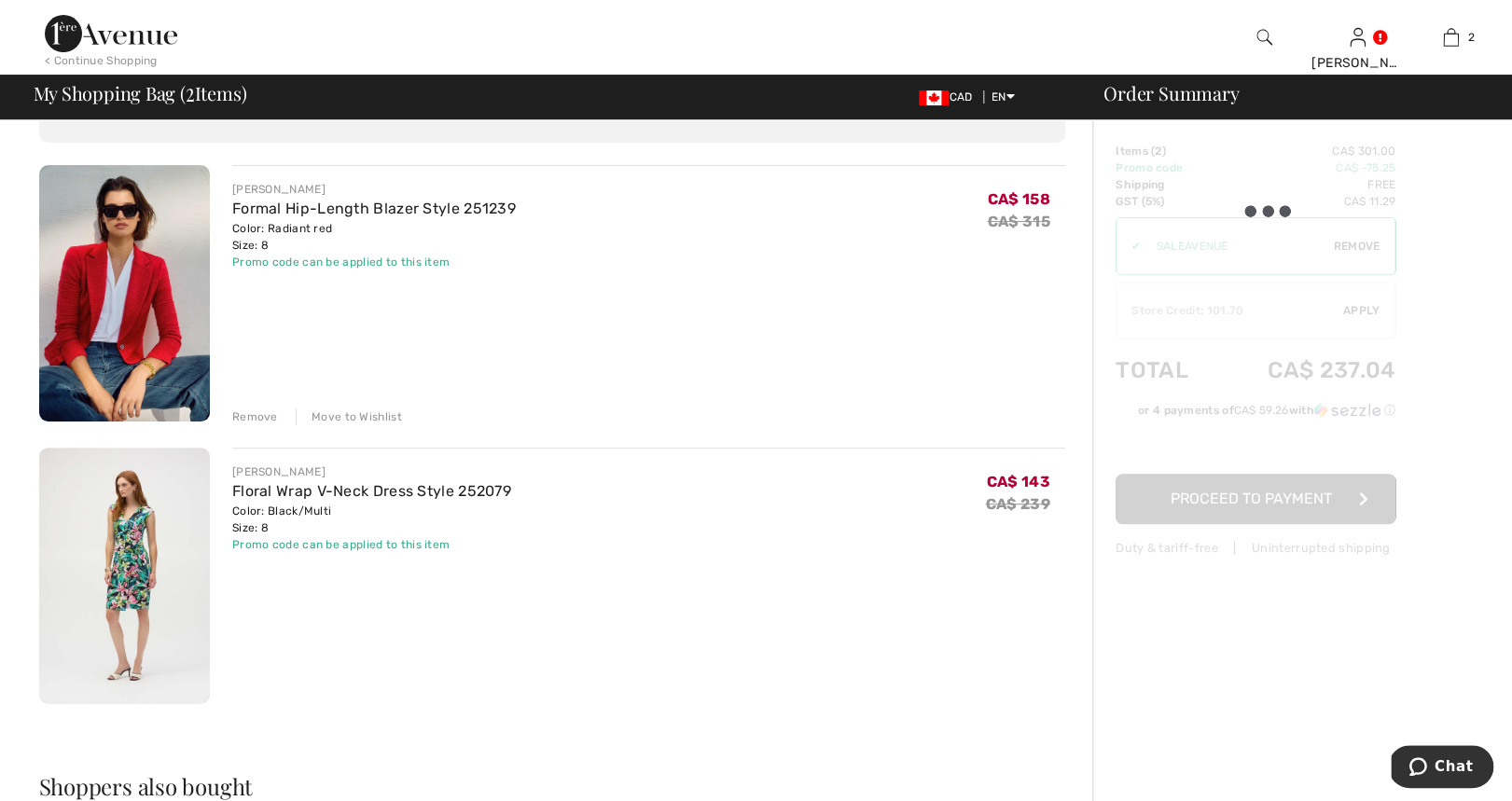
scroll to position [0, 0]
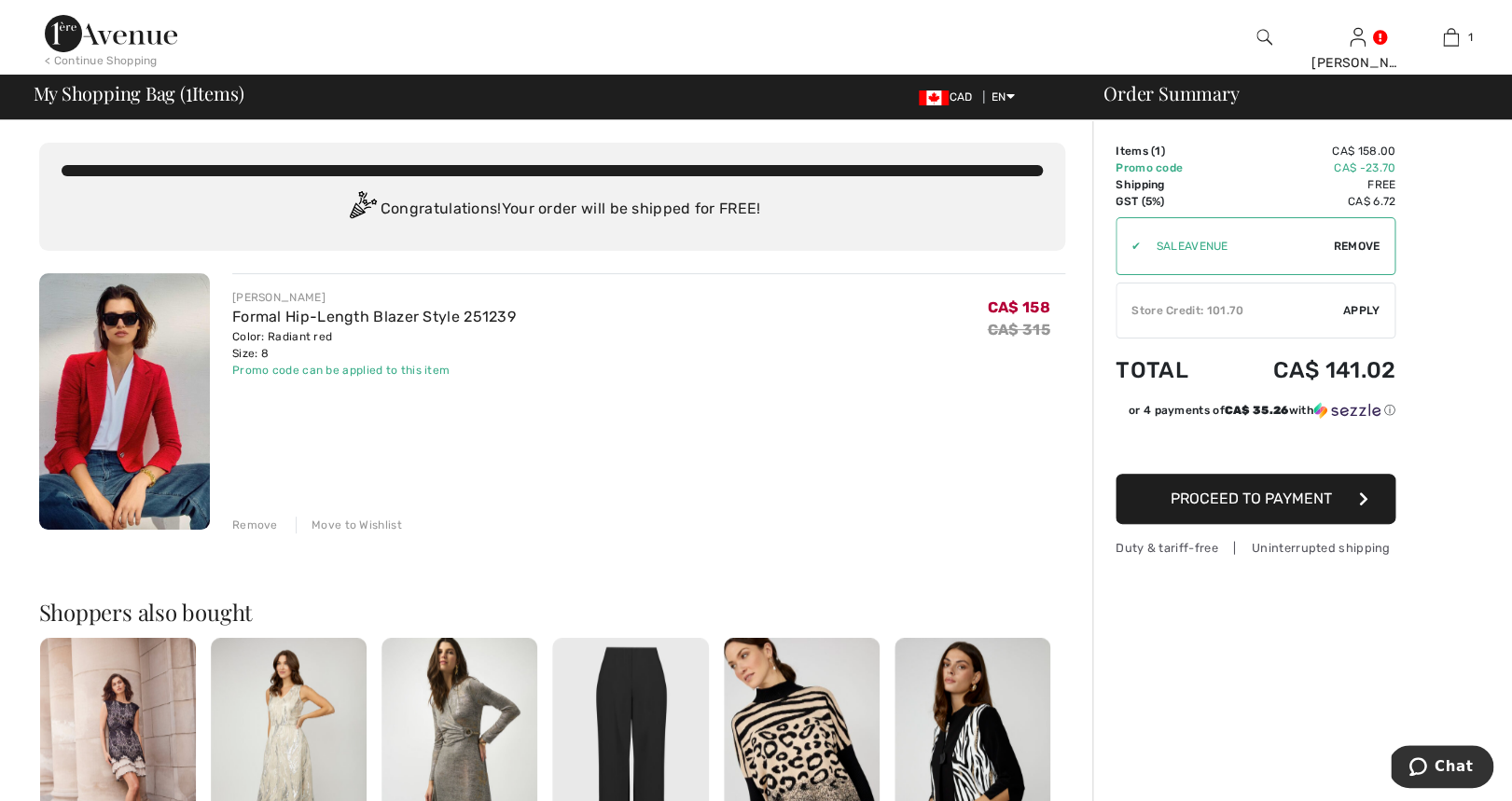
click at [136, 410] on img at bounding box center [124, 401] width 170 height 256
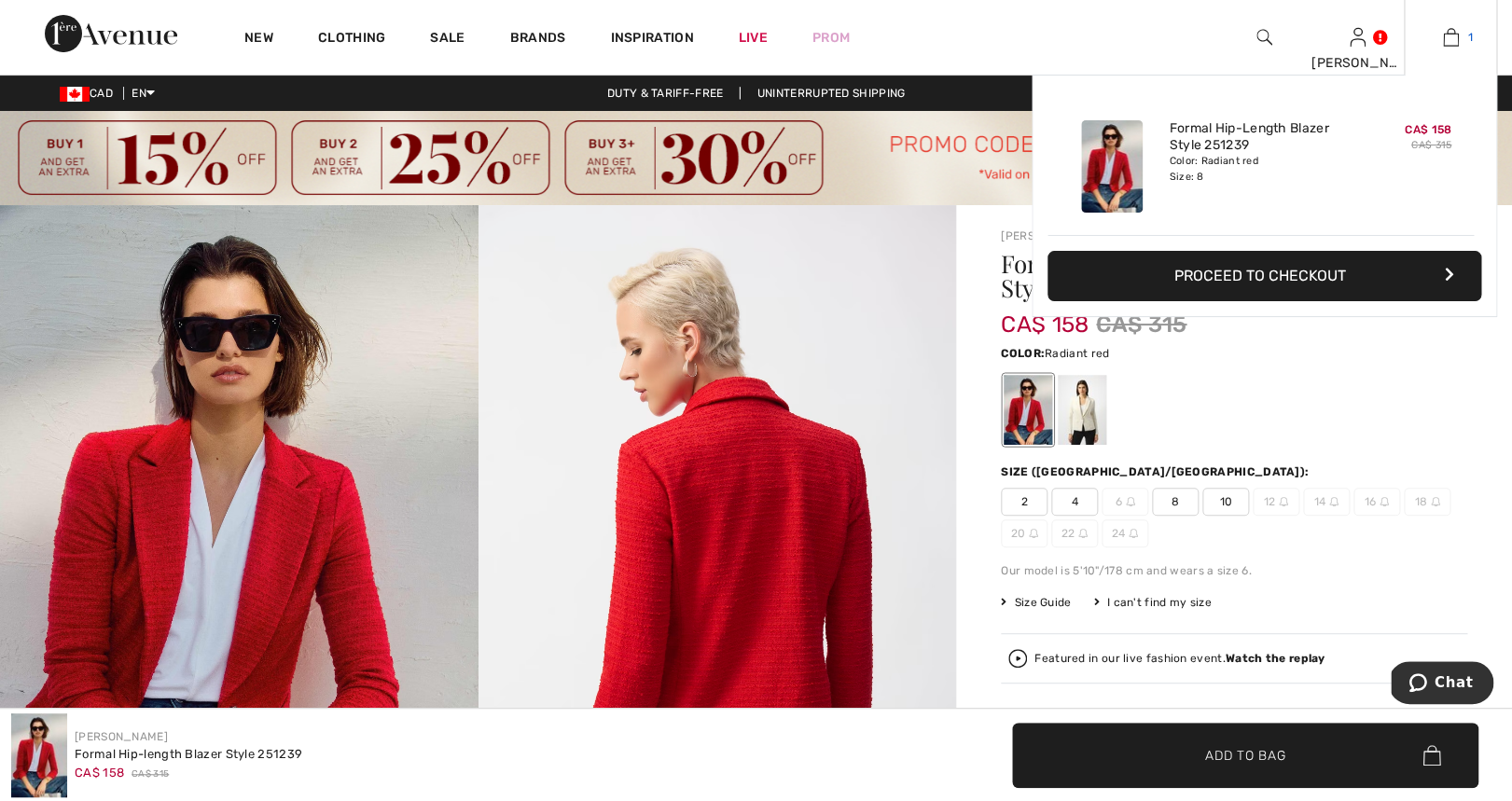
click at [1457, 33] on img at bounding box center [1451, 36] width 16 height 22
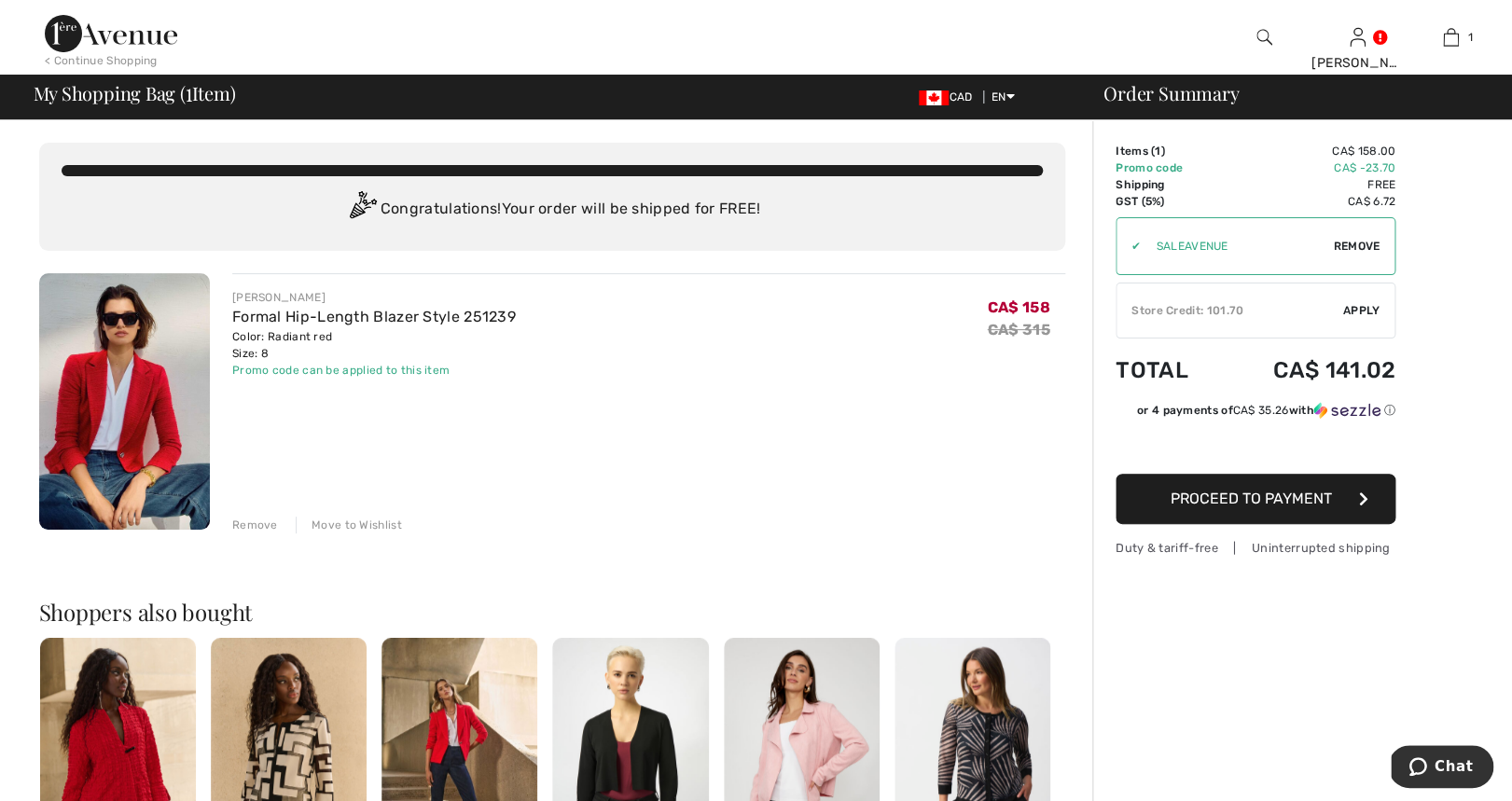
click at [1213, 308] on div "Store Credit: 101.70" at bounding box center [1230, 311] width 227 height 17
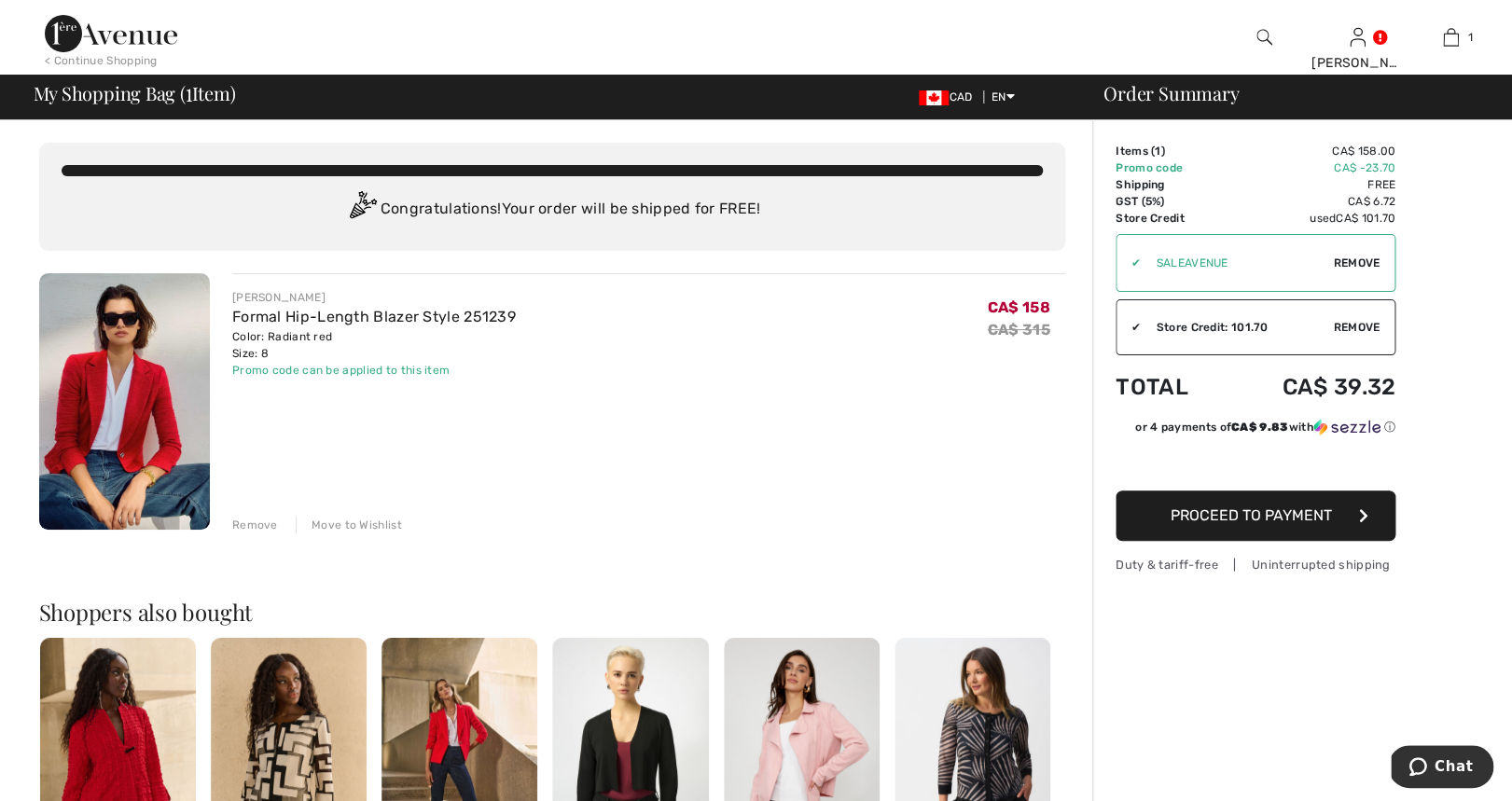
click at [1278, 518] on span "Proceed to Payment" at bounding box center [1252, 515] width 162 height 18
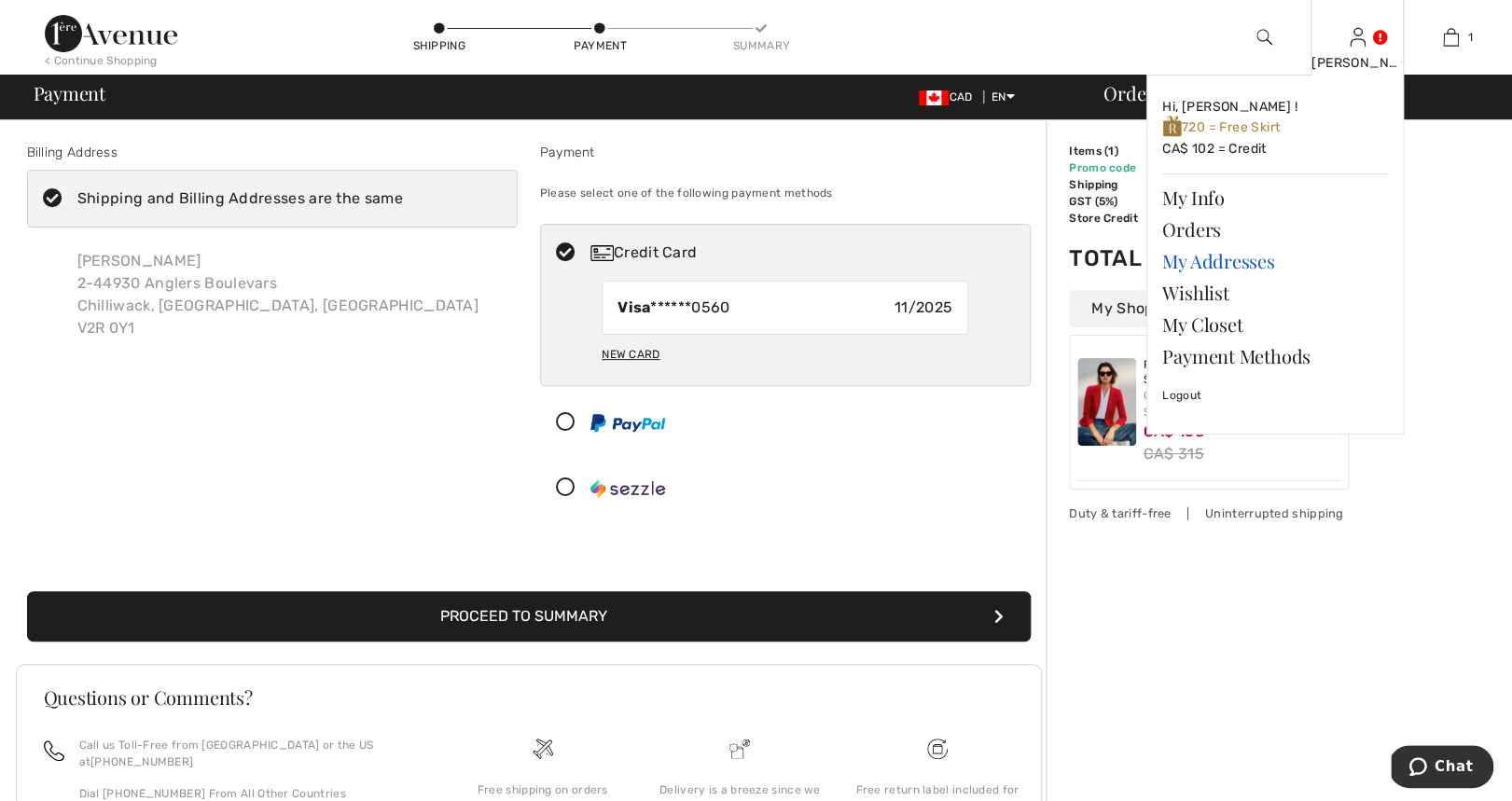
click at [1229, 262] on link "My Addresses" at bounding box center [1275, 260] width 226 height 32
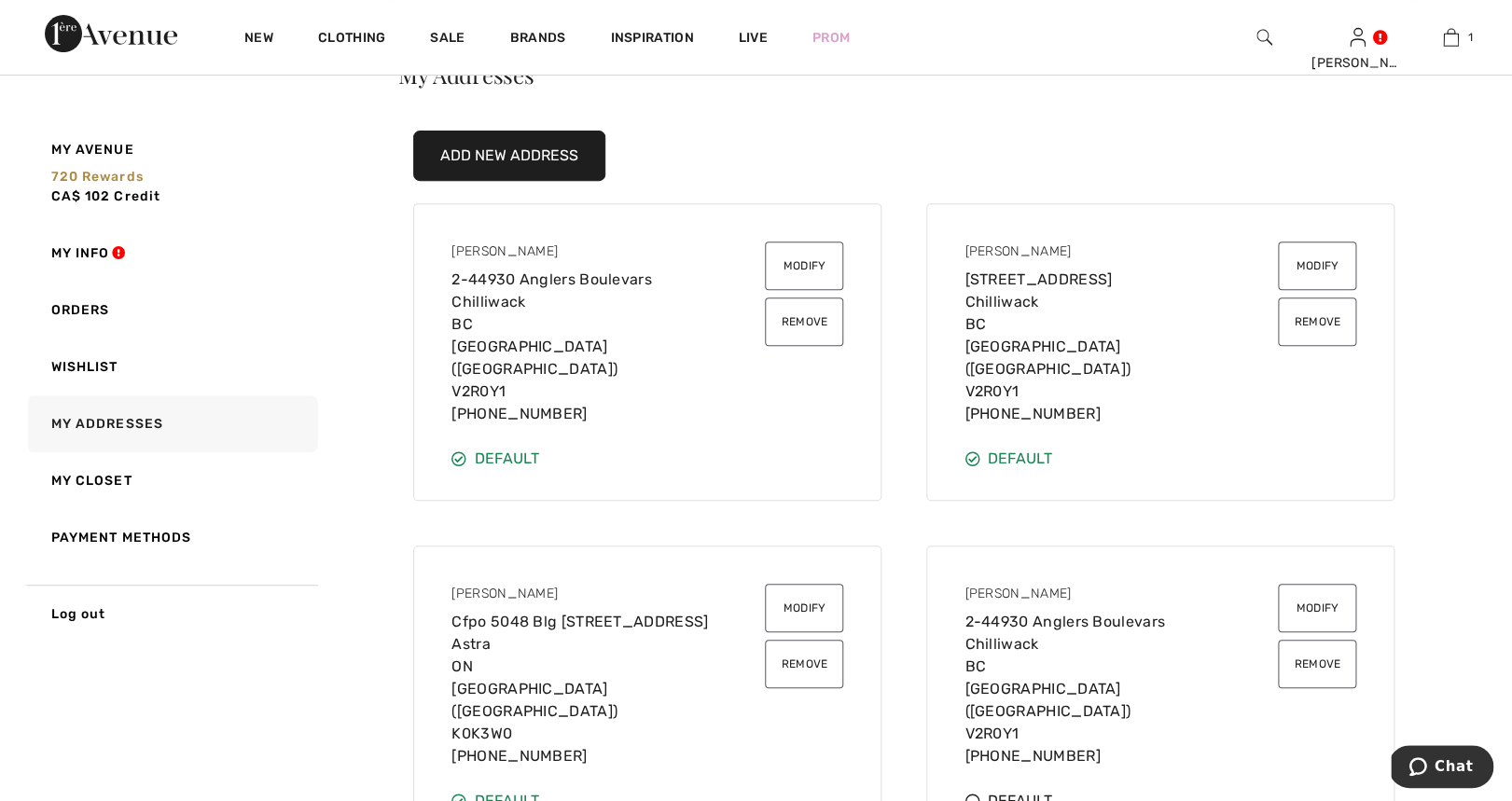
scroll to position [448, 0]
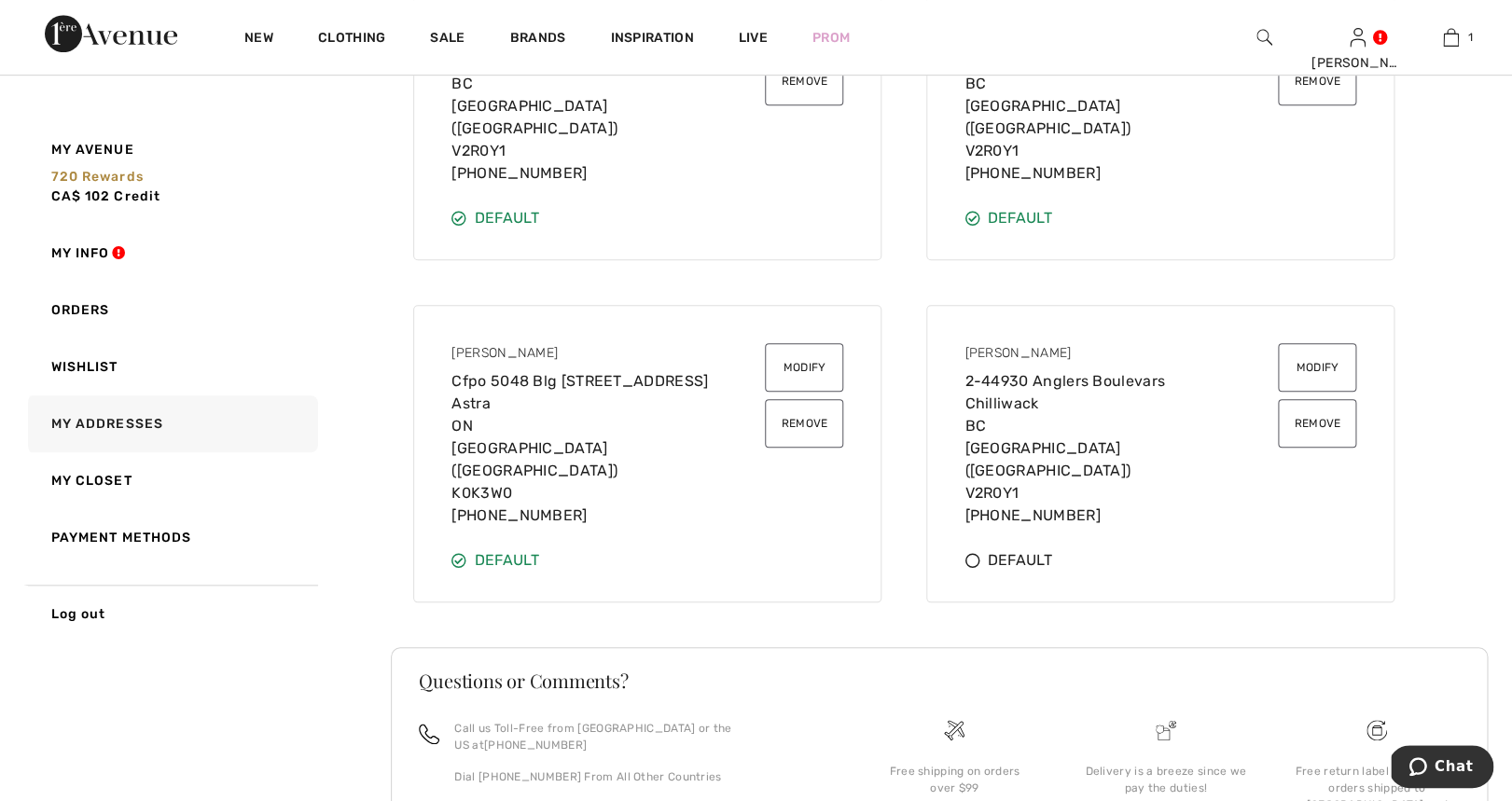
click at [616, 486] on div "[PERSON_NAME] Cfpo [STREET_ADDRESS] K0K3W0 [PHONE_NUMBER] Modify Remove" at bounding box center [647, 434] width 437 height 229
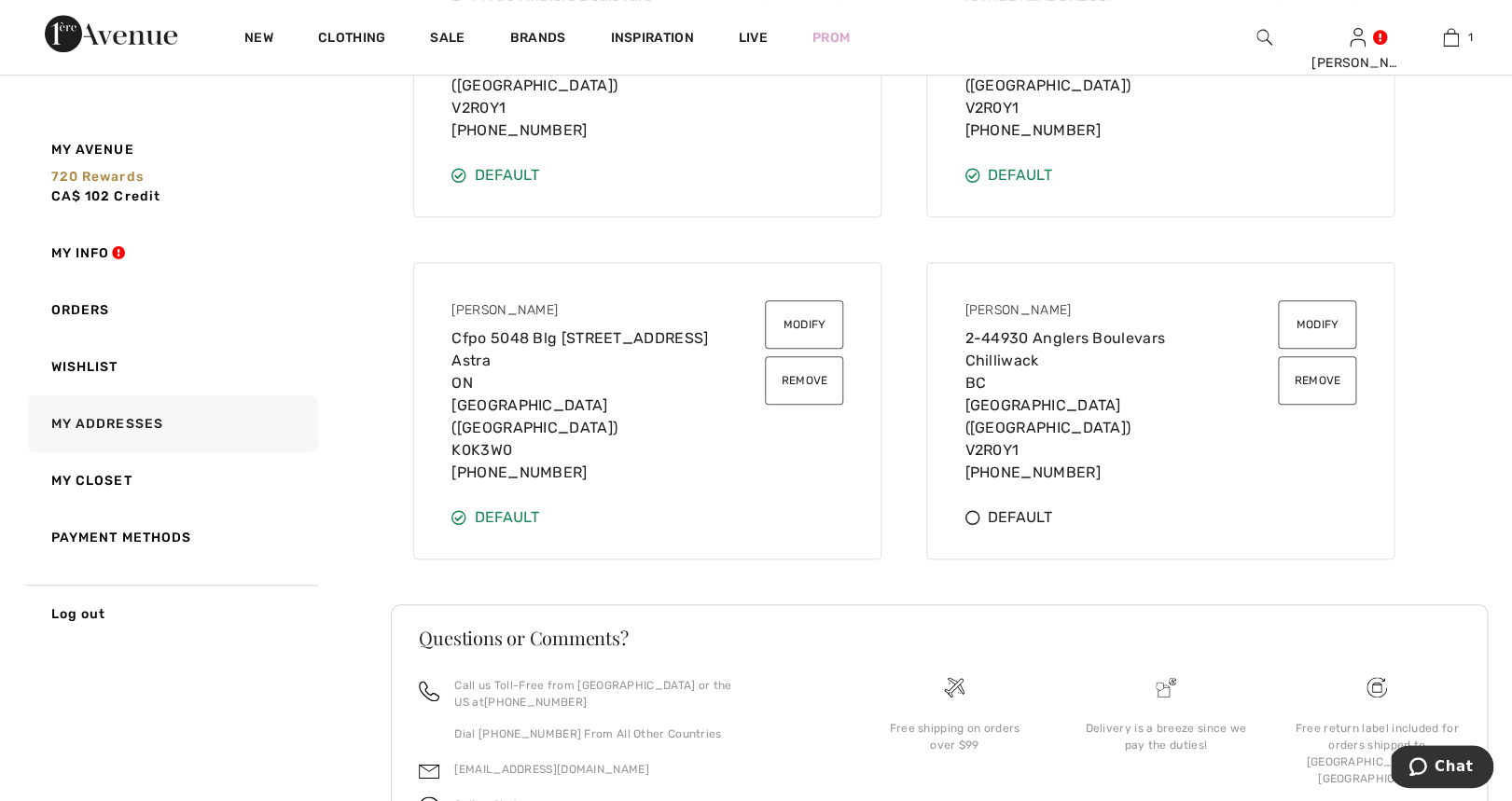
scroll to position [500, 0]
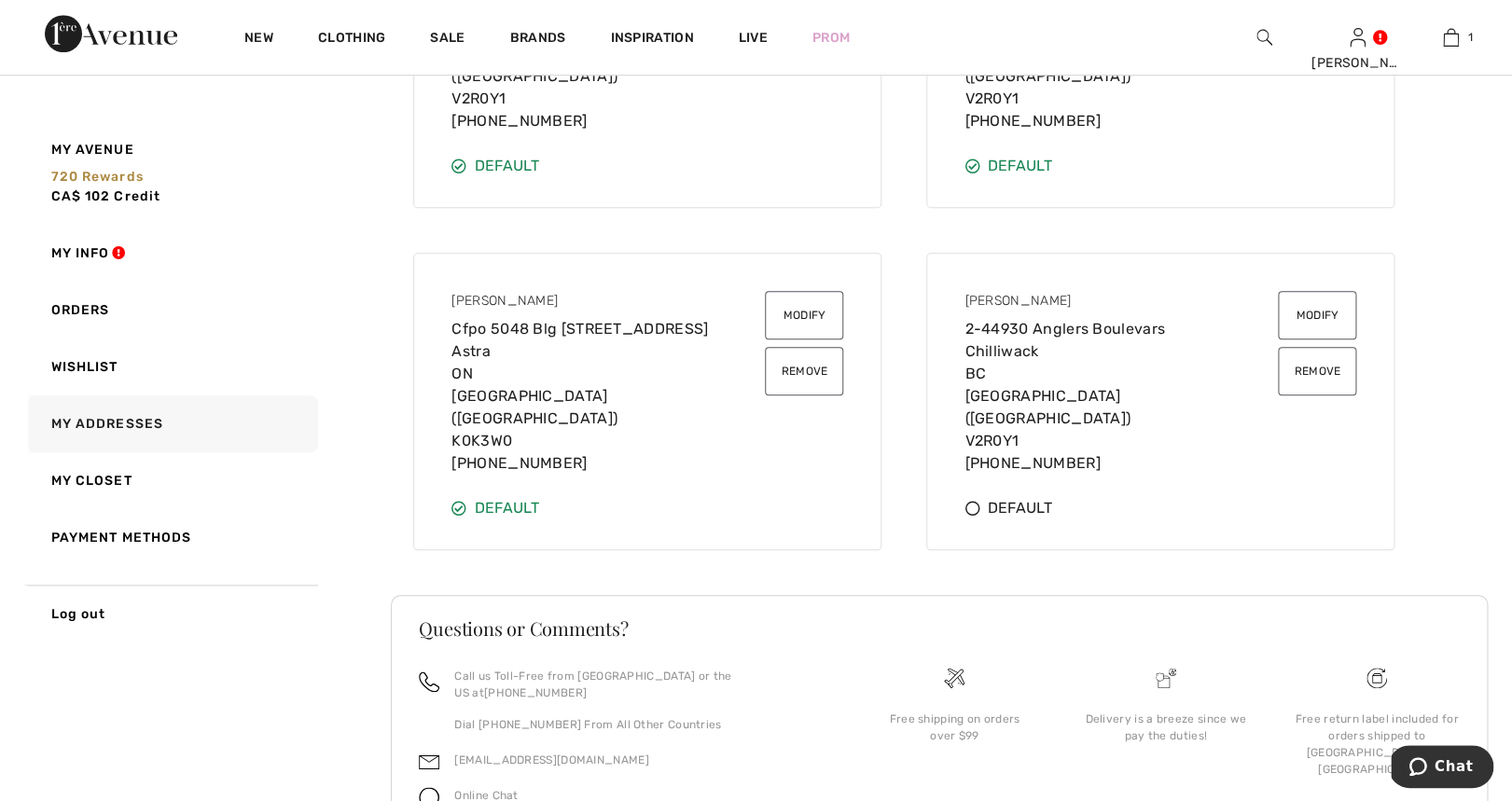
click at [806, 291] on button "Modify" at bounding box center [804, 315] width 79 height 49
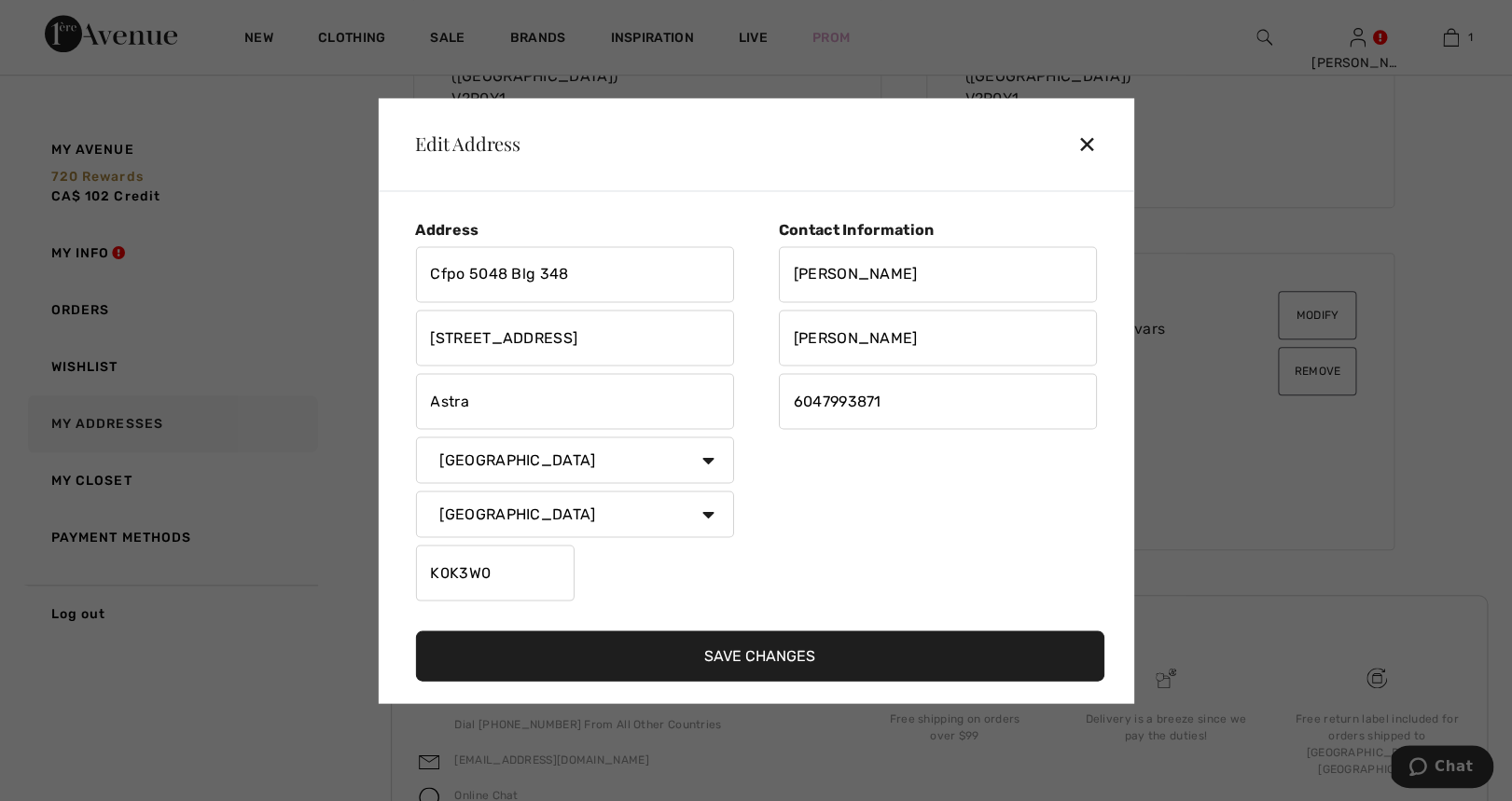
click at [463, 276] on input "Cfpo 5048 Blg 348" at bounding box center [575, 274] width 318 height 56
type input "CFPO 5048 Blg 348"
click at [747, 655] on button "Save Changes" at bounding box center [760, 656] width 689 height 51
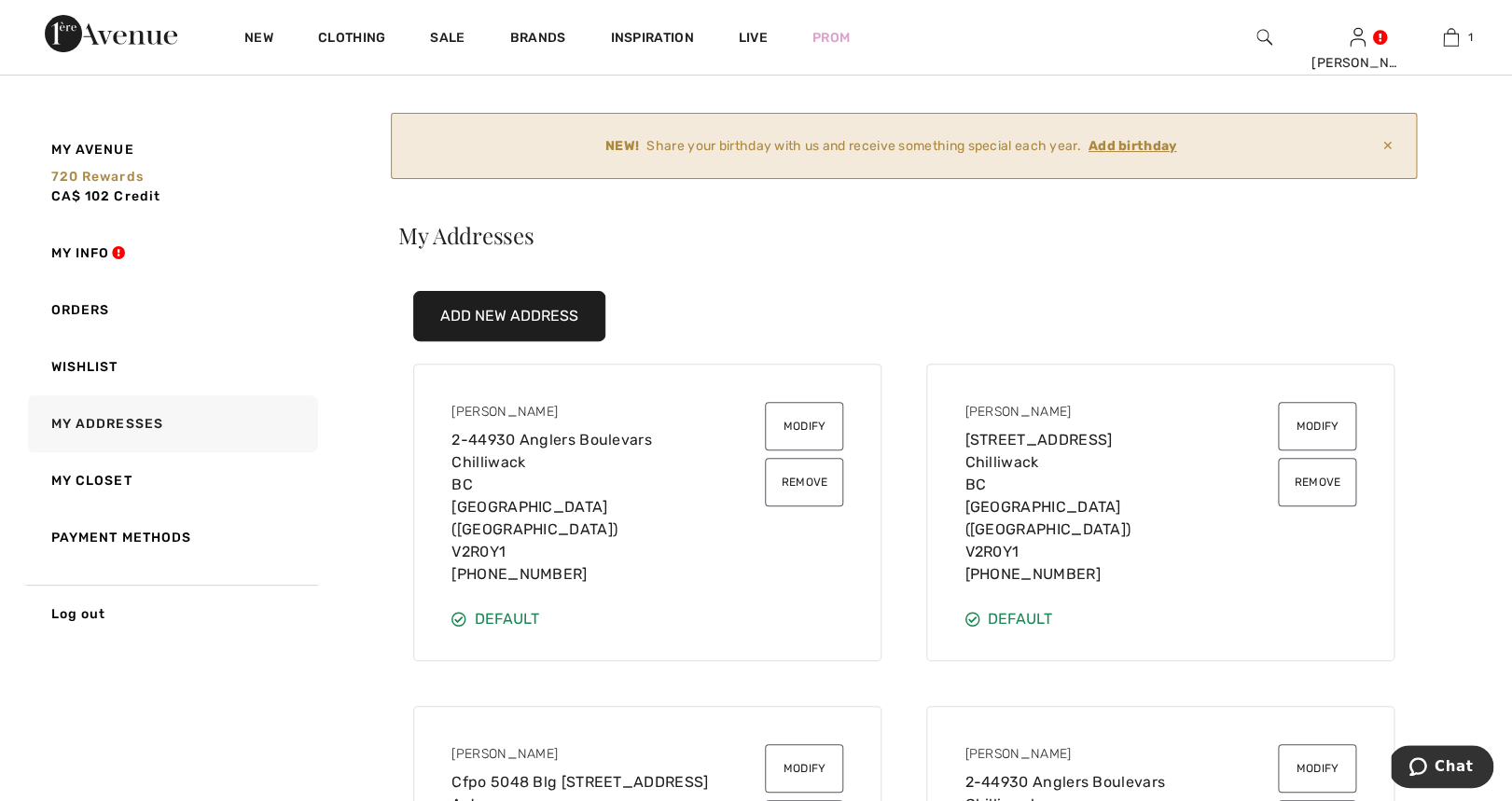
scroll to position [0, 0]
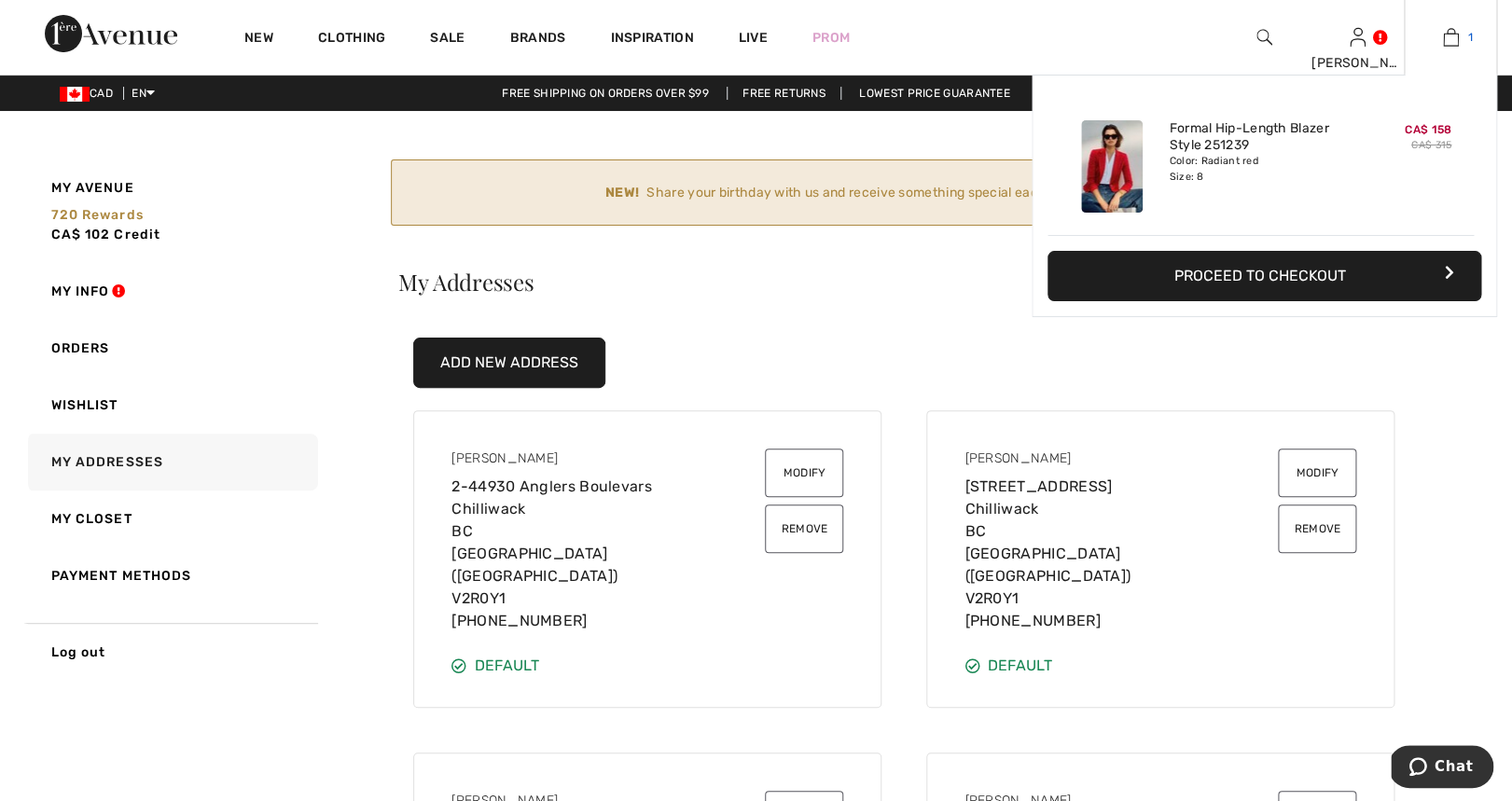
click at [1458, 27] on img at bounding box center [1451, 36] width 16 height 22
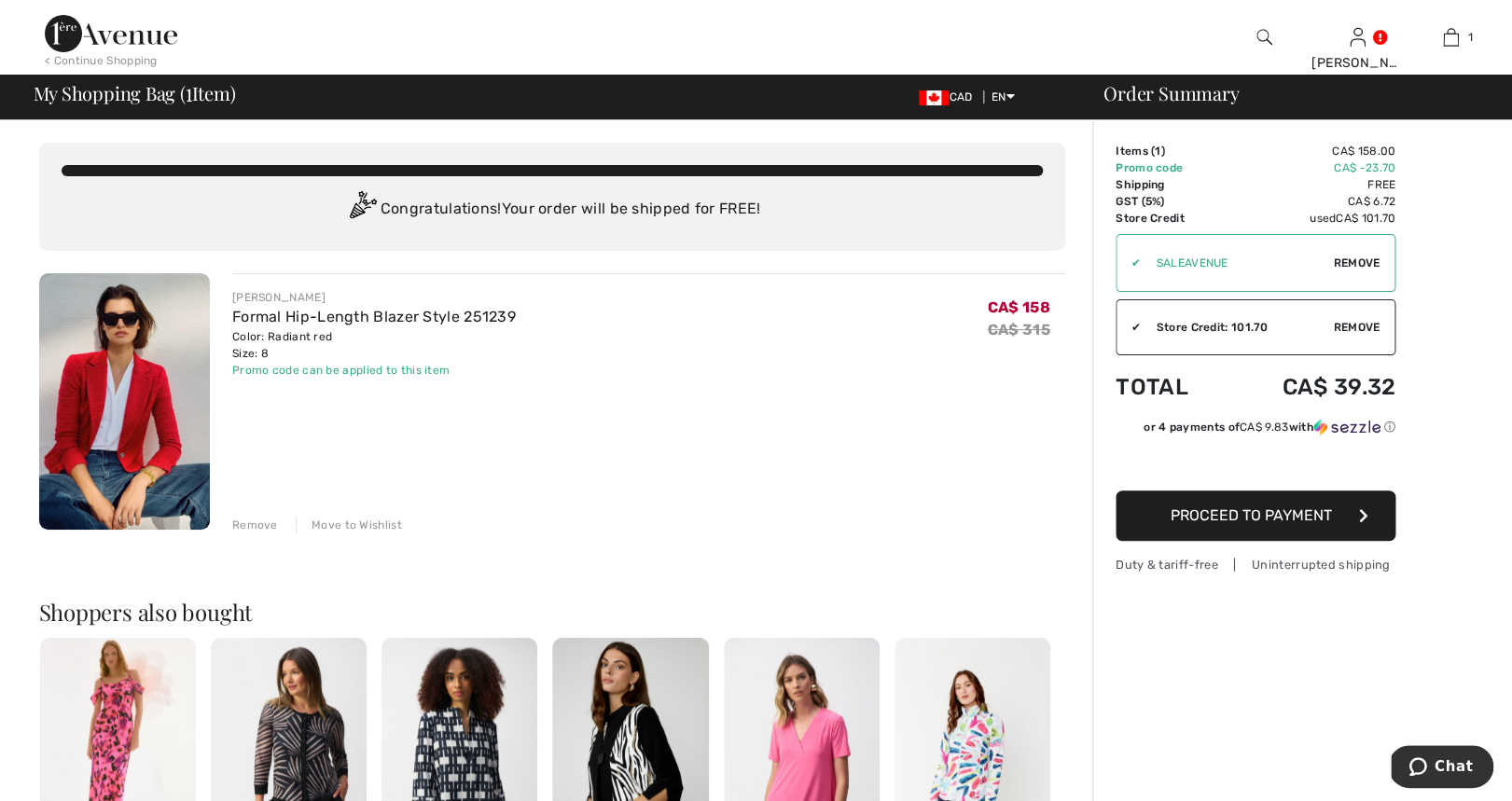
click at [1233, 520] on span "Proceed to Payment" at bounding box center [1252, 515] width 162 height 18
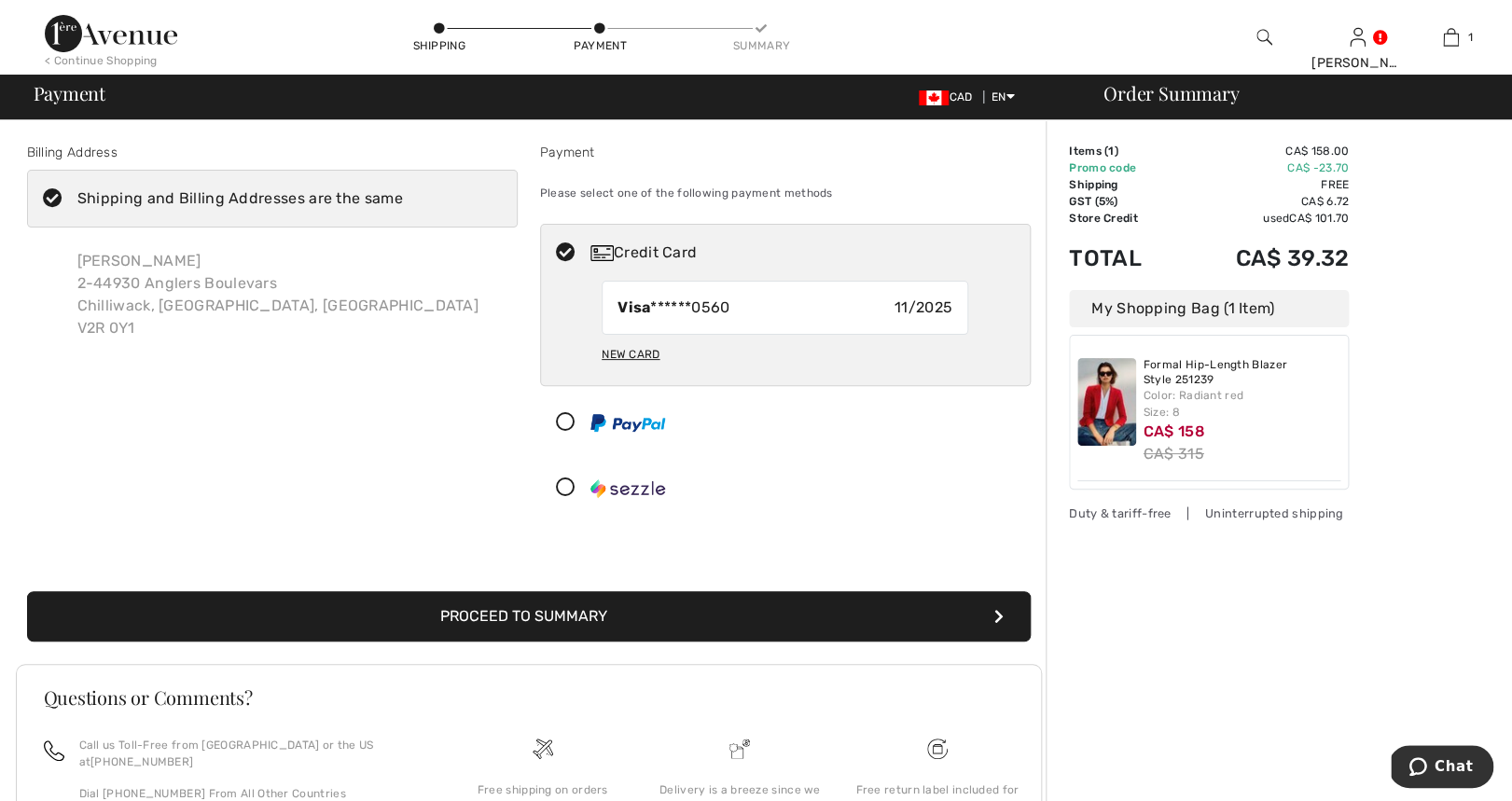
click at [52, 200] on icon at bounding box center [53, 199] width 50 height 19
click at [403, 200] on input "Shipping and Billing Addresses are the same" at bounding box center [409, 198] width 12 height 56
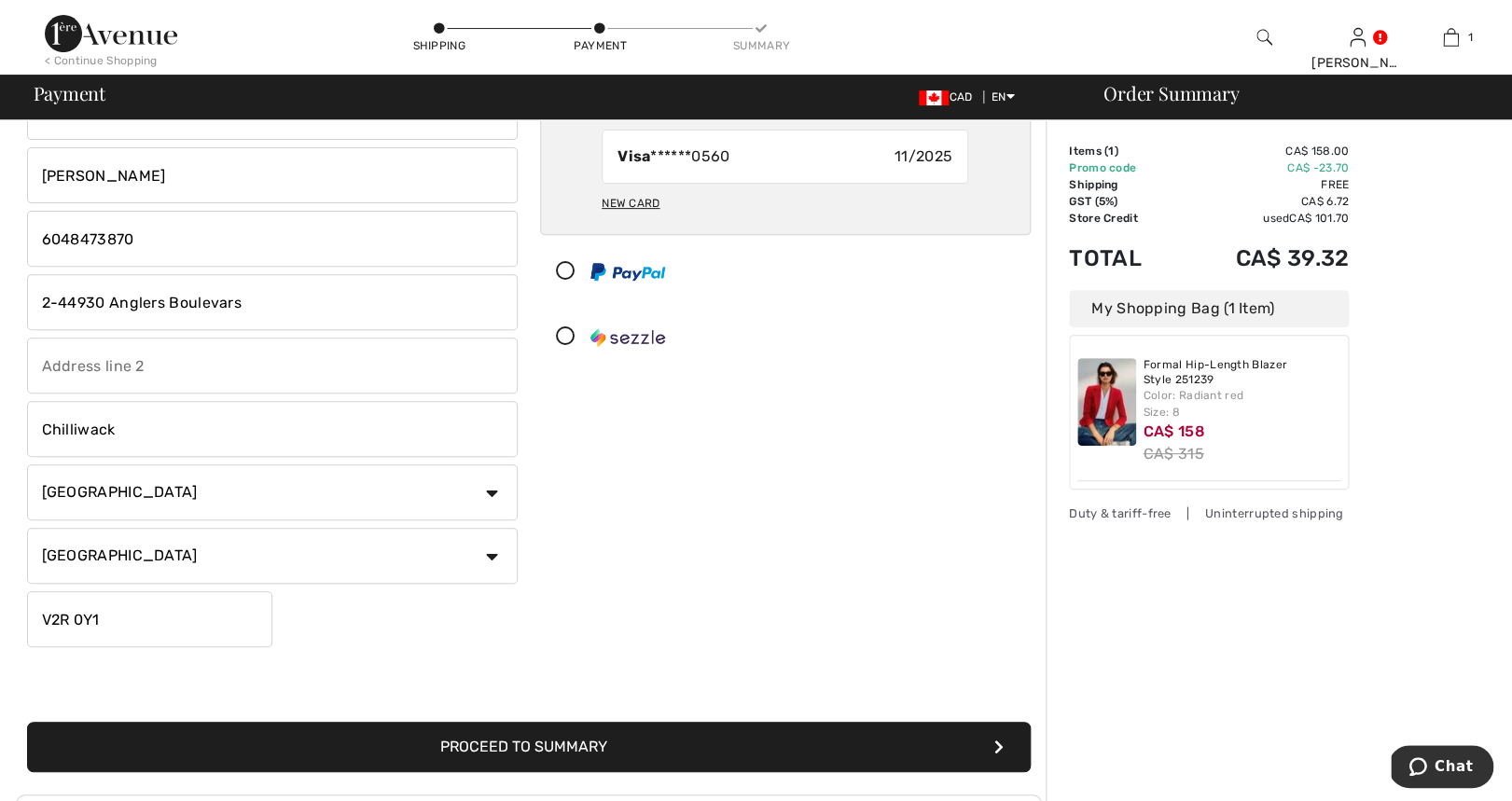
scroll to position [229, 0]
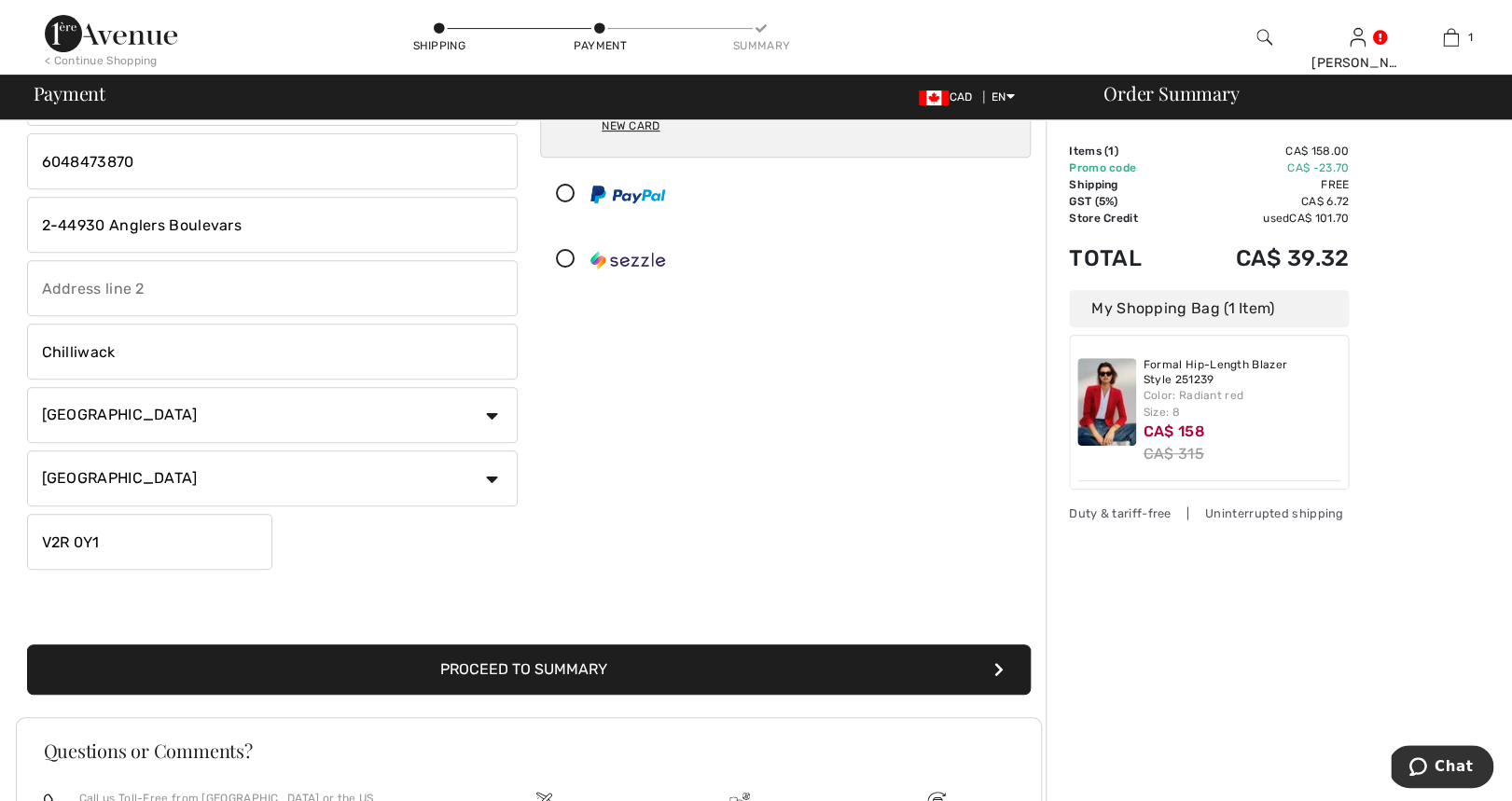
checkbox input "false"
click at [572, 666] on button "Proceed to Summary" at bounding box center [529, 669] width 1004 height 51
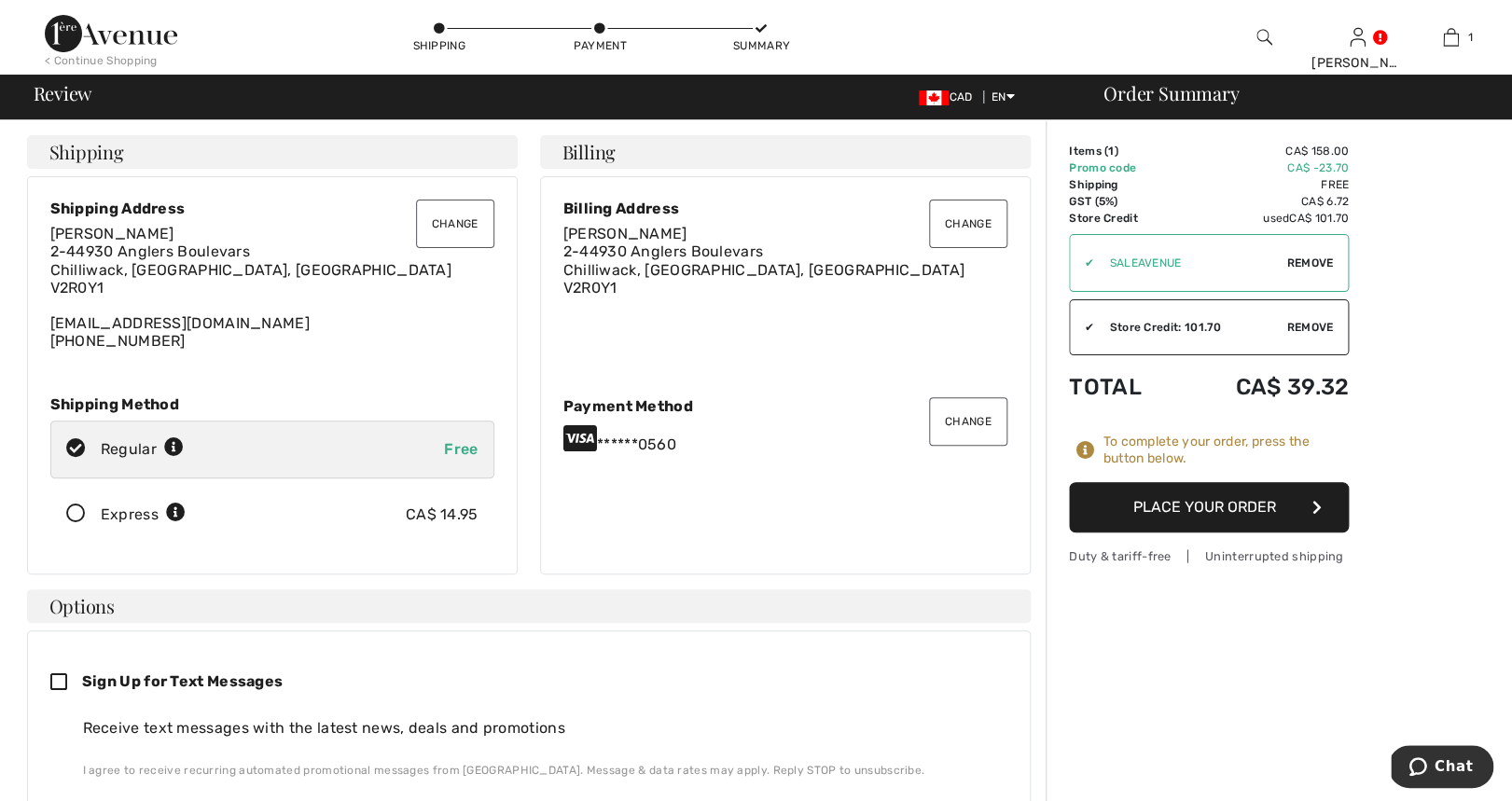
click at [453, 229] on button "Change" at bounding box center [455, 223] width 79 height 49
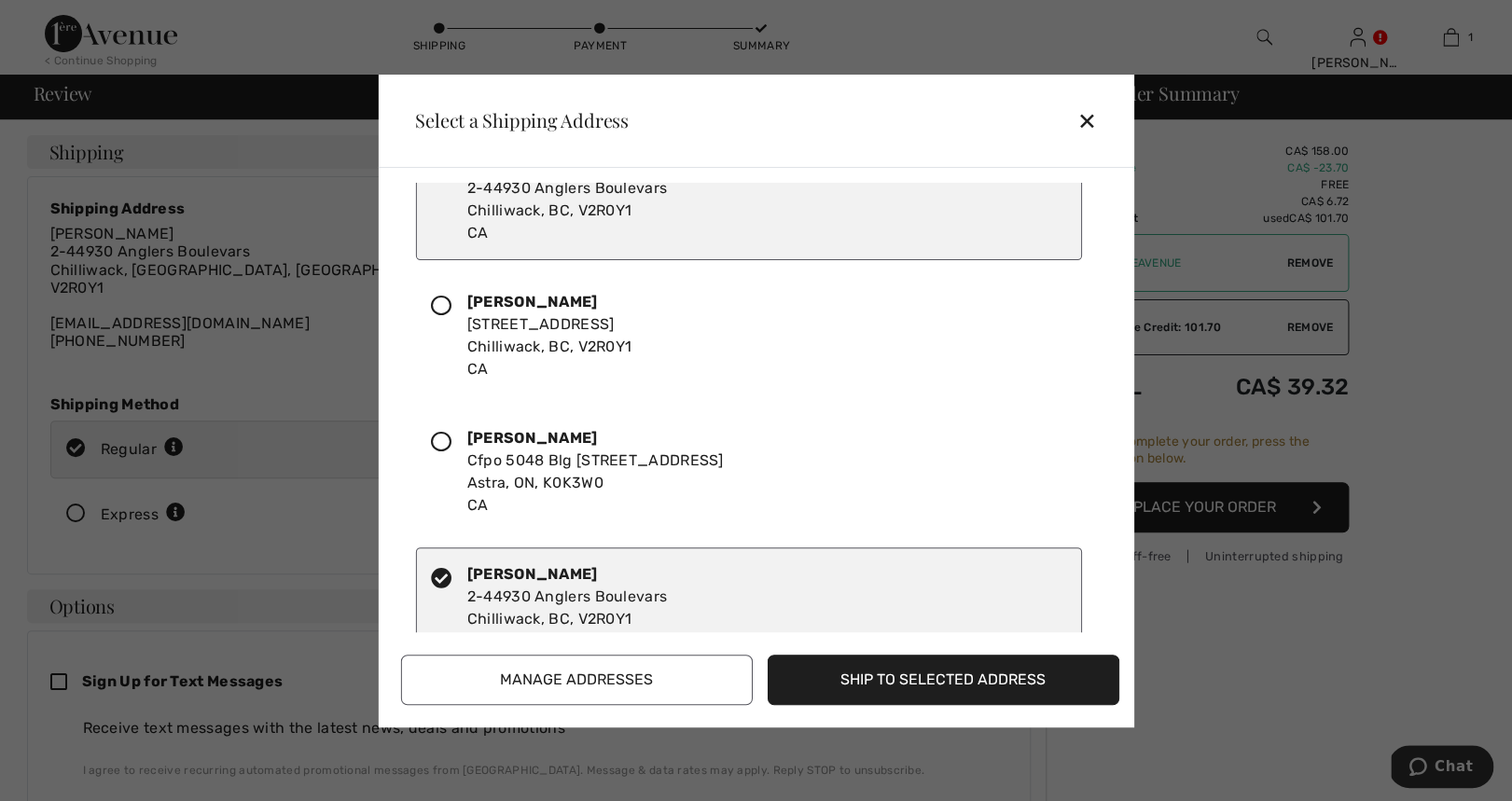
scroll to position [110, 0]
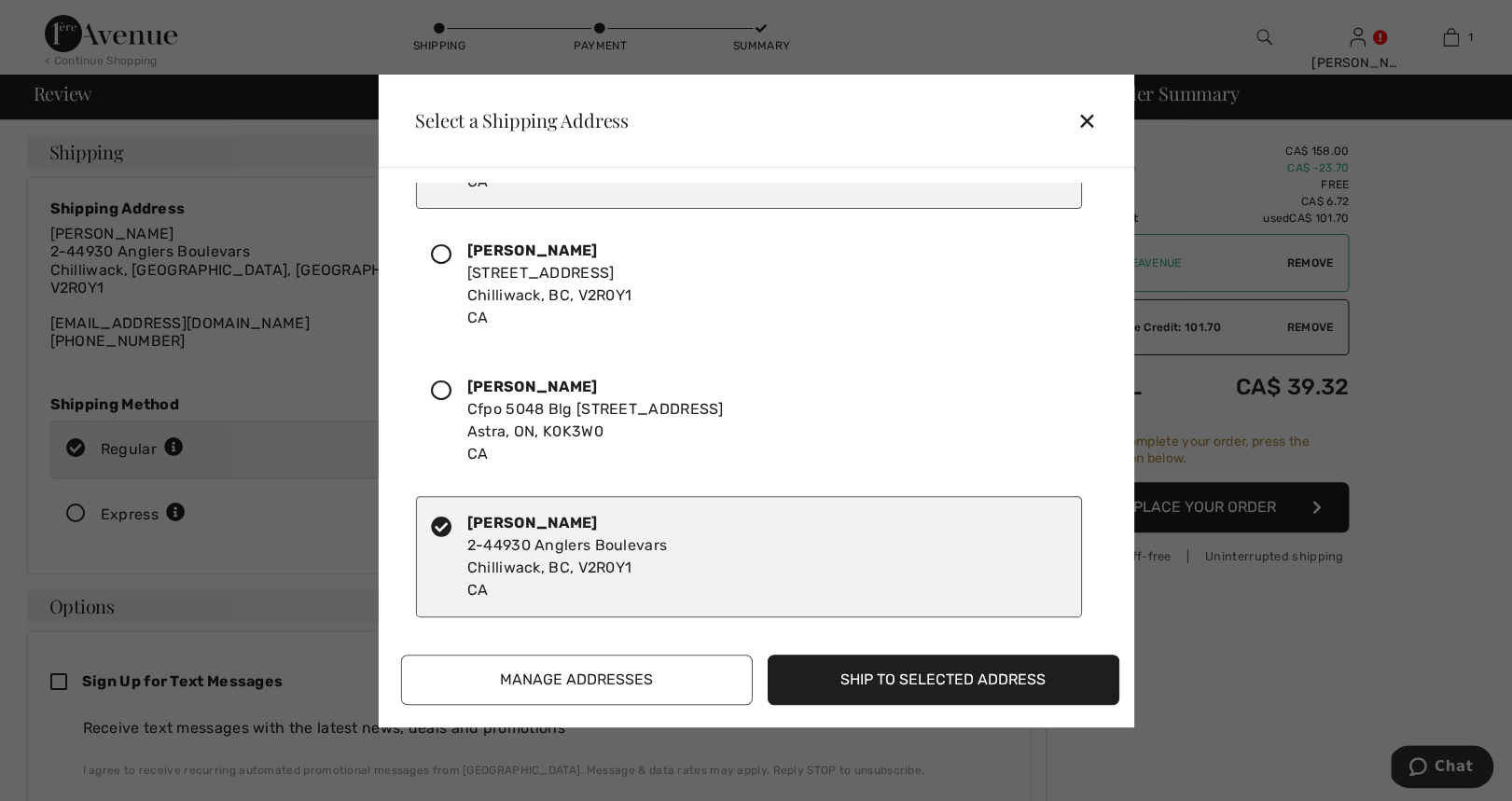
click at [572, 412] on div "Marie Claude Gilbert Cfpo 5048 Blg 348, 15 Westin Ave Astra, ON, K0K3W0 CA" at bounding box center [596, 421] width 257 height 90
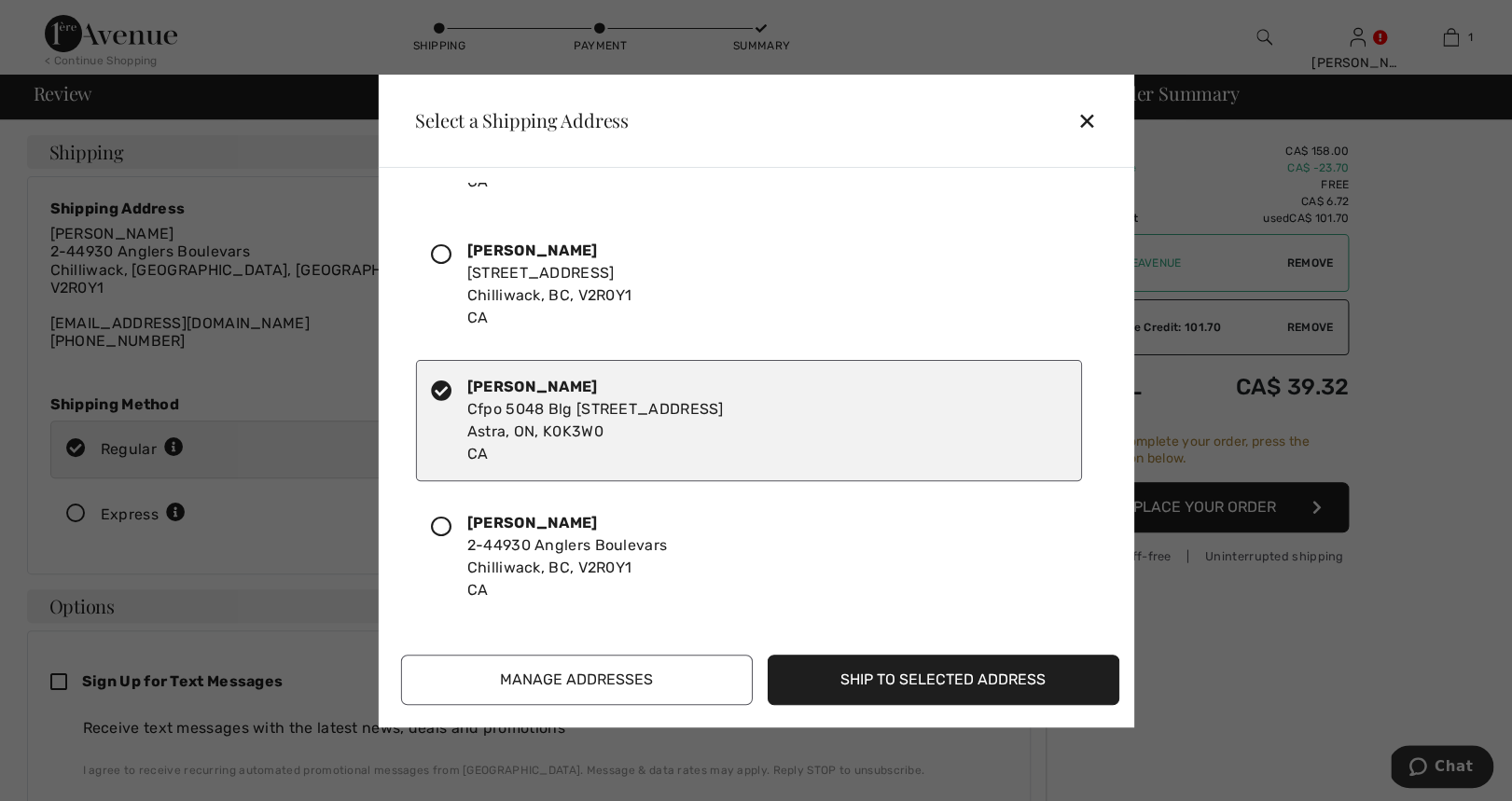
click at [889, 678] on button "Ship to Selected Address" at bounding box center [943, 679] width 351 height 51
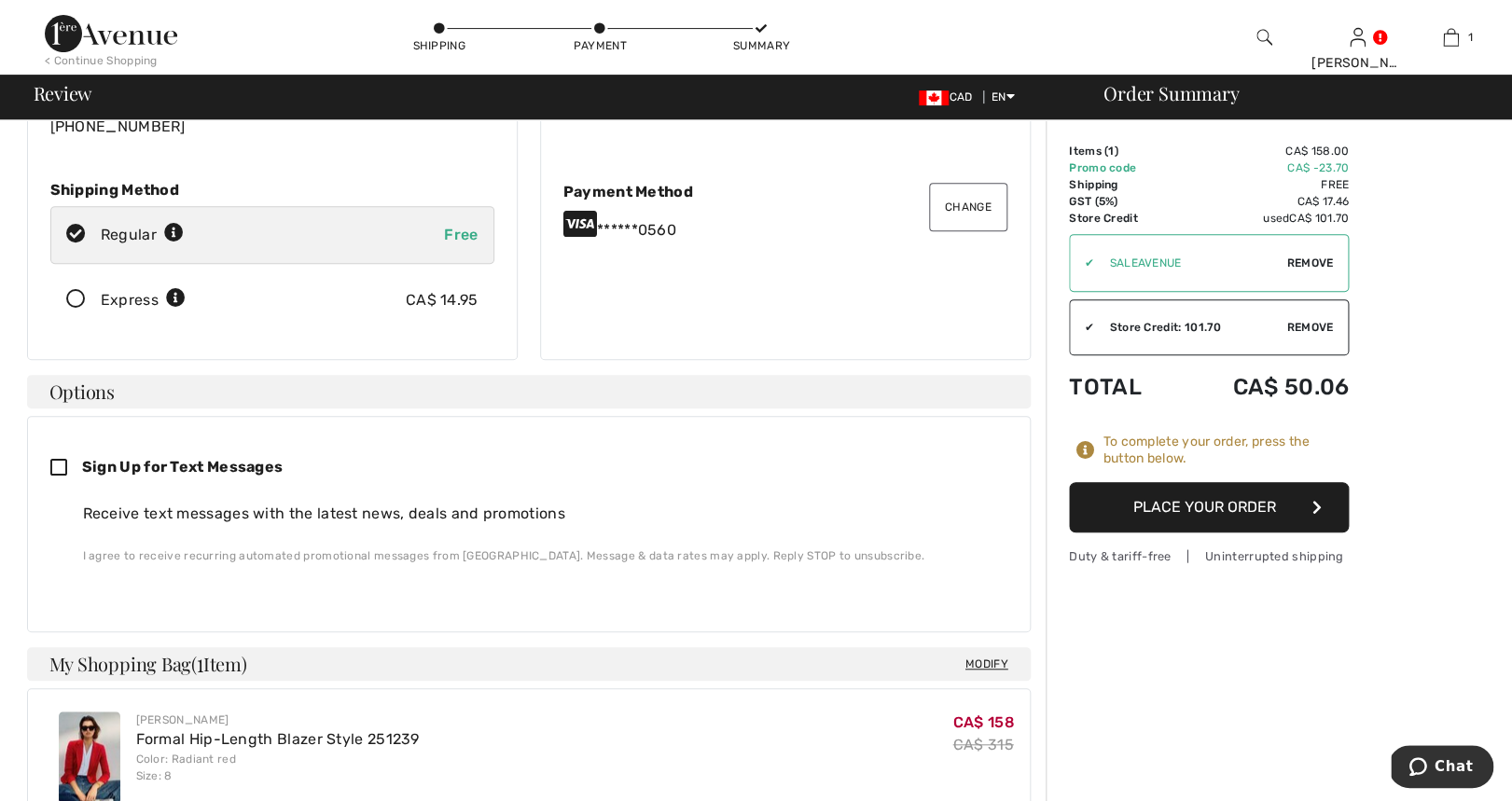
scroll to position [0, 0]
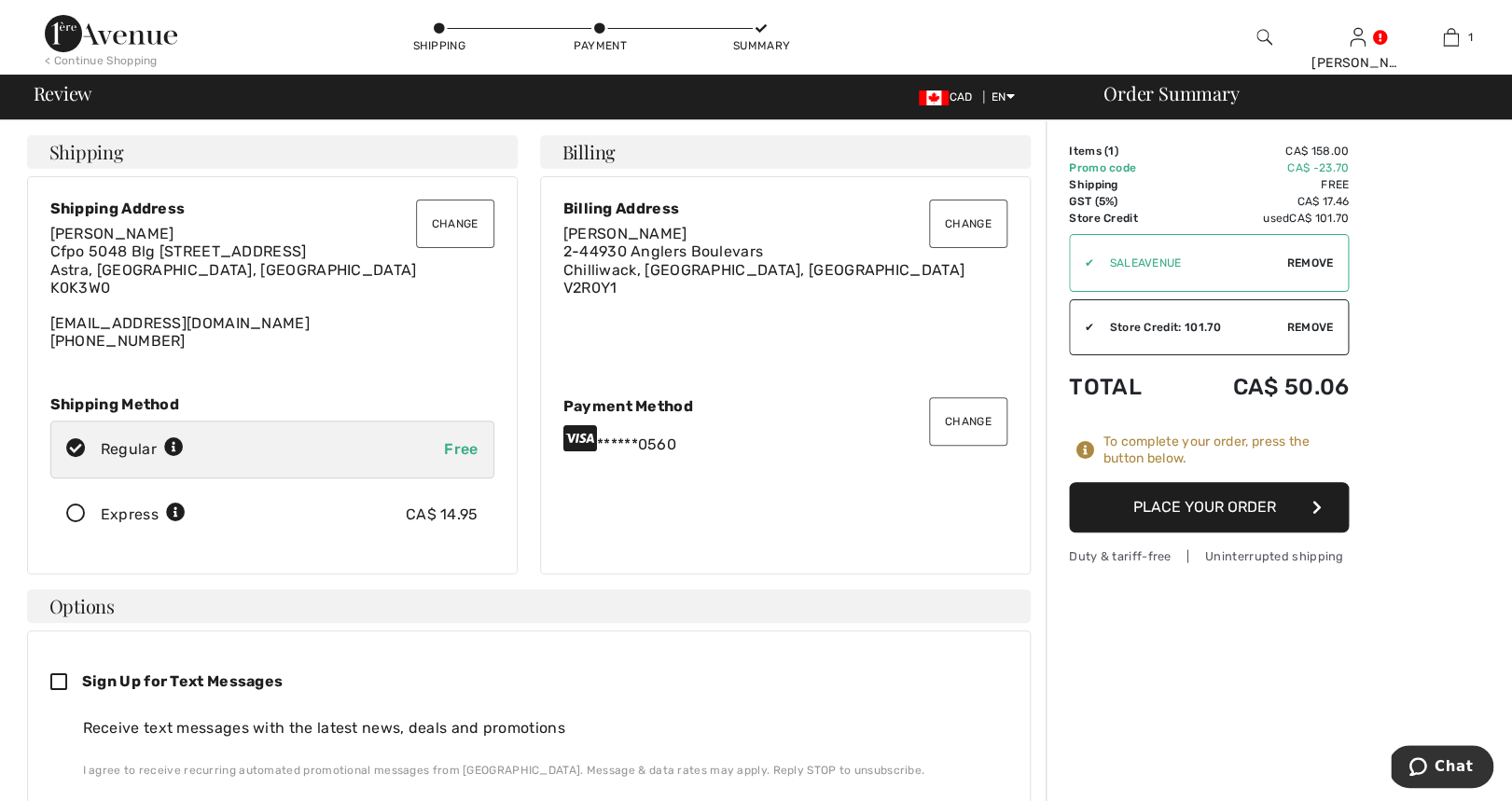
click at [1264, 503] on button "Place Your Order" at bounding box center [1208, 507] width 280 height 51
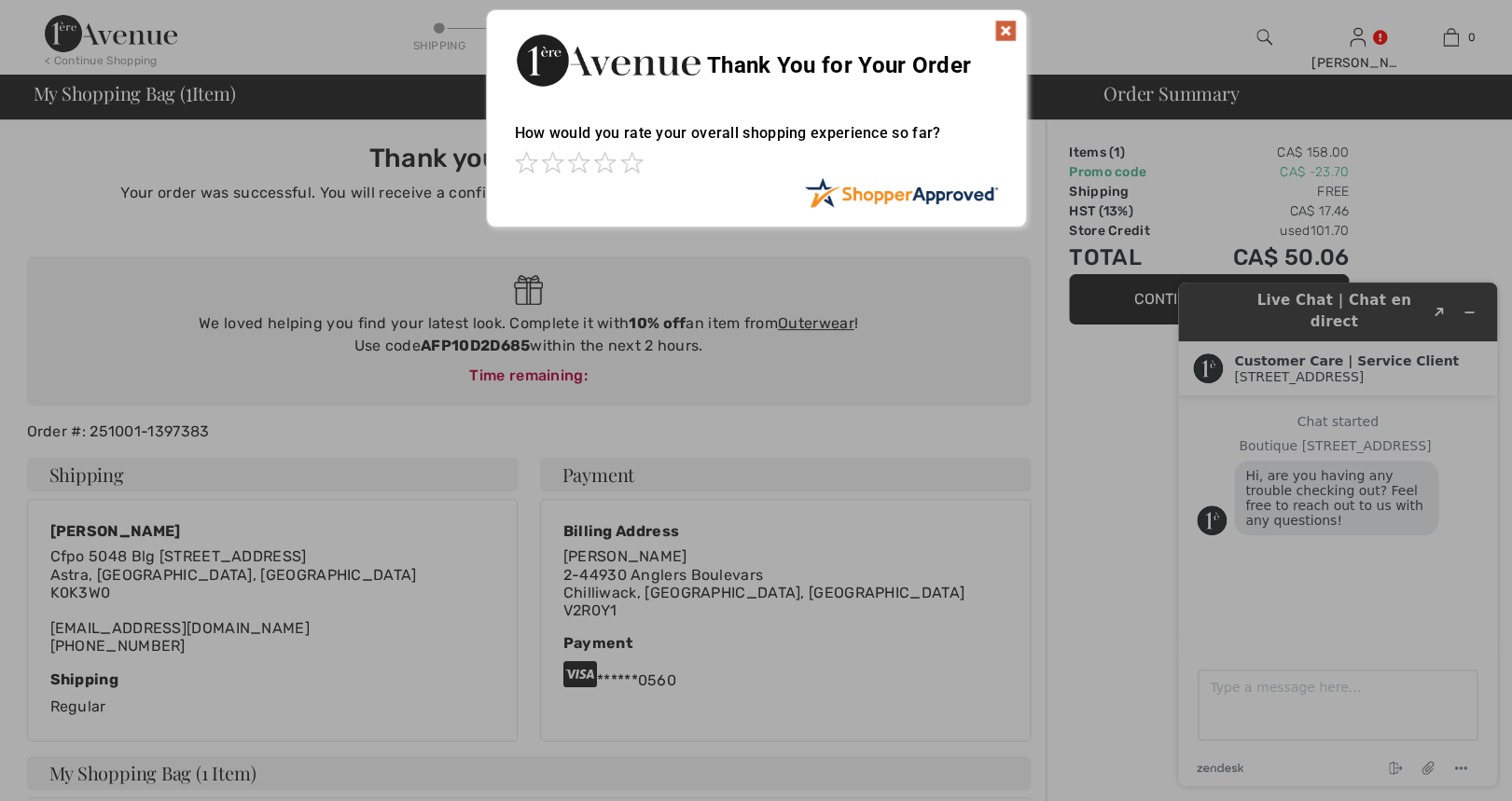
click at [1004, 17] on div "Thank You for Your Order" at bounding box center [756, 57] width 539 height 95
click at [1010, 25] on img at bounding box center [1004, 30] width 22 height 22
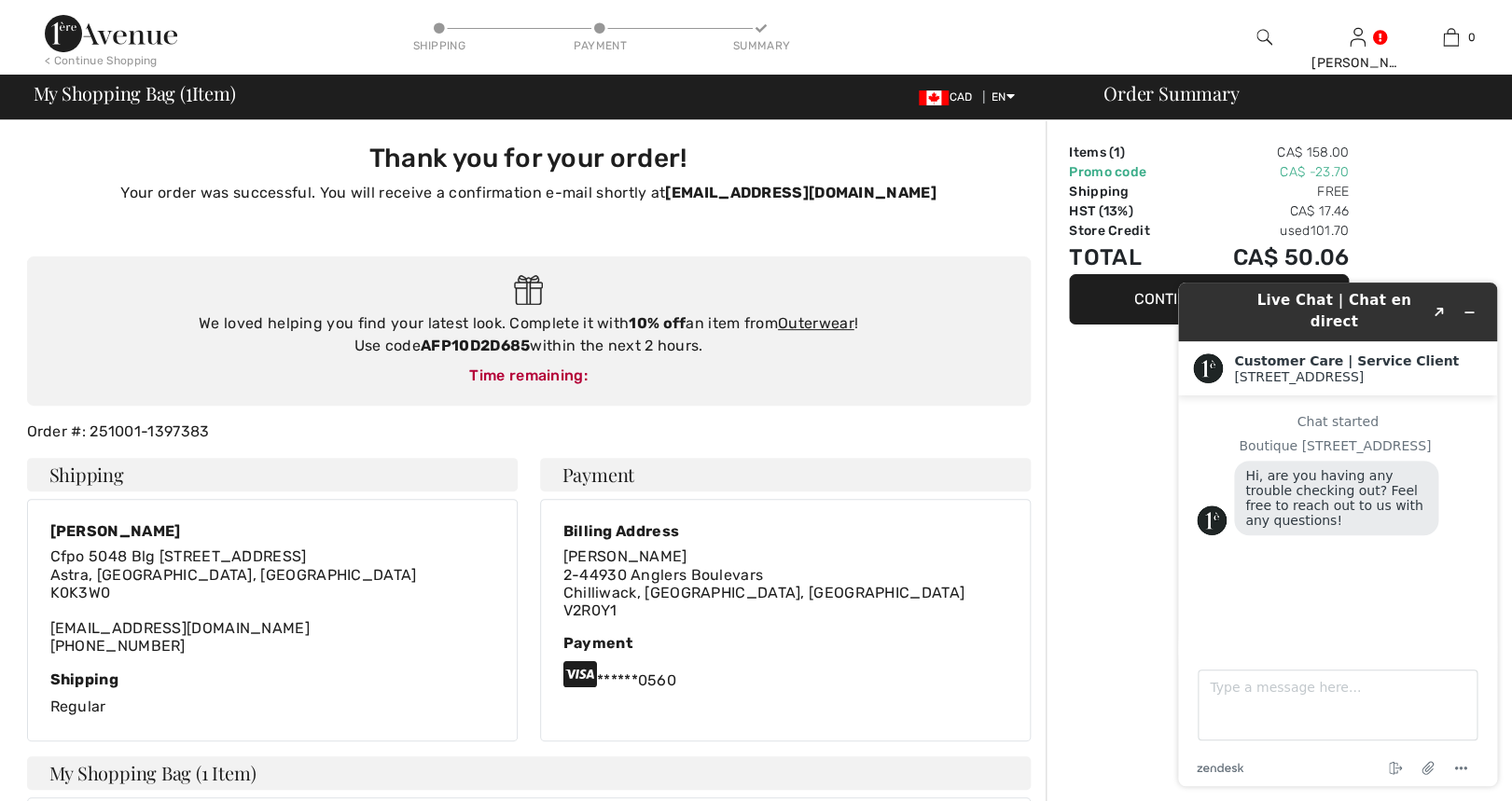
click at [152, 35] on img at bounding box center [111, 33] width 132 height 37
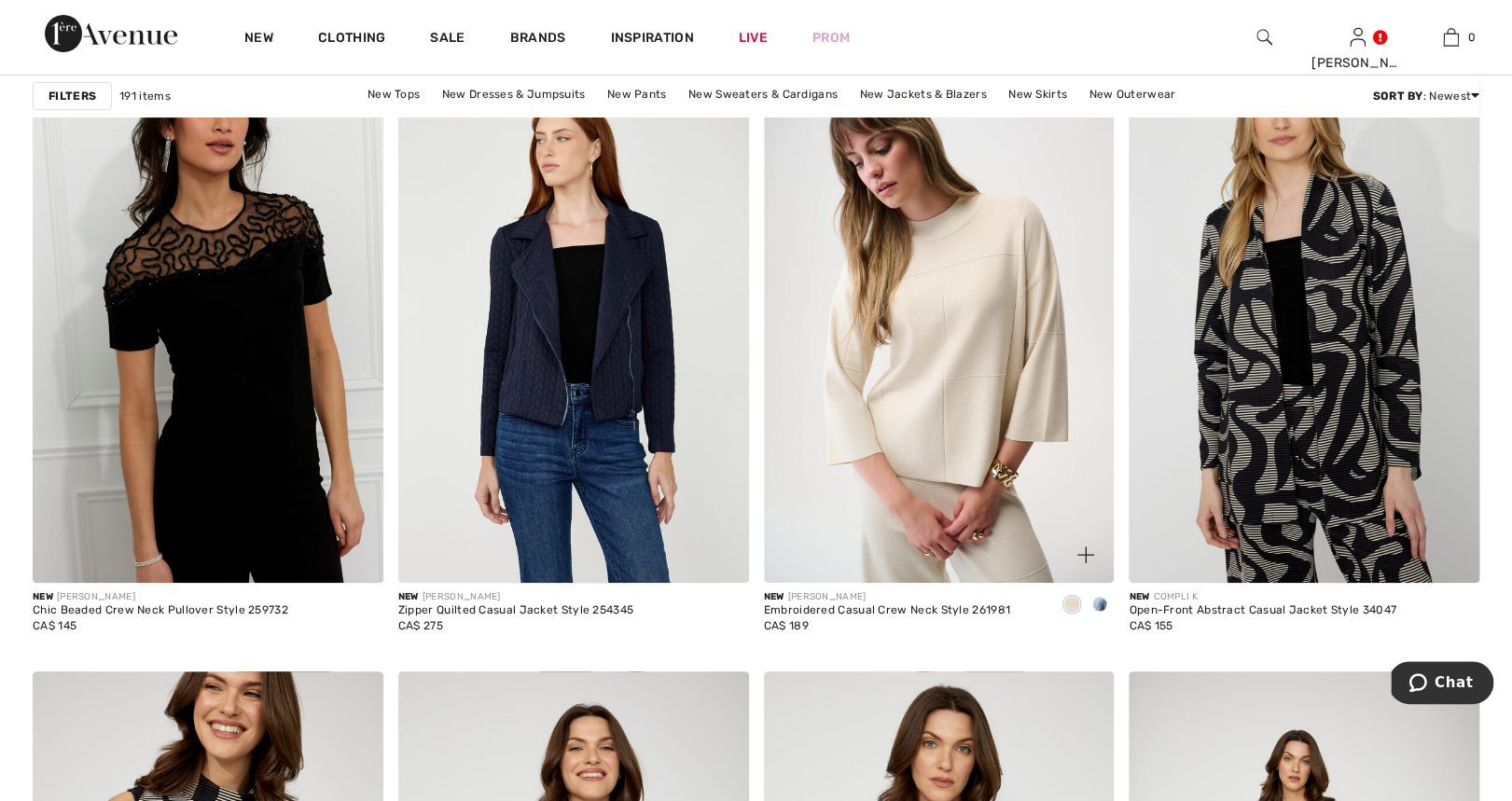
scroll to position [3008, 0]
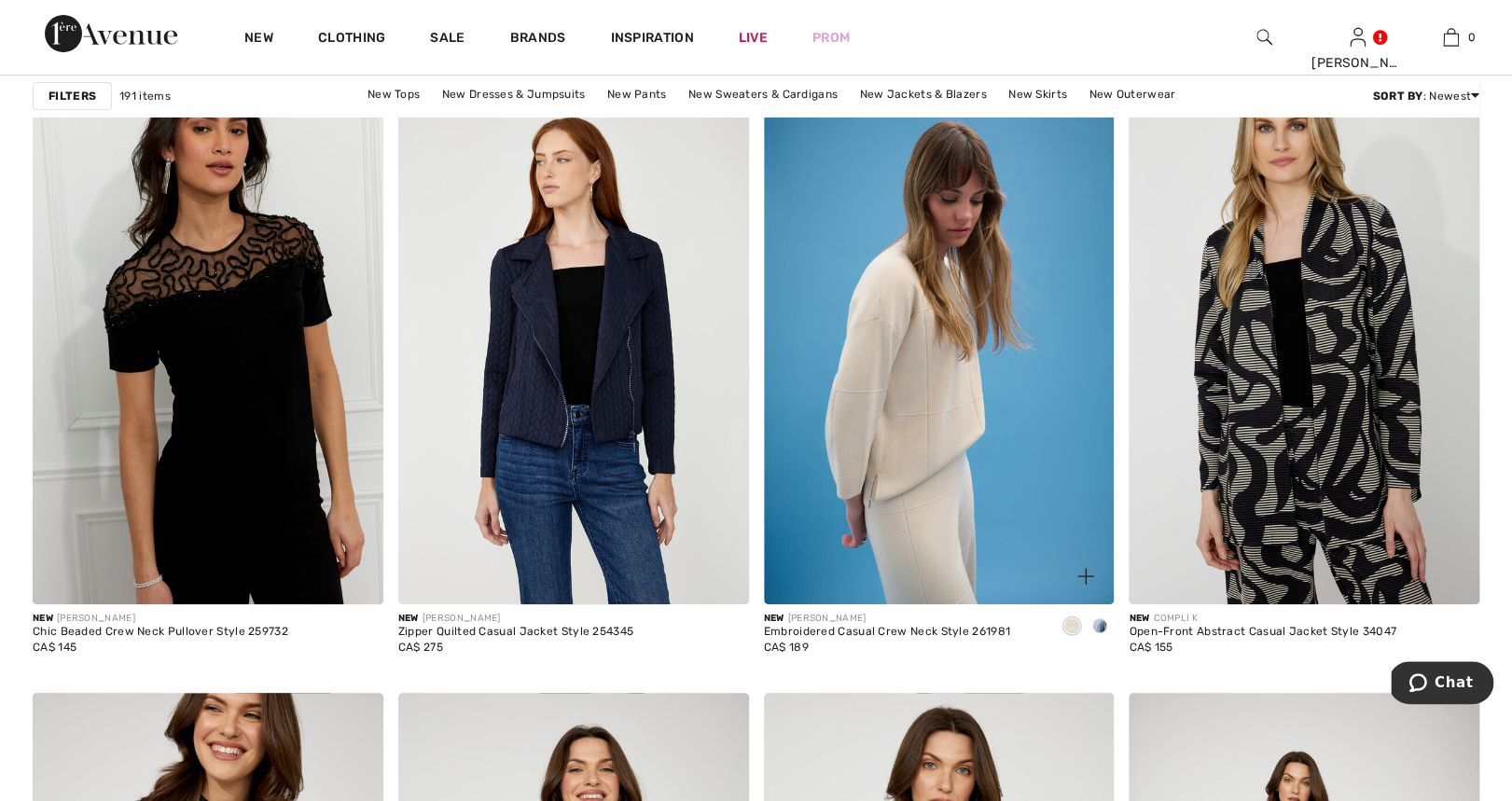
click at [1099, 627] on span at bounding box center [1100, 626] width 15 height 15
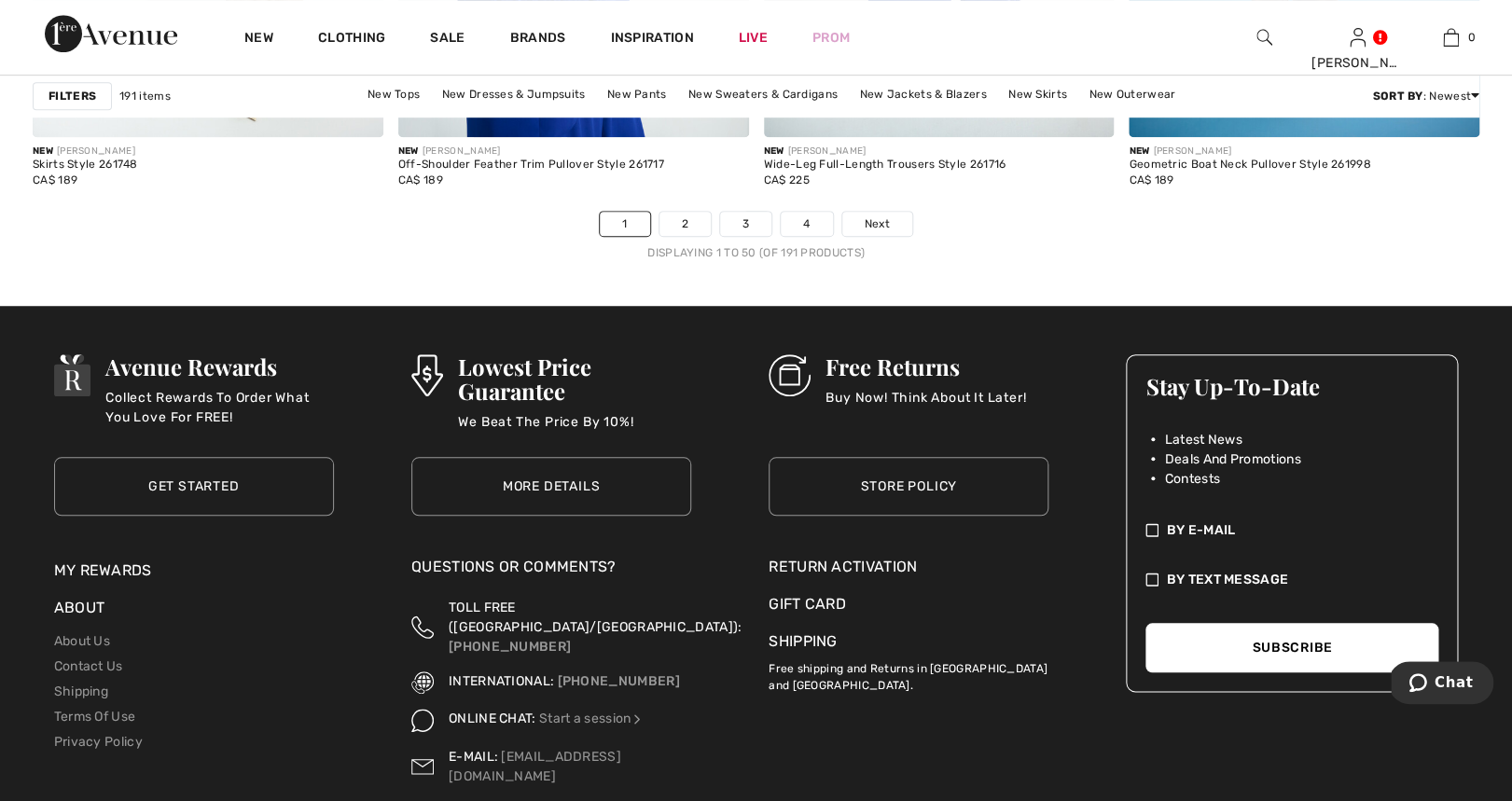
scroll to position [9546, 0]
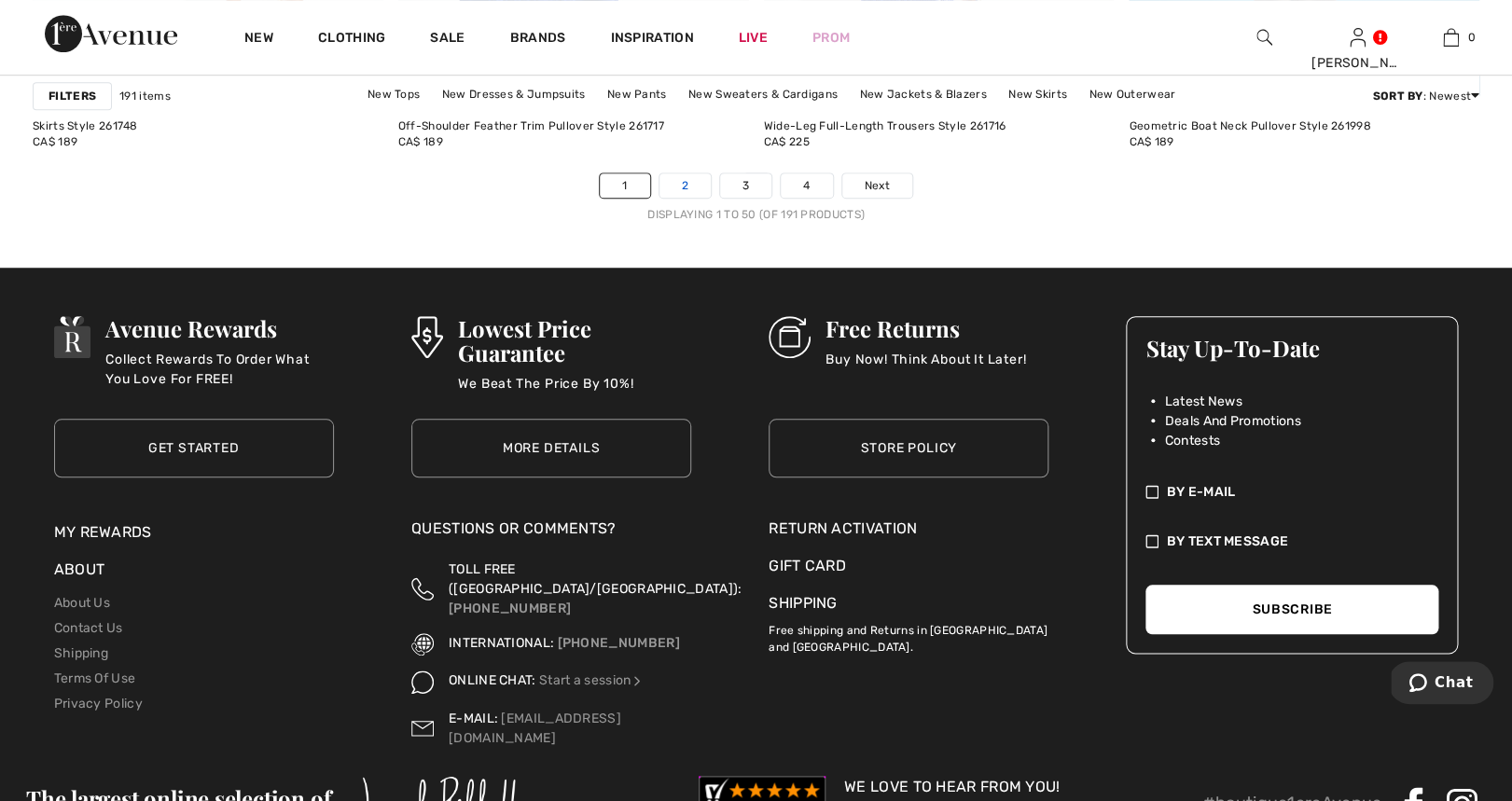
click at [694, 187] on link "2" at bounding box center [686, 185] width 52 height 24
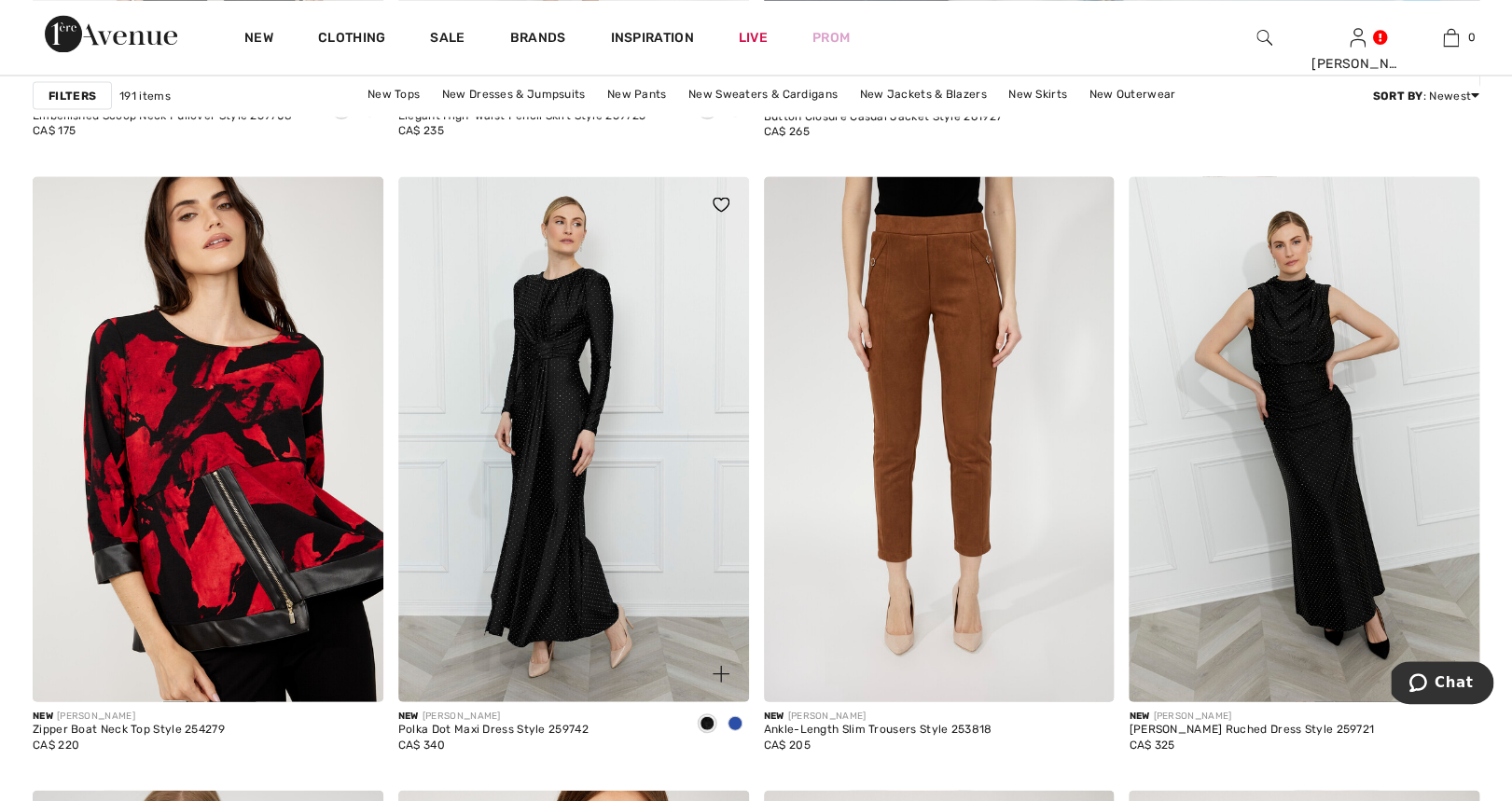
scroll to position [1543, 0]
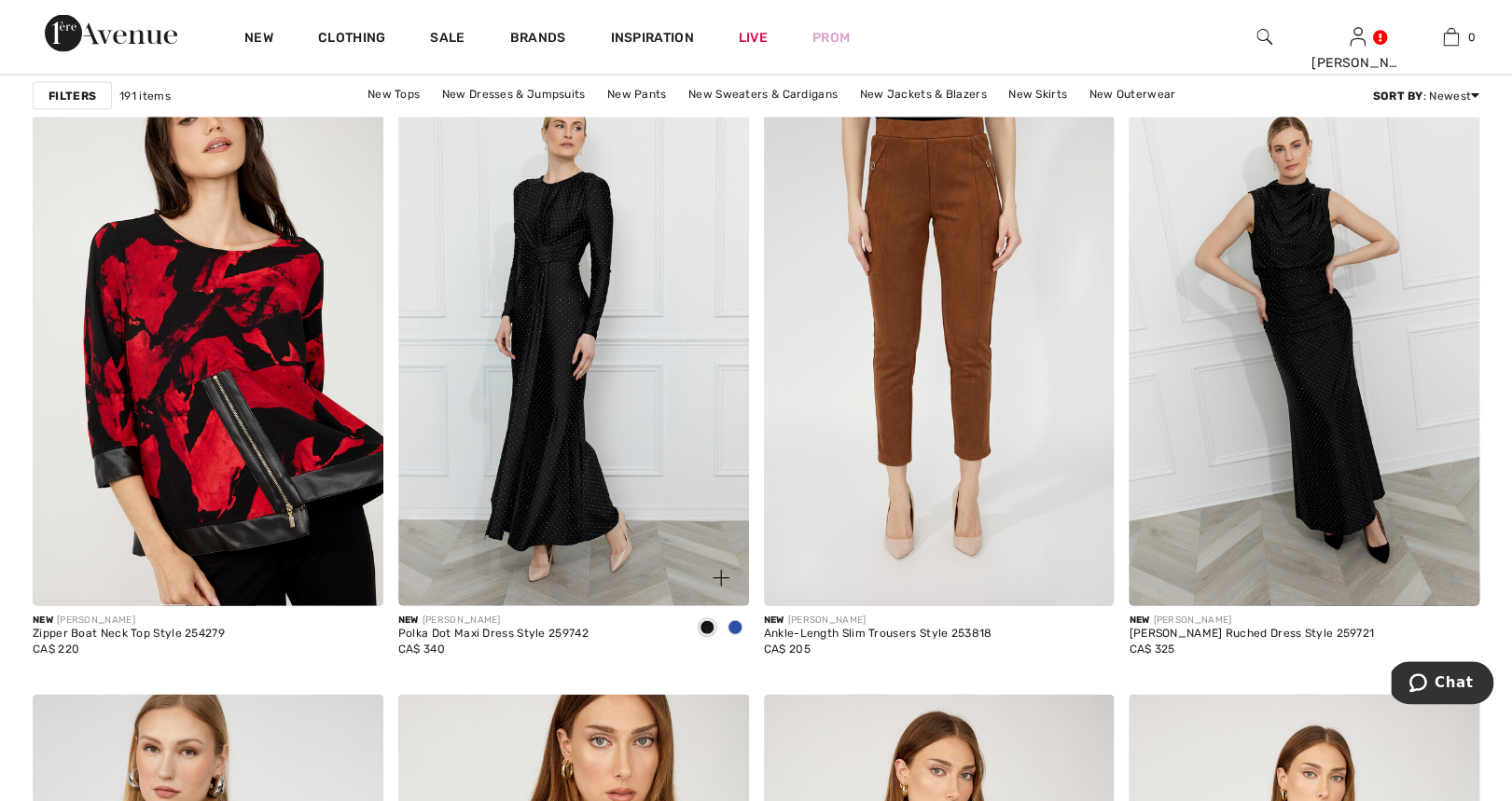
click at [737, 625] on span at bounding box center [735, 628] width 15 height 15
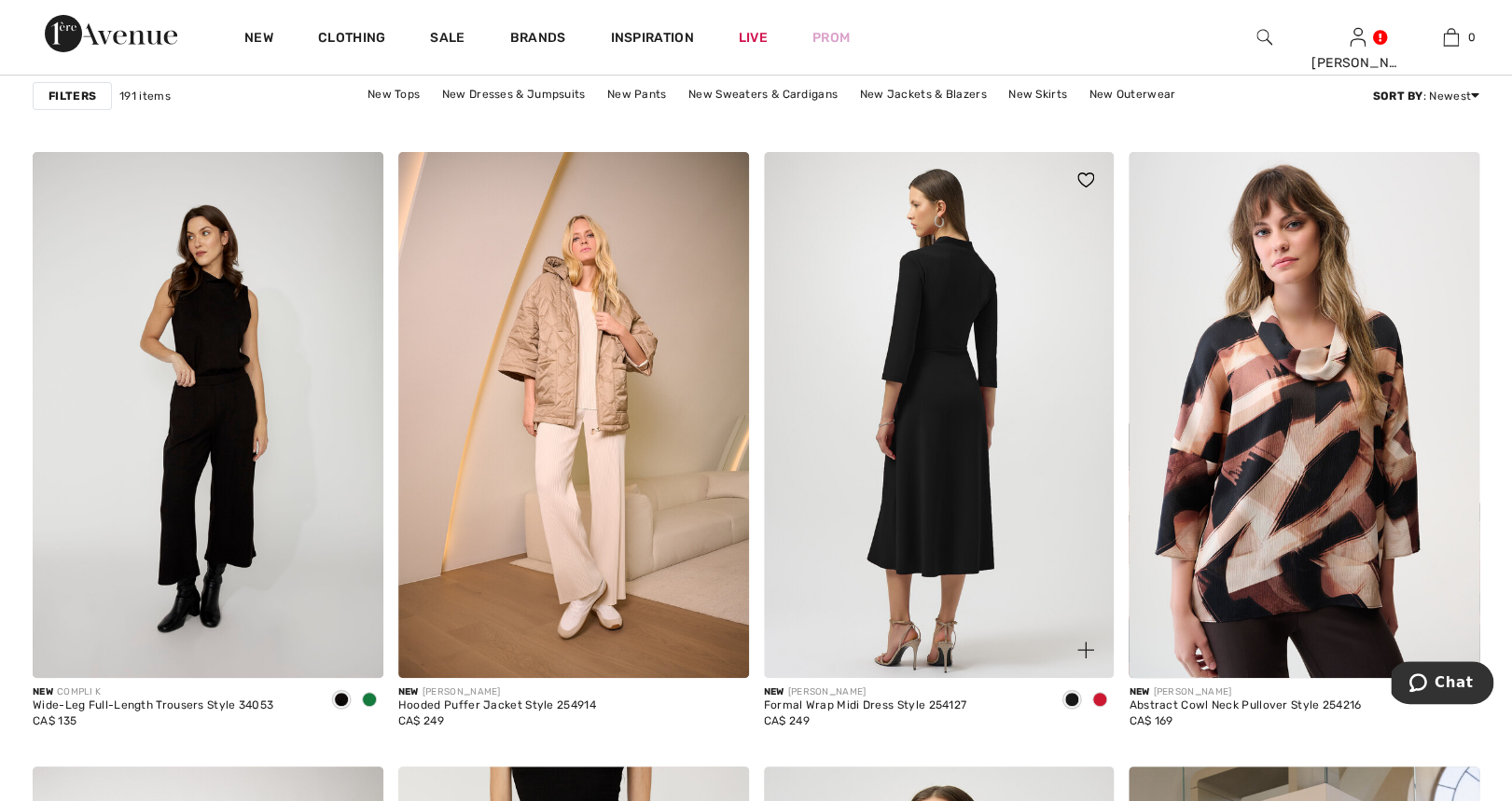
scroll to position [3001, 0]
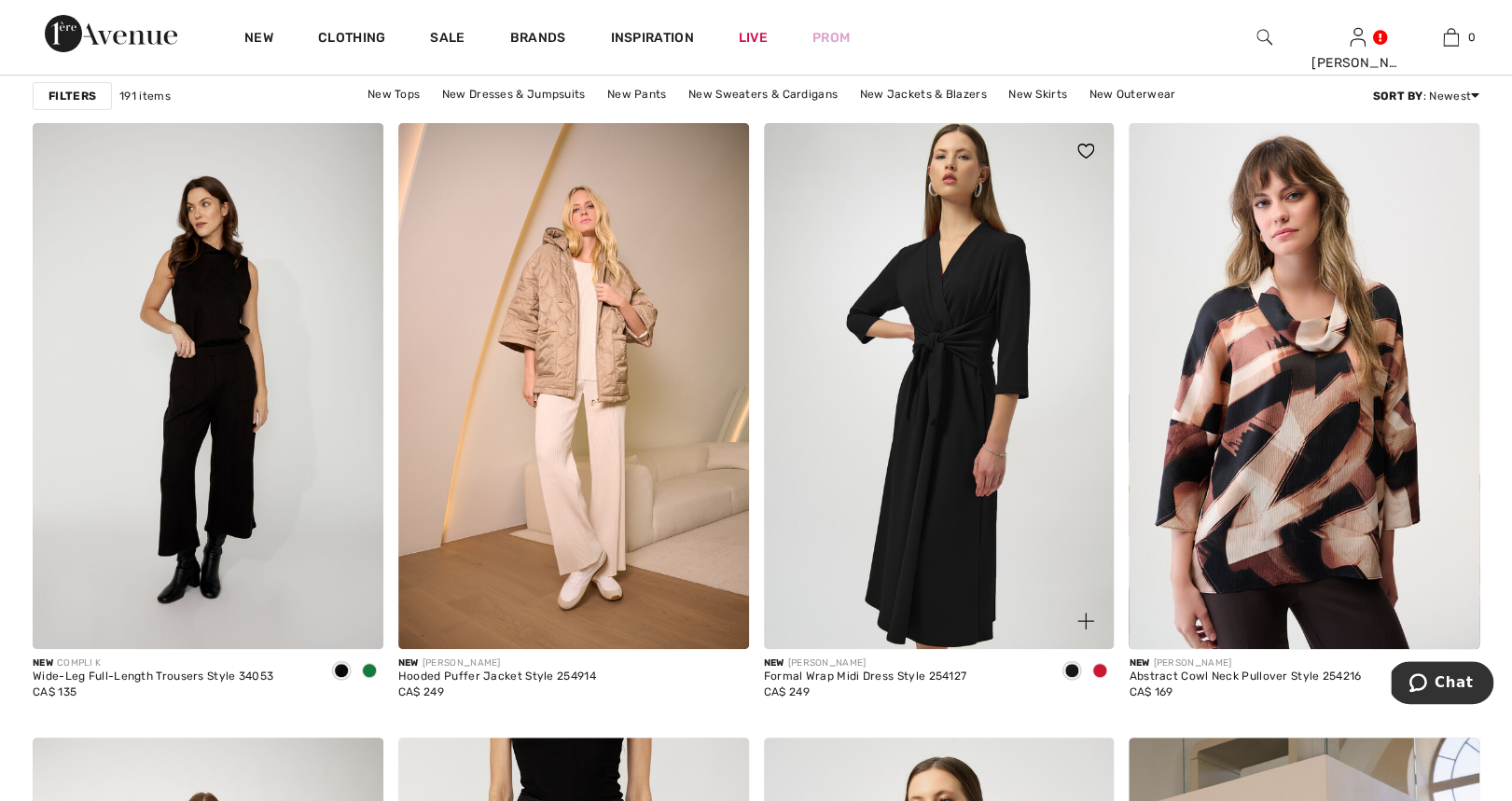
click at [1105, 664] on div at bounding box center [1099, 672] width 28 height 31
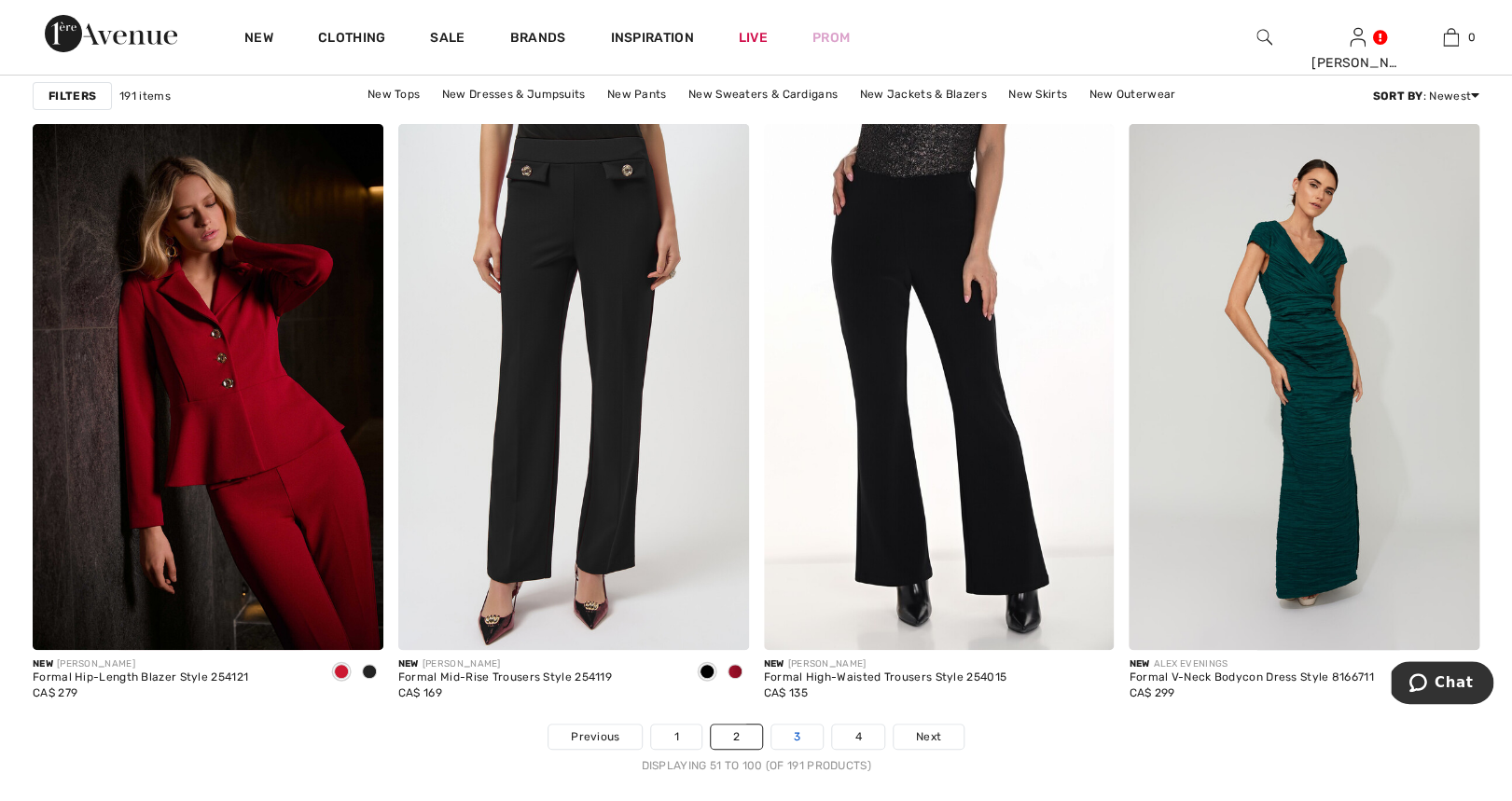
scroll to position [9044, 0]
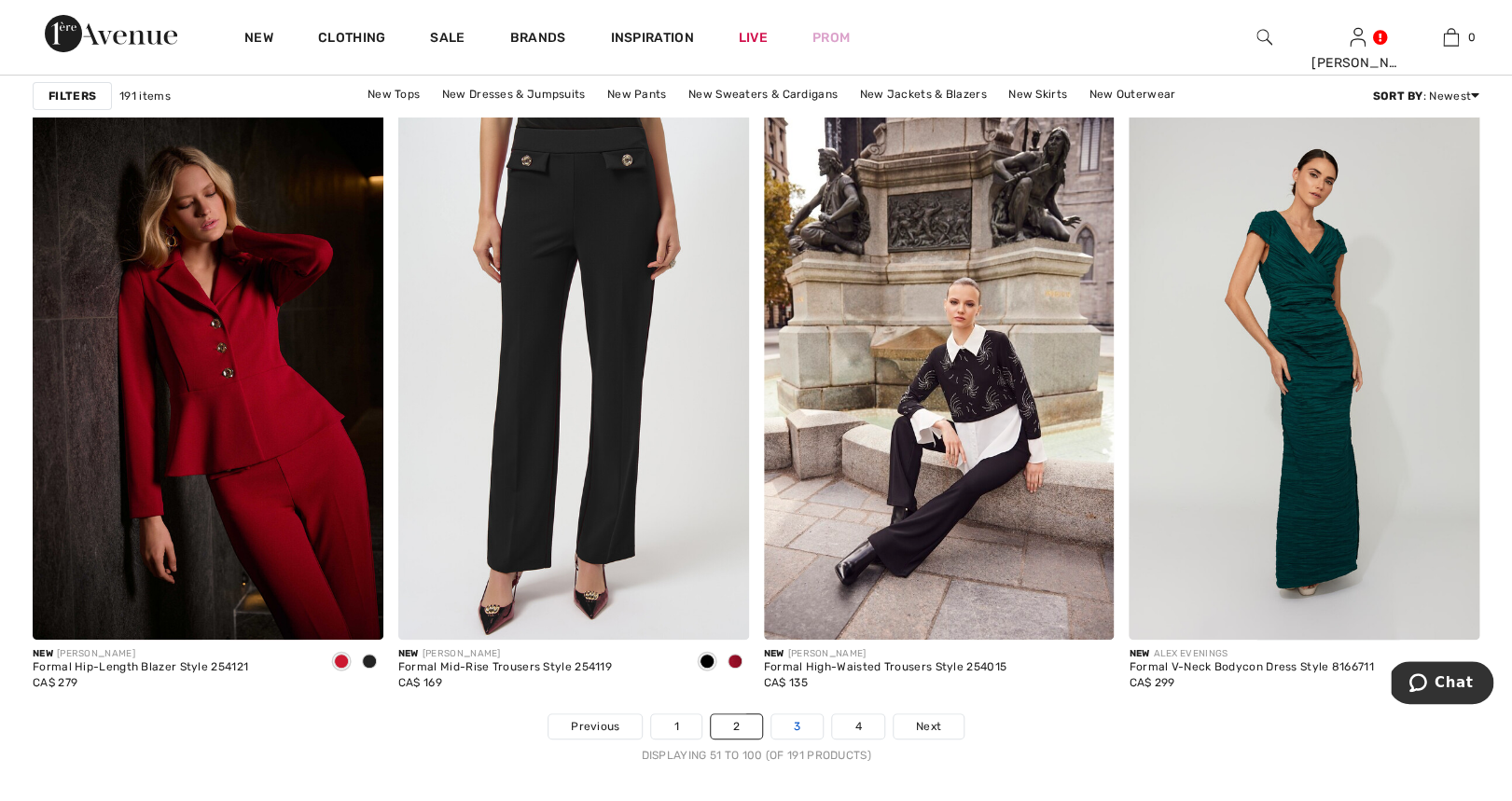
click at [802, 722] on link "3" at bounding box center [798, 725] width 52 height 24
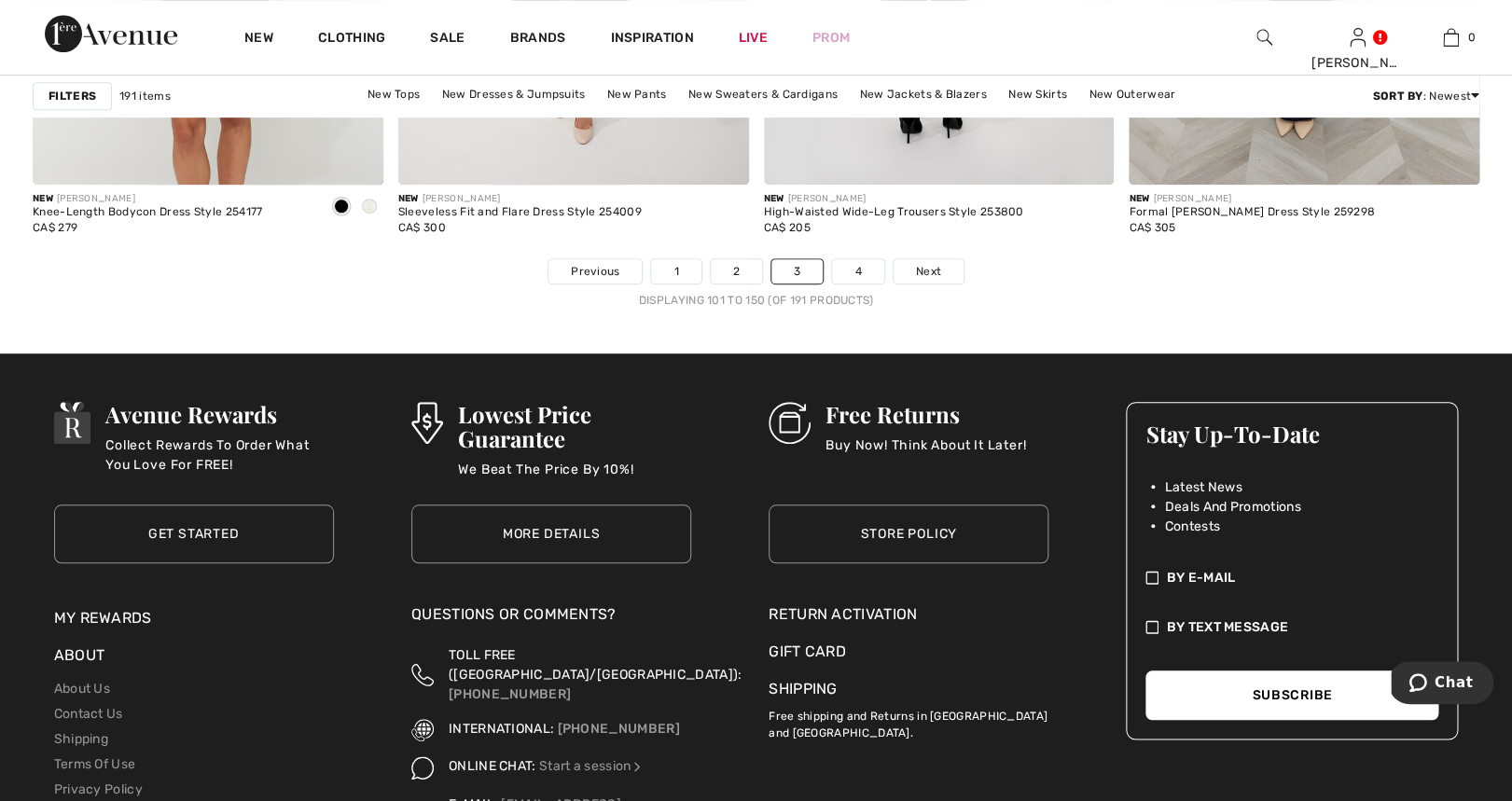
scroll to position [9548, 0]
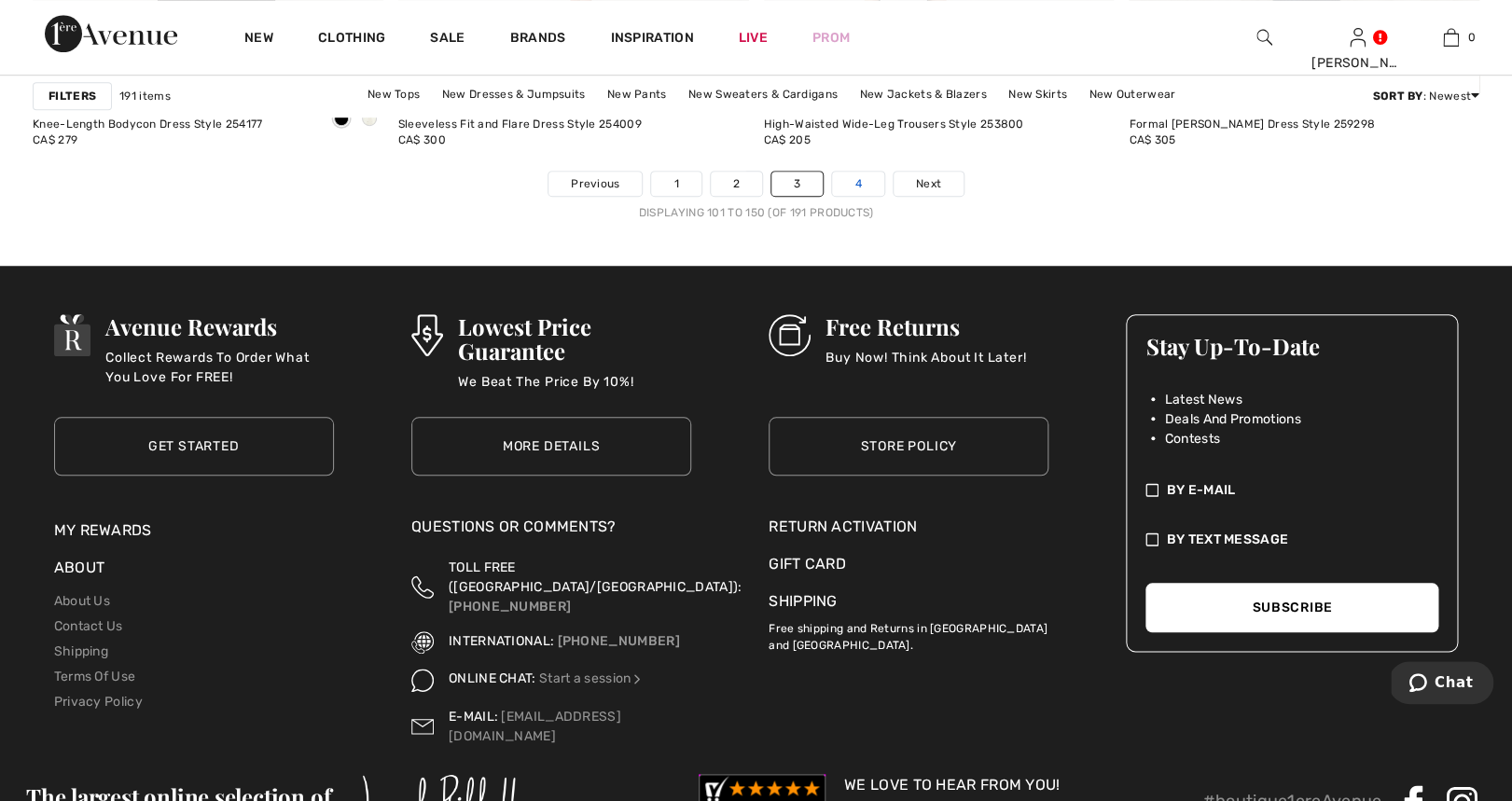
click at [860, 179] on link "4" at bounding box center [858, 183] width 52 height 24
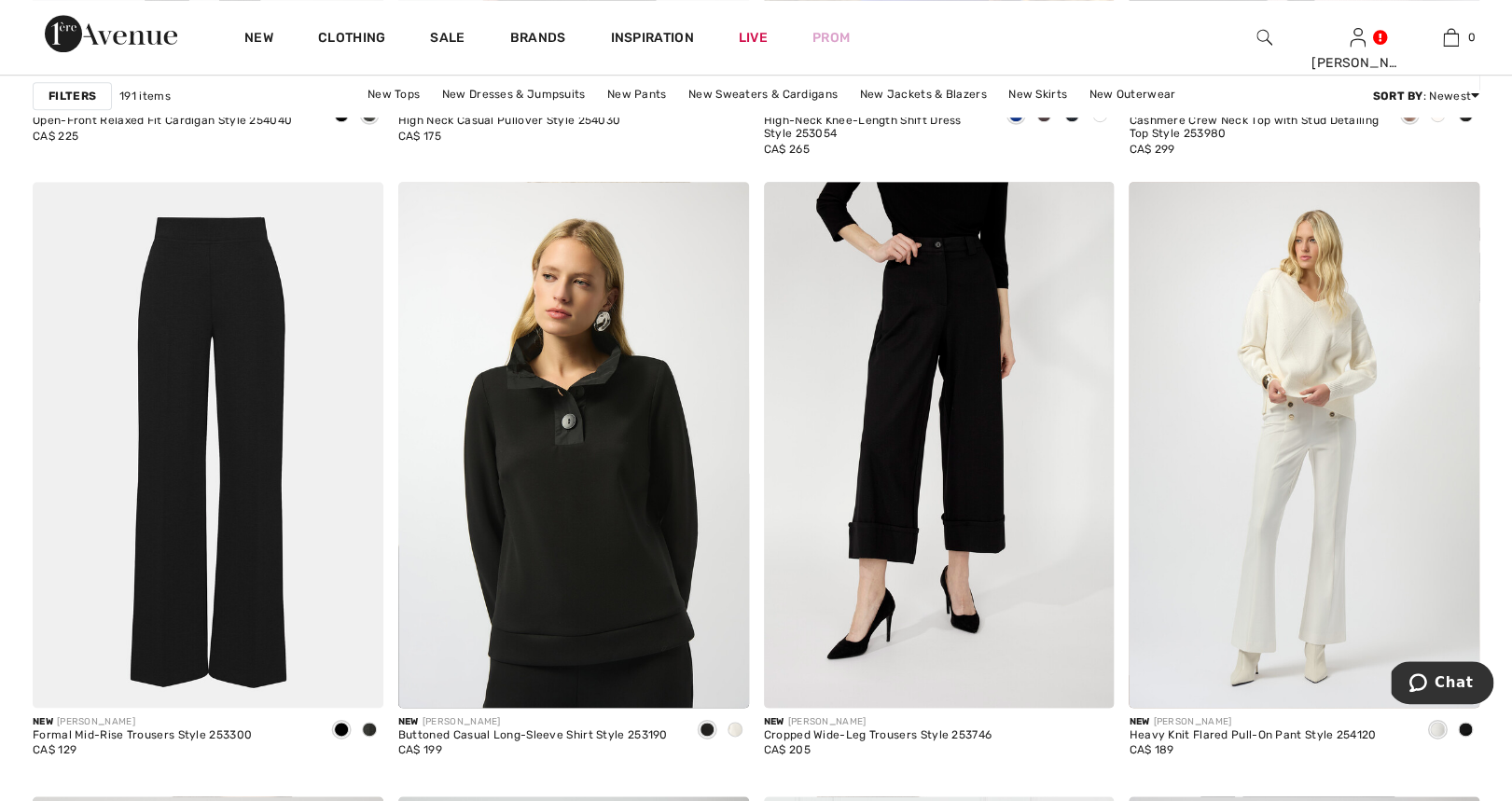
scroll to position [3576, 0]
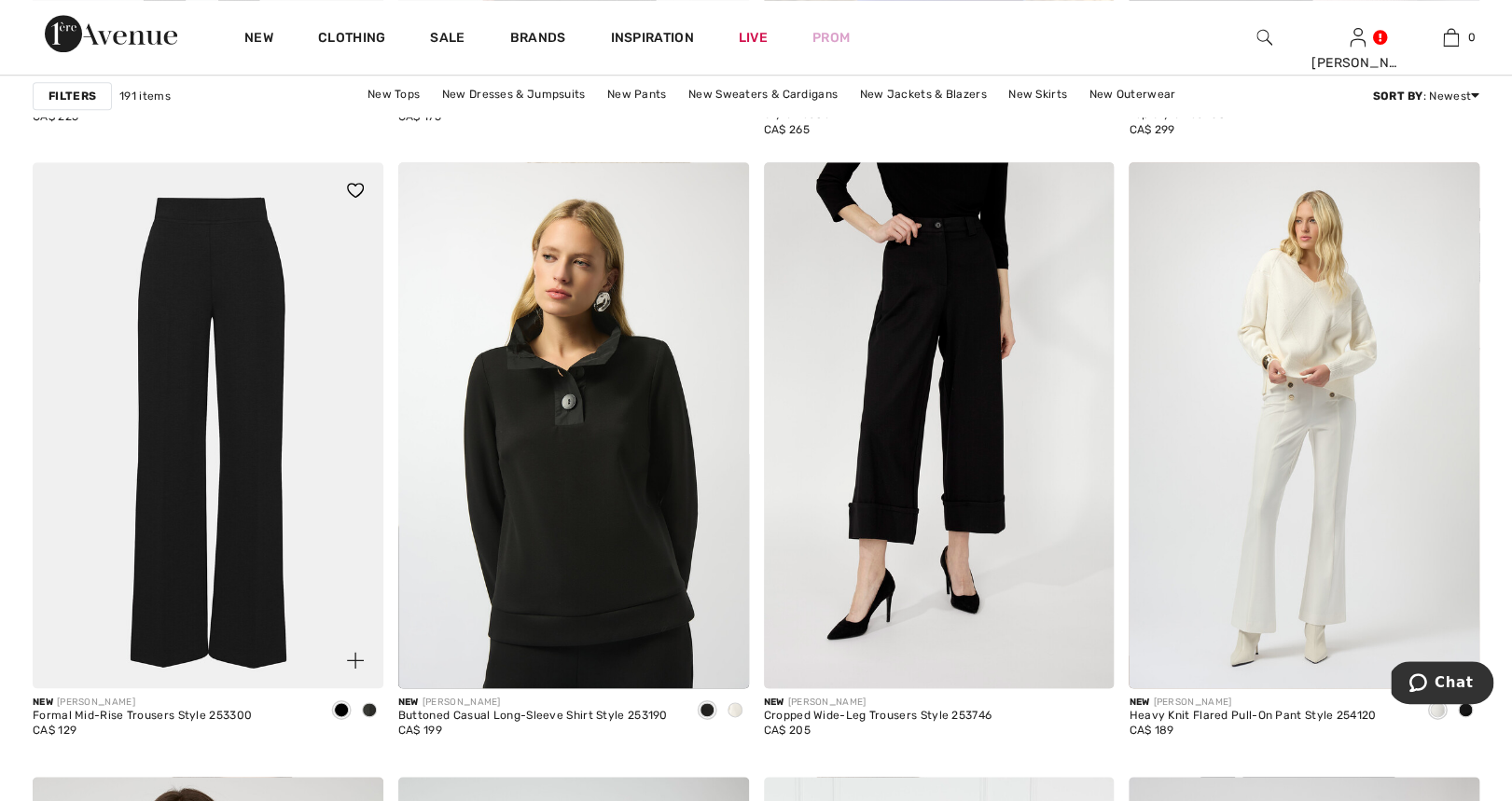
click at [366, 704] on span at bounding box center [370, 710] width 15 height 15
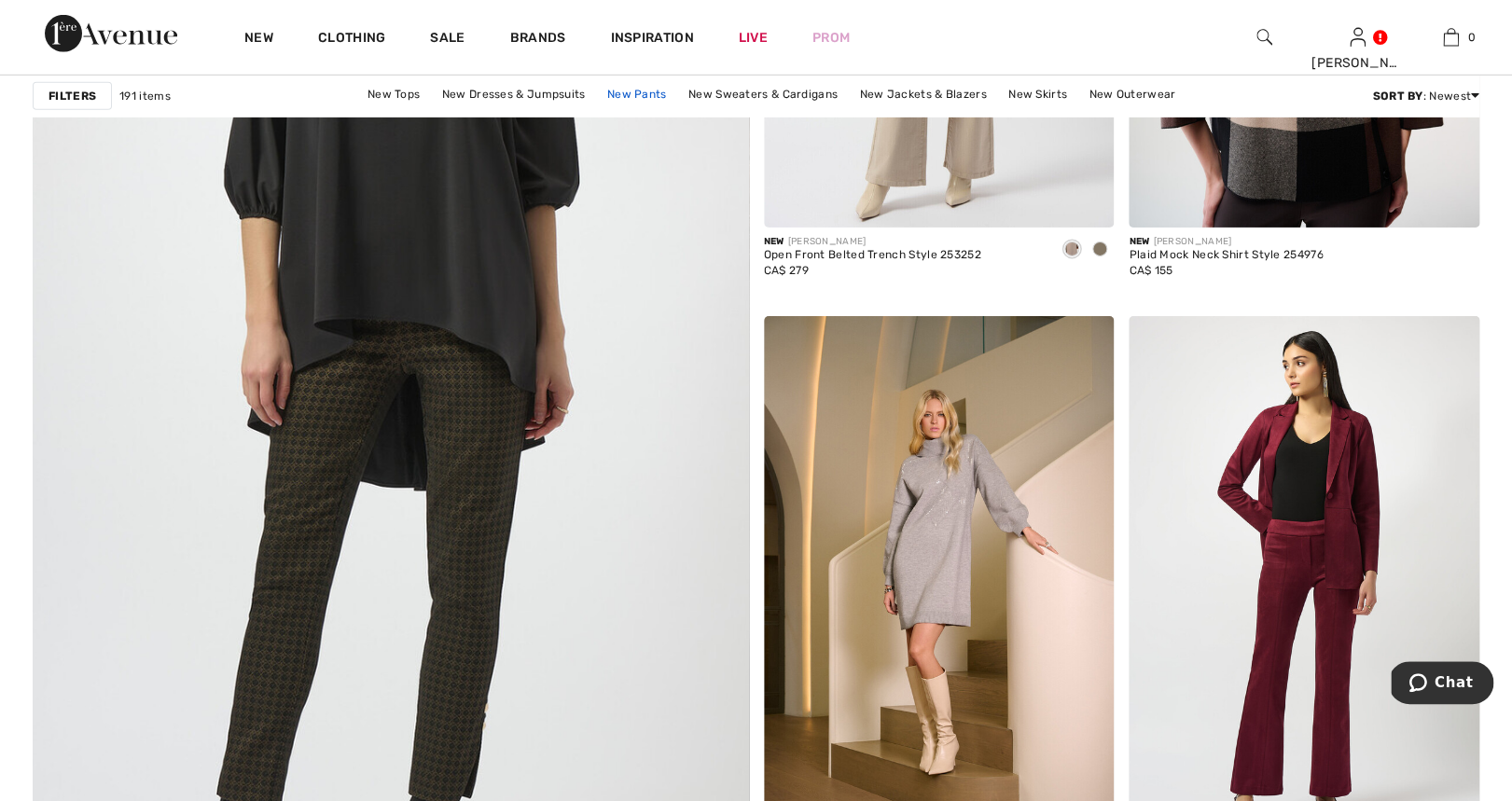
scroll to position [5396, 0]
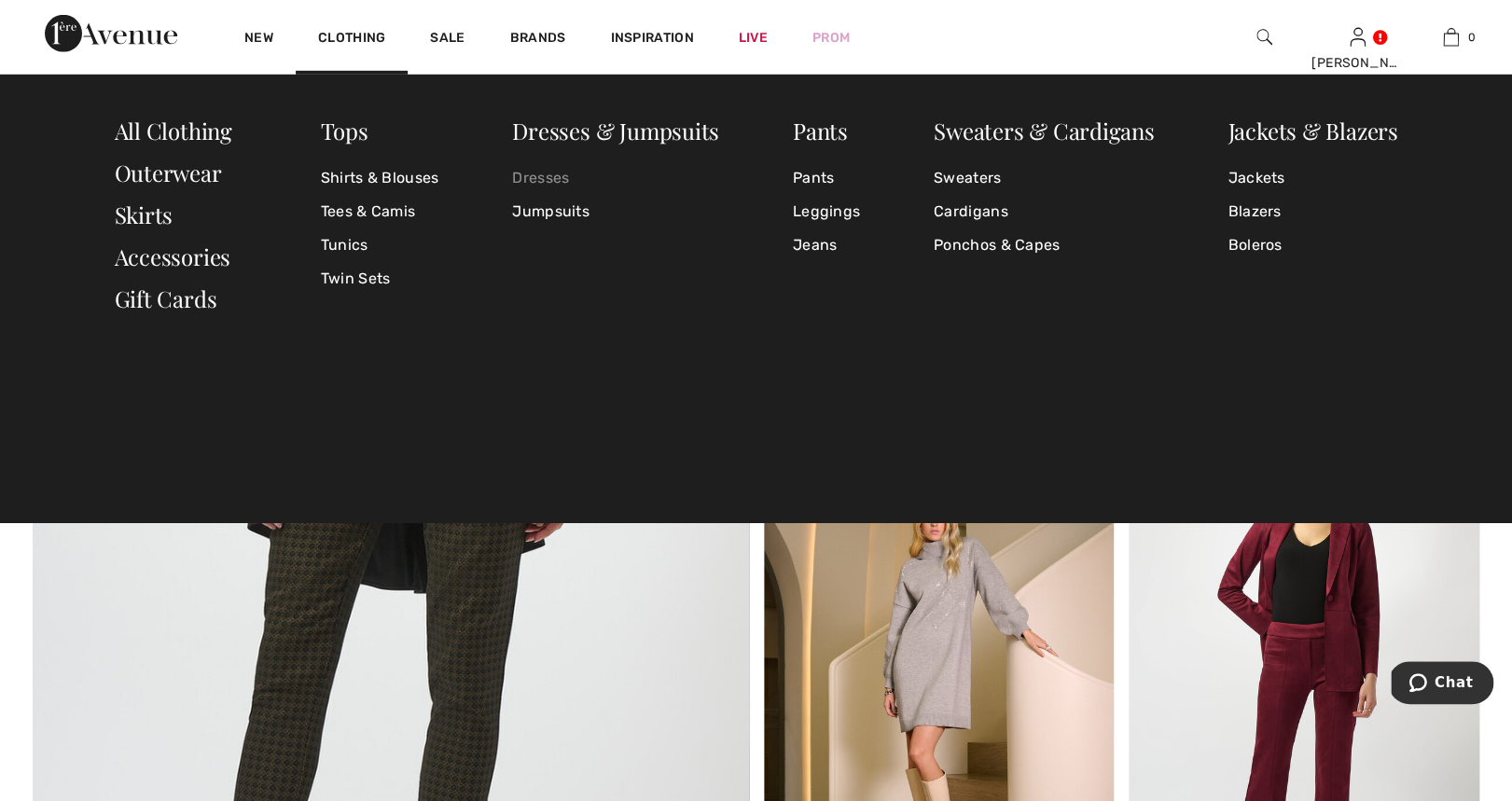
click at [530, 176] on link "Dresses" at bounding box center [616, 178] width 207 height 33
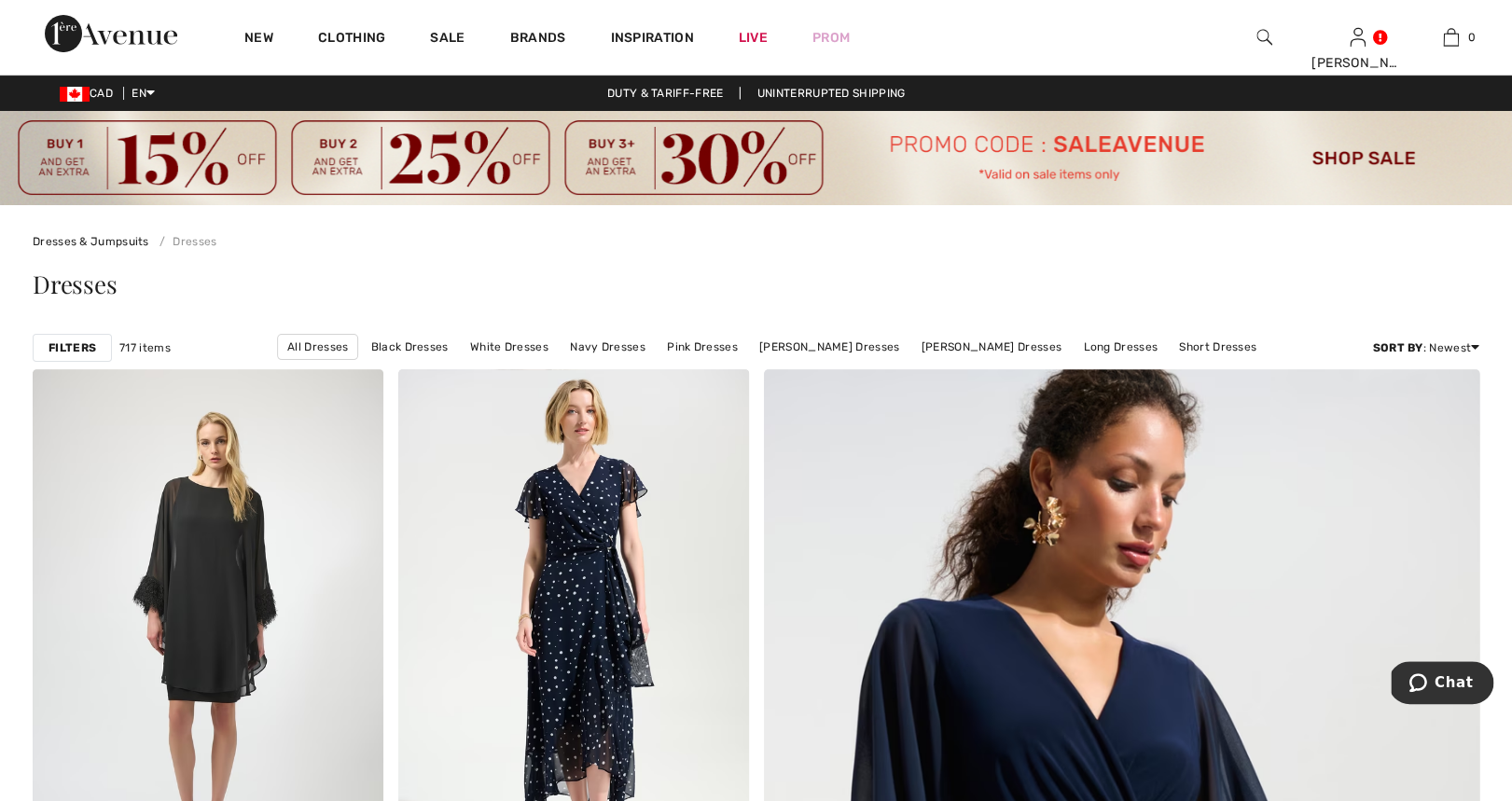
click at [70, 345] on strong "Filters" at bounding box center [73, 348] width 48 height 17
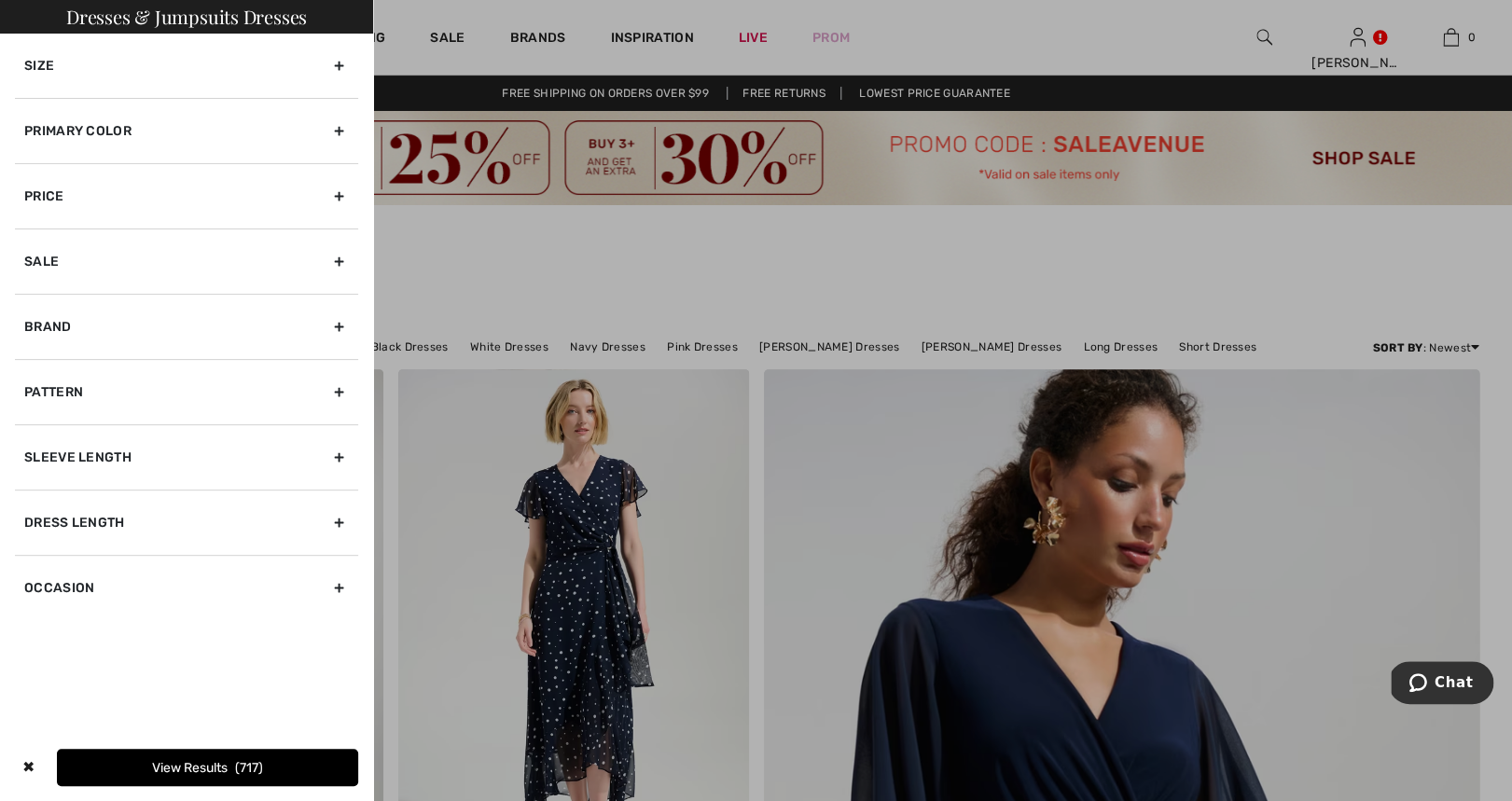
click at [338, 137] on div "Primary Color" at bounding box center [187, 130] width 343 height 65
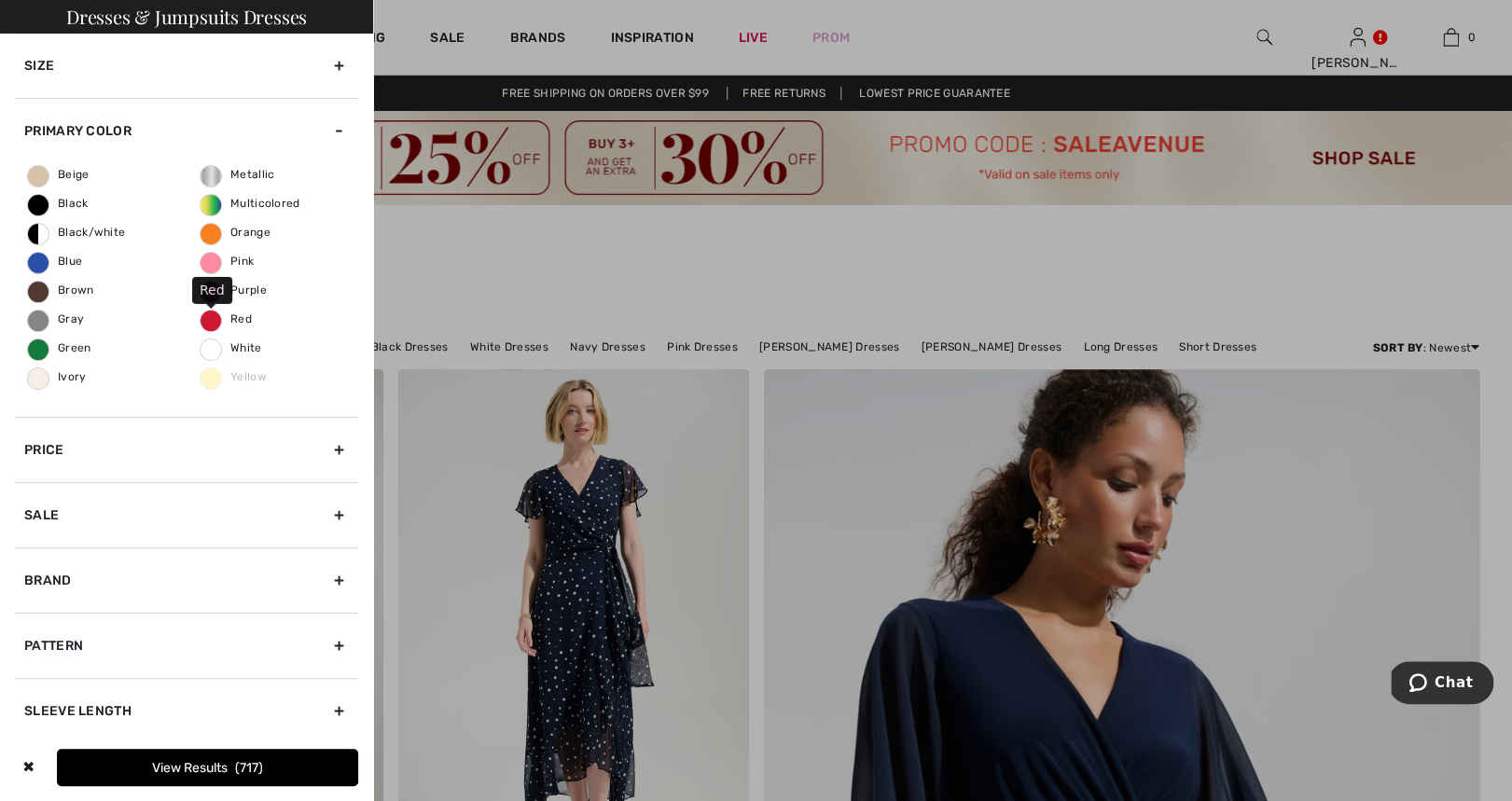
click at [242, 317] on span "Red" at bounding box center [226, 319] width 52 height 13
click at [0, 0] on input "Red" at bounding box center [0, 0] width 0 height 0
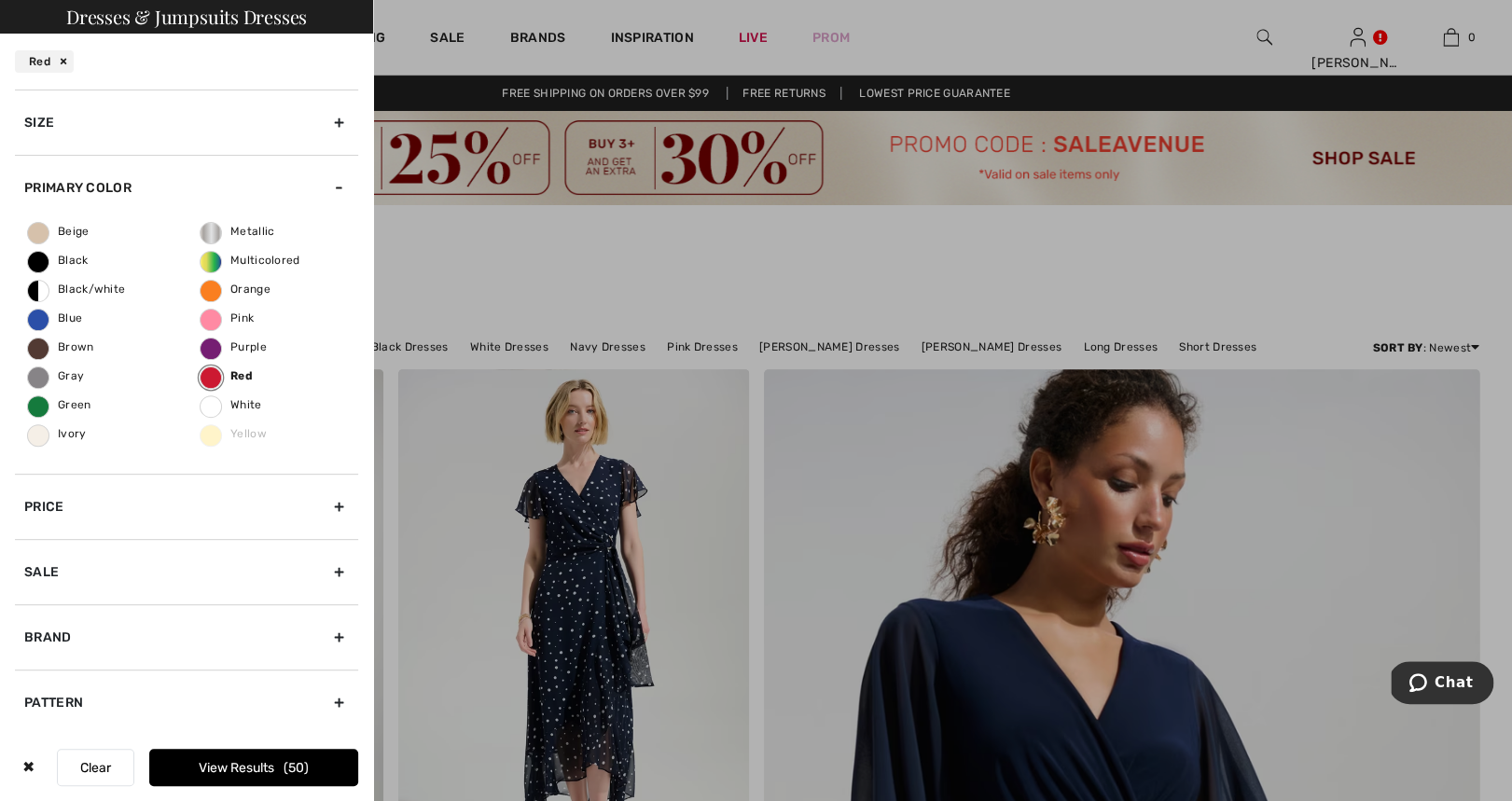
click at [293, 763] on span "50" at bounding box center [296, 768] width 25 height 16
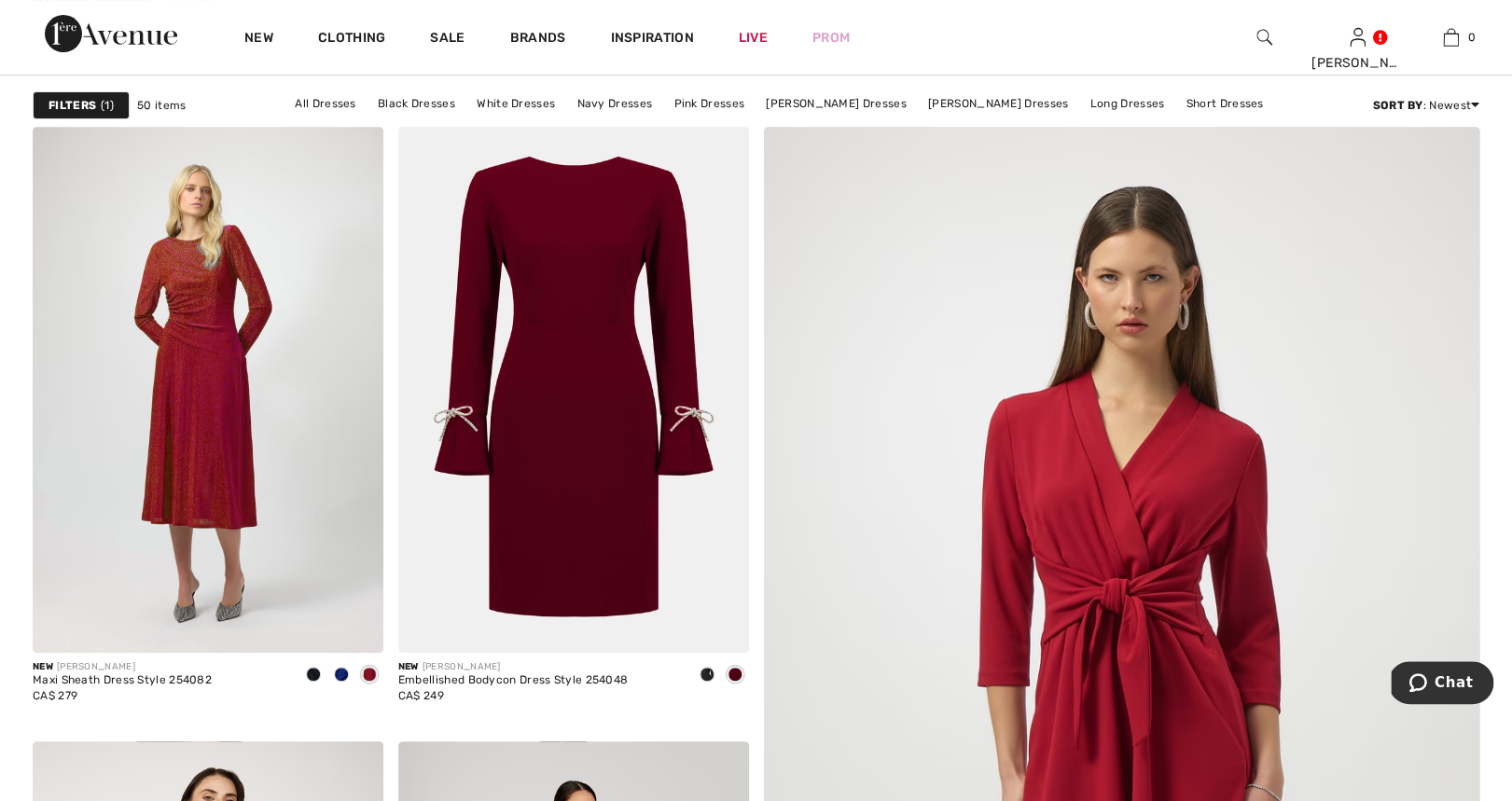
scroll to position [263, 0]
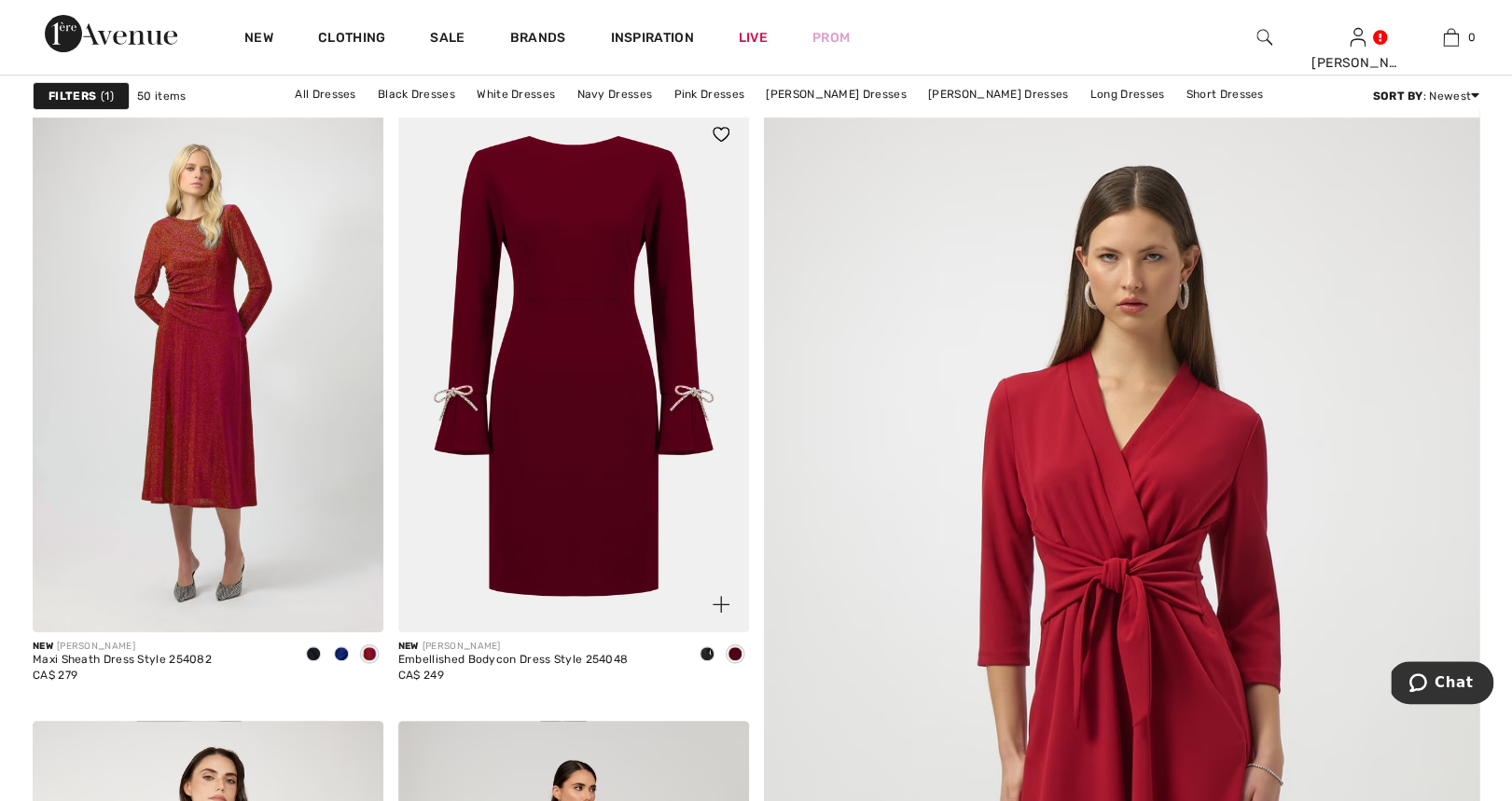
click at [705, 648] on span at bounding box center [708, 654] width 15 height 15
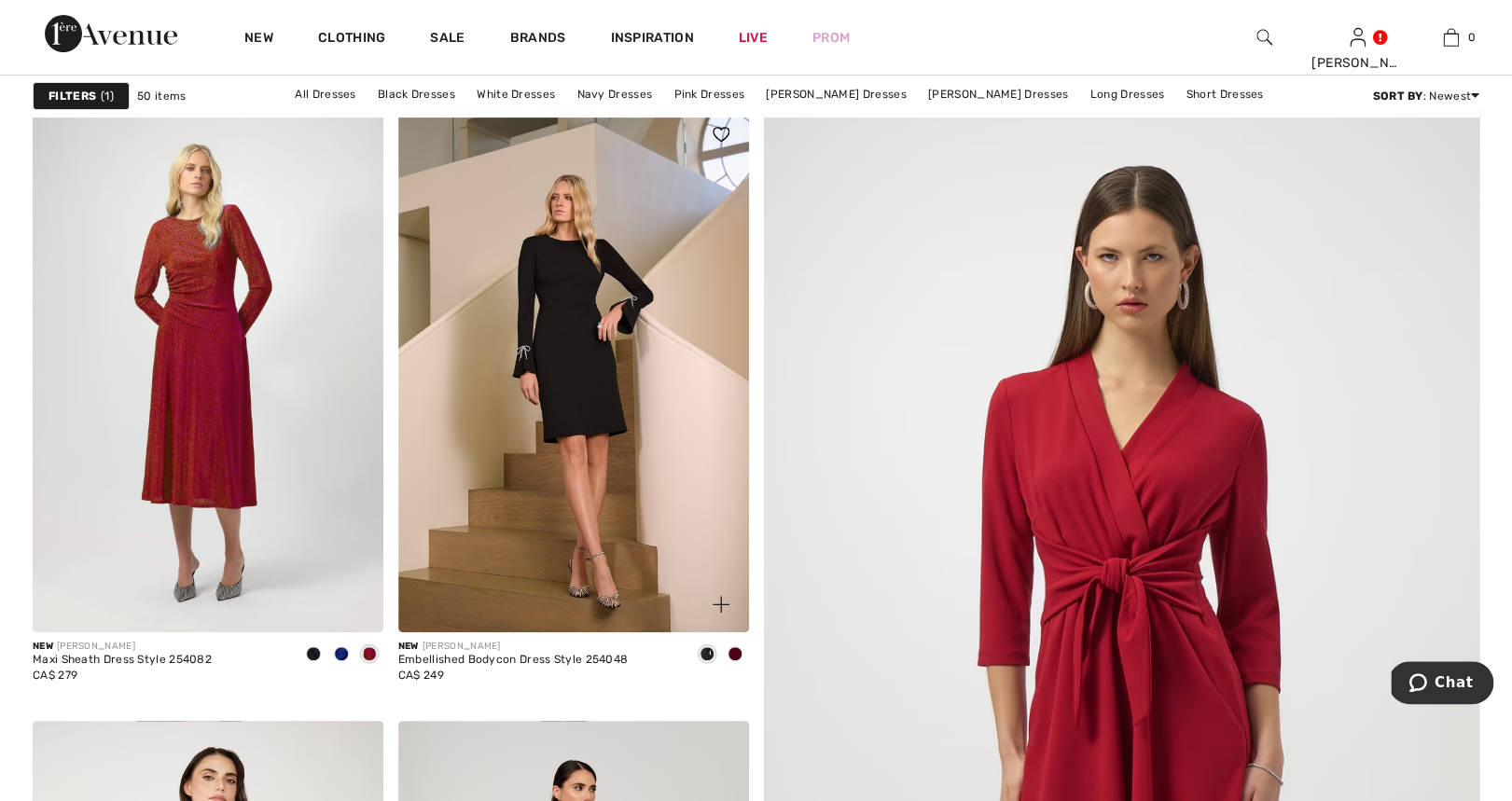
click at [741, 648] on div at bounding box center [734, 655] width 28 height 31
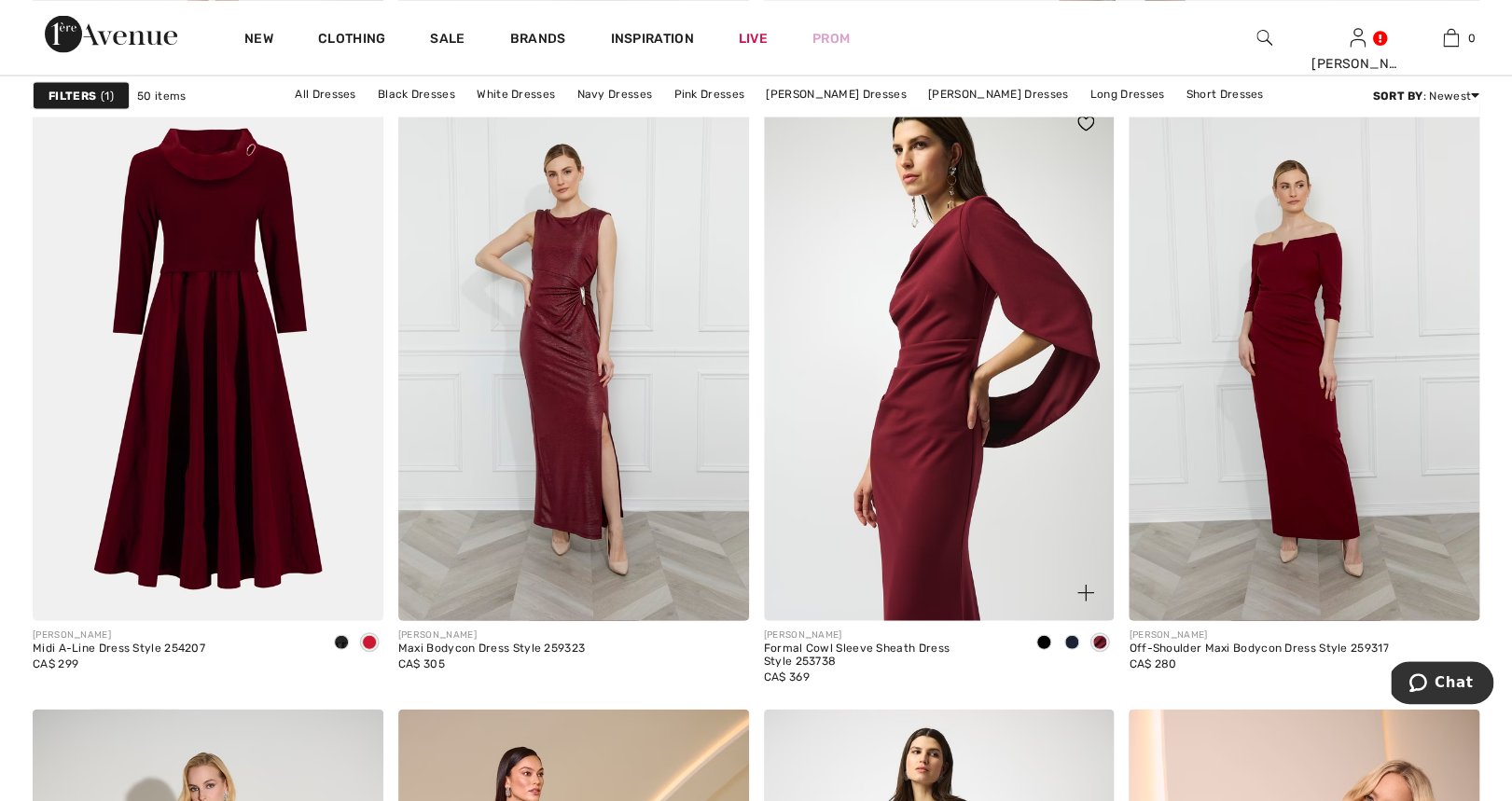
scroll to position [1509, 0]
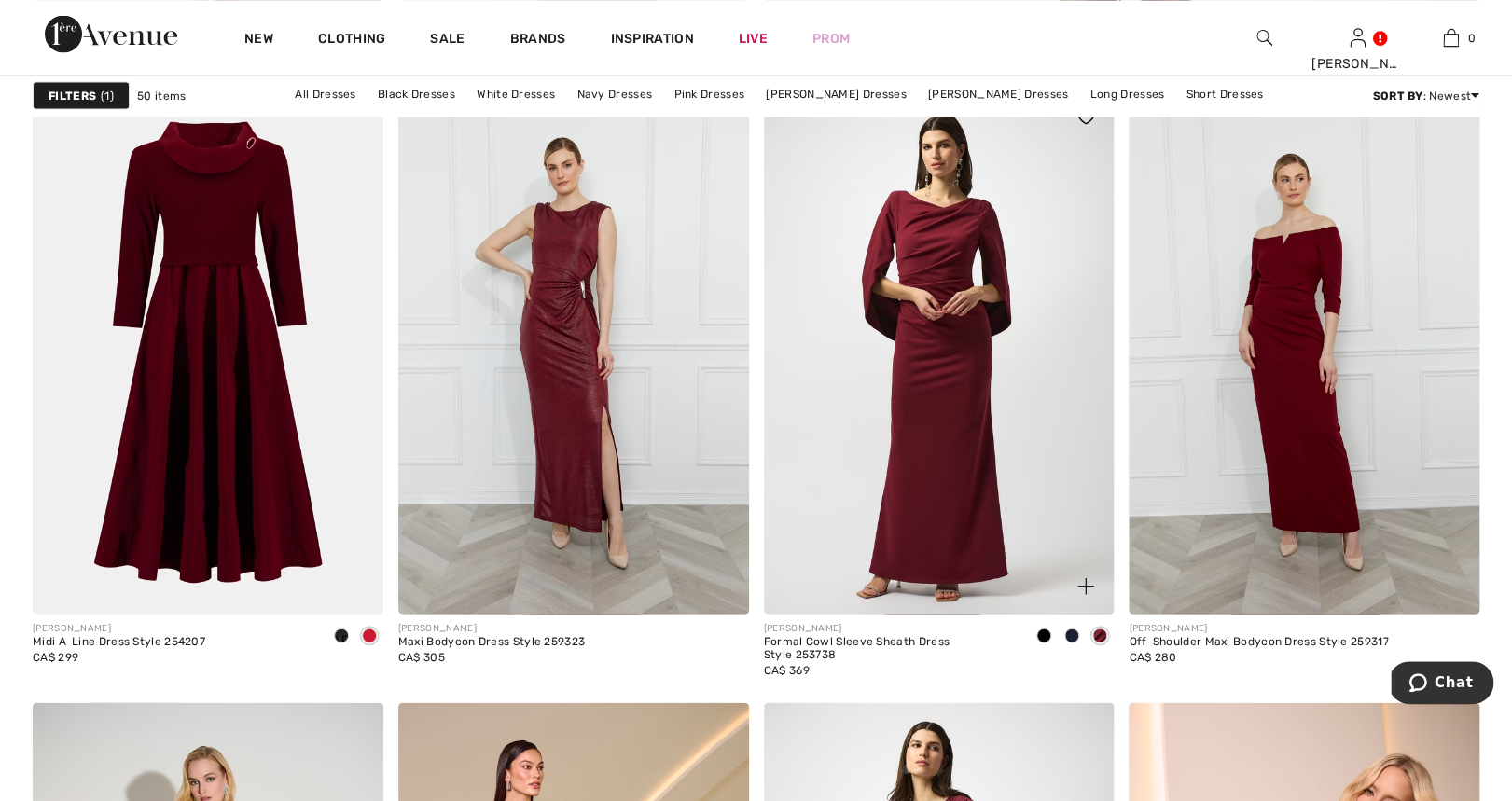
click at [1073, 630] on span at bounding box center [1072, 635] width 15 height 15
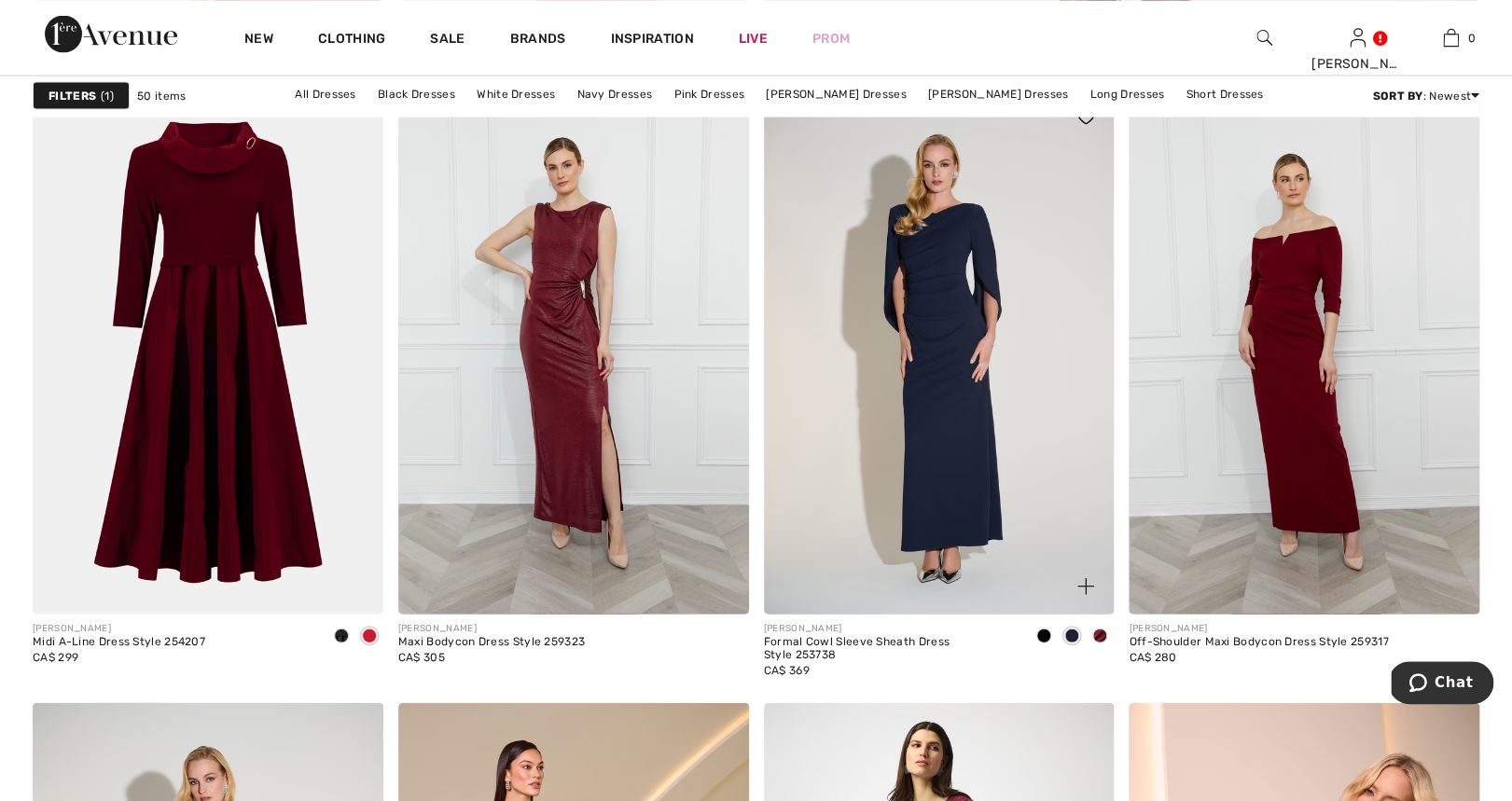
click at [1047, 632] on span at bounding box center [1044, 635] width 15 height 15
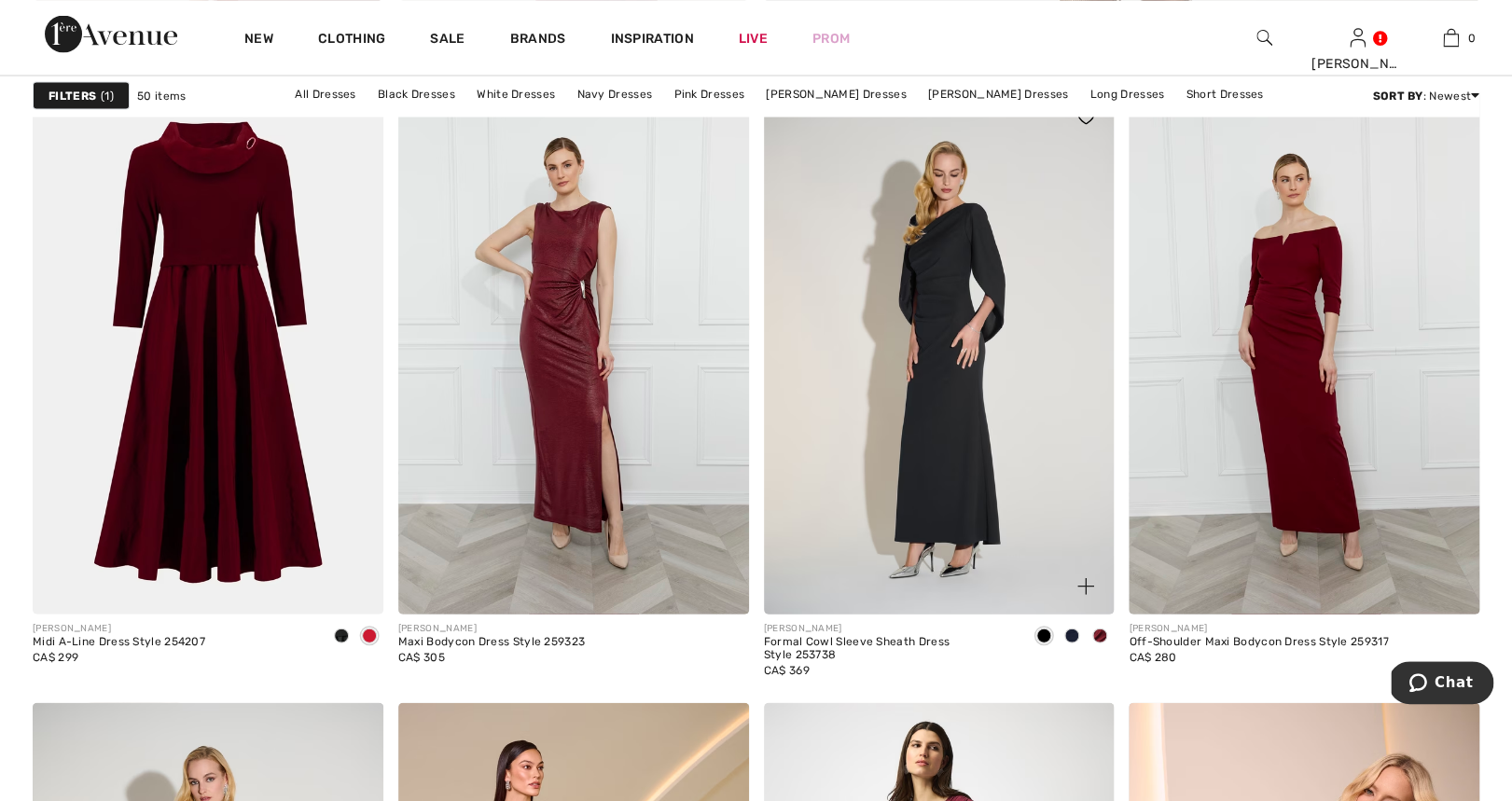
click at [1098, 634] on span at bounding box center [1100, 635] width 15 height 15
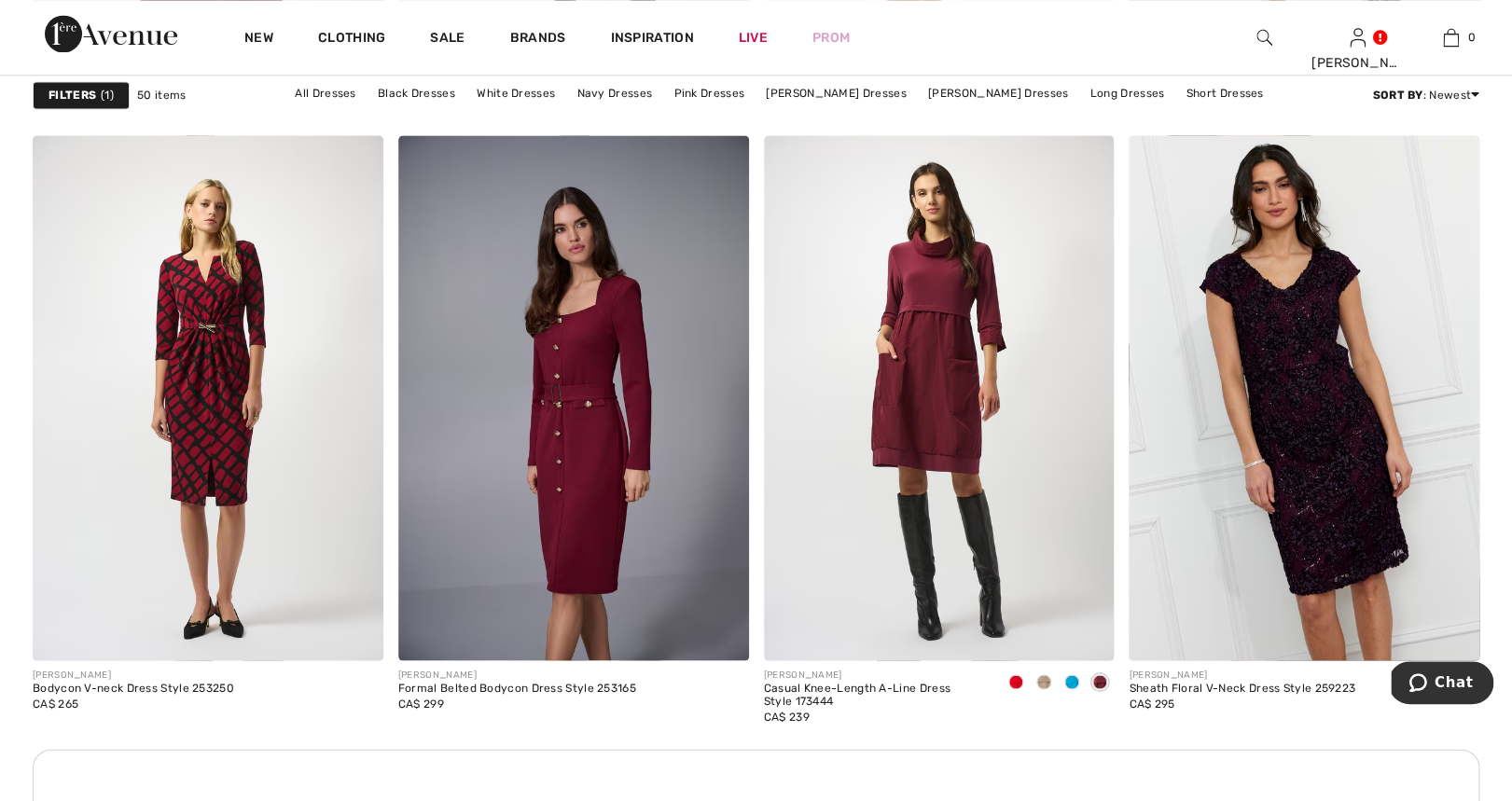
scroll to position [4201, 0]
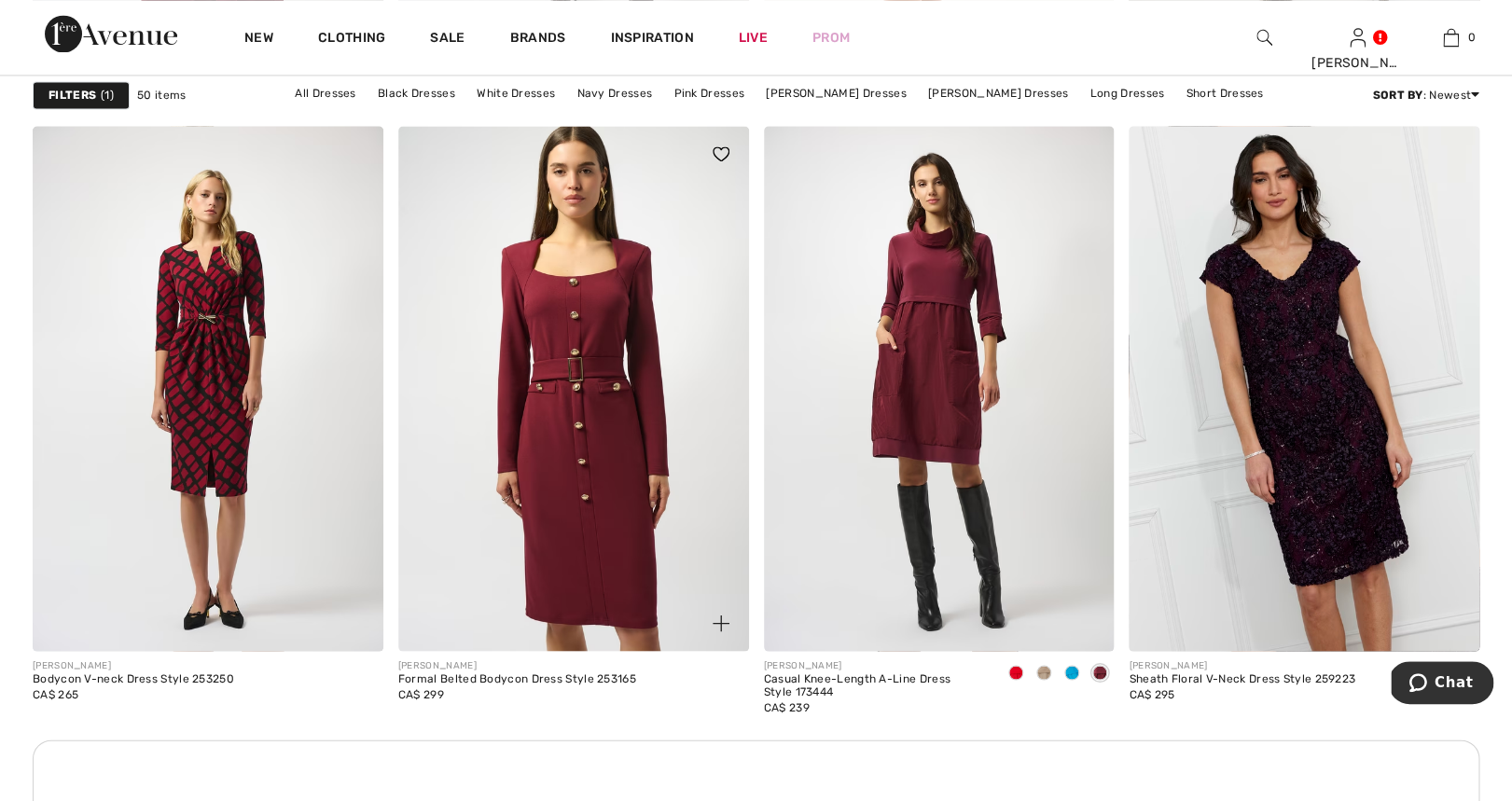
click at [603, 436] on img at bounding box center [574, 389] width 350 height 525
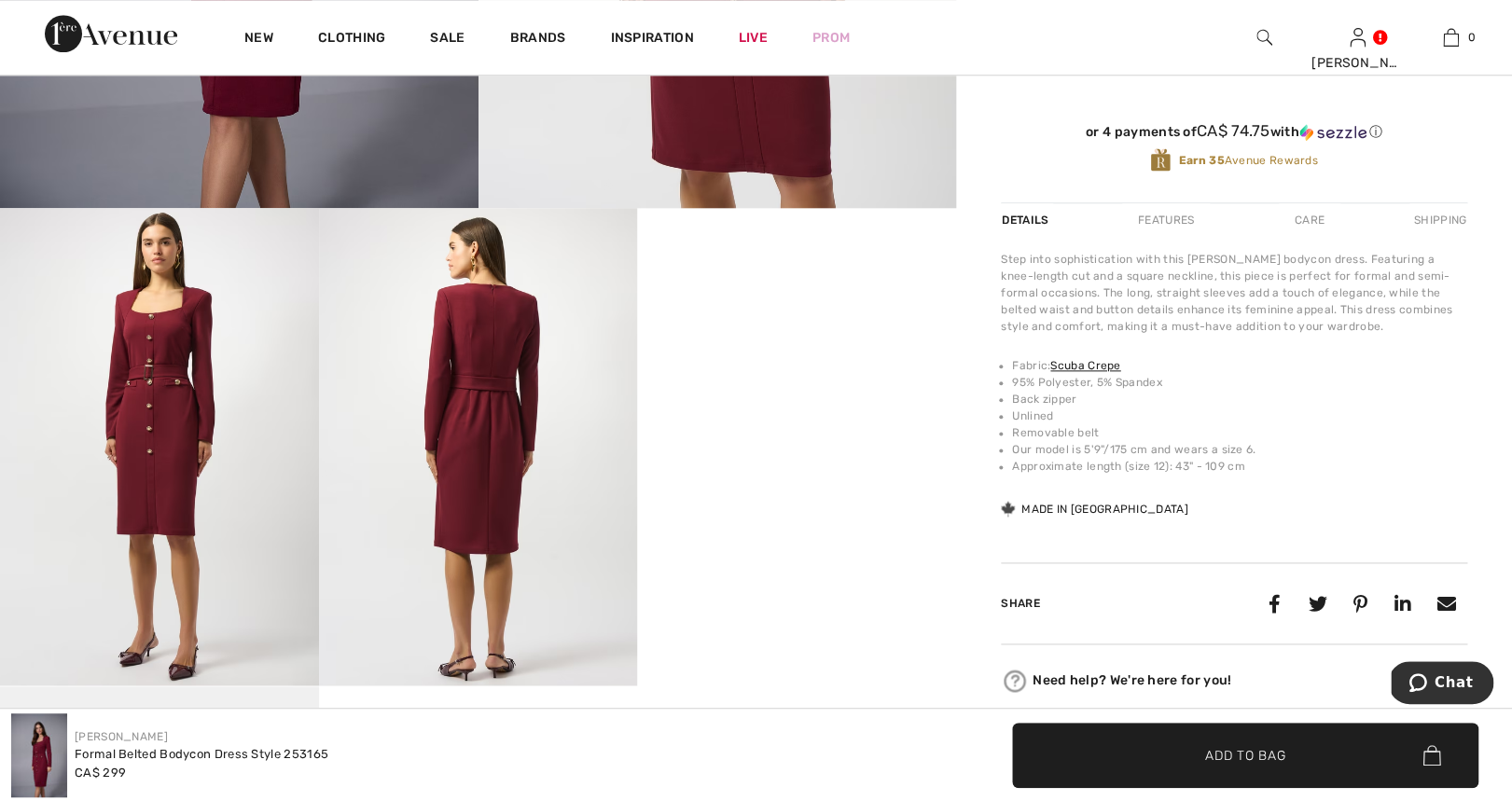
scroll to position [715, 0]
click at [447, 432] on img at bounding box center [478, 445] width 319 height 478
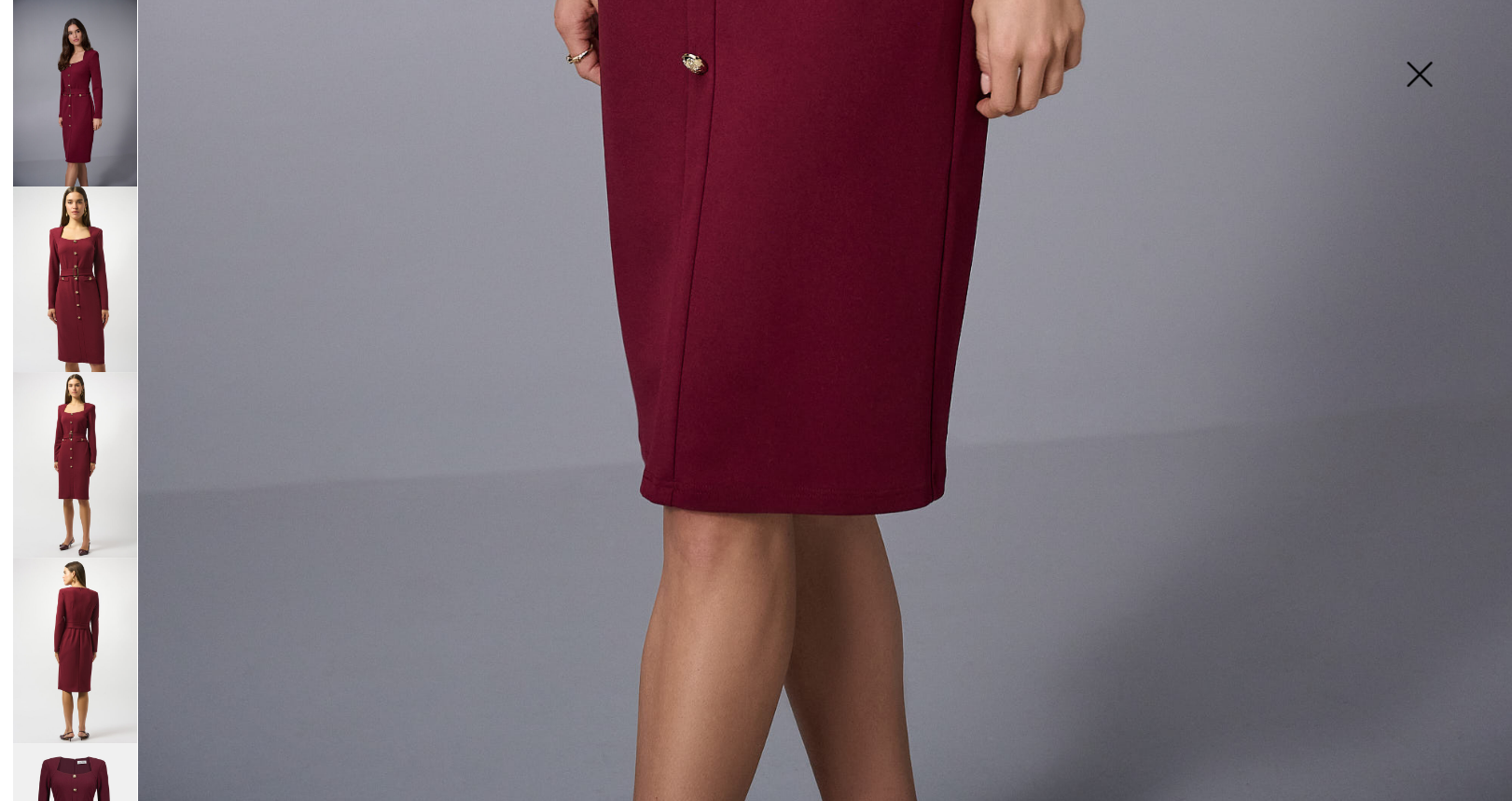
scroll to position [615, 0]
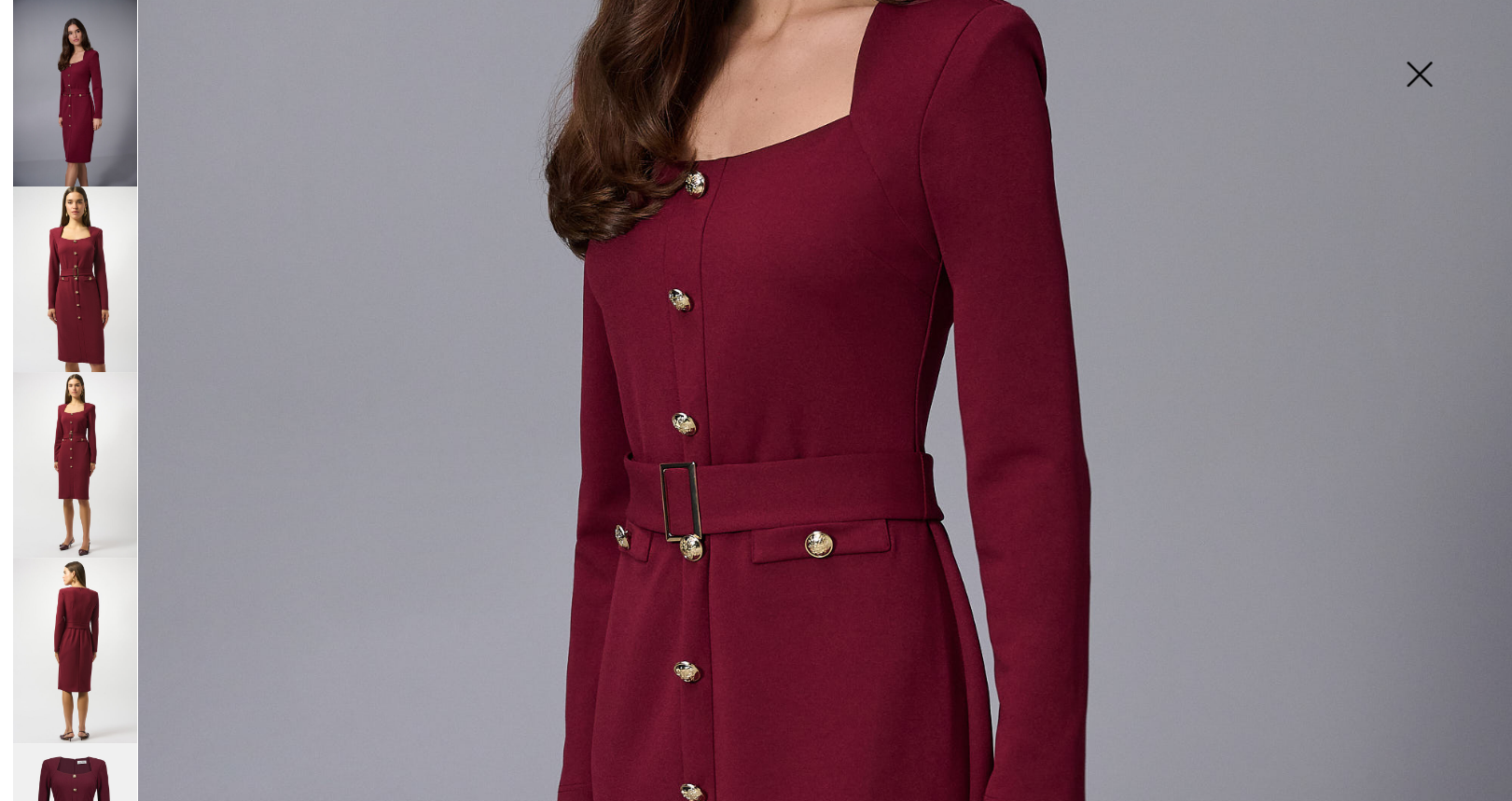
click at [88, 296] on img at bounding box center [76, 279] width 124 height 186
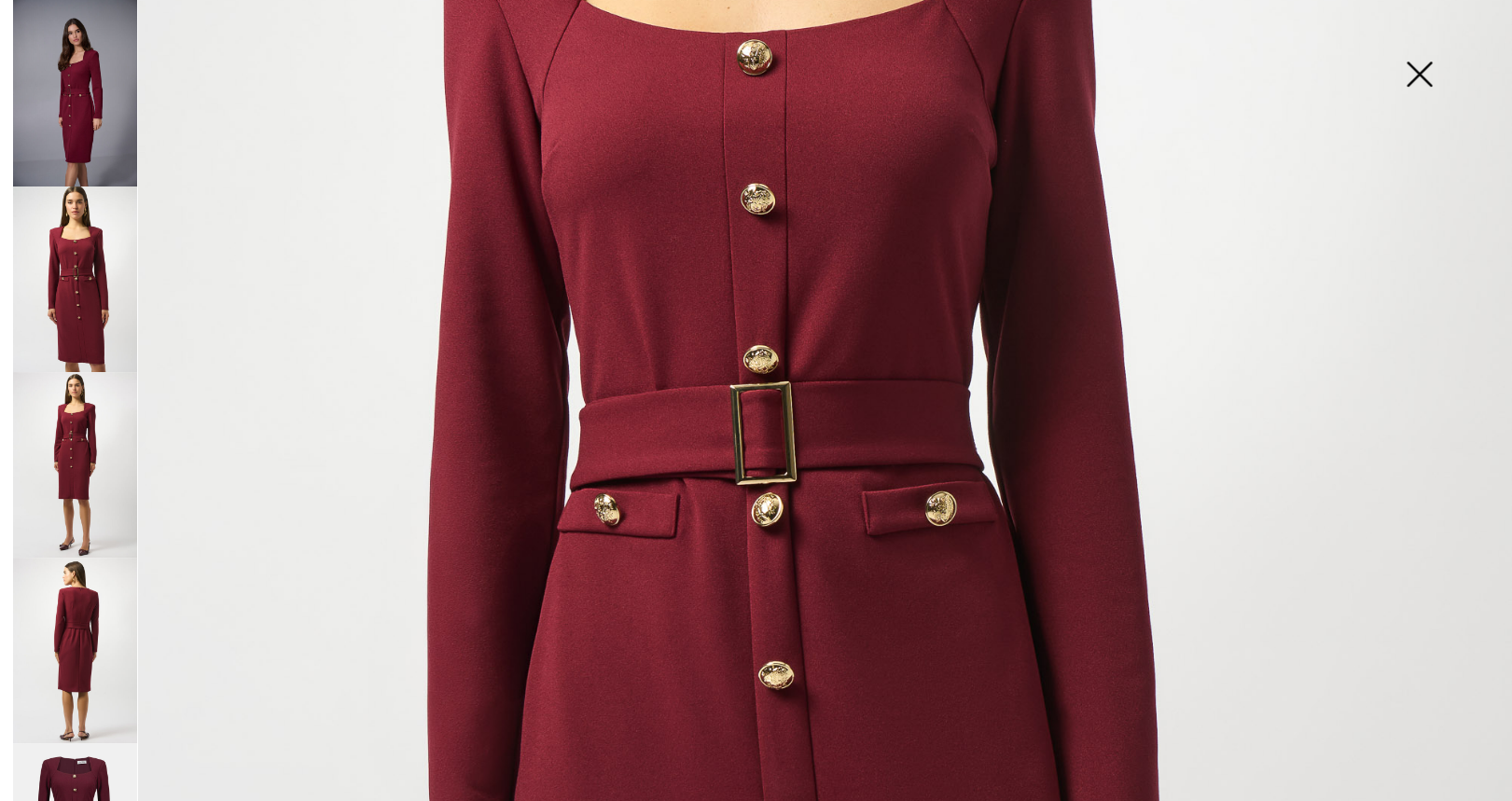
click at [85, 448] on img at bounding box center [76, 465] width 124 height 186
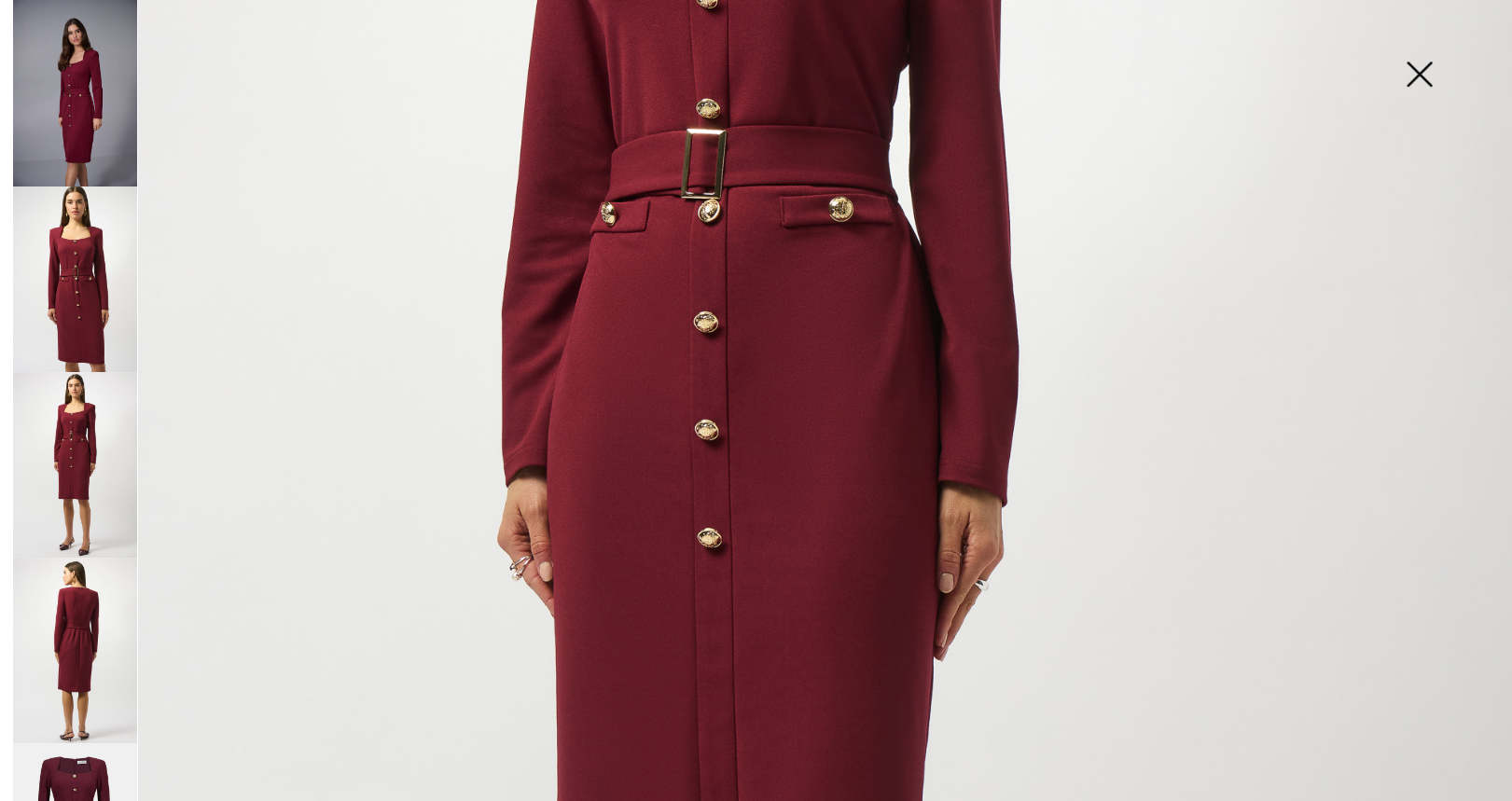
click at [82, 622] on img at bounding box center [76, 651] width 124 height 186
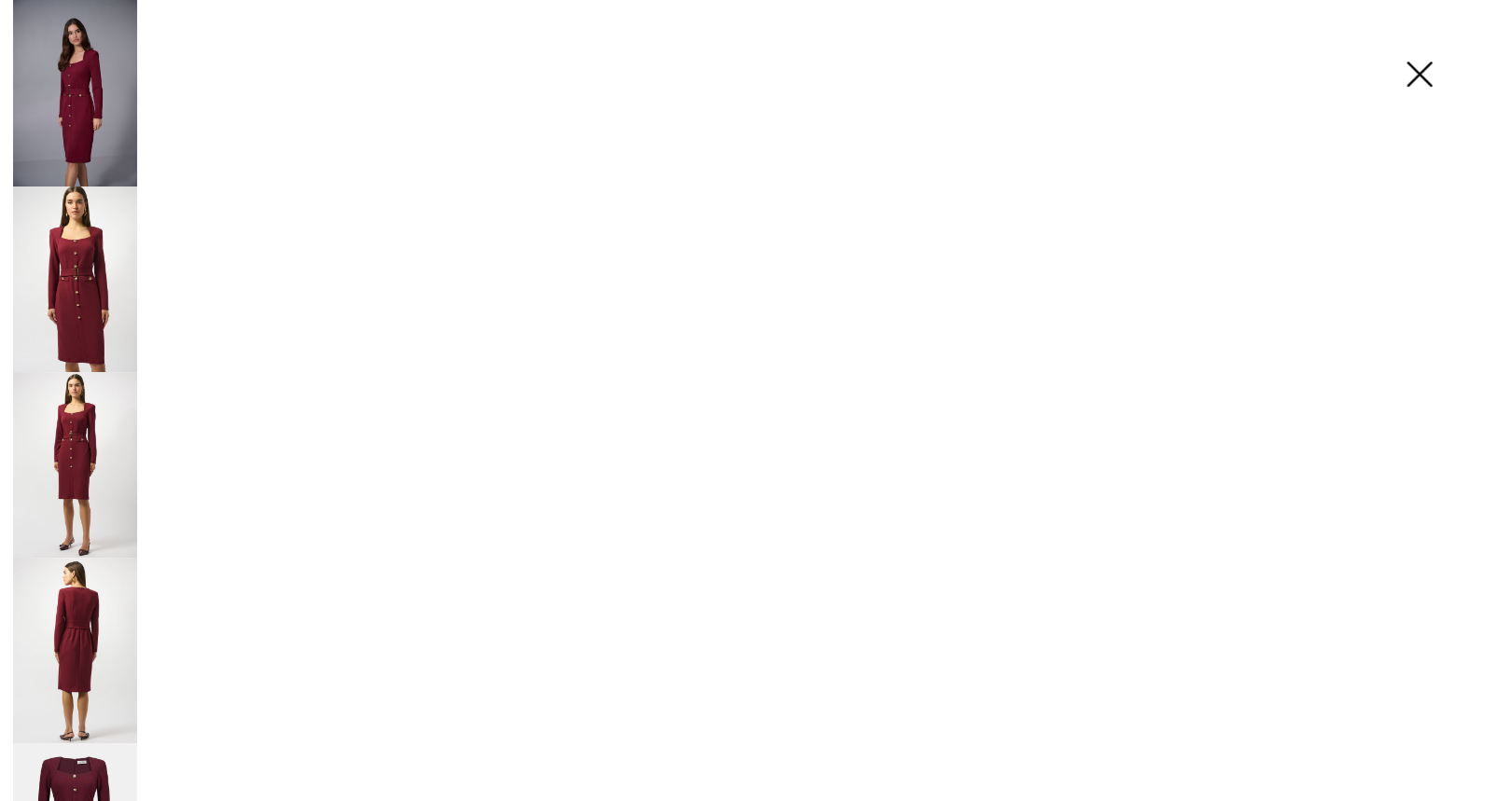
scroll to position [128, 0]
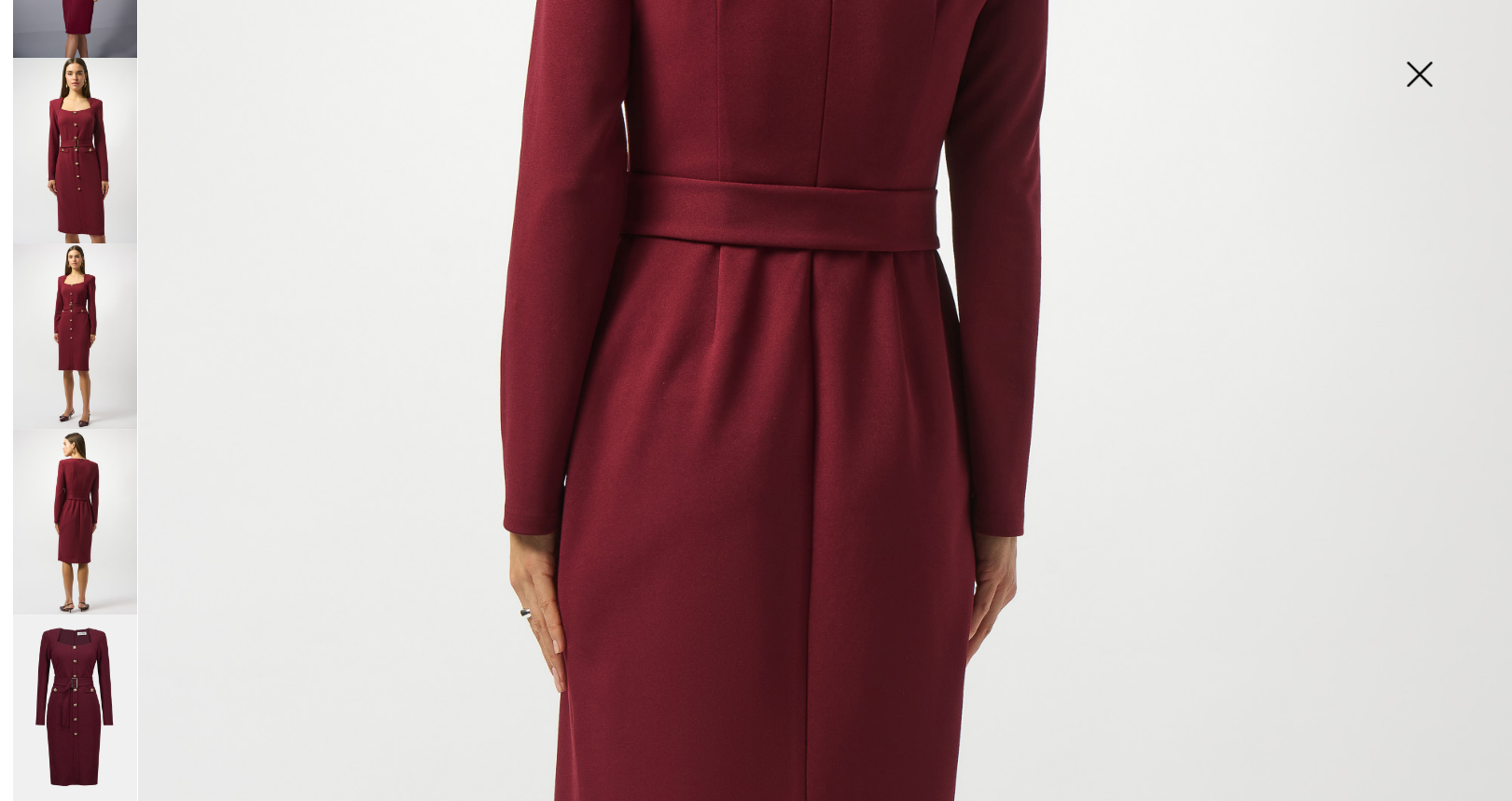
click at [79, 679] on img at bounding box center [76, 707] width 124 height 187
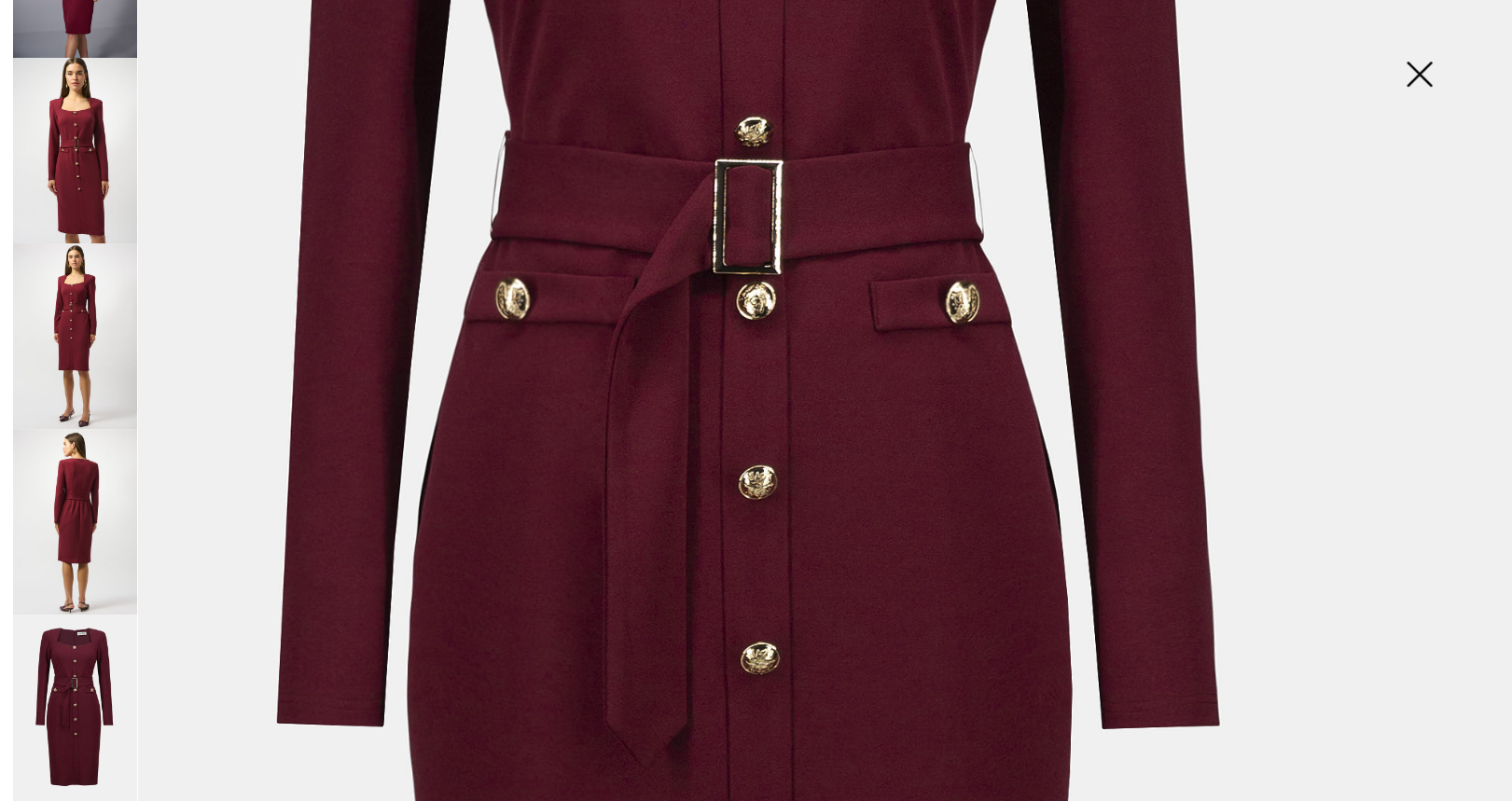
scroll to position [0, 0]
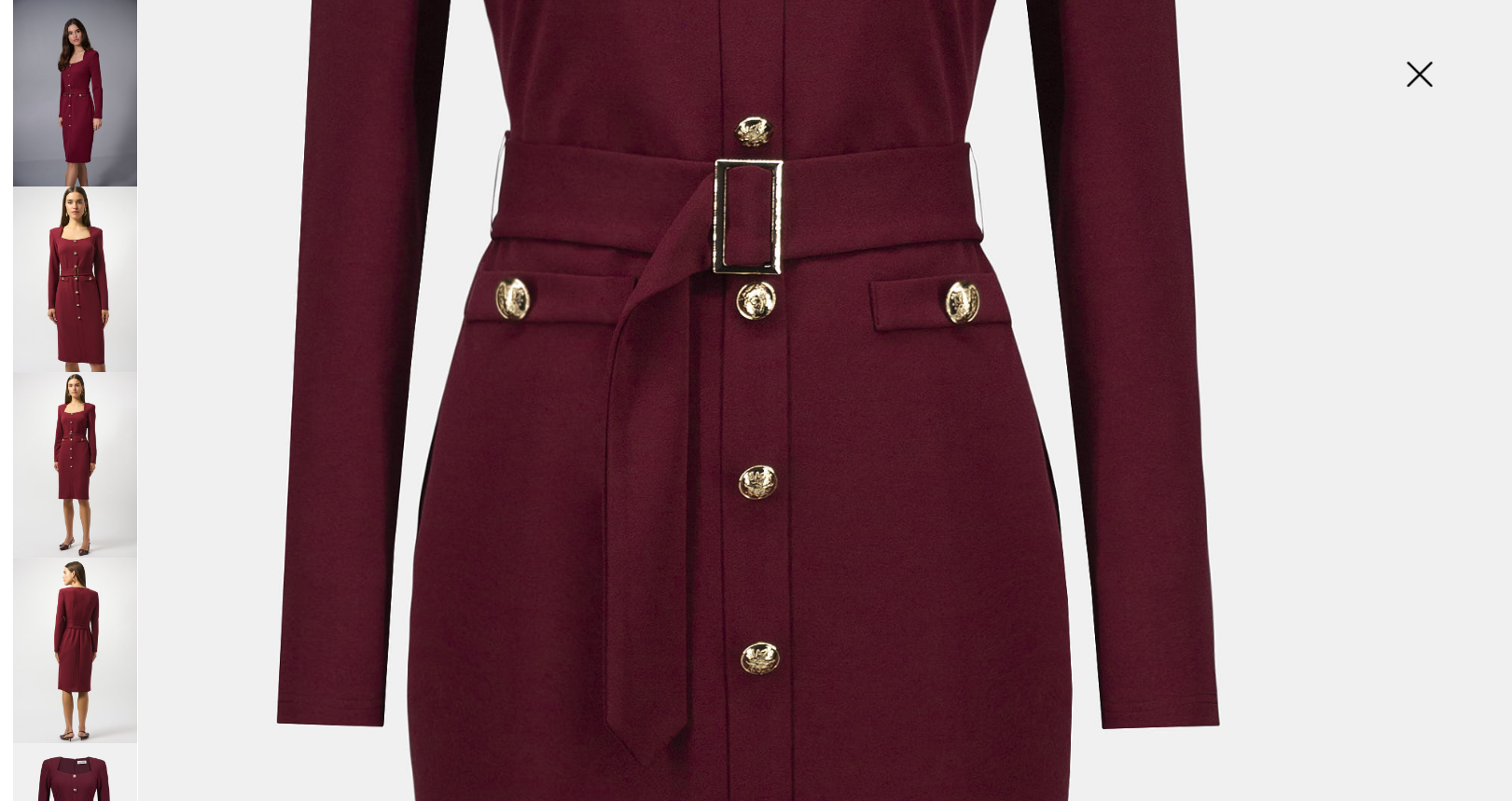
click at [1432, 78] on img at bounding box center [1418, 76] width 93 height 96
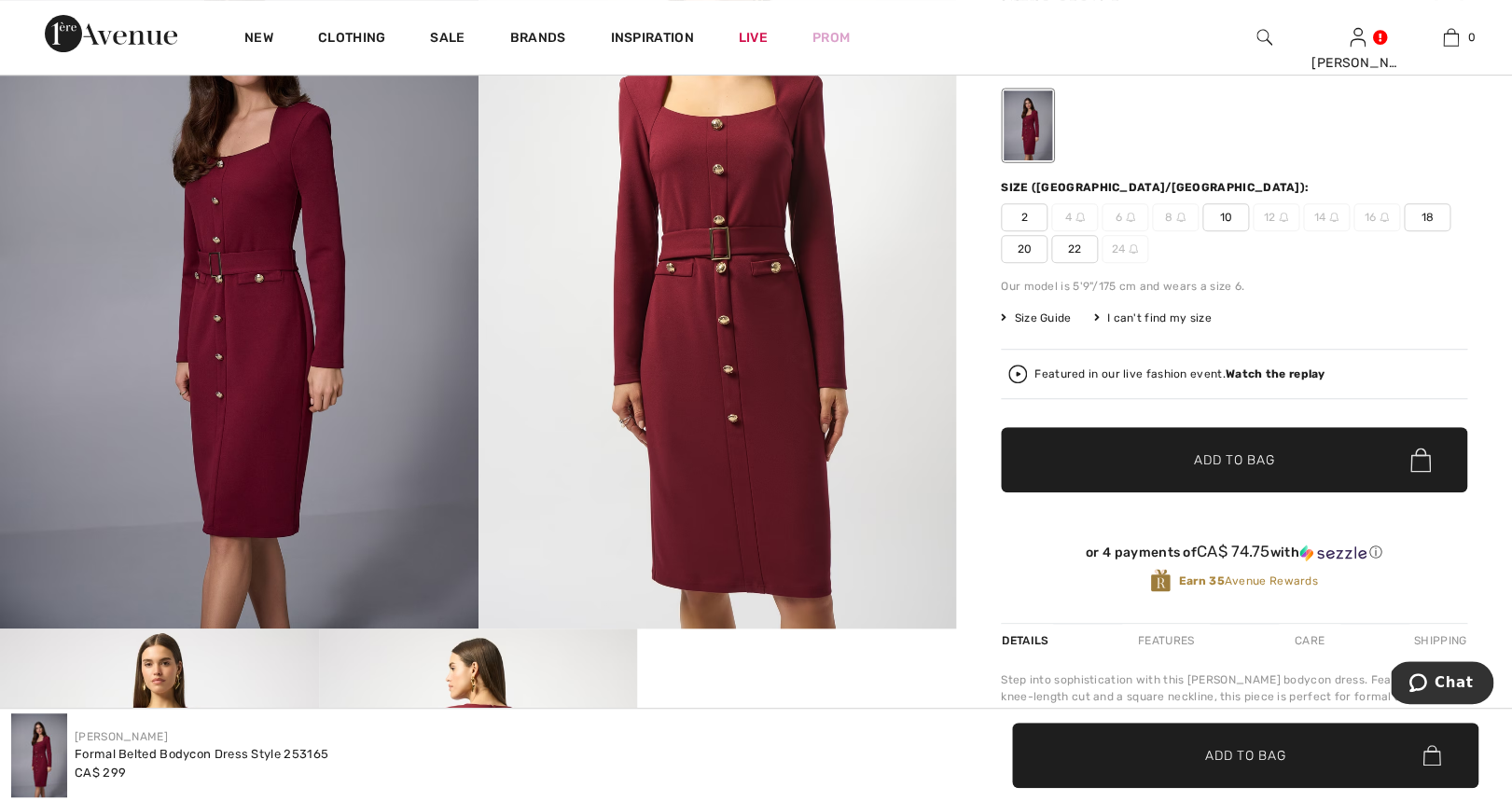
scroll to position [90, 0]
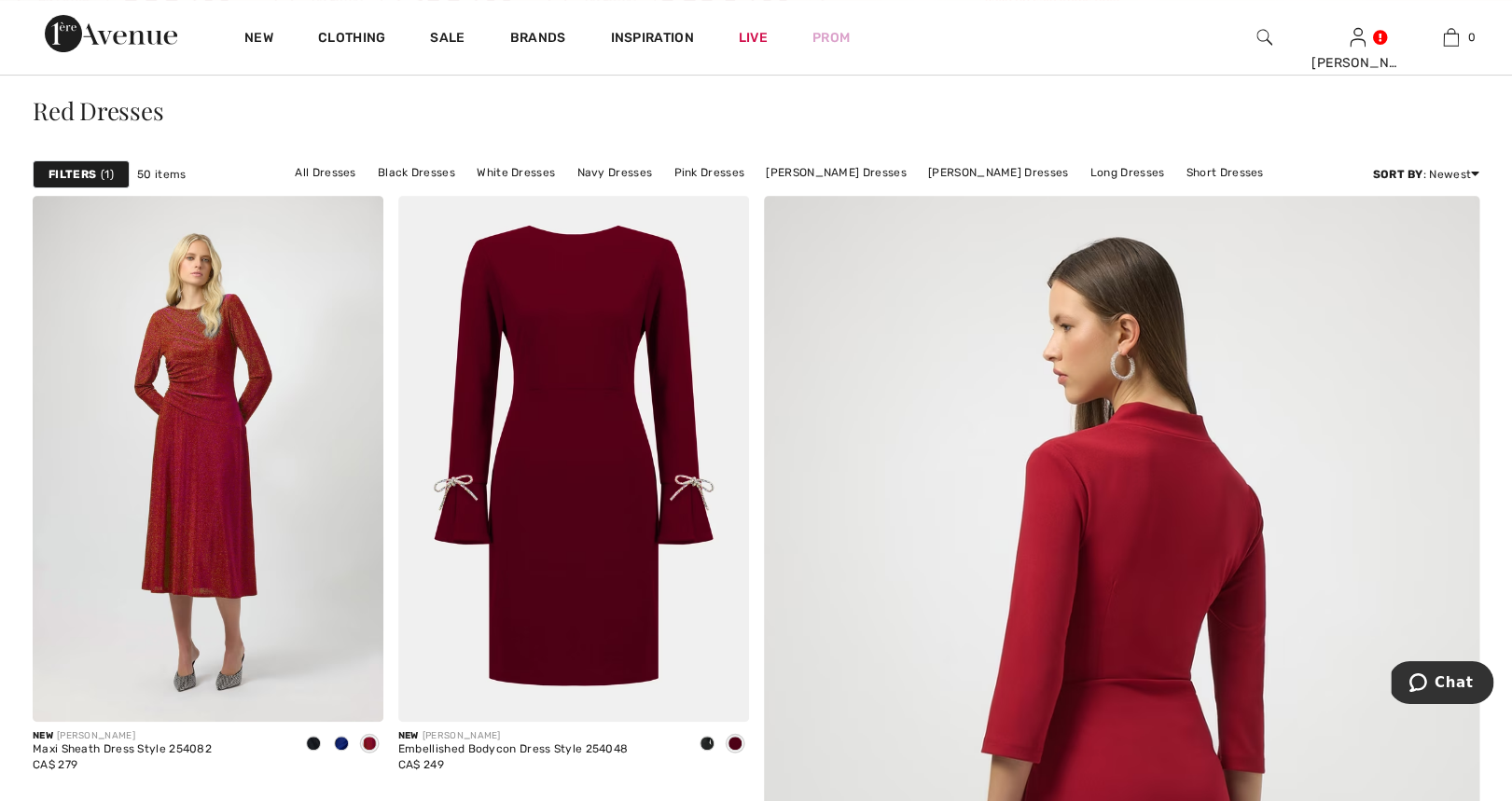
scroll to position [194, 0]
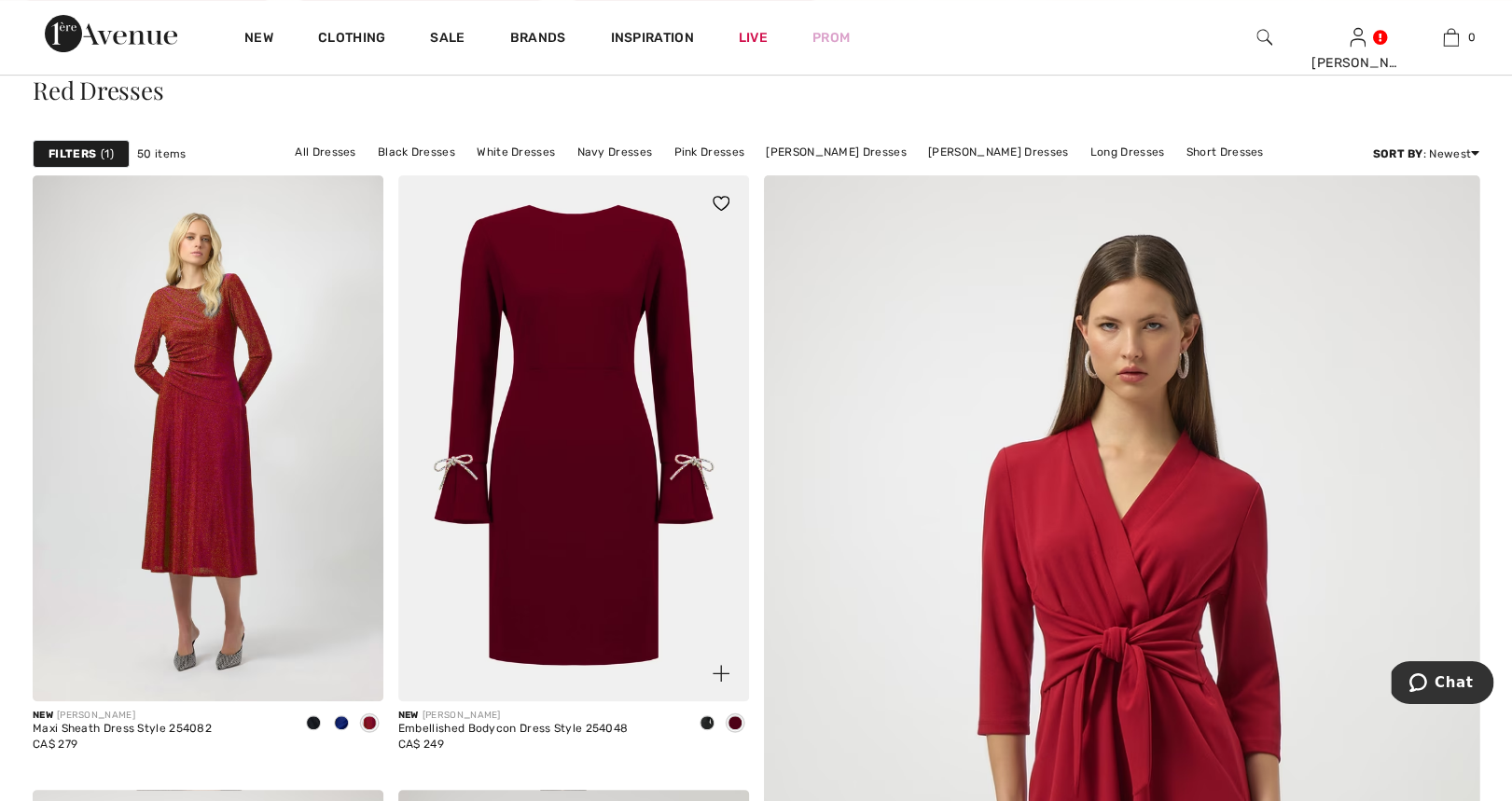
click at [551, 502] on img at bounding box center [574, 437] width 350 height 525
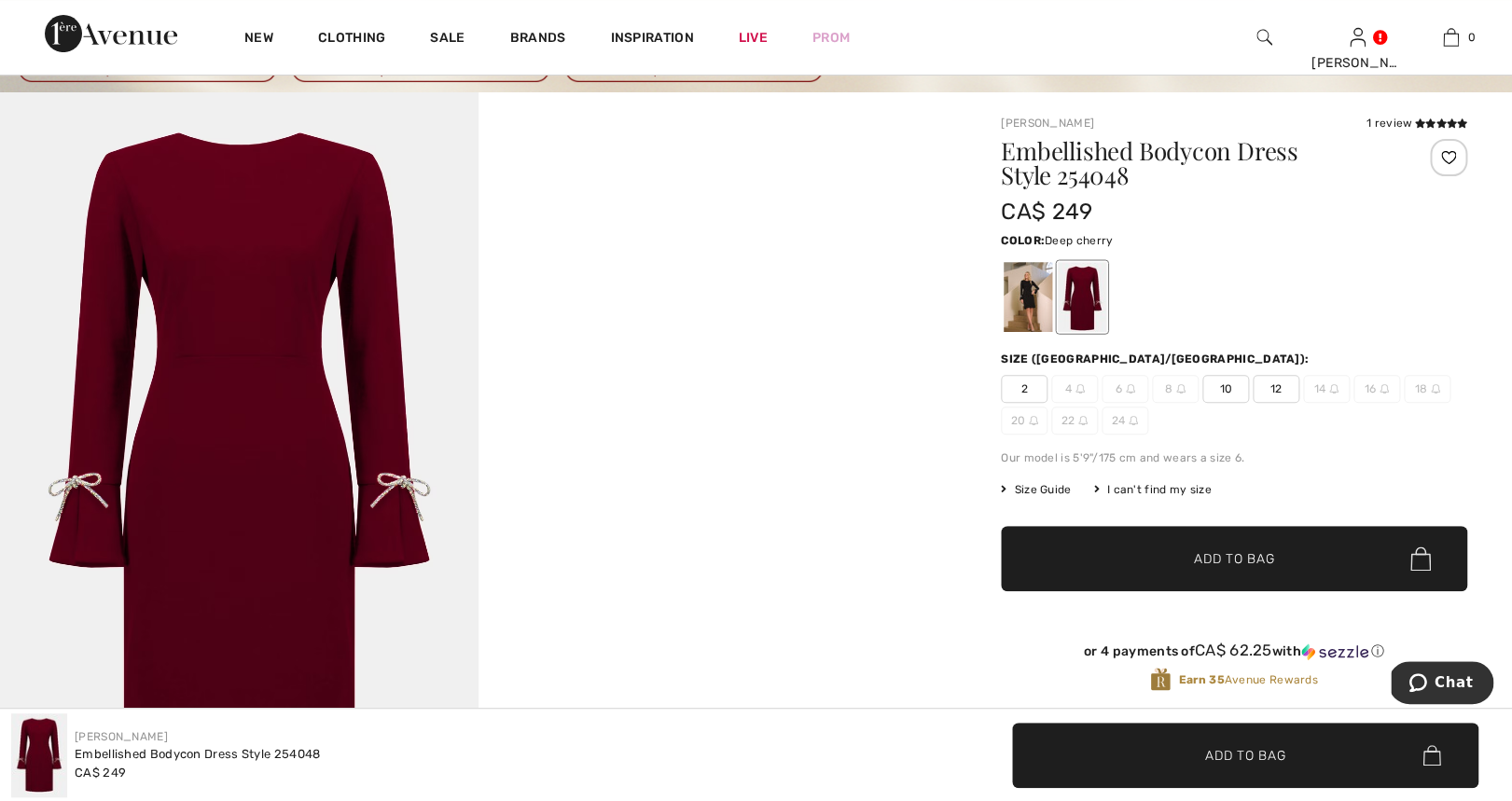
scroll to position [66, 0]
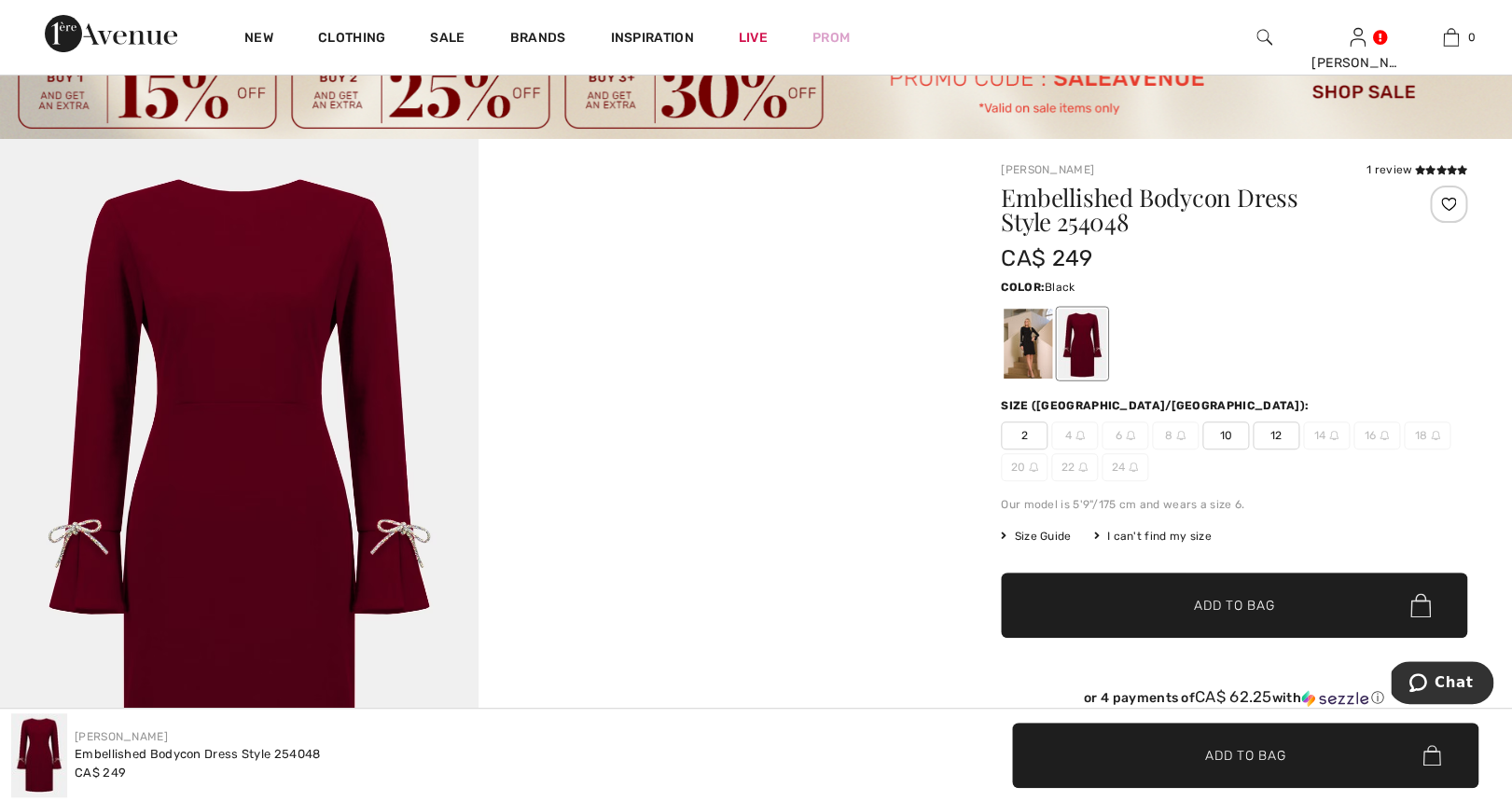
click at [1017, 339] on div at bounding box center [1027, 343] width 49 height 70
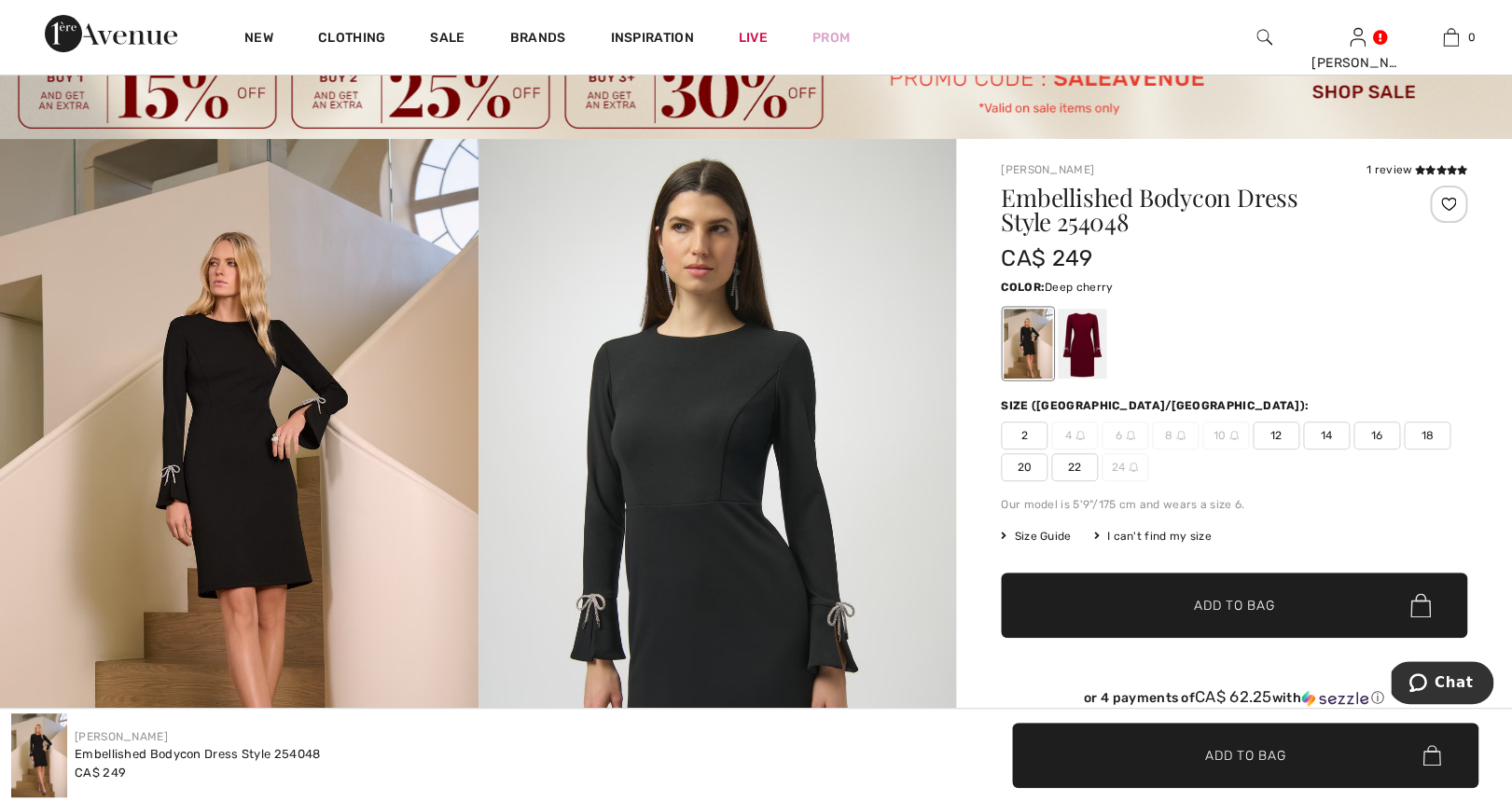
click at [1082, 342] on div at bounding box center [1082, 343] width 49 height 70
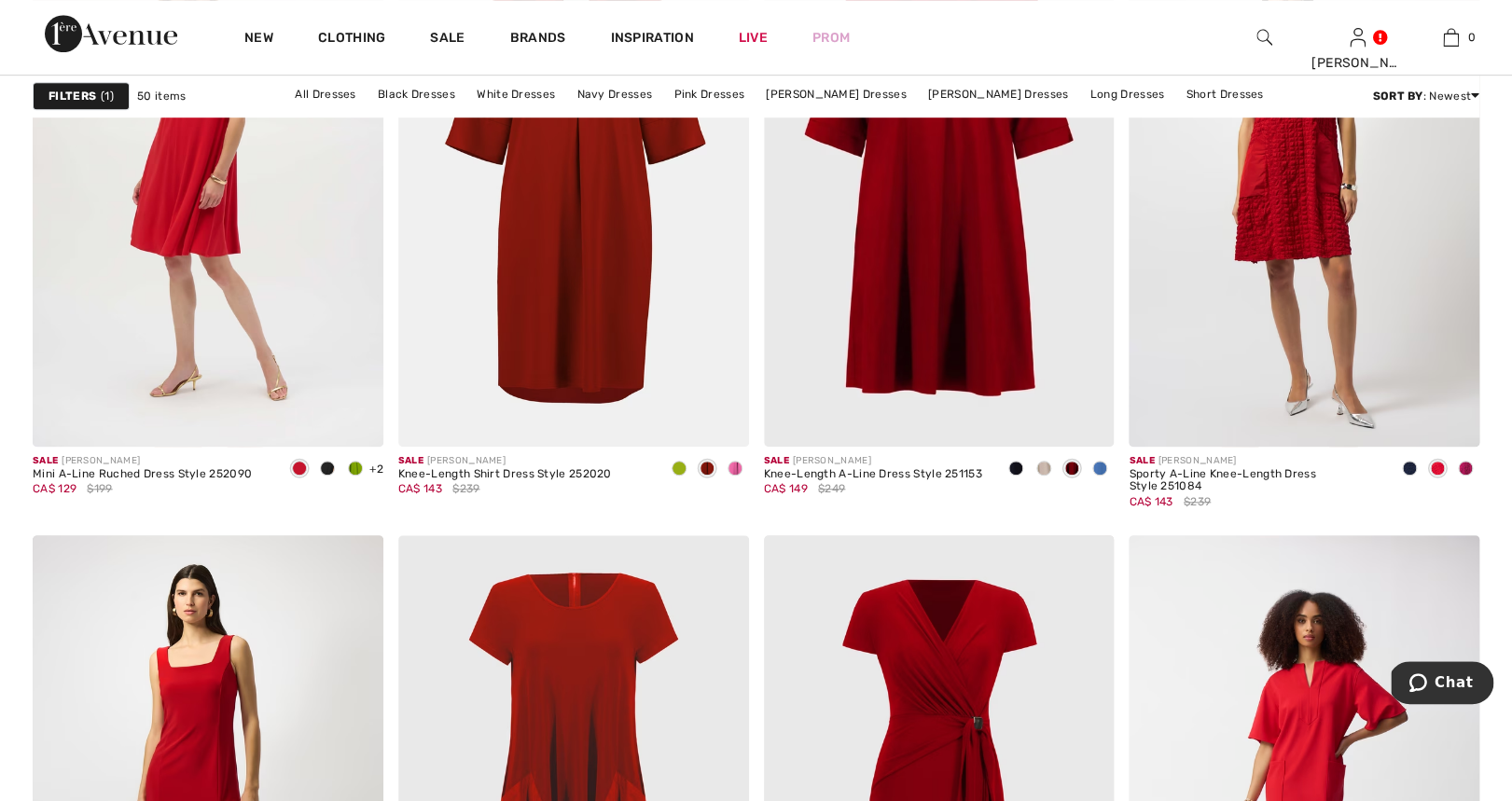
scroll to position [6063, 0]
